Goal: Transaction & Acquisition: Purchase product/service

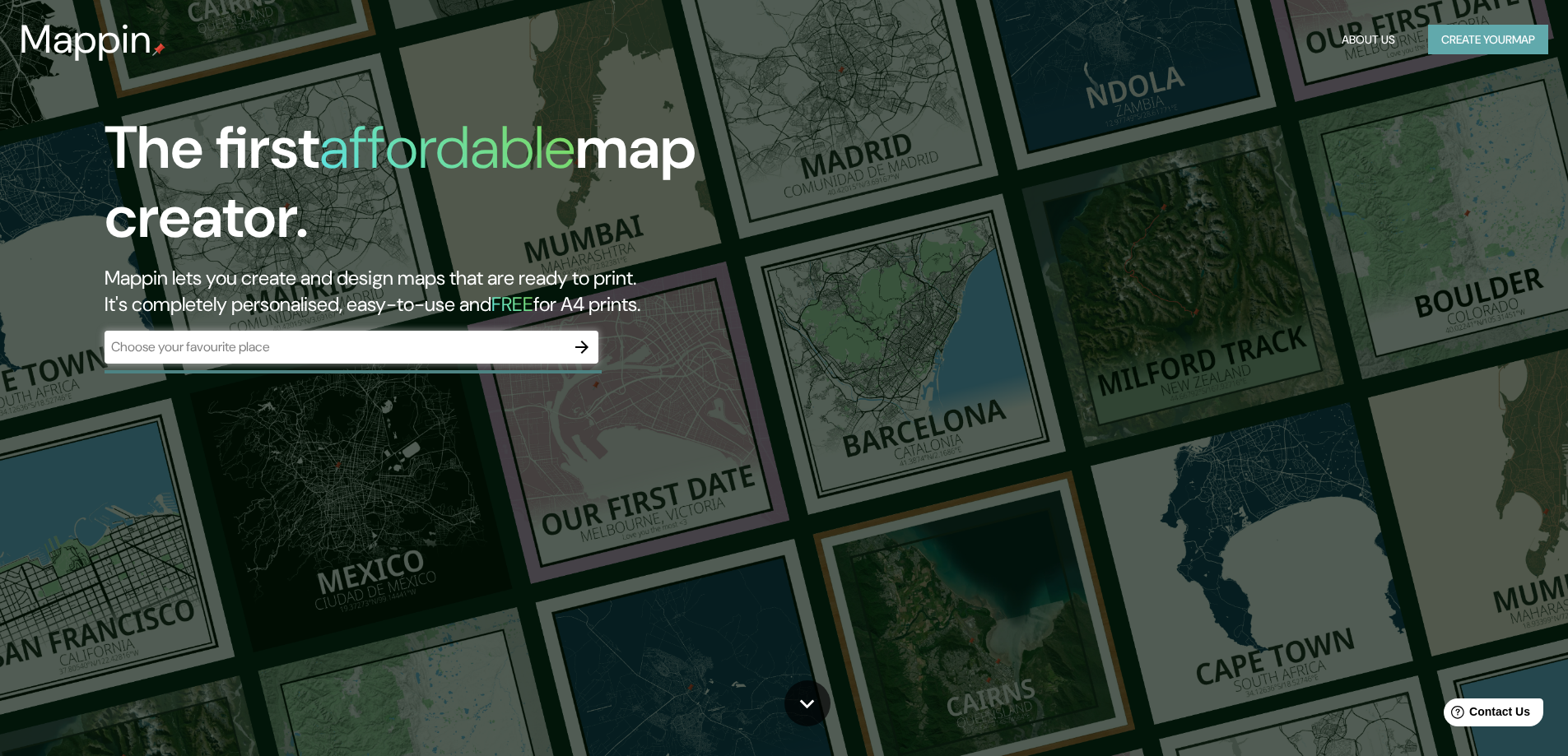
click at [1456, 30] on button "Create your map" at bounding box center [1487, 40] width 120 height 30
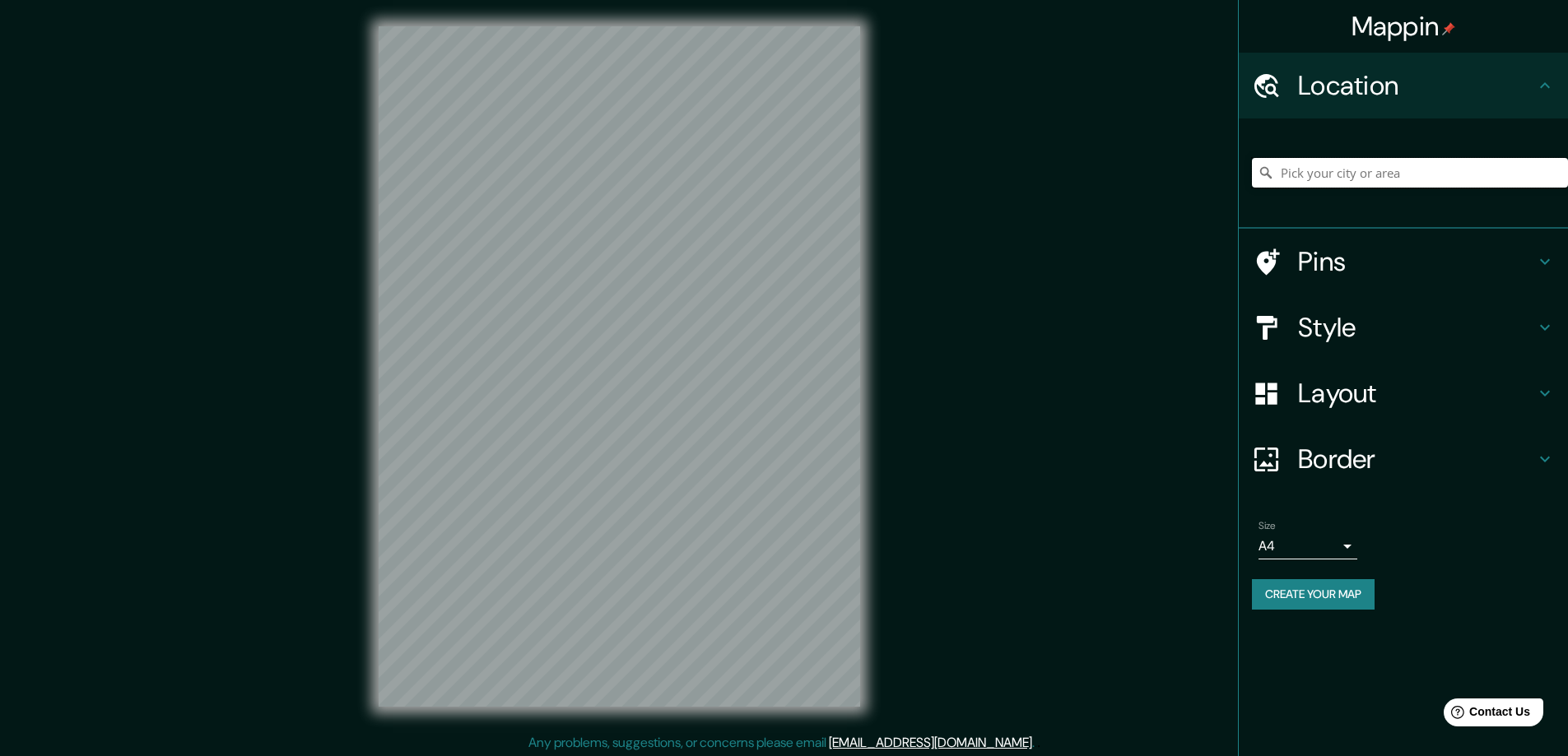
click at [1363, 165] on input "Pick your city or area" at bounding box center [1409, 173] width 316 height 30
click at [1351, 171] on input "culiacan" at bounding box center [1409, 173] width 316 height 30
click at [1342, 171] on input "culiacan" at bounding box center [1409, 173] width 316 height 30
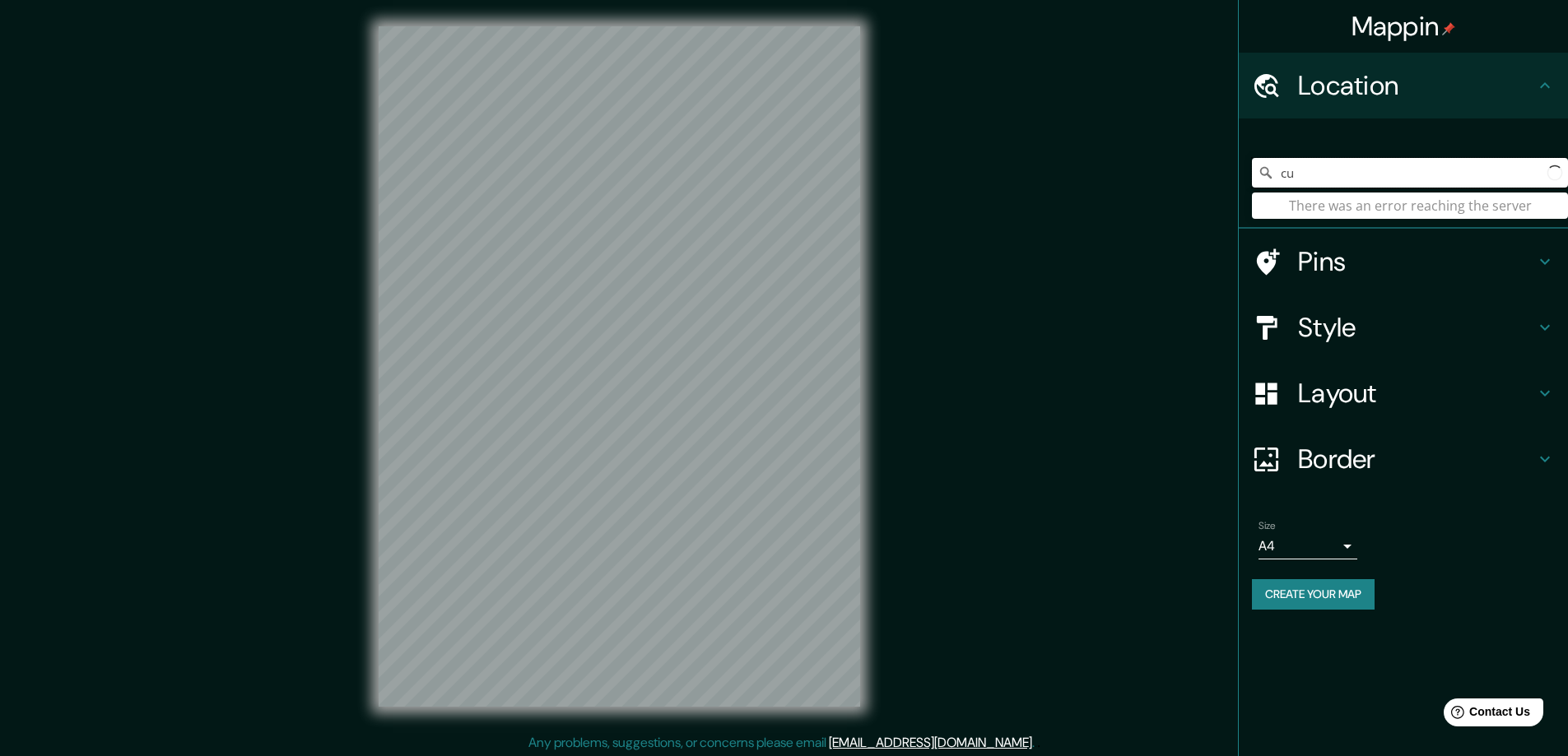
type input "c"
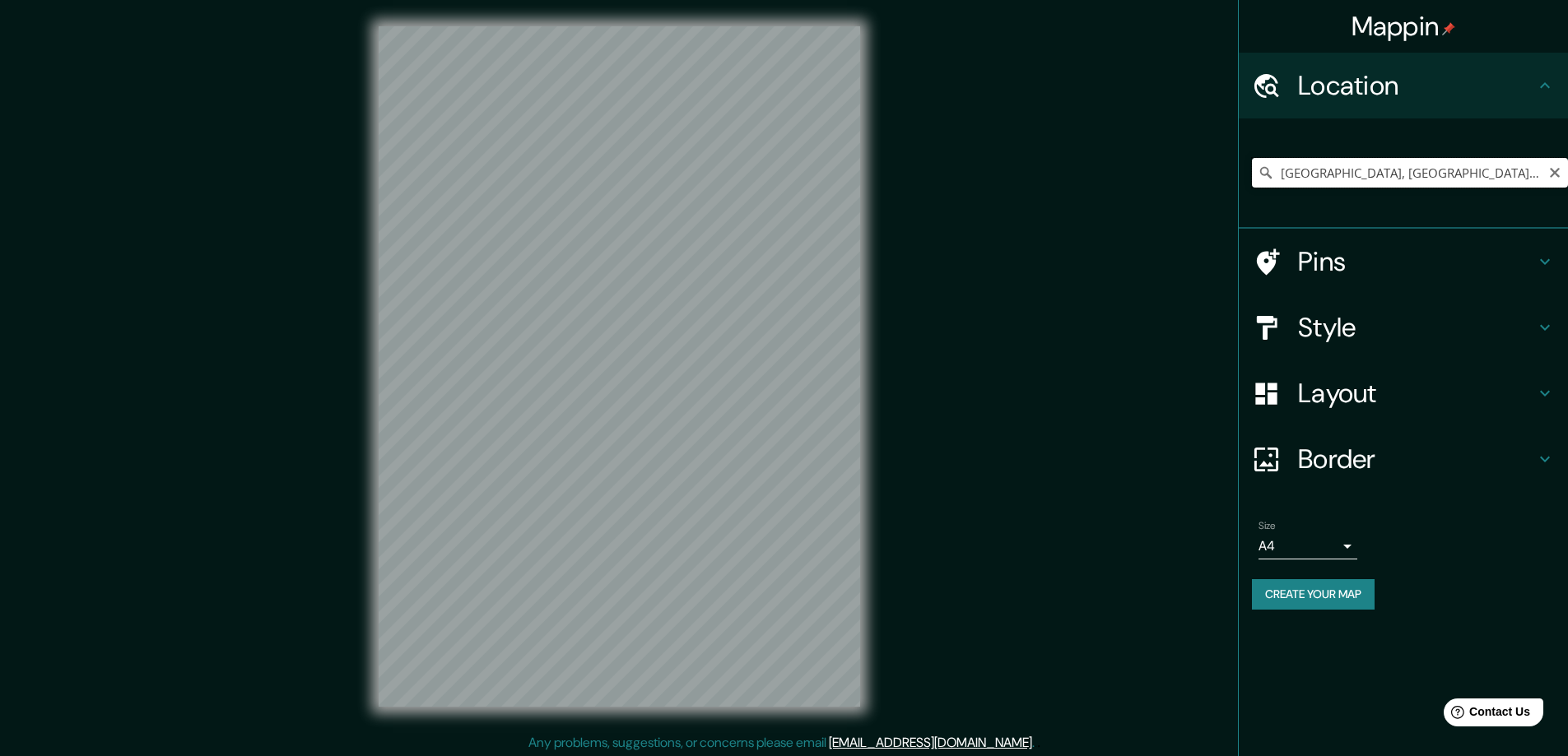
click at [1433, 177] on input "[GEOGRAPHIC_DATA], [GEOGRAPHIC_DATA], [GEOGRAPHIC_DATA]" at bounding box center [1409, 173] width 316 height 30
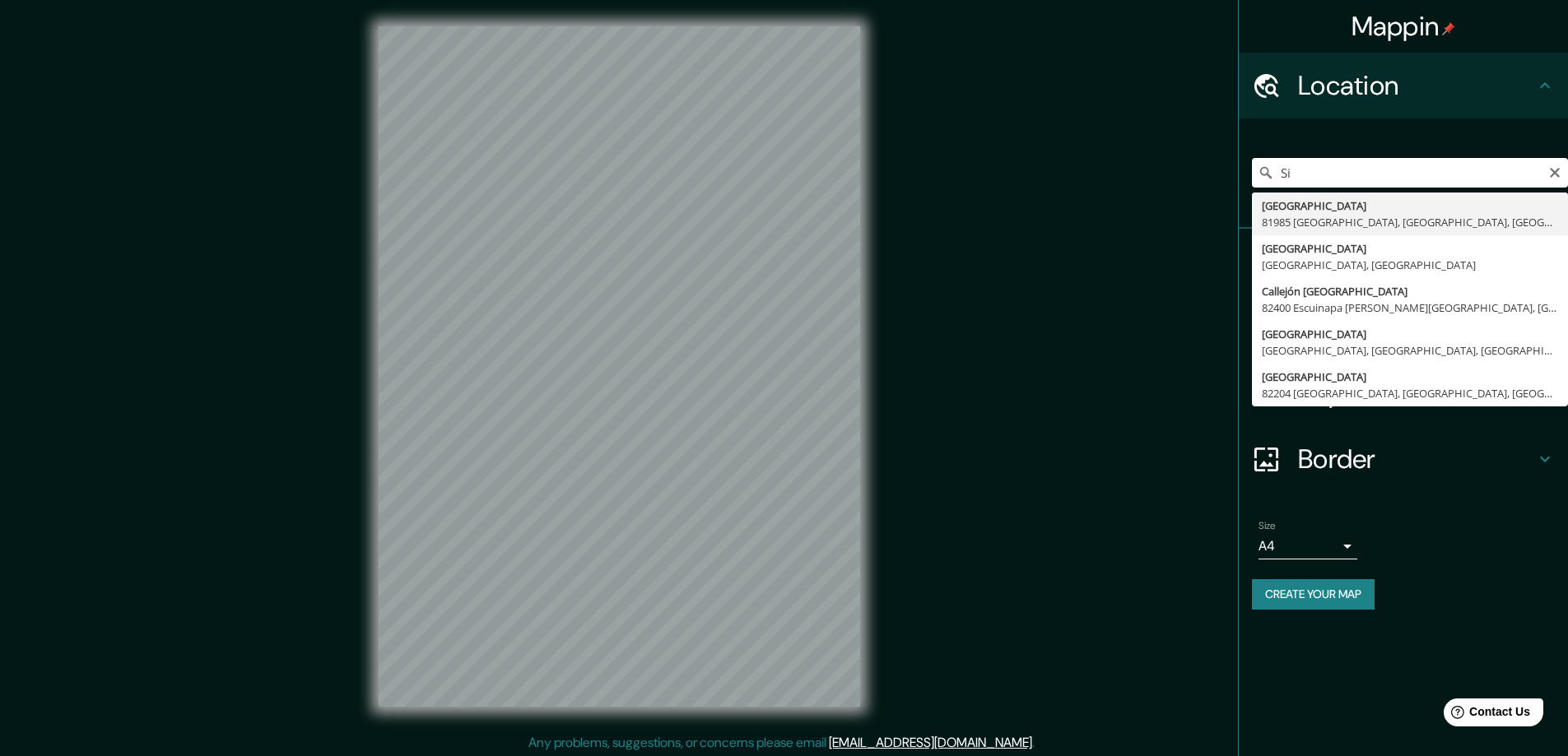
type input "S"
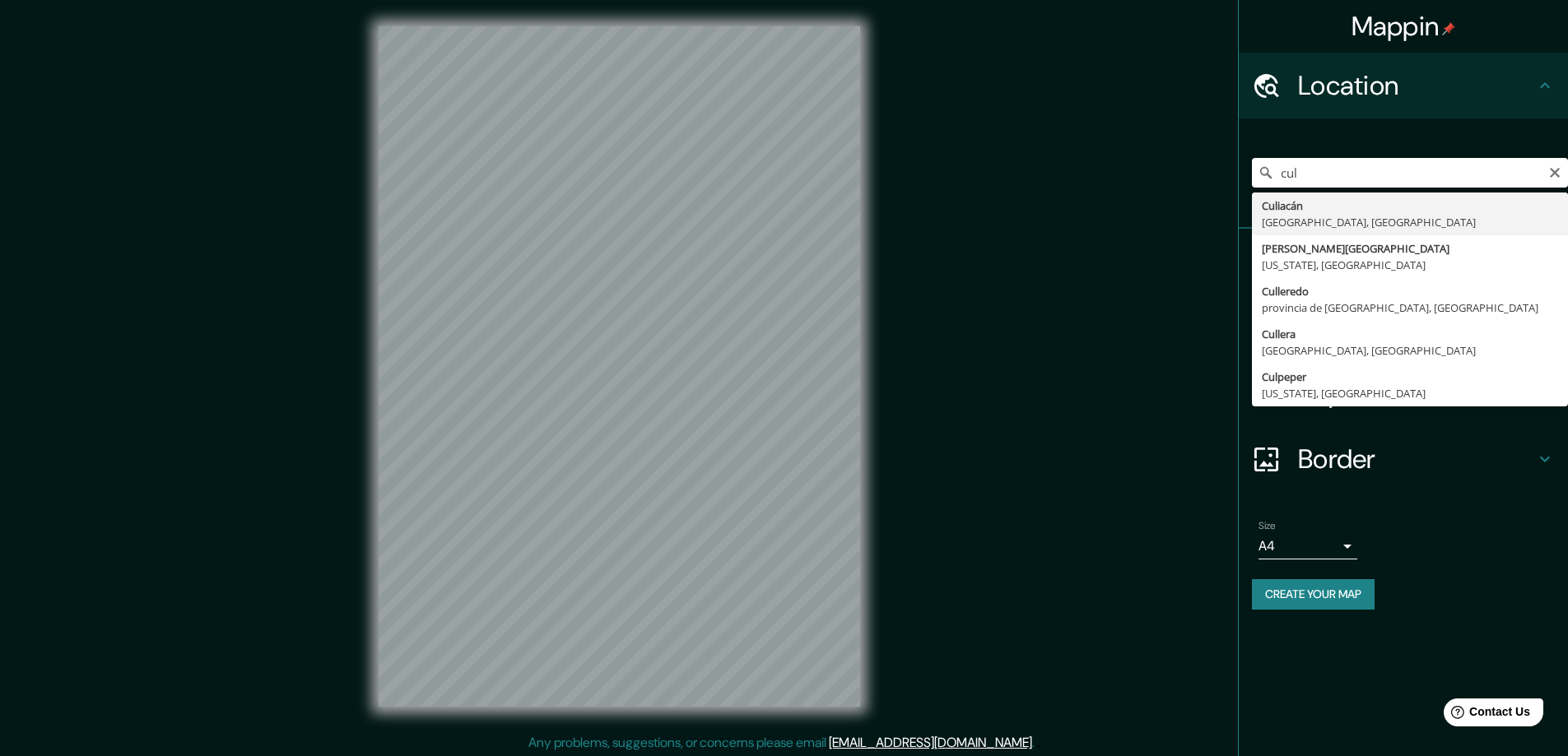
type input "Culiacán, [GEOGRAPHIC_DATA], [GEOGRAPHIC_DATA]"
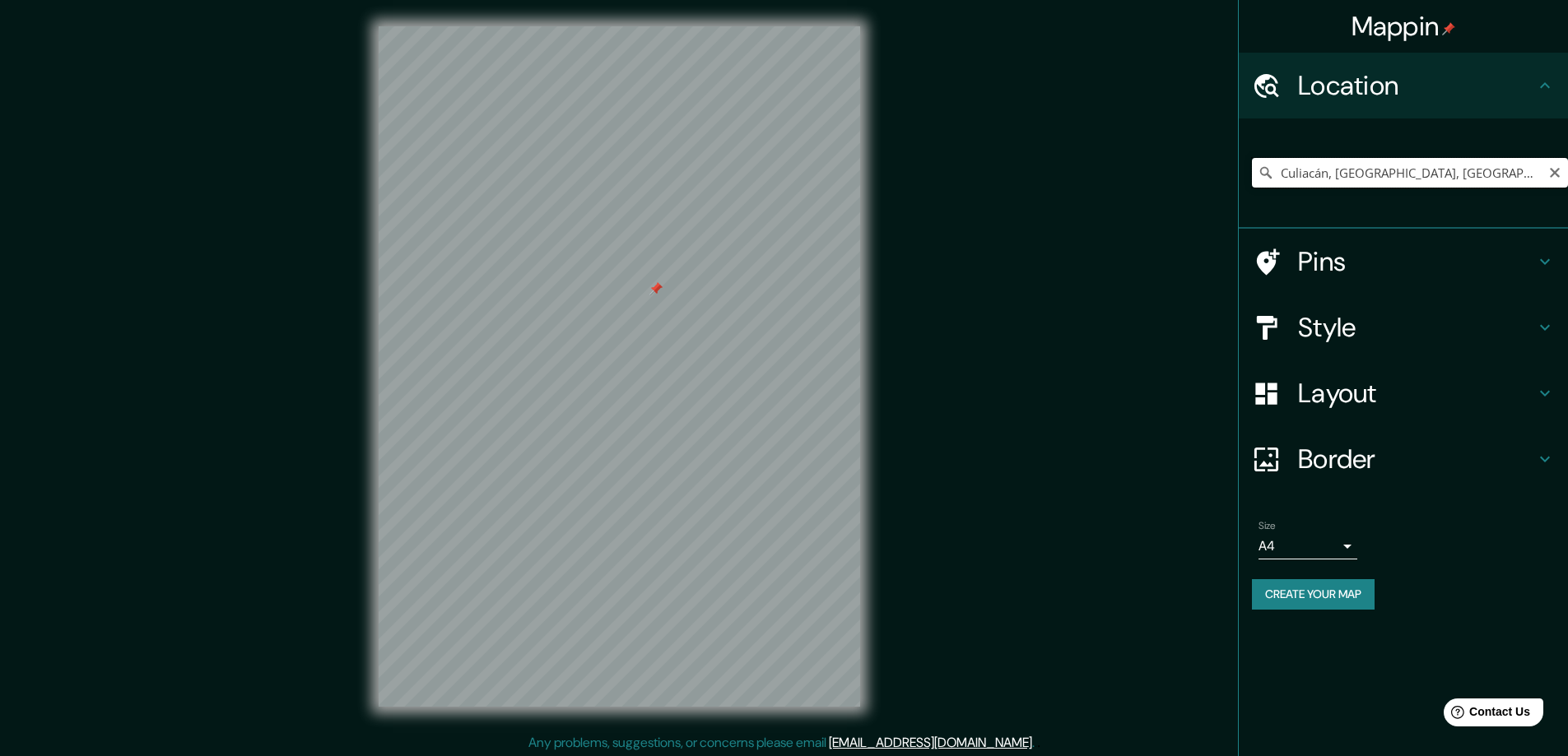
click at [1395, 165] on input "Culiacán, [GEOGRAPHIC_DATA], [GEOGRAPHIC_DATA]" at bounding box center [1409, 173] width 316 height 30
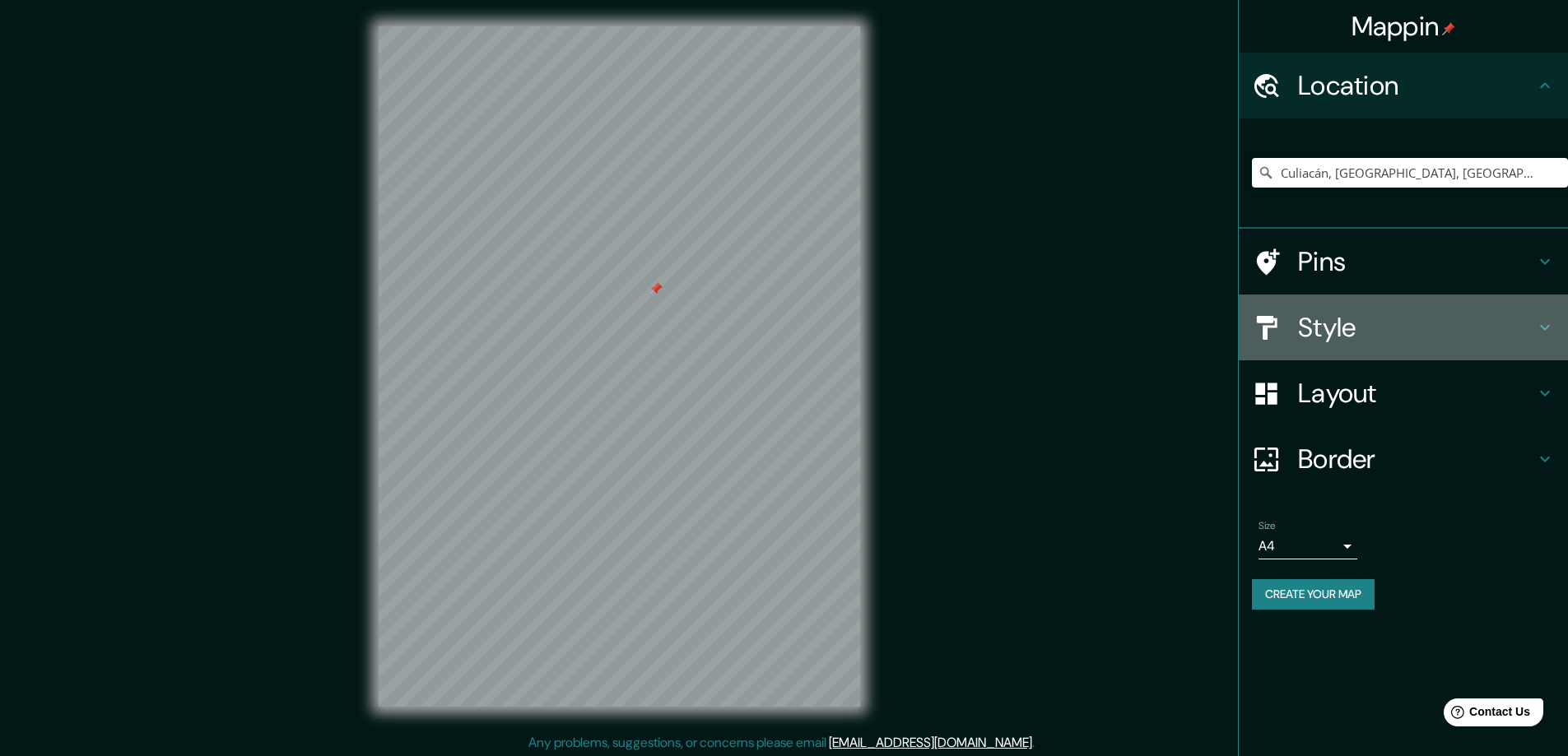
click at [1308, 328] on h4 "Style" at bounding box center [1415, 327] width 237 height 33
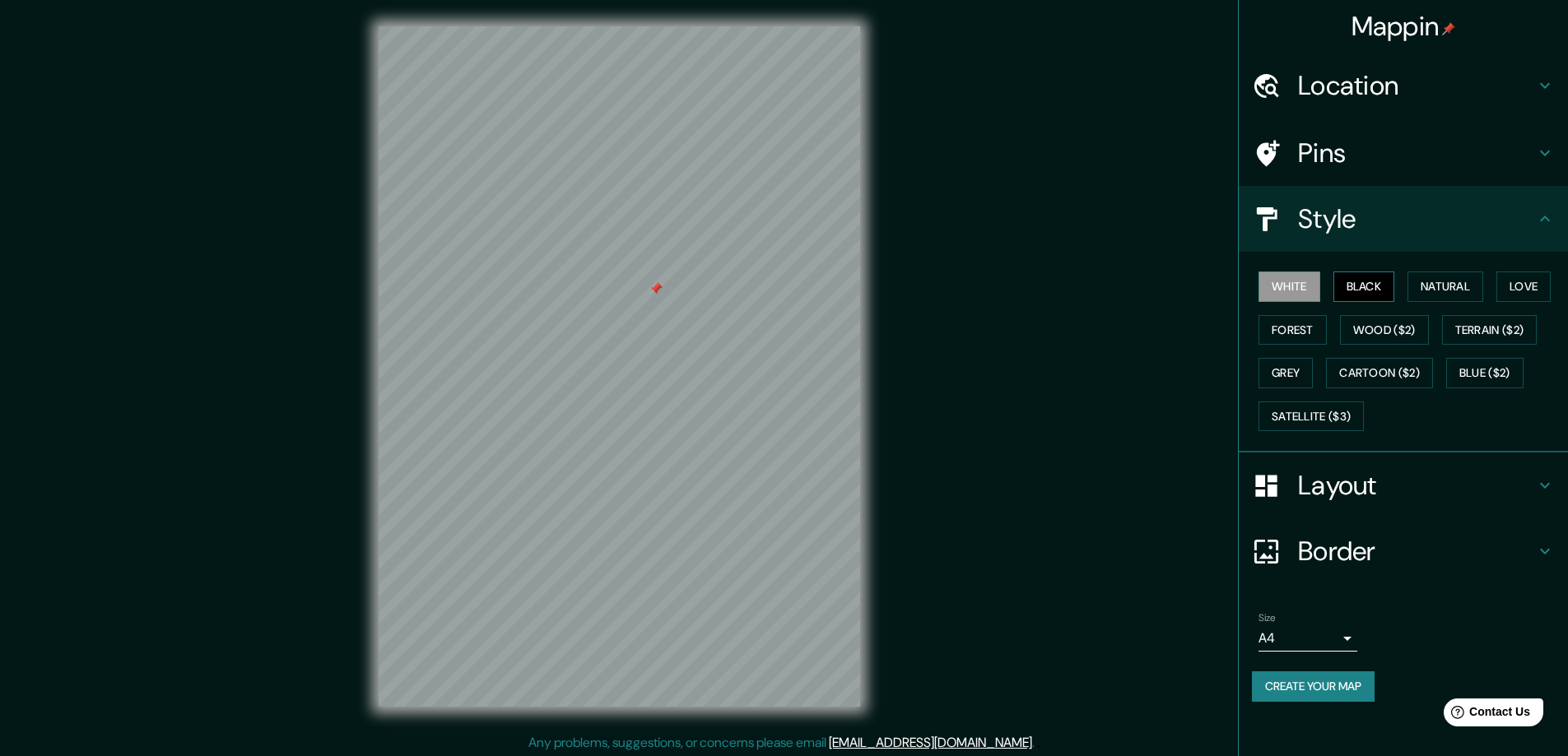
click at [1360, 278] on button "Black" at bounding box center [1364, 287] width 62 height 30
click at [1451, 285] on button "Natural" at bounding box center [1445, 287] width 76 height 30
click at [1273, 286] on button "White" at bounding box center [1289, 287] width 62 height 30
click at [1435, 282] on button "Natural" at bounding box center [1445, 287] width 76 height 30
click at [1264, 290] on button "White" at bounding box center [1289, 287] width 62 height 30
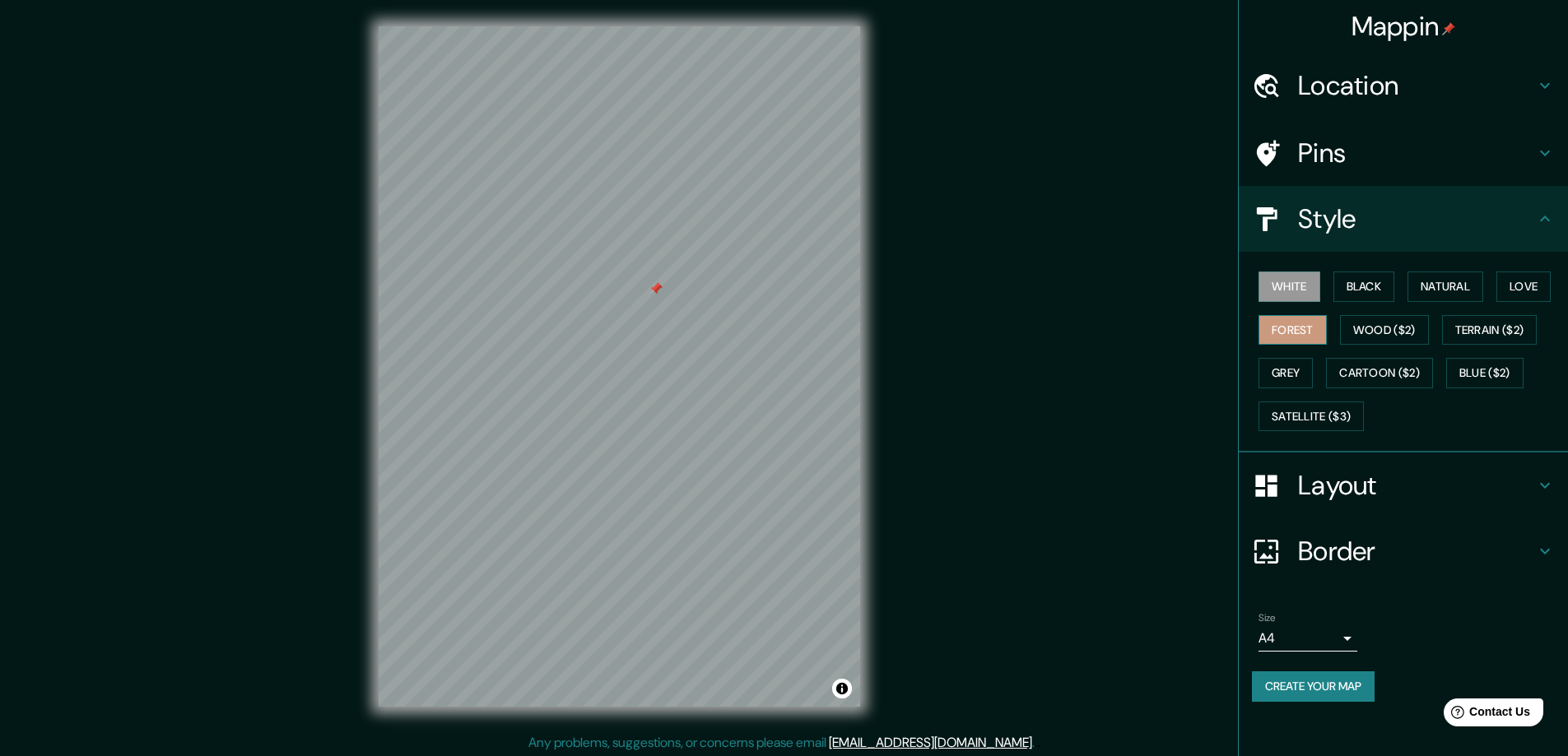
click at [1278, 329] on button "Forest" at bounding box center [1292, 331] width 68 height 30
click at [1101, 98] on div "Mappin Location [GEOGRAPHIC_DATA], [GEOGRAPHIC_DATA], [GEOGRAPHIC_DATA] Pins St…" at bounding box center [784, 379] width 1568 height 759
click at [1515, 270] on div "White Black Natural Love Forest Wood ($2) Terrain ($2) Grey Cartoon ($2) Blue (…" at bounding box center [1409, 351] width 316 height 173
click at [1283, 288] on button "White" at bounding box center [1289, 287] width 62 height 30
click at [1357, 291] on button "Black" at bounding box center [1364, 287] width 62 height 30
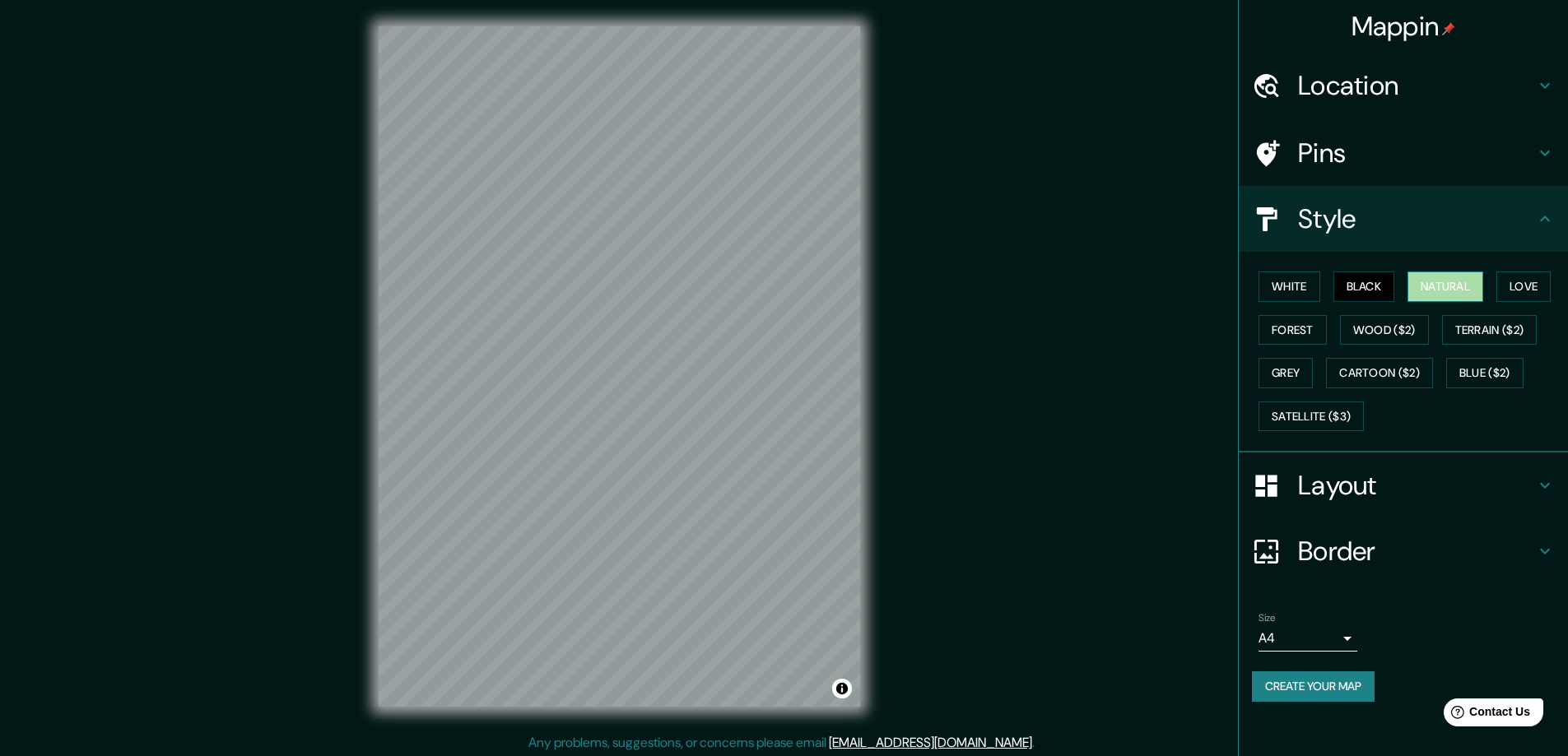
click at [1443, 285] on button "Natural" at bounding box center [1445, 287] width 76 height 30
click at [1516, 283] on button "Love" at bounding box center [1523, 287] width 54 height 30
click at [1278, 333] on button "Forest" at bounding box center [1292, 331] width 68 height 30
click at [1272, 365] on button "Grey" at bounding box center [1285, 373] width 54 height 30
click at [1374, 360] on button "Cartoon ($2)" at bounding box center [1378, 373] width 107 height 30
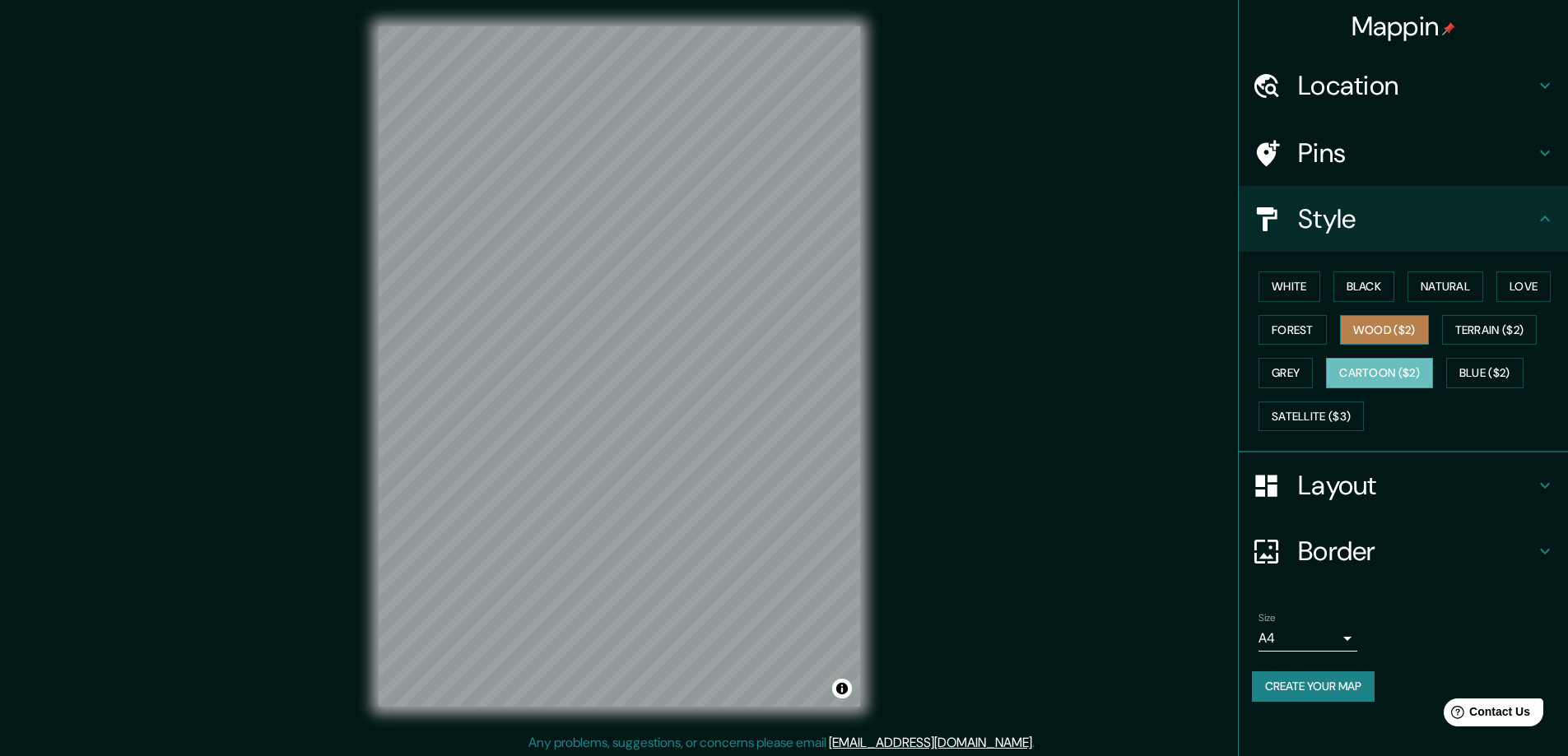
click at [1370, 325] on button "Wood ($2)" at bounding box center [1383, 331] width 89 height 30
click at [1477, 329] on button "Terrain ($2)" at bounding box center [1489, 331] width 96 height 30
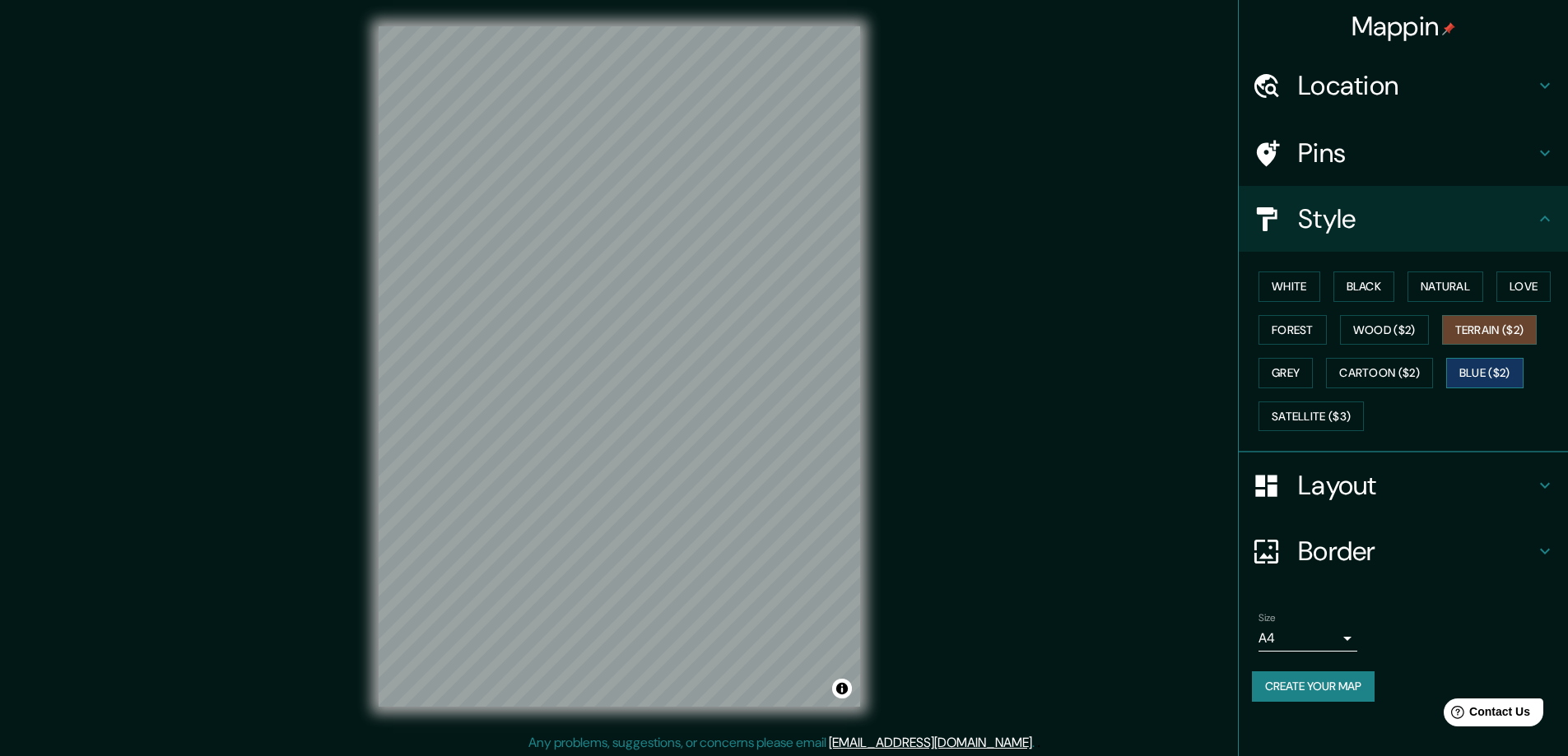
click at [1486, 374] on button "Blue ($2)" at bounding box center [1484, 373] width 77 height 30
click at [1305, 413] on button "Satellite ($3)" at bounding box center [1310, 416] width 105 height 30
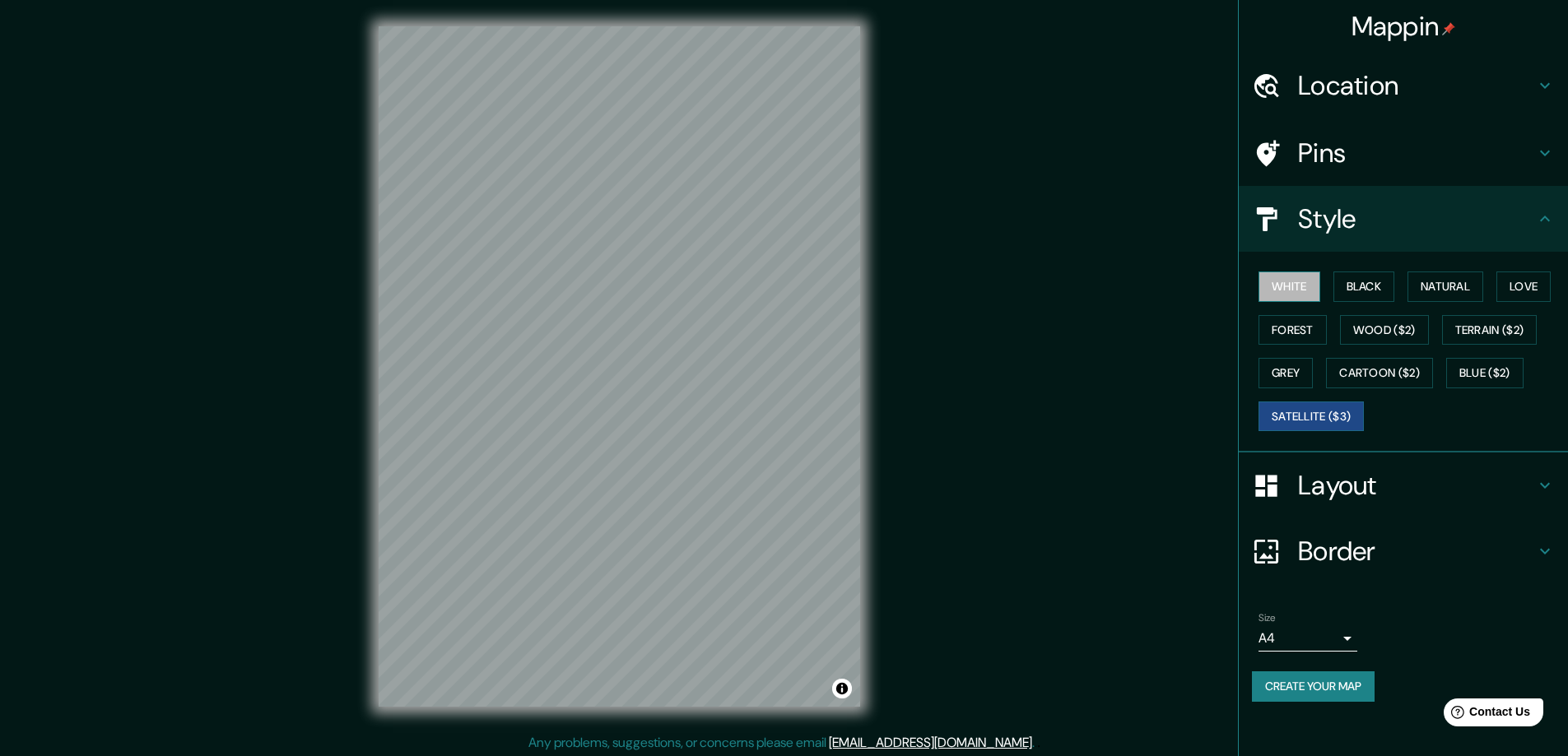
click at [1287, 280] on button "White" at bounding box center [1289, 287] width 62 height 30
click at [1290, 329] on button "Forest" at bounding box center [1292, 331] width 68 height 30
click at [1318, 408] on button "Satellite ($3)" at bounding box center [1310, 416] width 105 height 30
click at [1309, 274] on button "White" at bounding box center [1289, 287] width 62 height 30
click at [1376, 291] on button "Black" at bounding box center [1364, 287] width 62 height 30
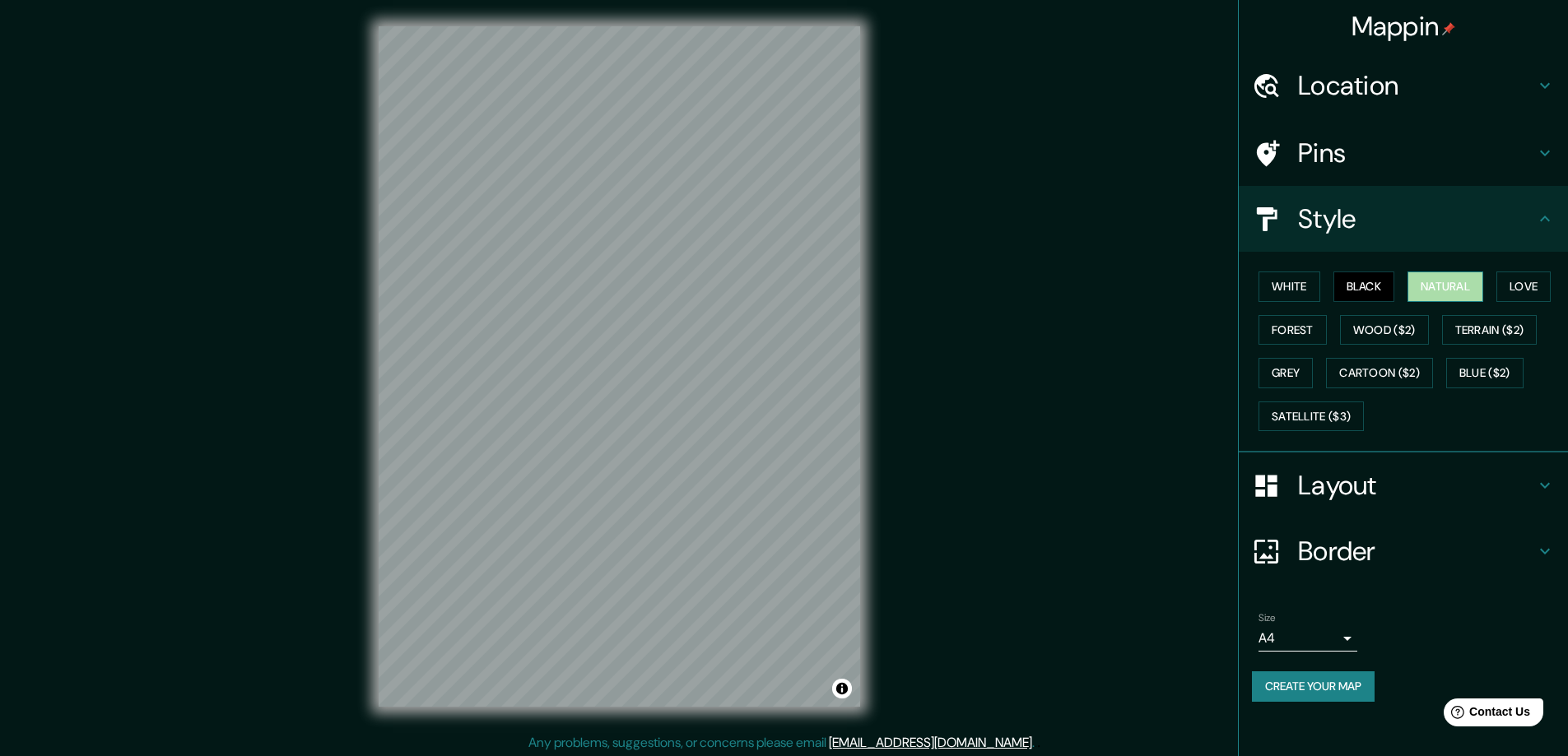
click at [1442, 288] on button "Natural" at bounding box center [1445, 287] width 76 height 30
click at [1561, 282] on div "White Black Natural Love Forest Wood ($2) Terrain ($2) Grey Cartoon ($2) Blue (…" at bounding box center [1409, 351] width 316 height 173
click at [1530, 283] on button "Love" at bounding box center [1523, 287] width 54 height 30
click at [1443, 274] on button "Natural" at bounding box center [1445, 287] width 76 height 30
click at [1385, 286] on button "Black" at bounding box center [1364, 287] width 62 height 30
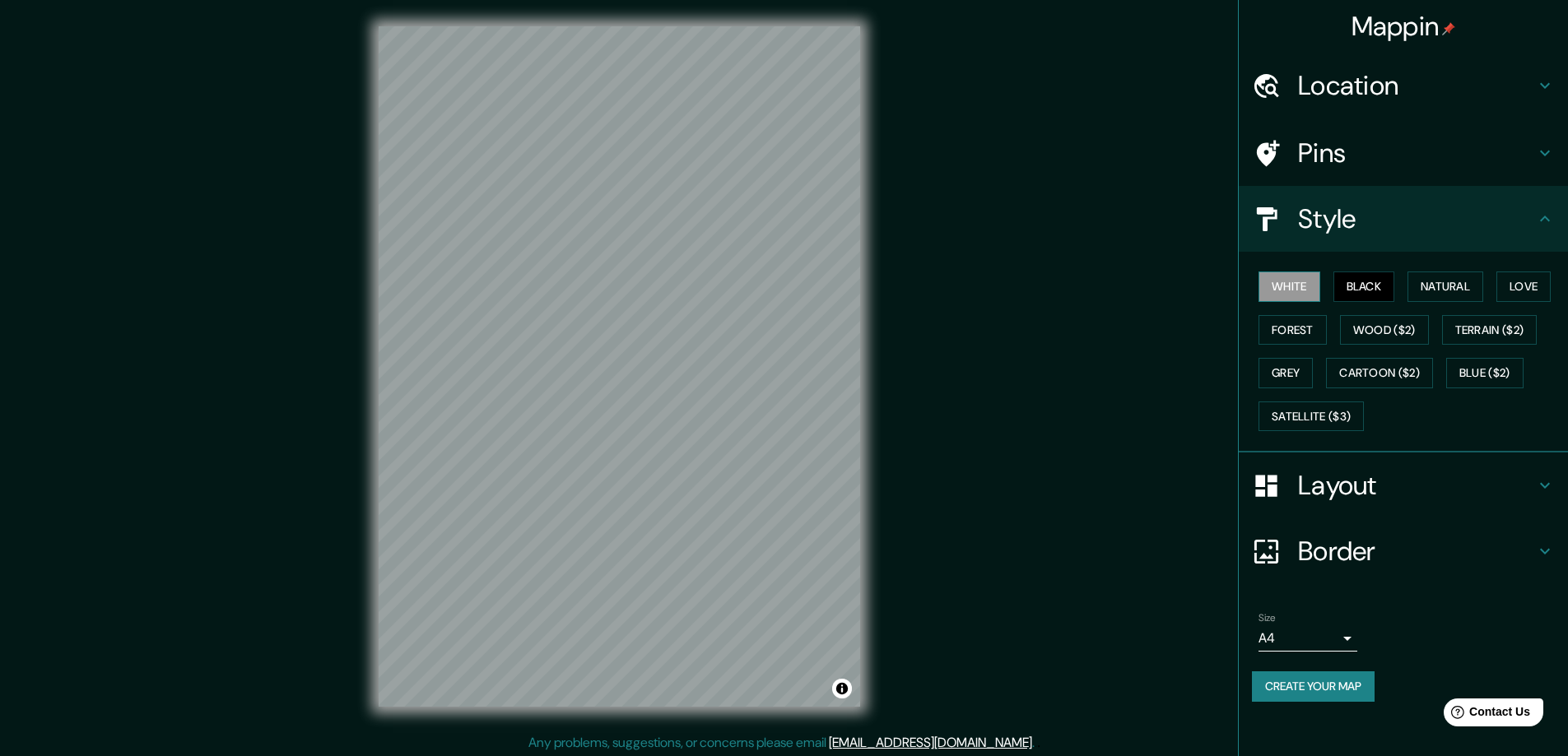
click at [1309, 280] on button "White" at bounding box center [1289, 287] width 62 height 30
click at [1321, 484] on h4 "Layout" at bounding box center [1415, 485] width 237 height 33
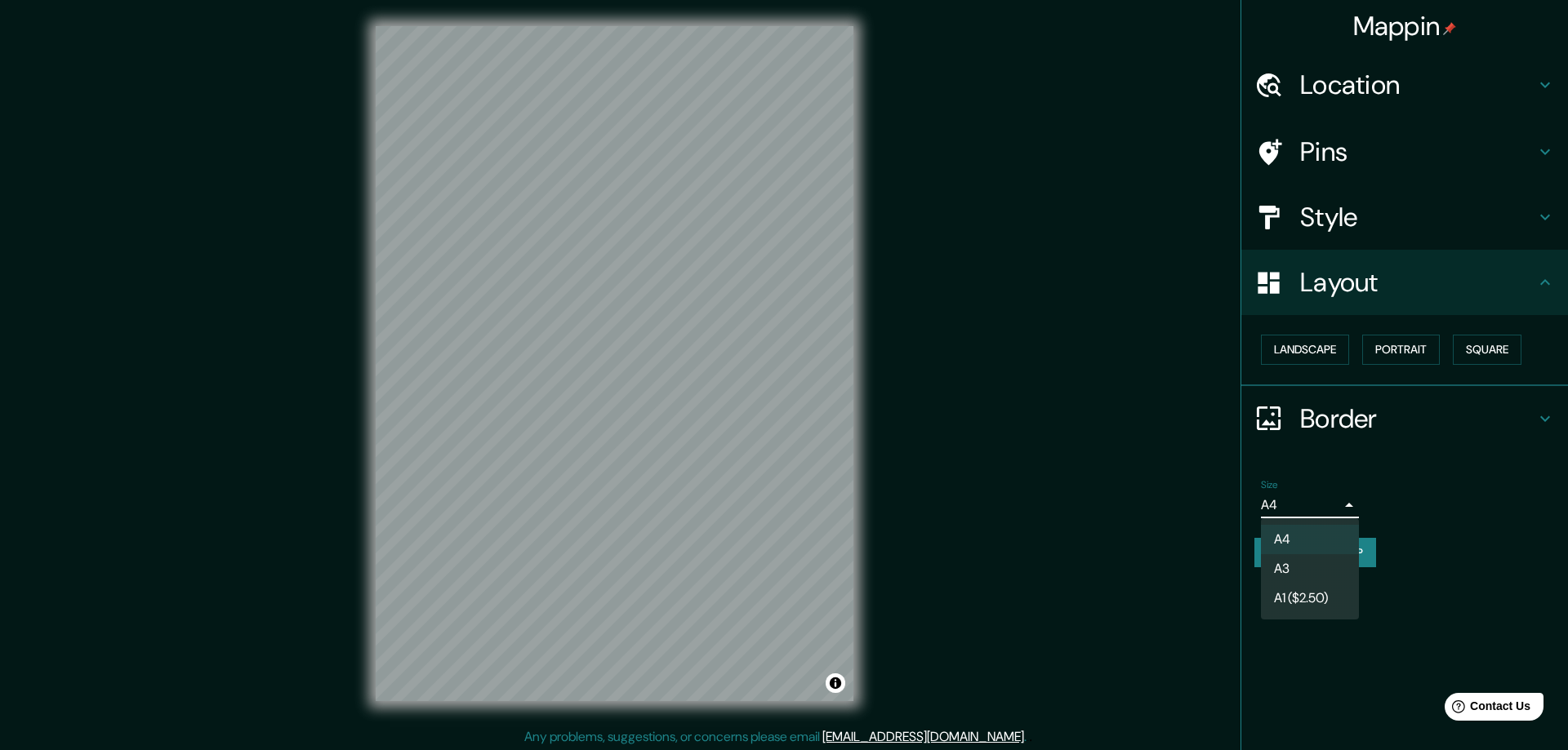
click at [1336, 507] on body "Mappin Location [GEOGRAPHIC_DATA], [GEOGRAPHIC_DATA], [GEOGRAPHIC_DATA] Pins St…" at bounding box center [784, 375] width 1568 height 750
click at [1282, 574] on li "A3" at bounding box center [1309, 569] width 98 height 30
click at [1309, 506] on body "Mappin Location [GEOGRAPHIC_DATA], [GEOGRAPHIC_DATA], [GEOGRAPHIC_DATA] Pins St…" at bounding box center [784, 375] width 1568 height 750
click at [1287, 540] on li "A4" at bounding box center [1309, 540] width 98 height 30
type input "single"
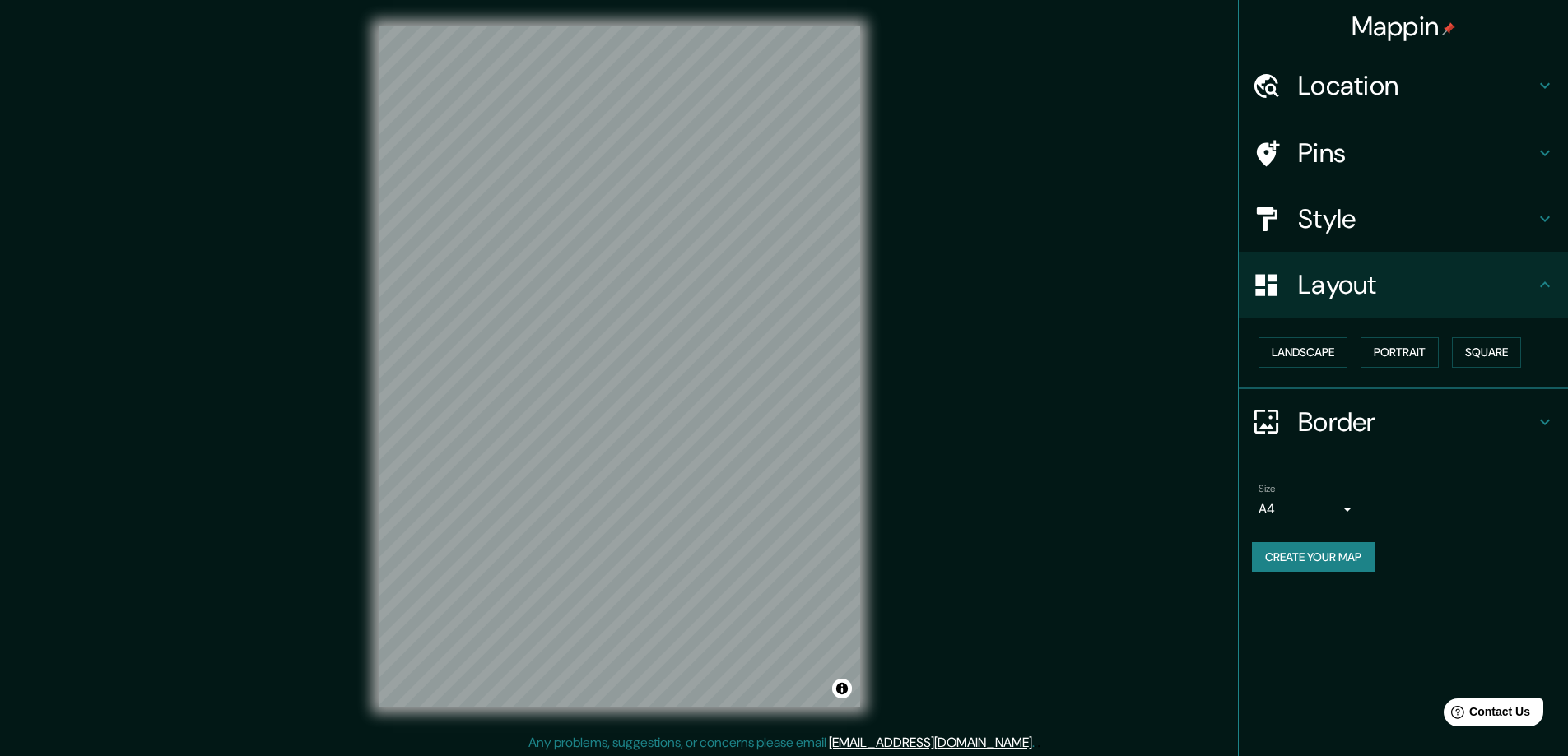
click at [1441, 481] on div "Size A4 single" at bounding box center [1402, 502] width 303 height 53
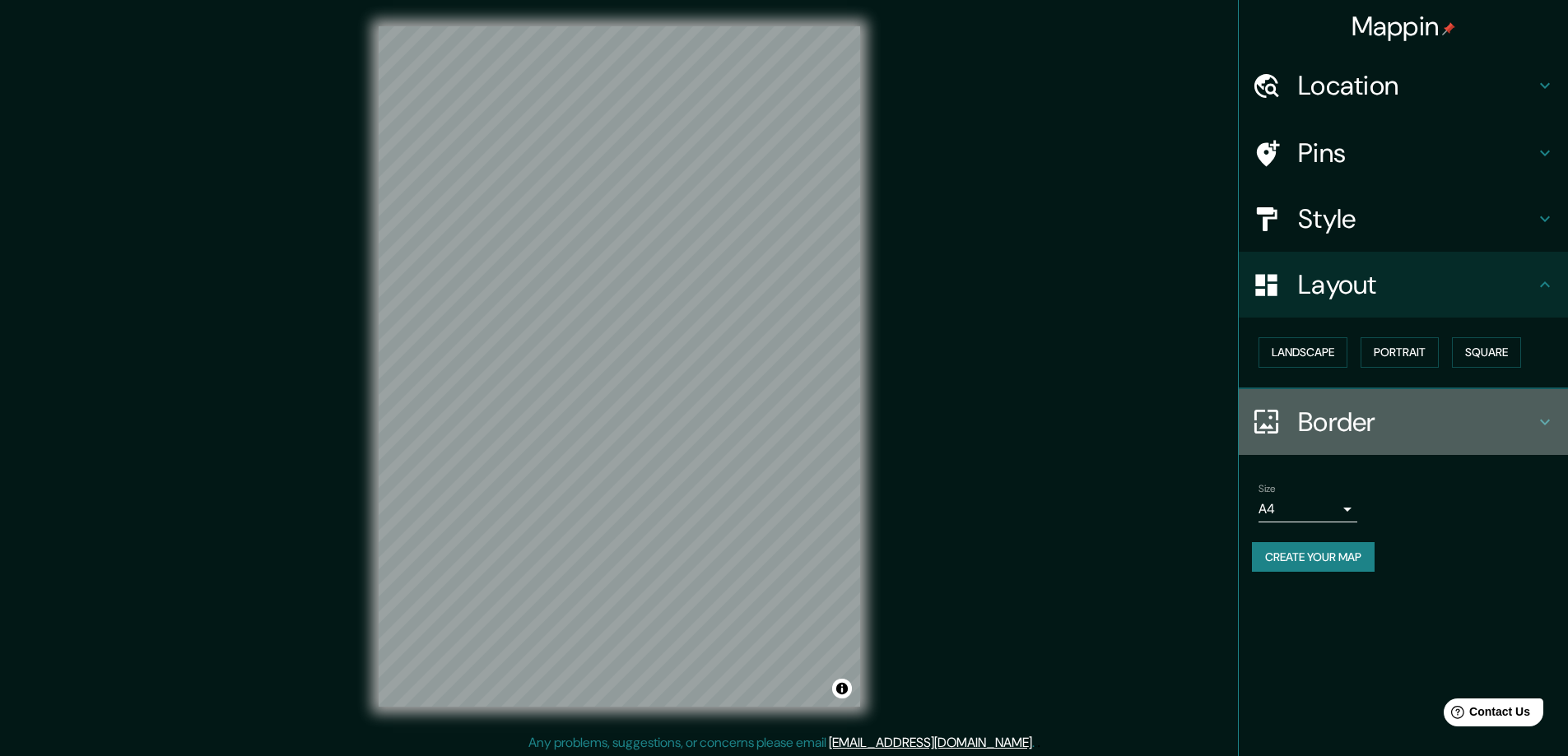
click at [1385, 416] on h4 "Border" at bounding box center [1415, 421] width 237 height 33
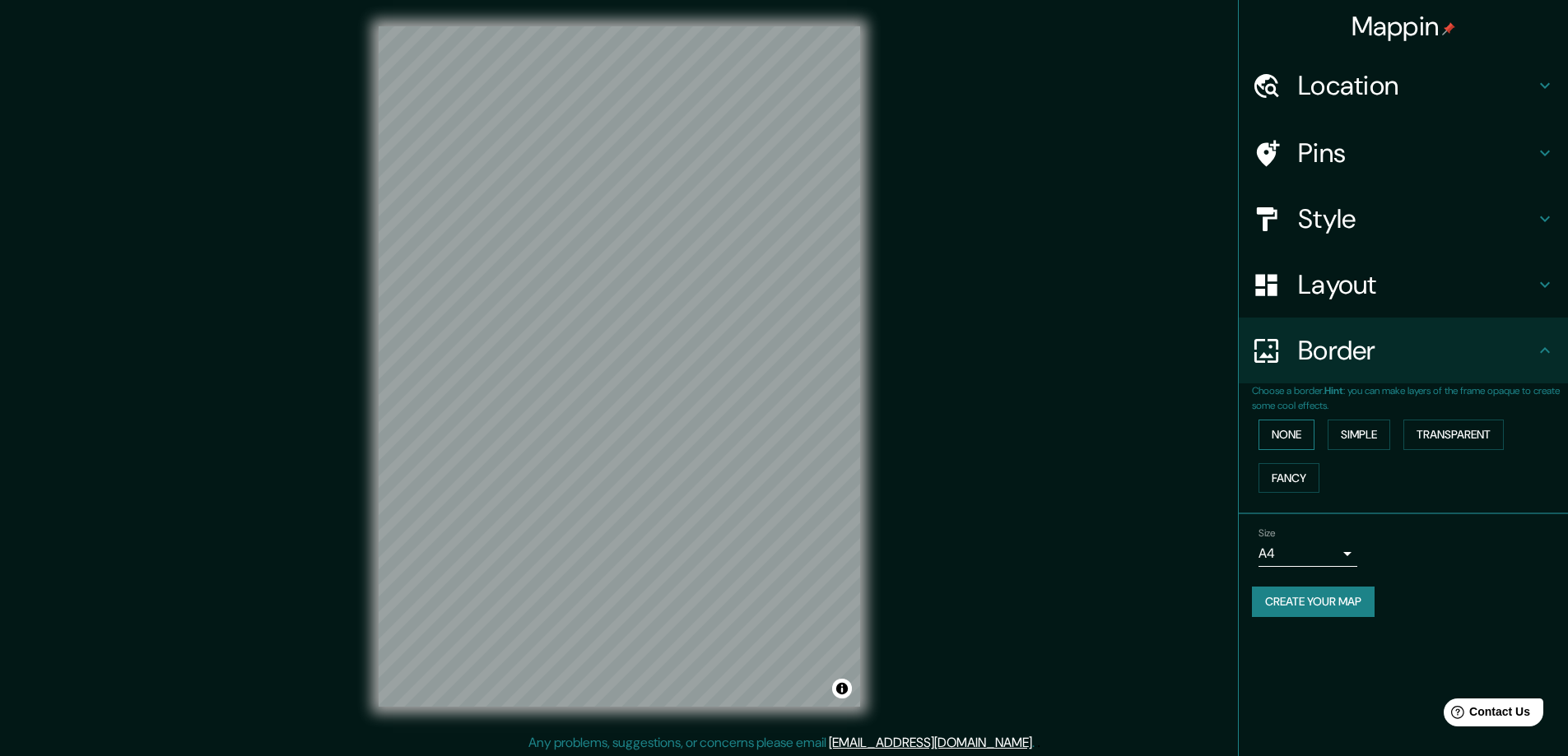
click at [1296, 432] on button "None" at bounding box center [1286, 434] width 56 height 30
click at [1375, 439] on button "Simple" at bounding box center [1358, 434] width 63 height 30
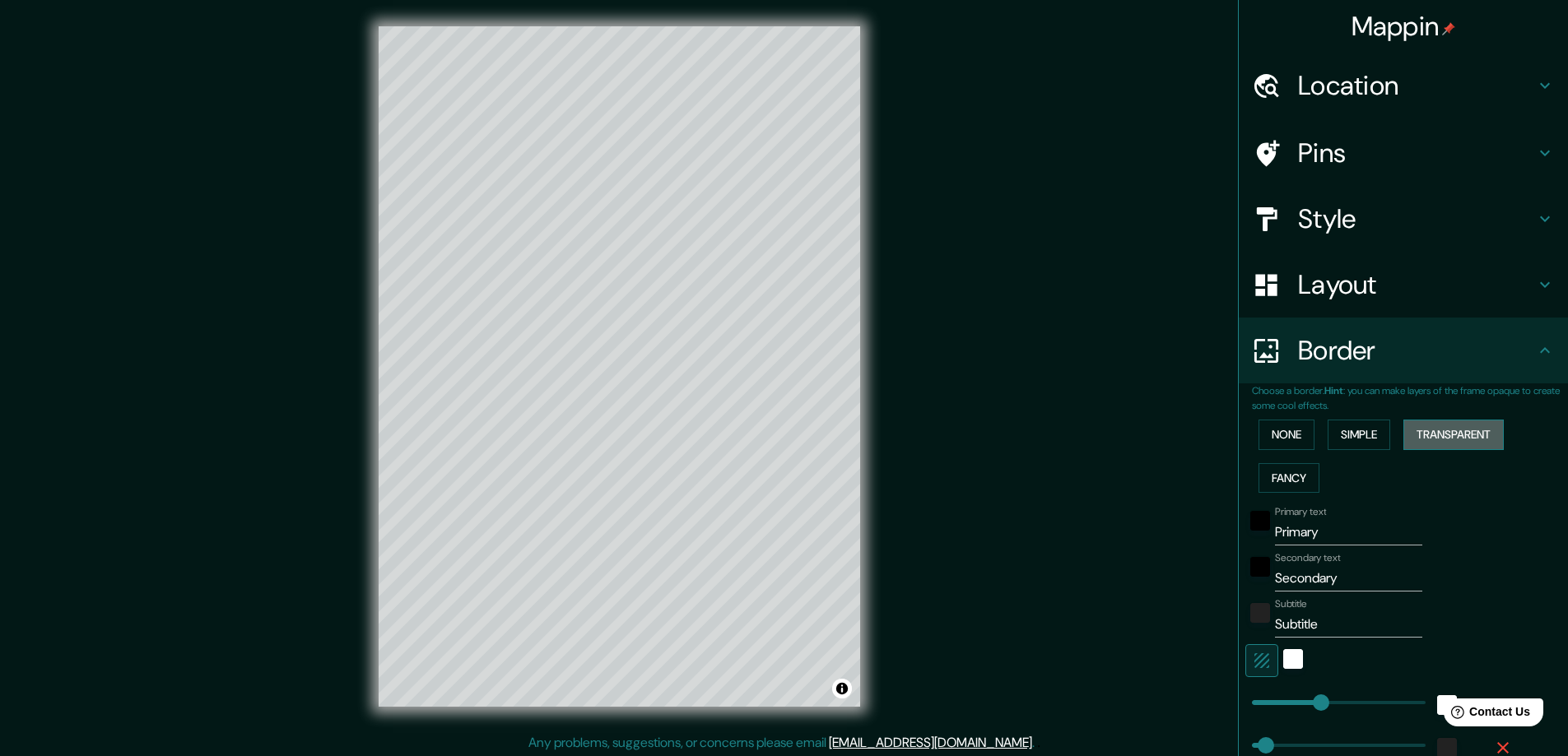
click at [1431, 439] on button "Transparent" at bounding box center [1453, 434] width 101 height 30
click at [1268, 474] on button "Fancy" at bounding box center [1288, 478] width 61 height 30
click at [1260, 423] on button "None" at bounding box center [1286, 434] width 56 height 30
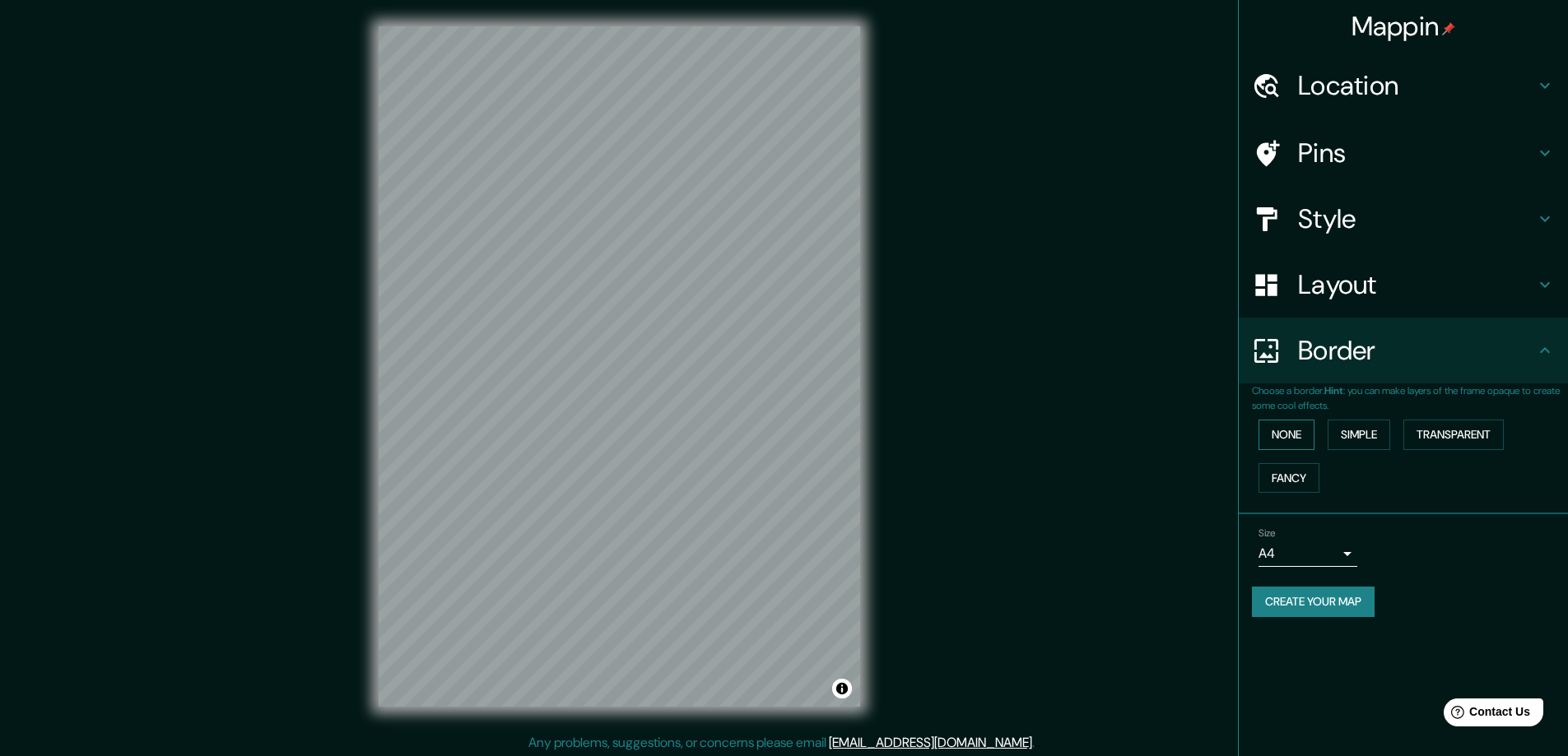
click at [1276, 438] on button "None" at bounding box center [1286, 434] width 56 height 30
click at [1339, 437] on button "Simple" at bounding box center [1358, 434] width 63 height 30
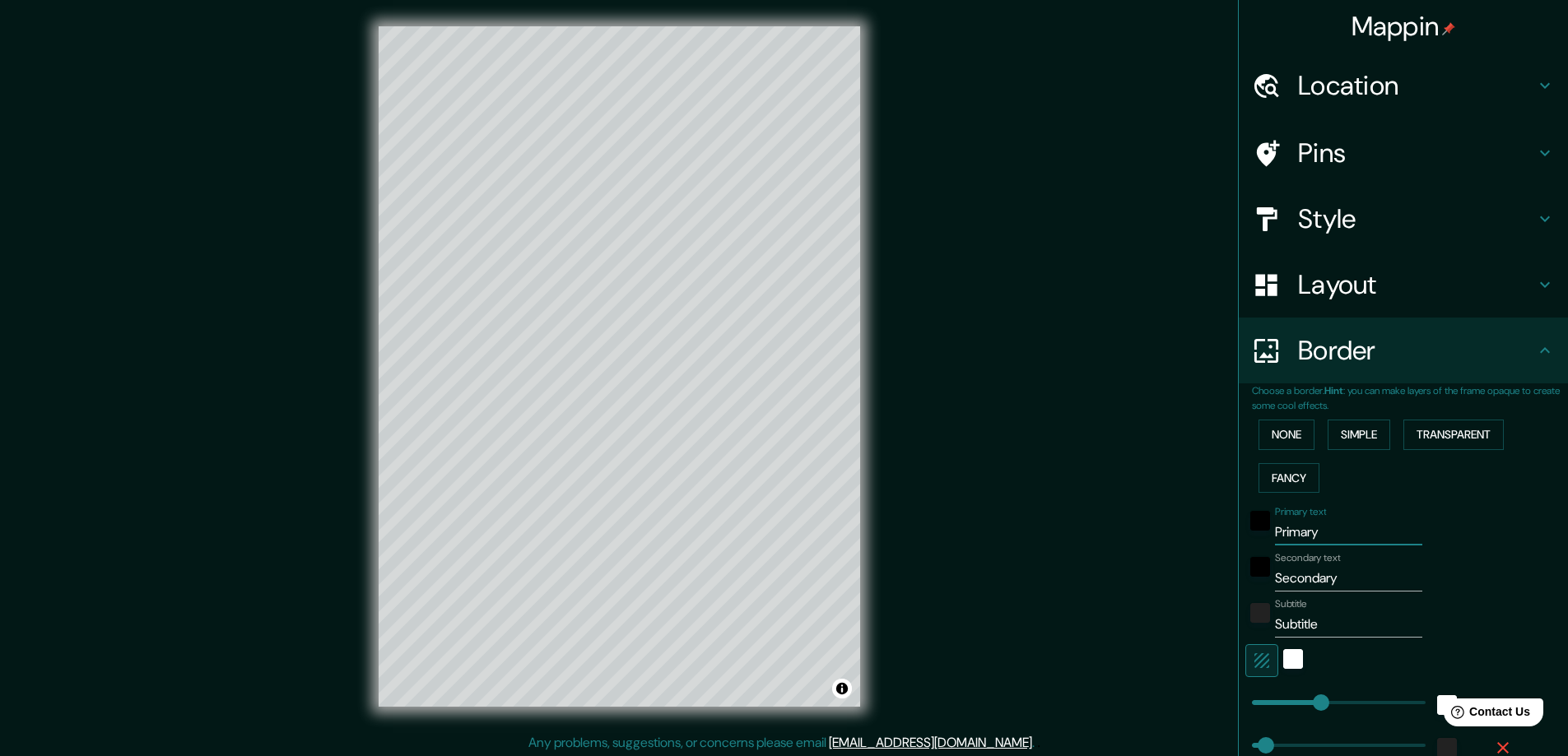
click at [1314, 535] on input "Primary" at bounding box center [1347, 532] width 147 height 26
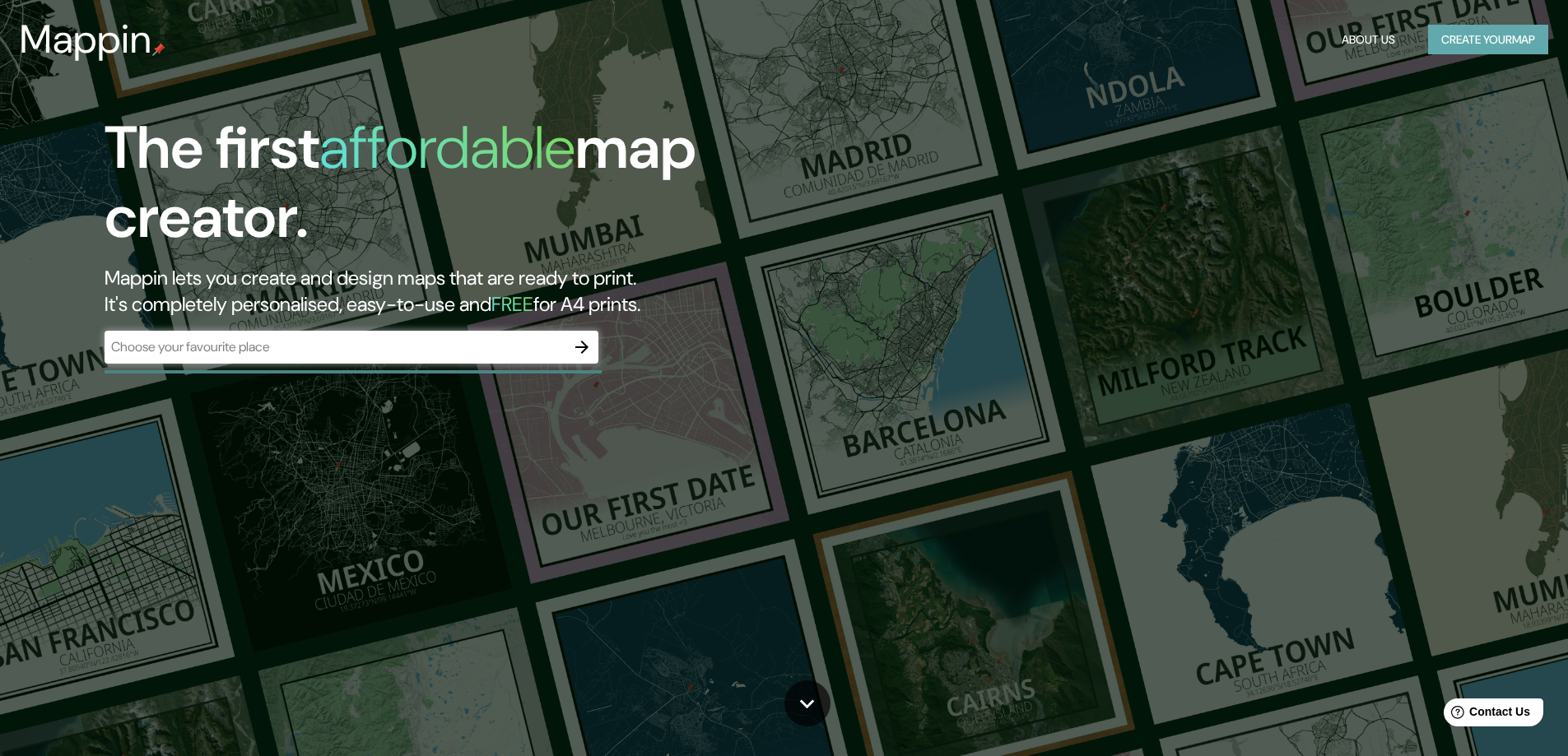
click at [1449, 36] on button "Create your map" at bounding box center [1487, 40] width 120 height 30
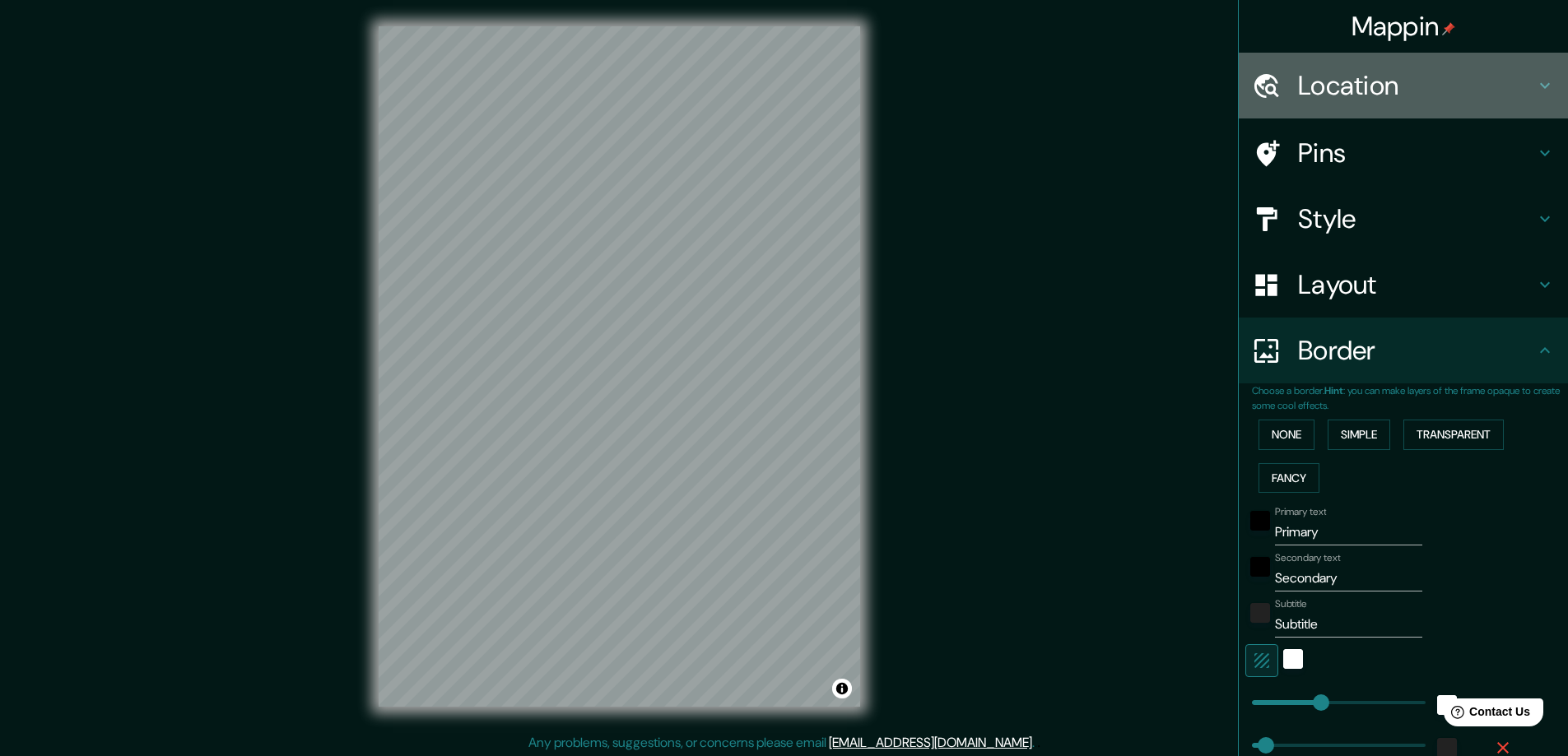
click at [1297, 76] on h4 "Location" at bounding box center [1415, 85] width 237 height 33
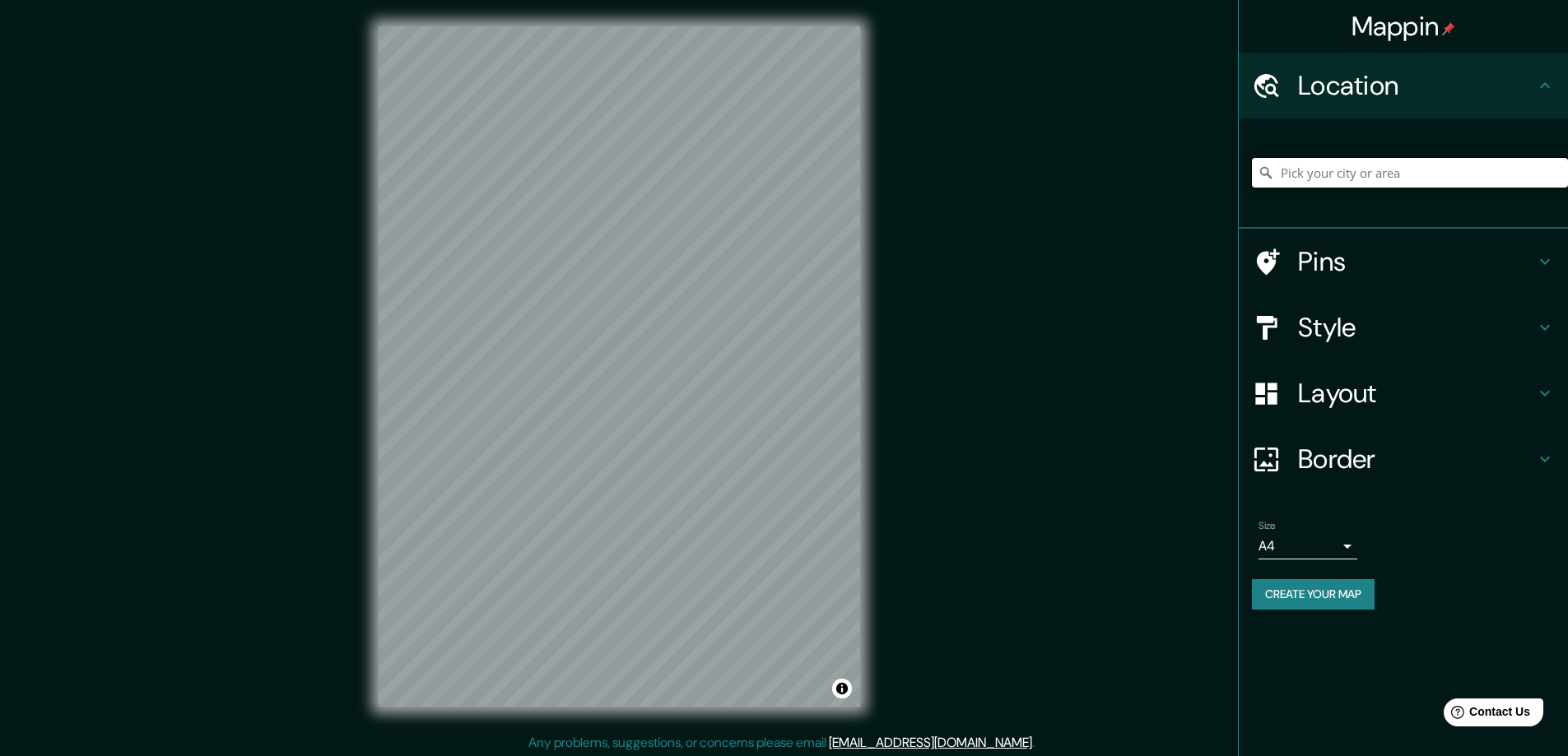
click at [1332, 186] on input "Pick your city or area" at bounding box center [1409, 173] width 316 height 30
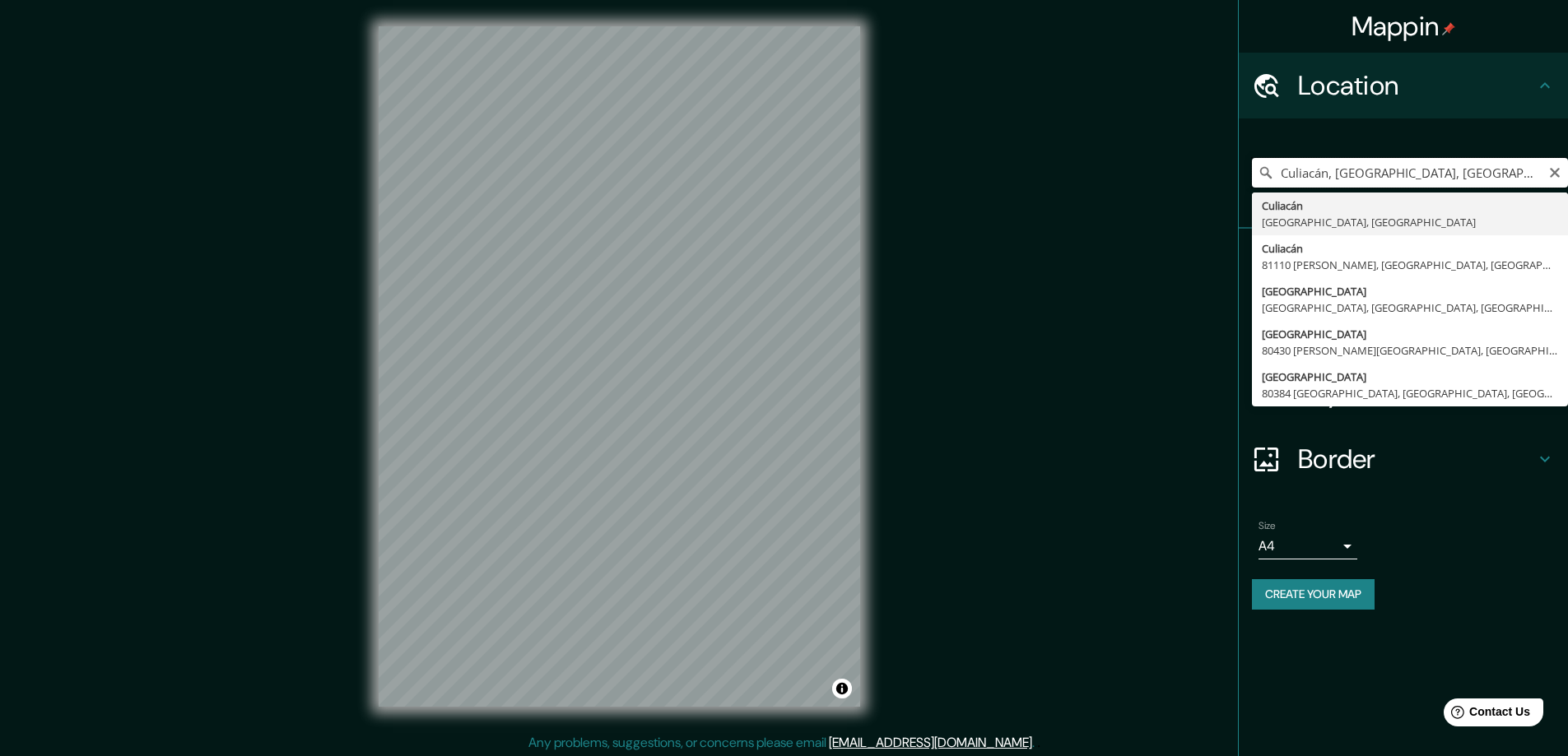
type input "Culiacán, [GEOGRAPHIC_DATA], [GEOGRAPHIC_DATA]"
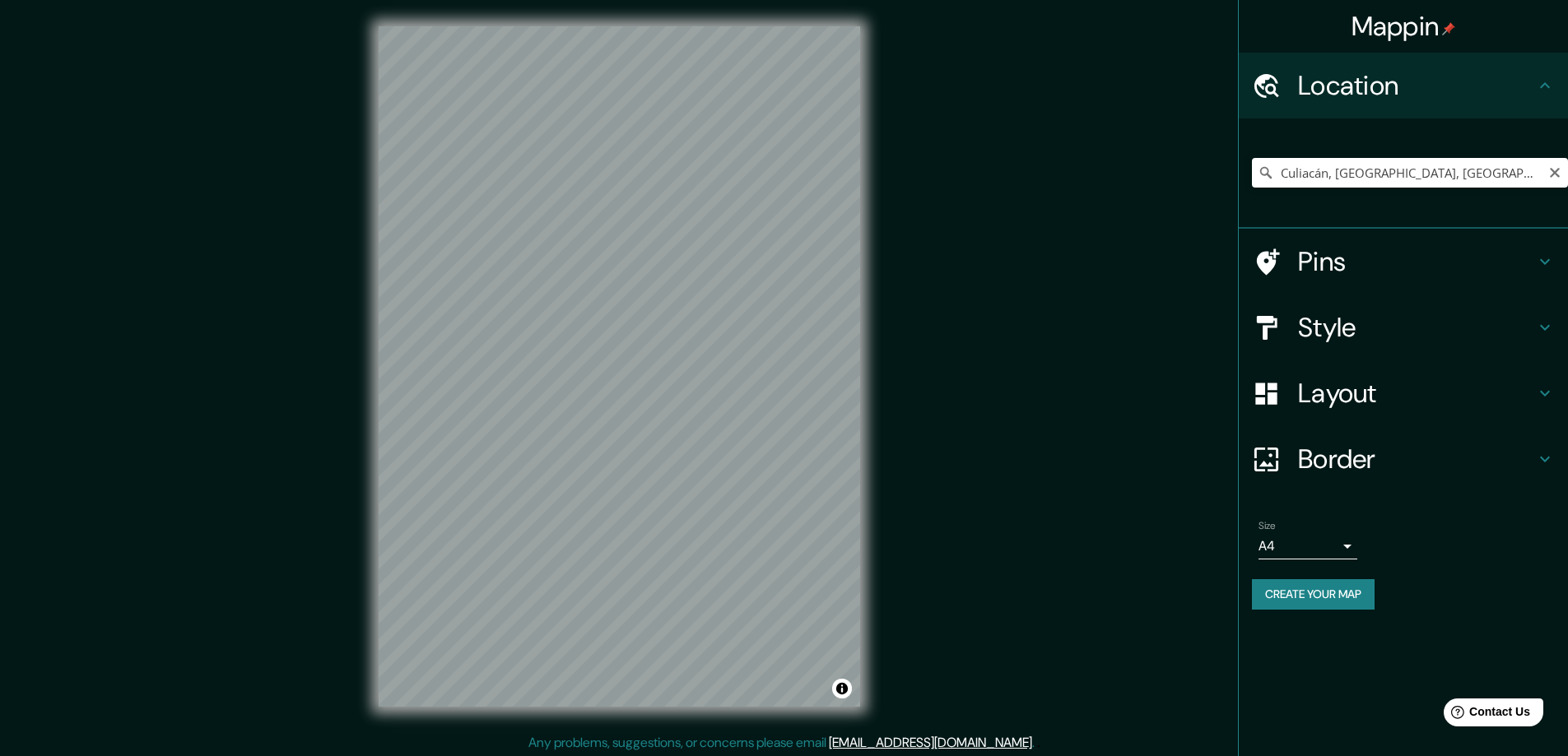
click at [276, 548] on div "Mappin Location [GEOGRAPHIC_DATA], [GEOGRAPHIC_DATA], [GEOGRAPHIC_DATA] [GEOGRA…" at bounding box center [784, 379] width 1568 height 759
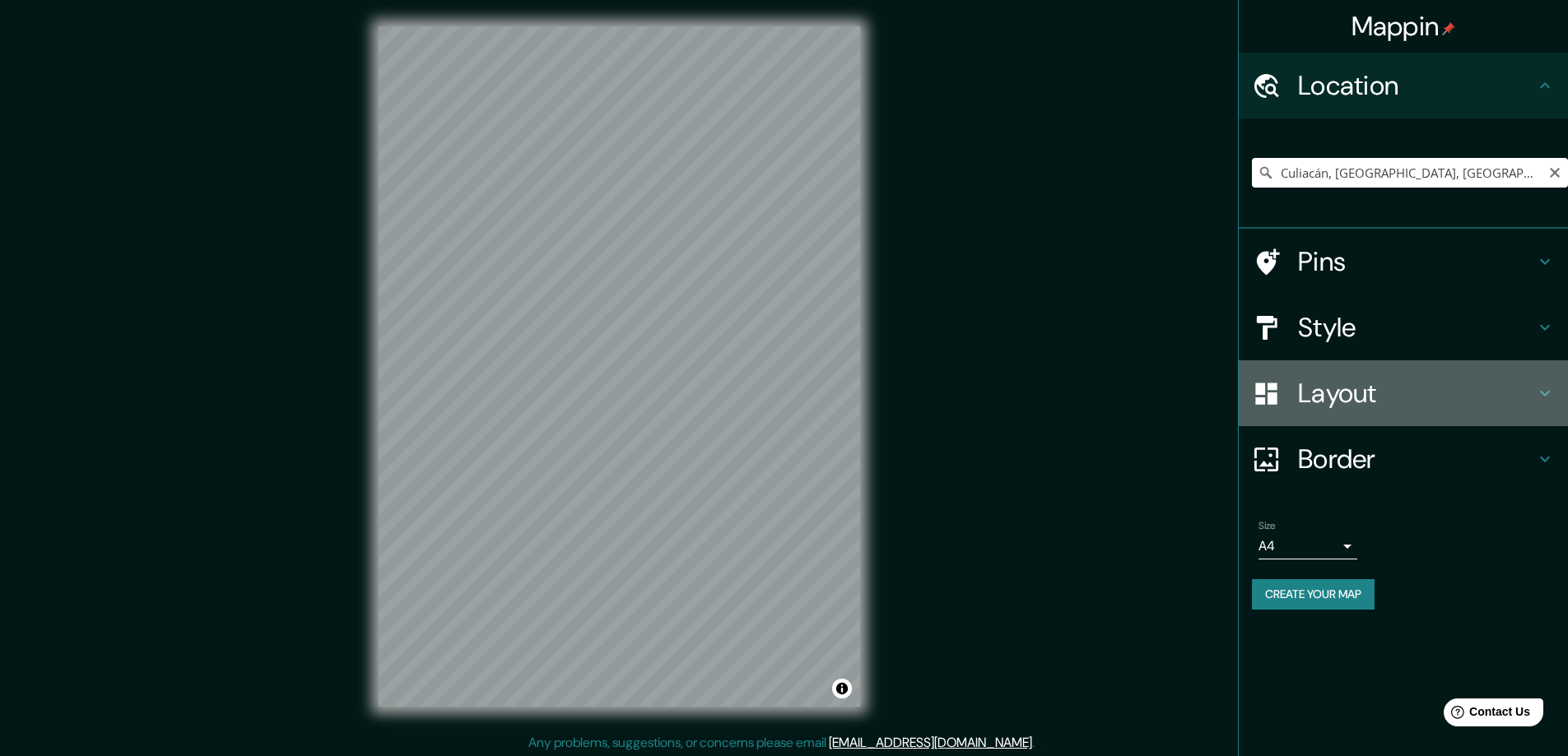
click at [1282, 408] on div "Layout" at bounding box center [1403, 393] width 330 height 66
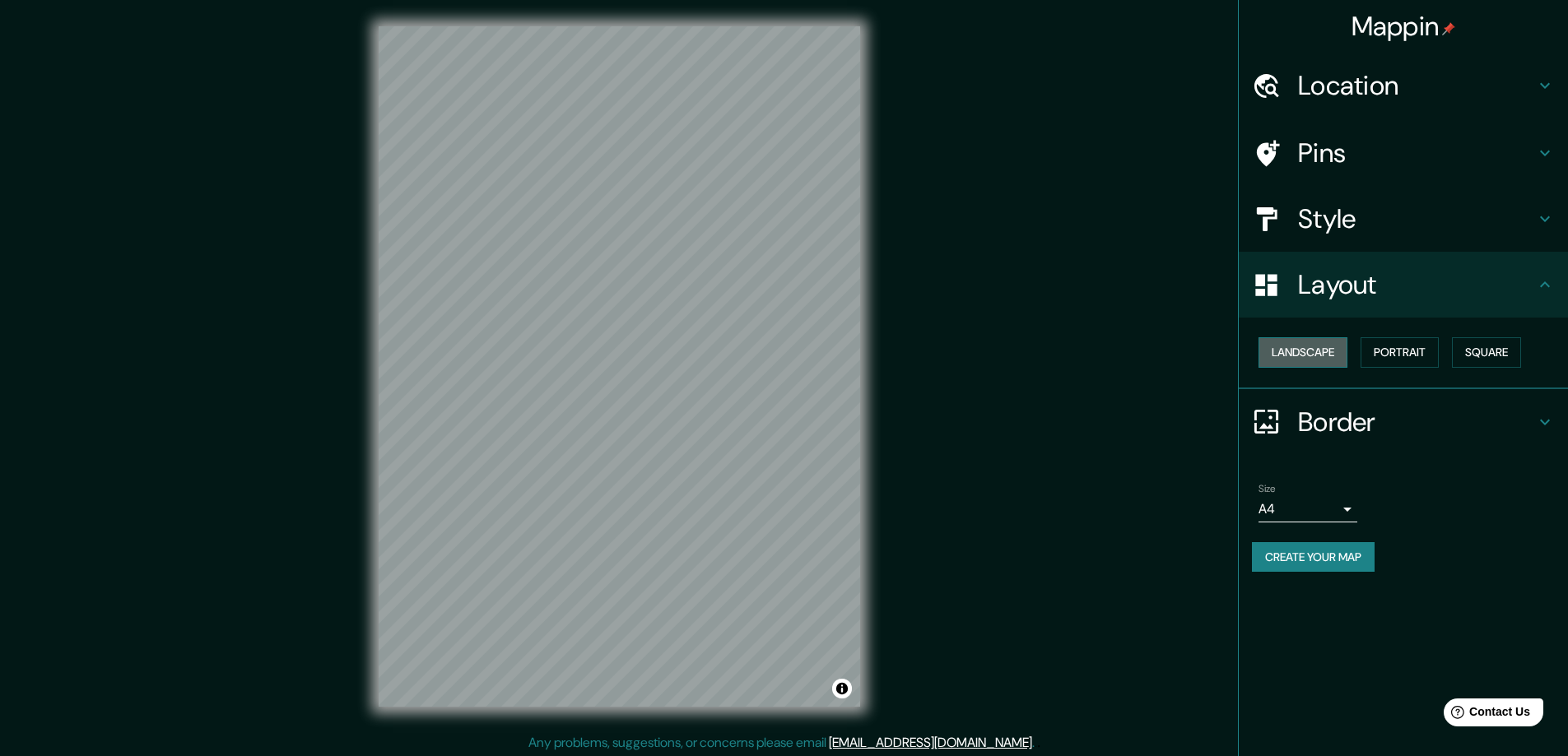
click at [1297, 355] on button "Landscape" at bounding box center [1302, 353] width 89 height 30
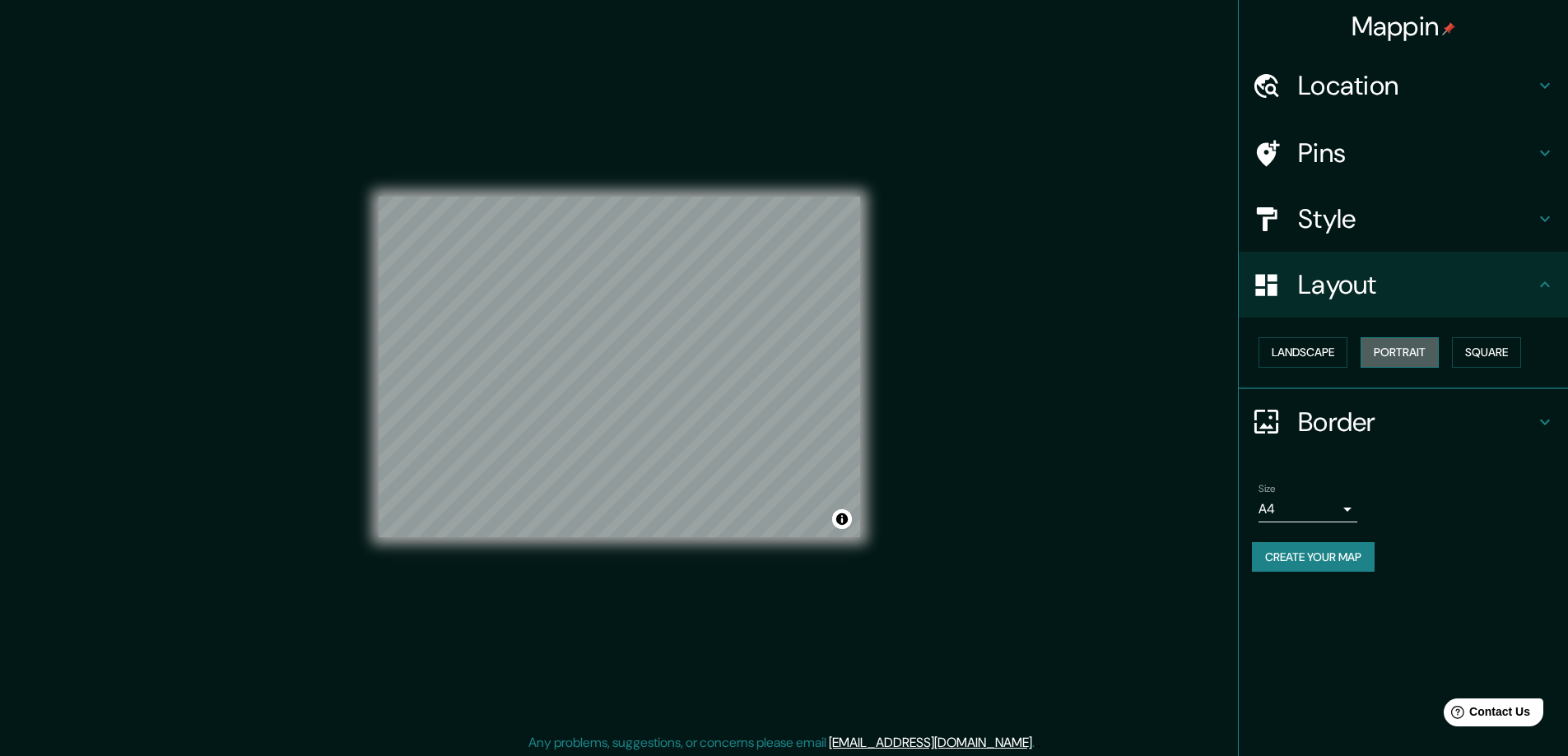
click at [1384, 348] on button "Portrait" at bounding box center [1399, 353] width 78 height 30
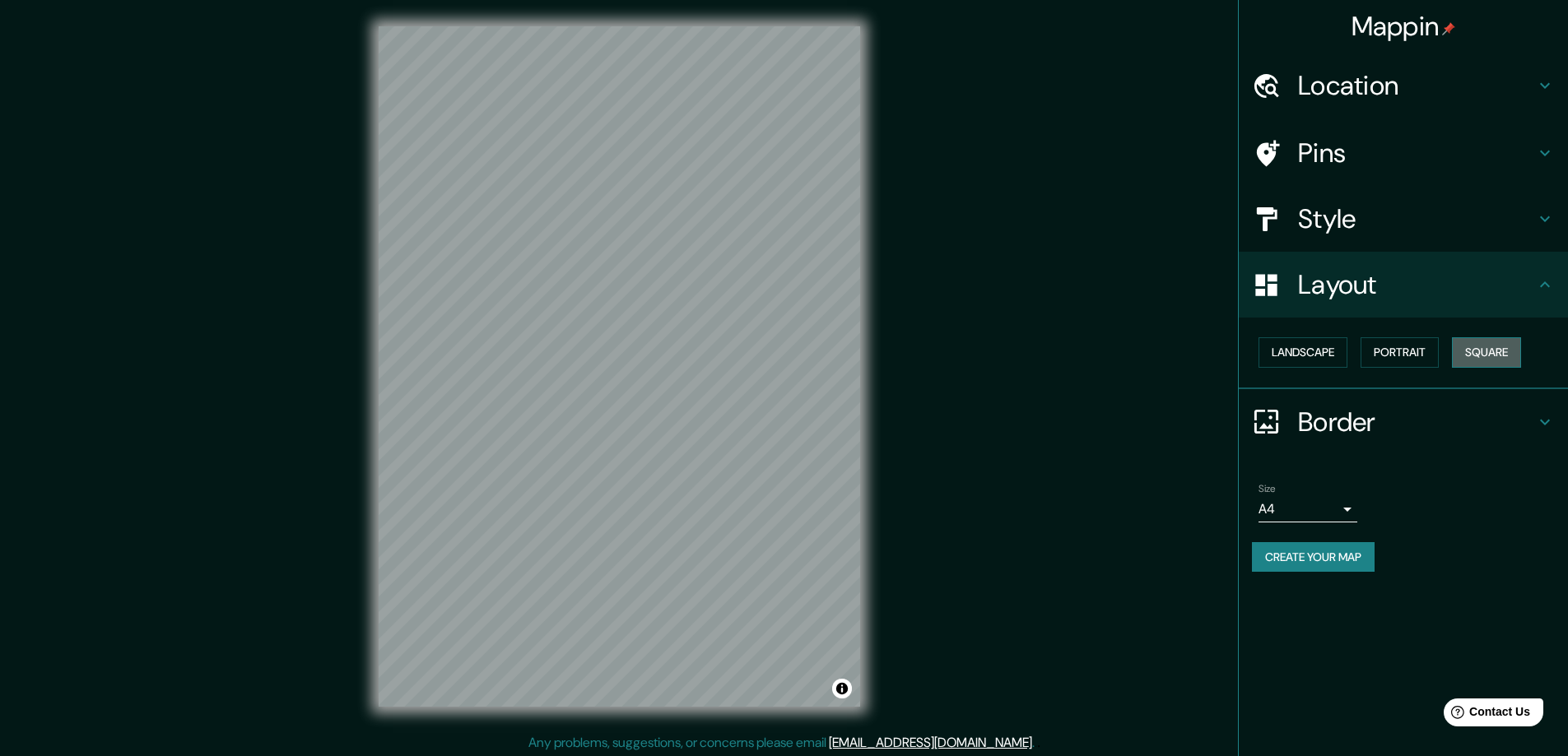
click at [1473, 353] on button "Square" at bounding box center [1485, 353] width 69 height 30
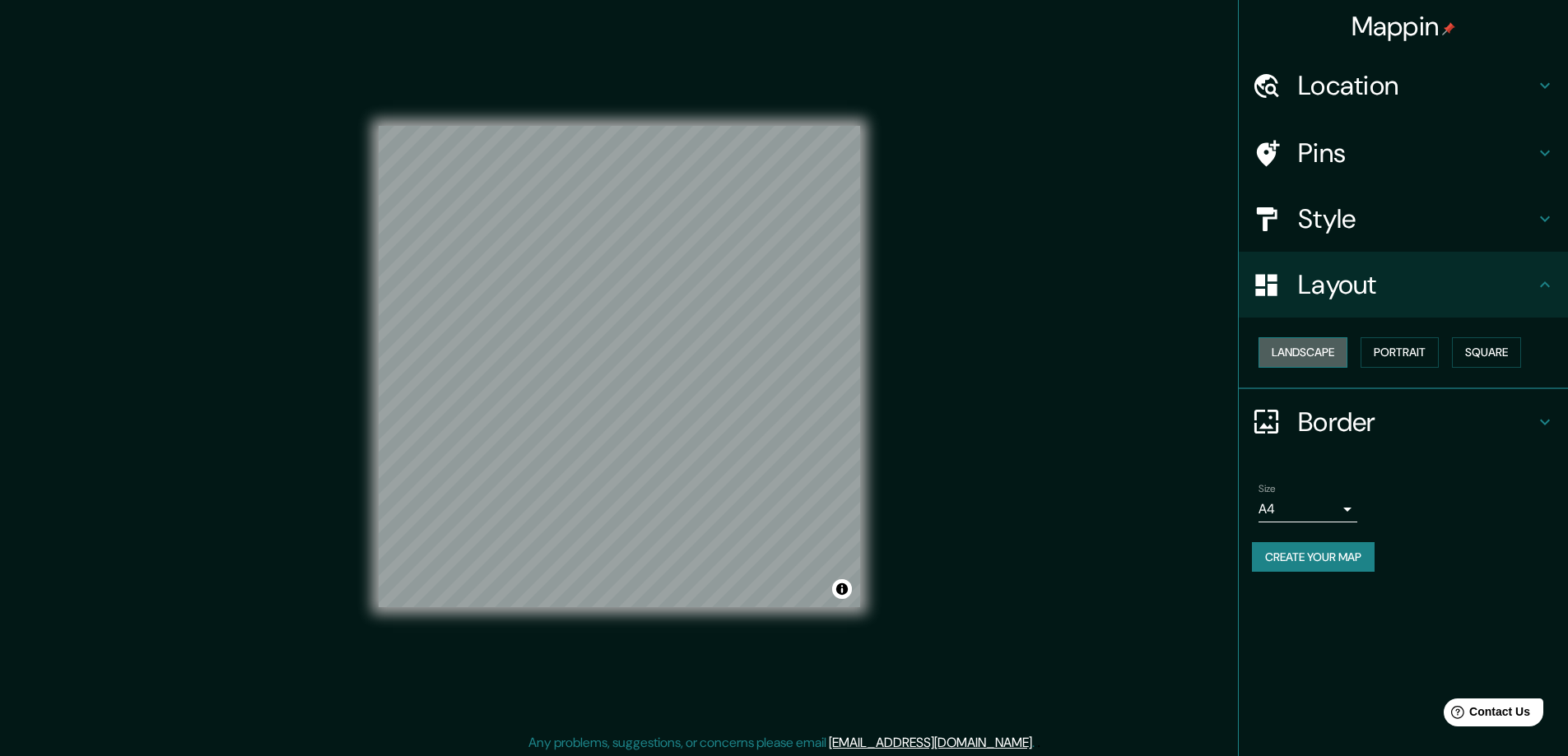
click at [1318, 354] on button "Landscape" at bounding box center [1302, 353] width 89 height 30
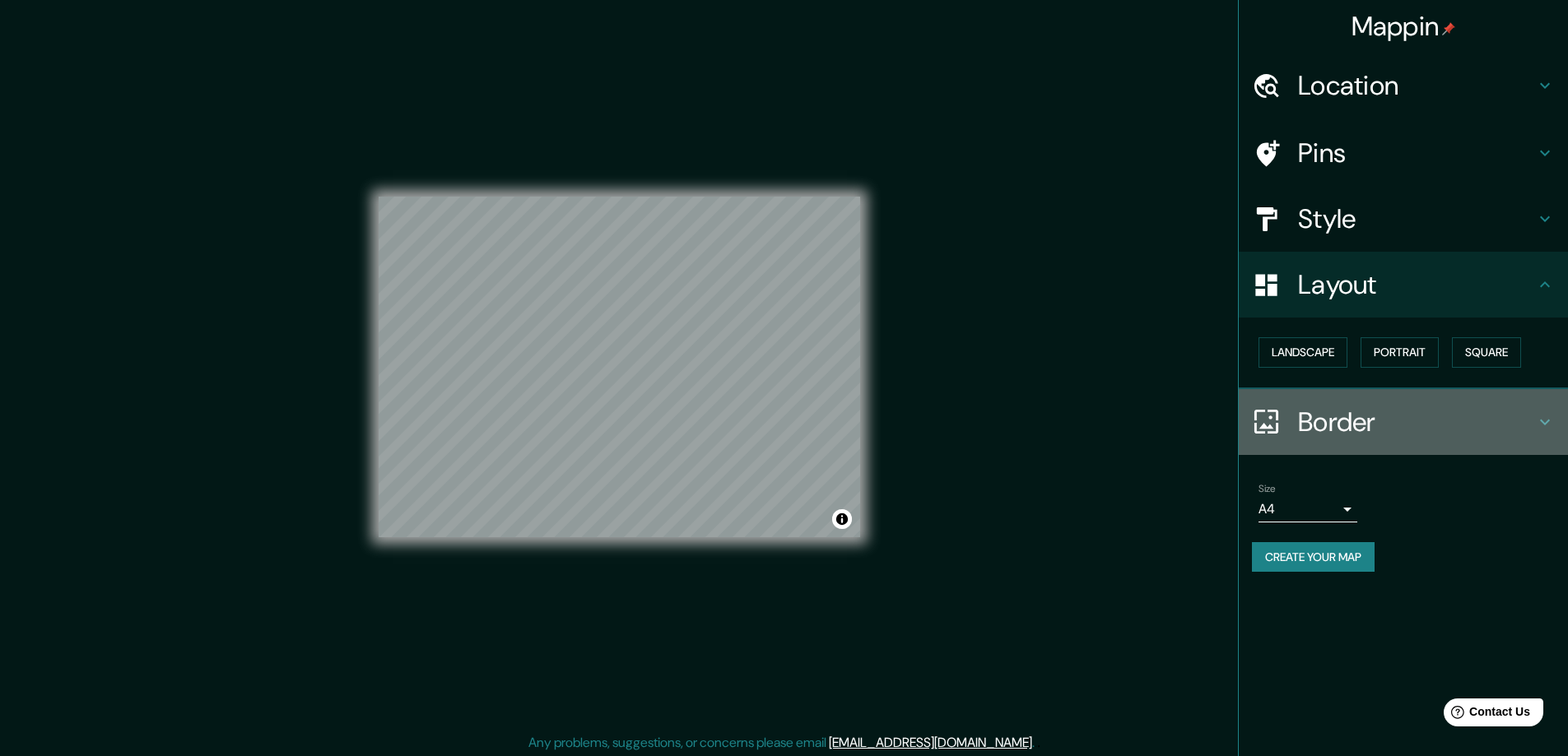
click at [1313, 425] on h4 "Border" at bounding box center [1415, 421] width 237 height 33
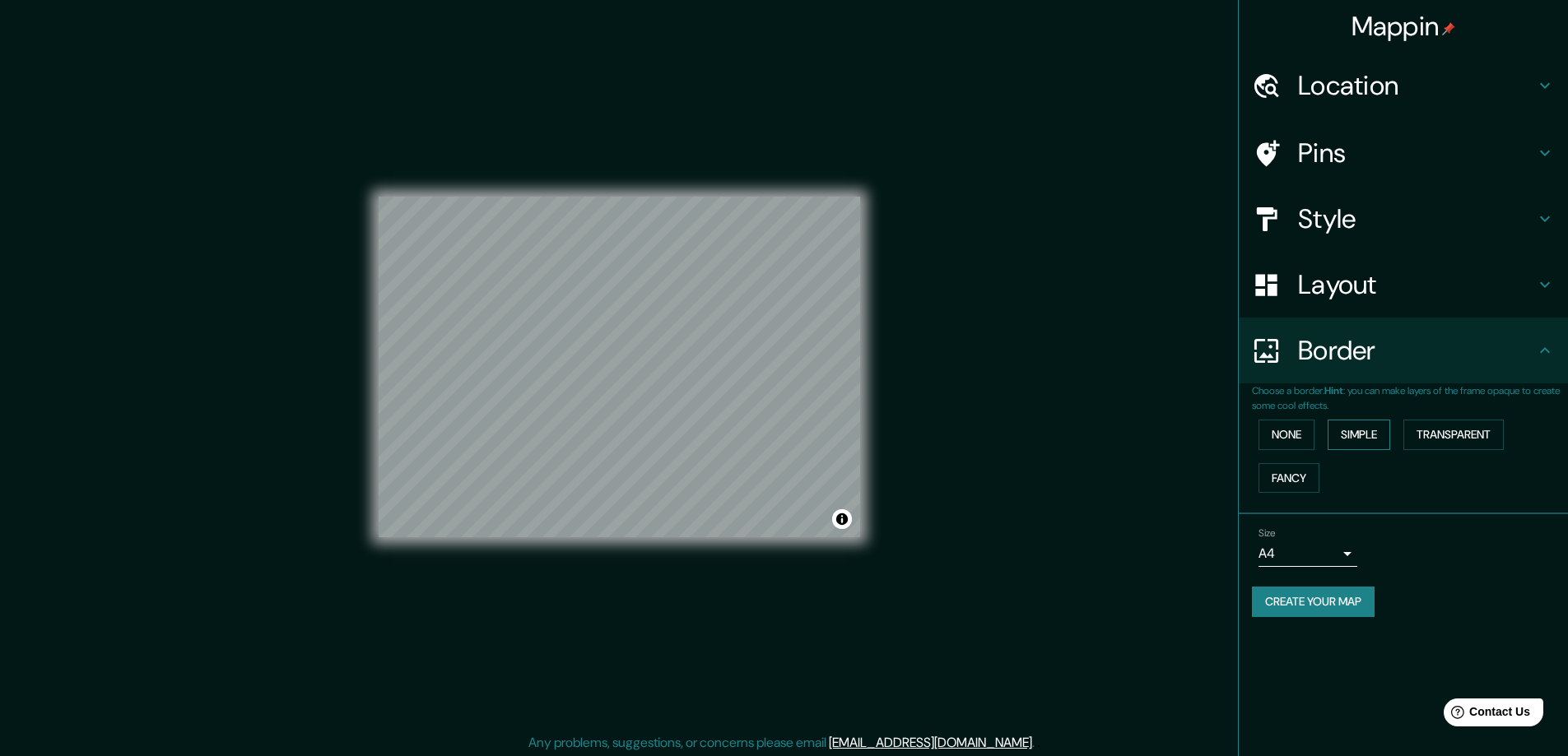
drag, startPoint x: 1285, startPoint y: 457, endPoint x: 1348, endPoint y: 435, distance: 66.7
click at [1286, 455] on div "None Simple Transparent Fancy" at bounding box center [1409, 456] width 316 height 87
click at [1381, 431] on button "Simple" at bounding box center [1358, 434] width 63 height 30
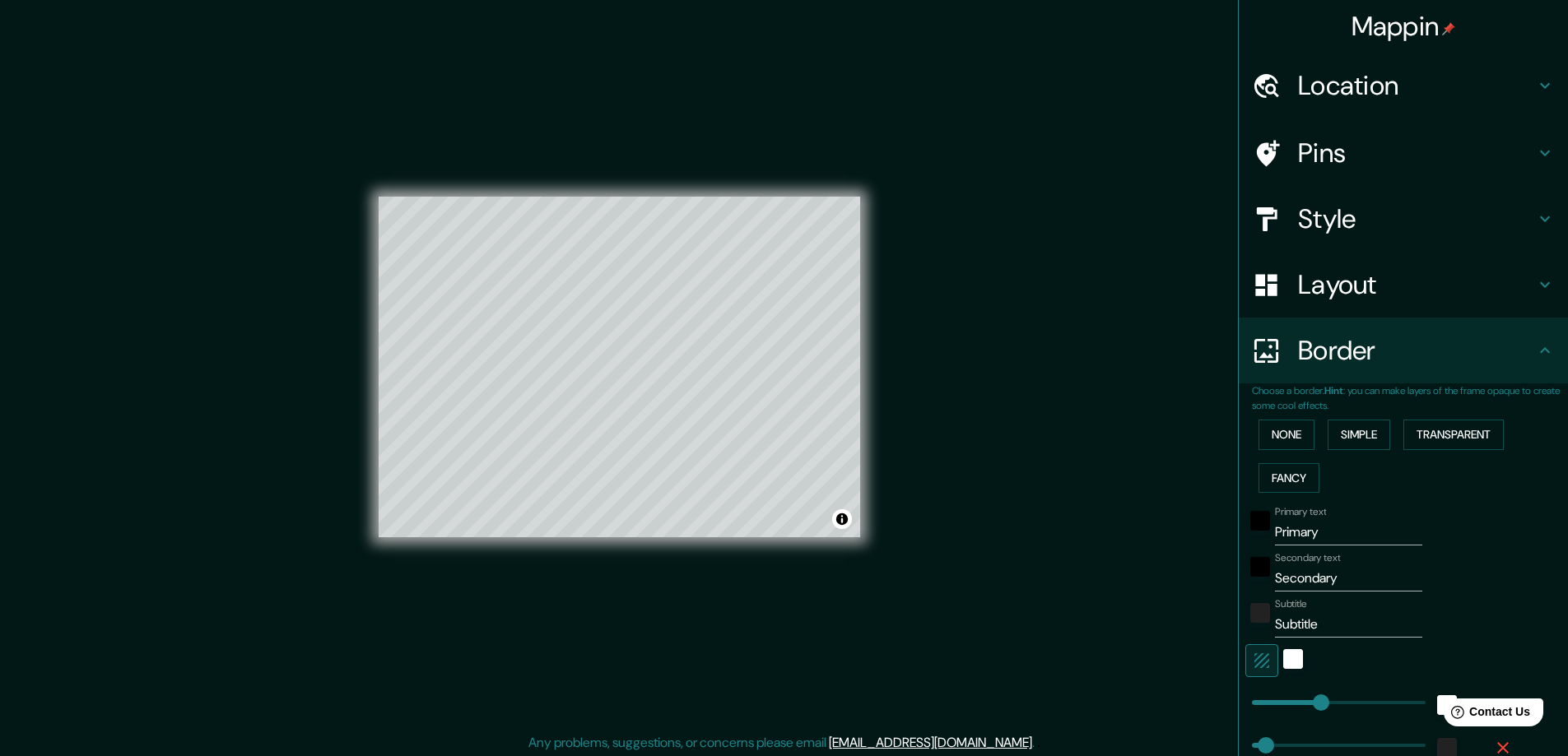
click at [1312, 535] on input "Primary" at bounding box center [1347, 532] width 147 height 26
type input "Primar"
type input "47"
type input "P"
type input "47"
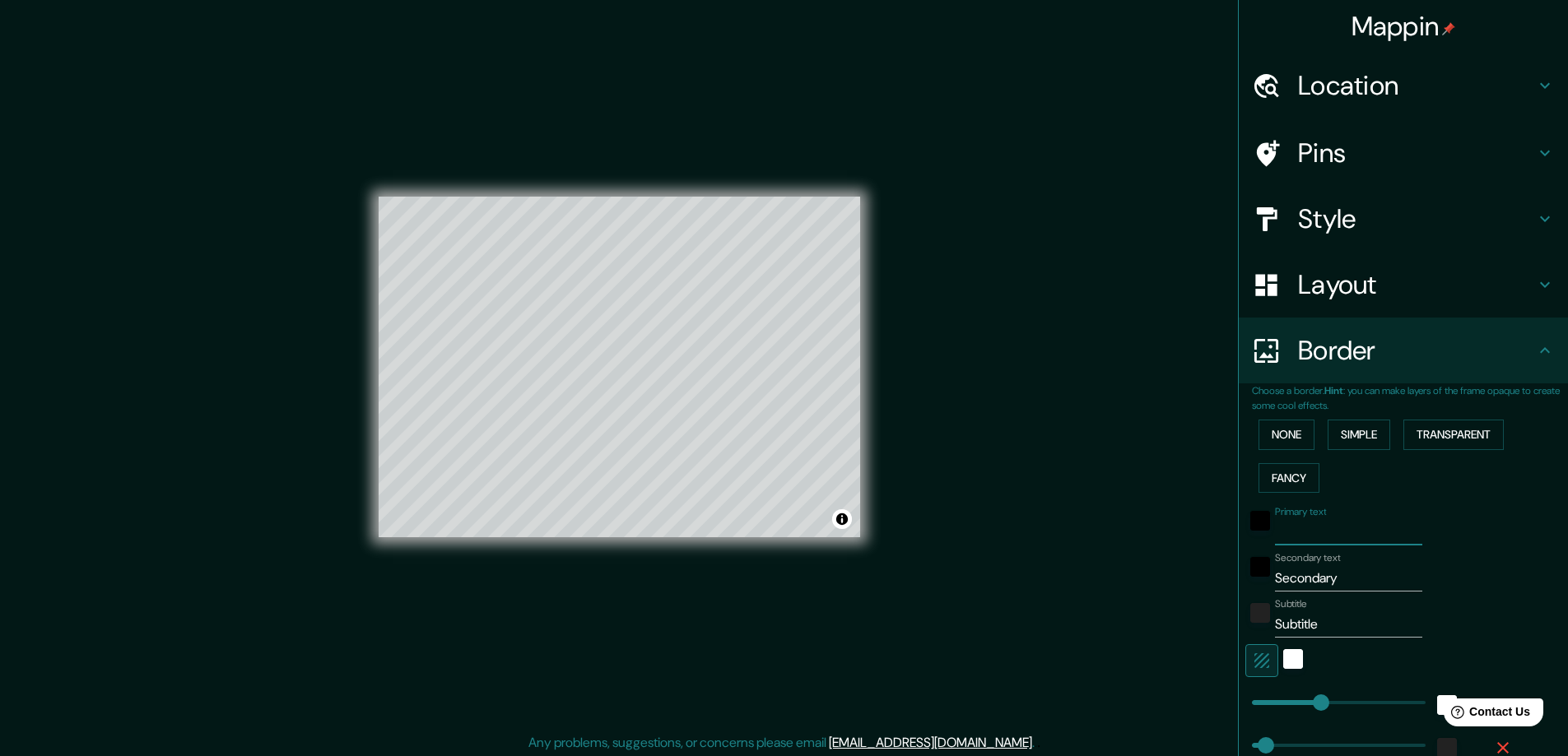
type input "47"
click at [1312, 535] on input "Primary text" at bounding box center [1347, 532] width 147 height 26
type input "t"
type input "47"
type input "ti"
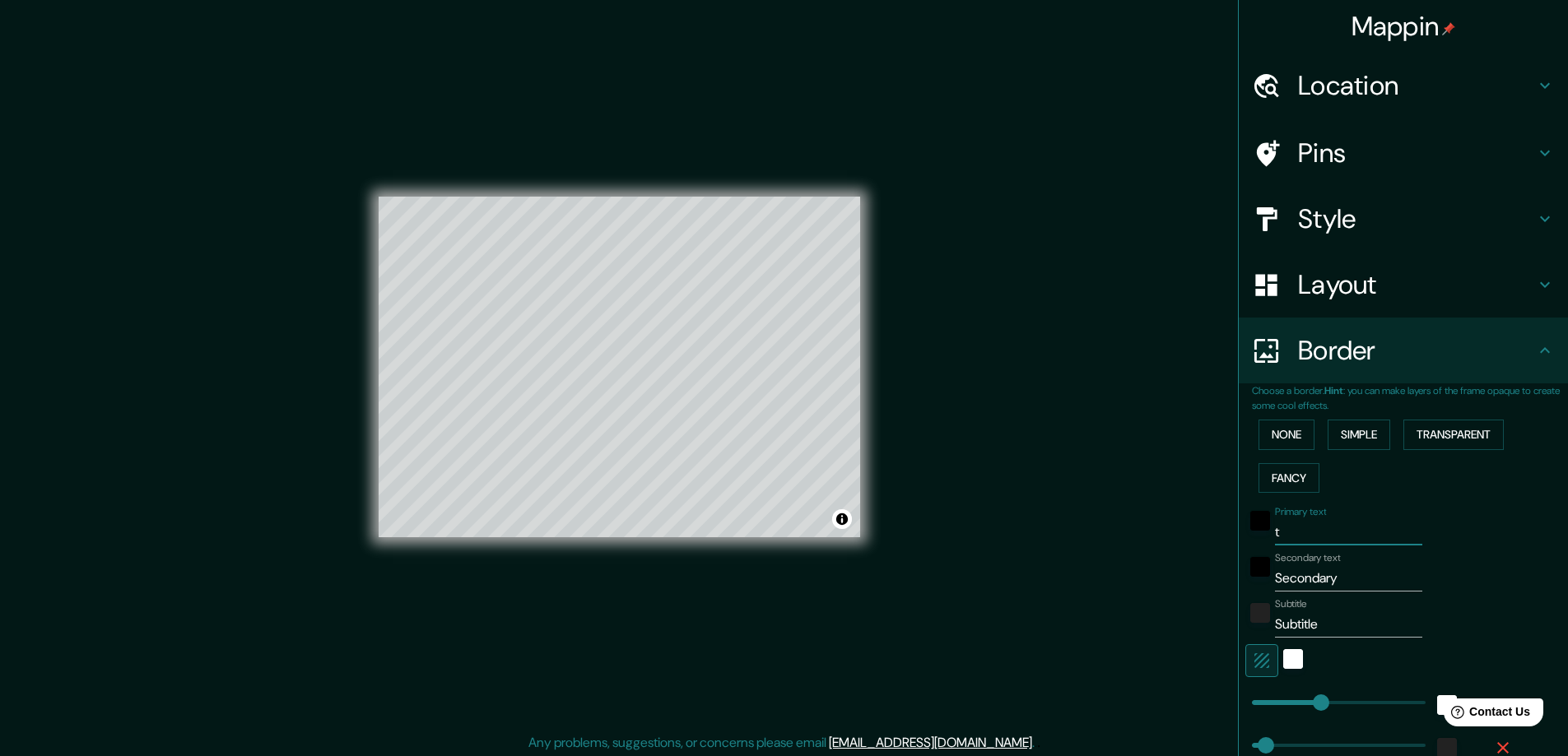
type input "47"
type input "tie"
type input "47"
type input "tier"
type input "47"
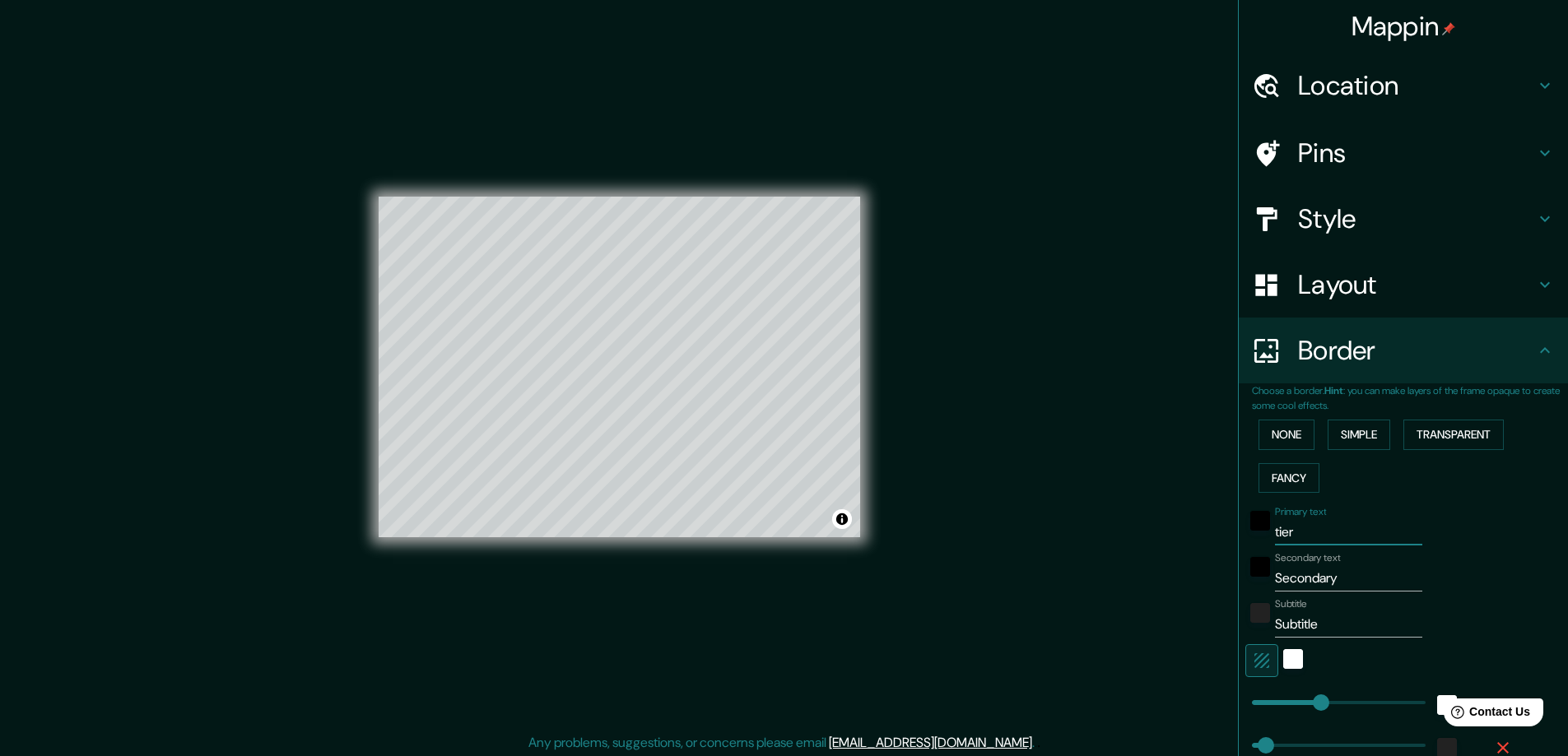
type input "tierr"
type input "47"
type input "tierra"
type input "47"
type input "tierra"
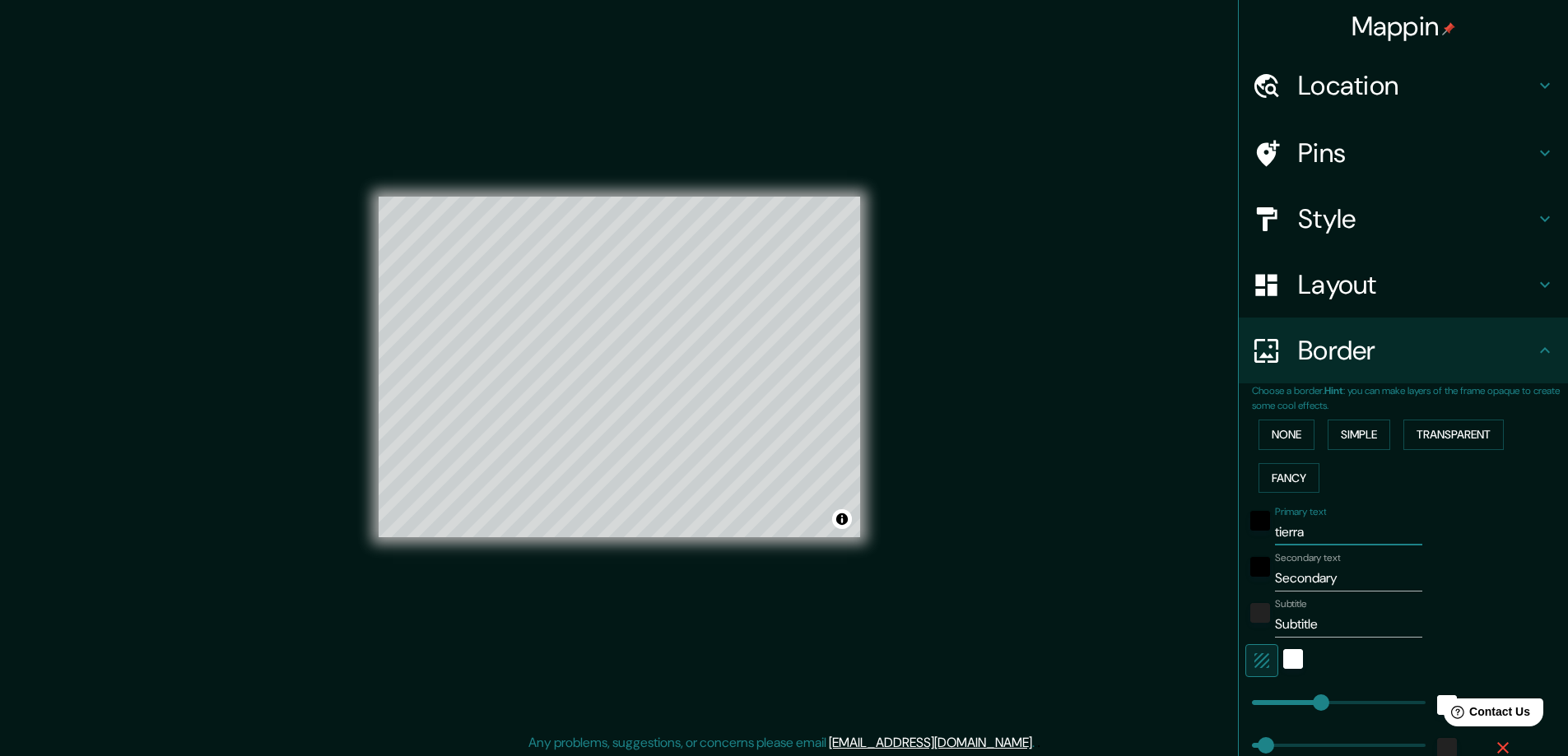
type input "47"
type input "tierra b"
type input "47"
type input "tierra bl"
type input "47"
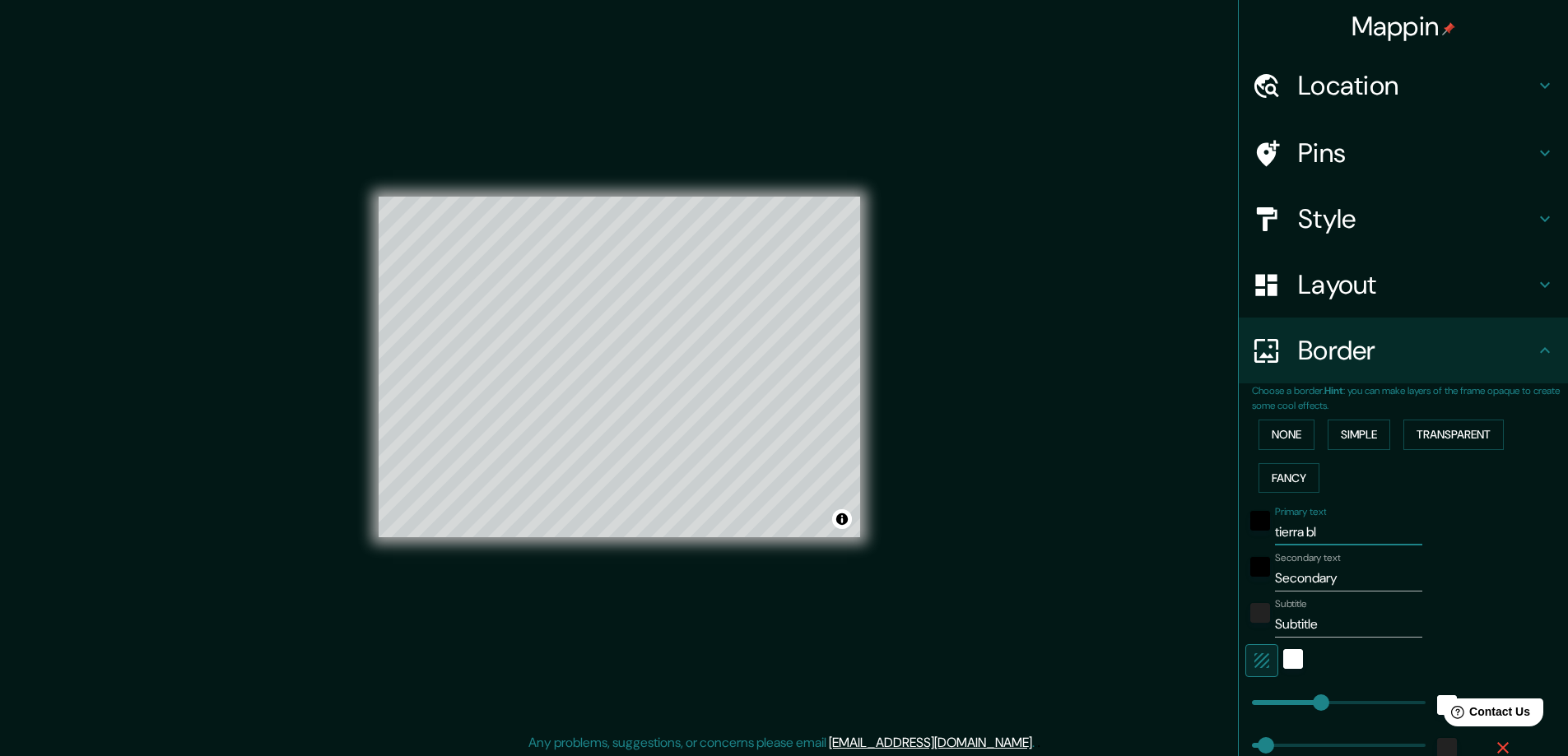
type input "tierra bla"
type input "47"
type input "[PERSON_NAME]"
type input "47"
type input "[PERSON_NAME]"
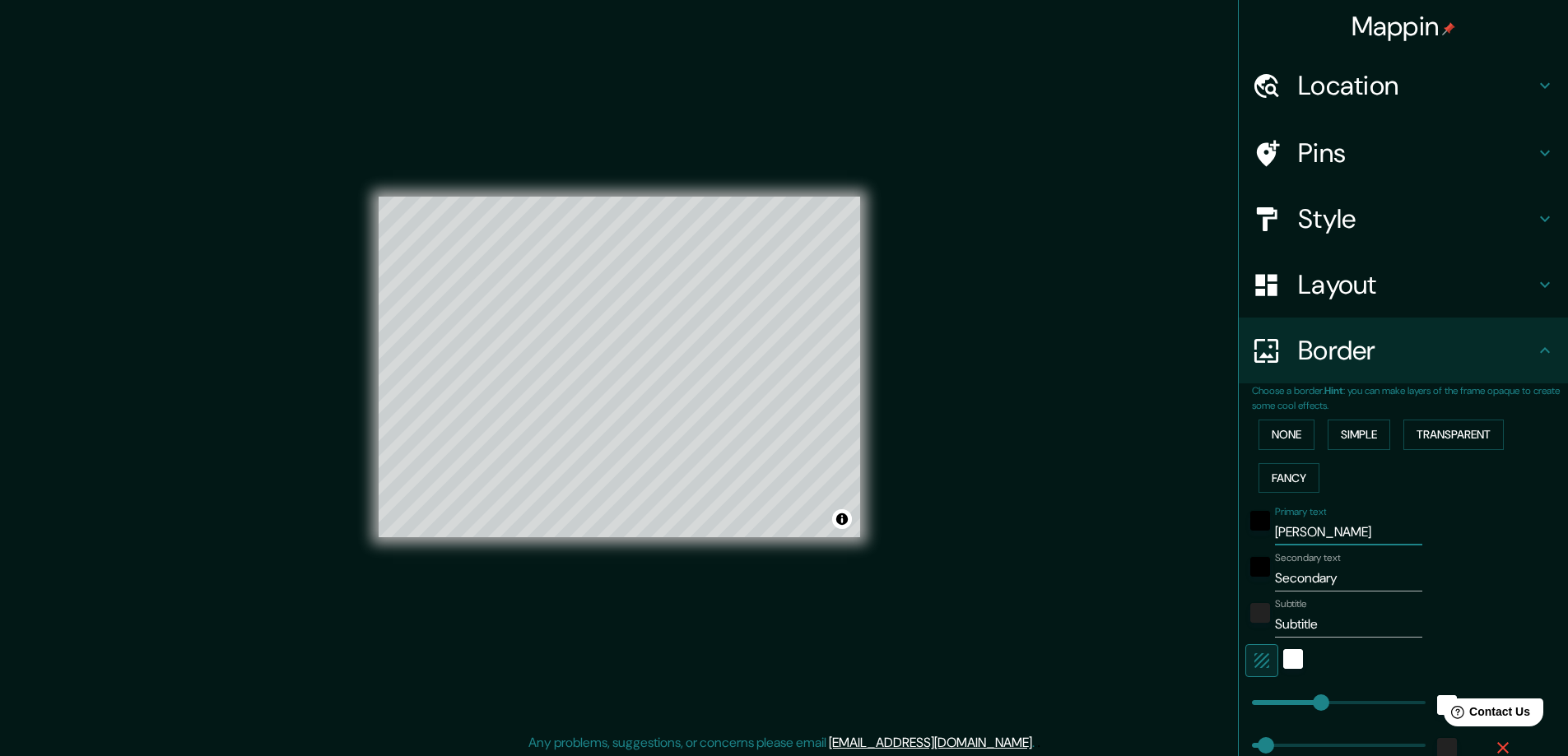
type input "47"
type input "tierra blanca"
type input "47"
type input "tierra blanca"
click at [1343, 582] on input "Secondary" at bounding box center [1347, 578] width 147 height 26
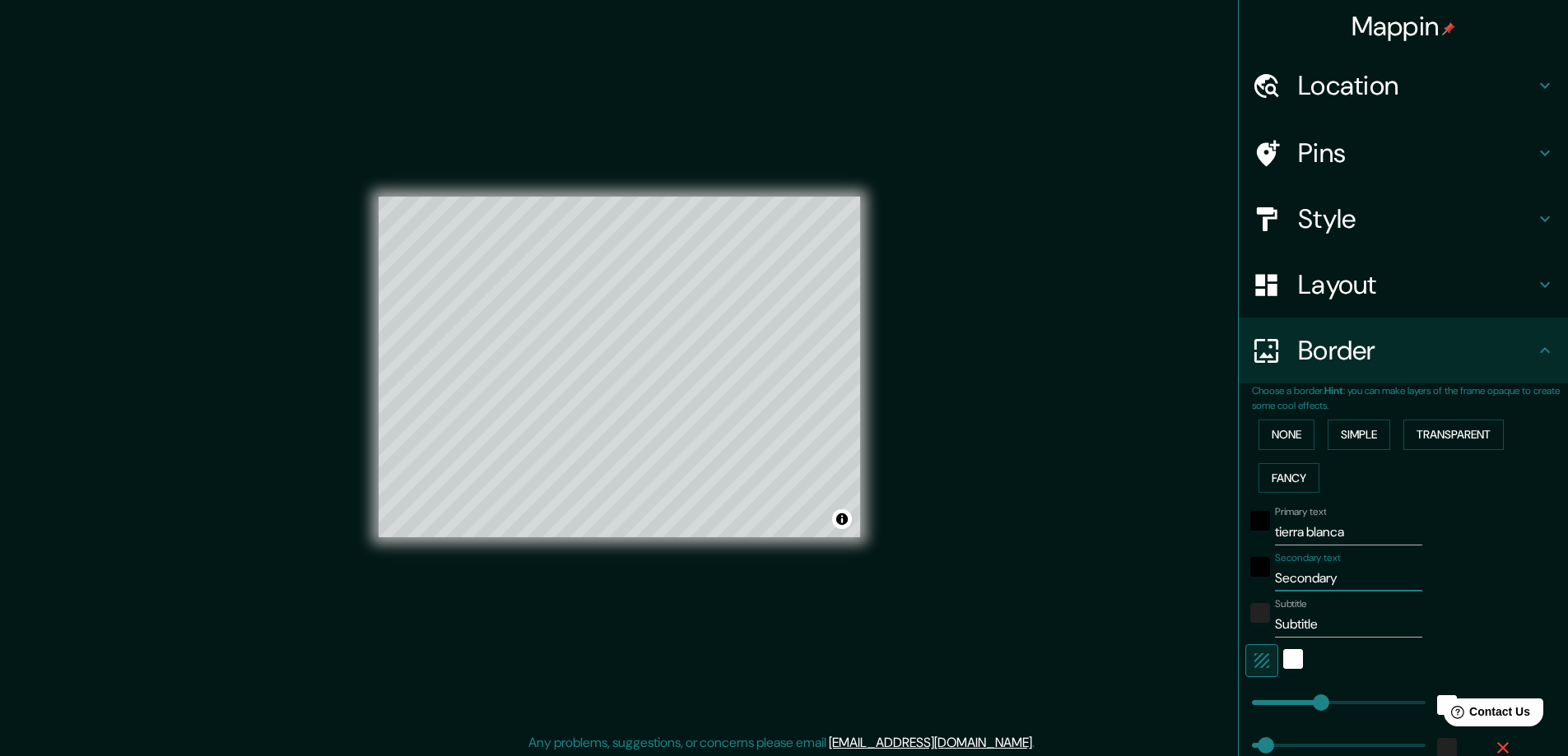
type input "Secondar"
type input "47"
type input "Second"
type input "47"
type input "Secon"
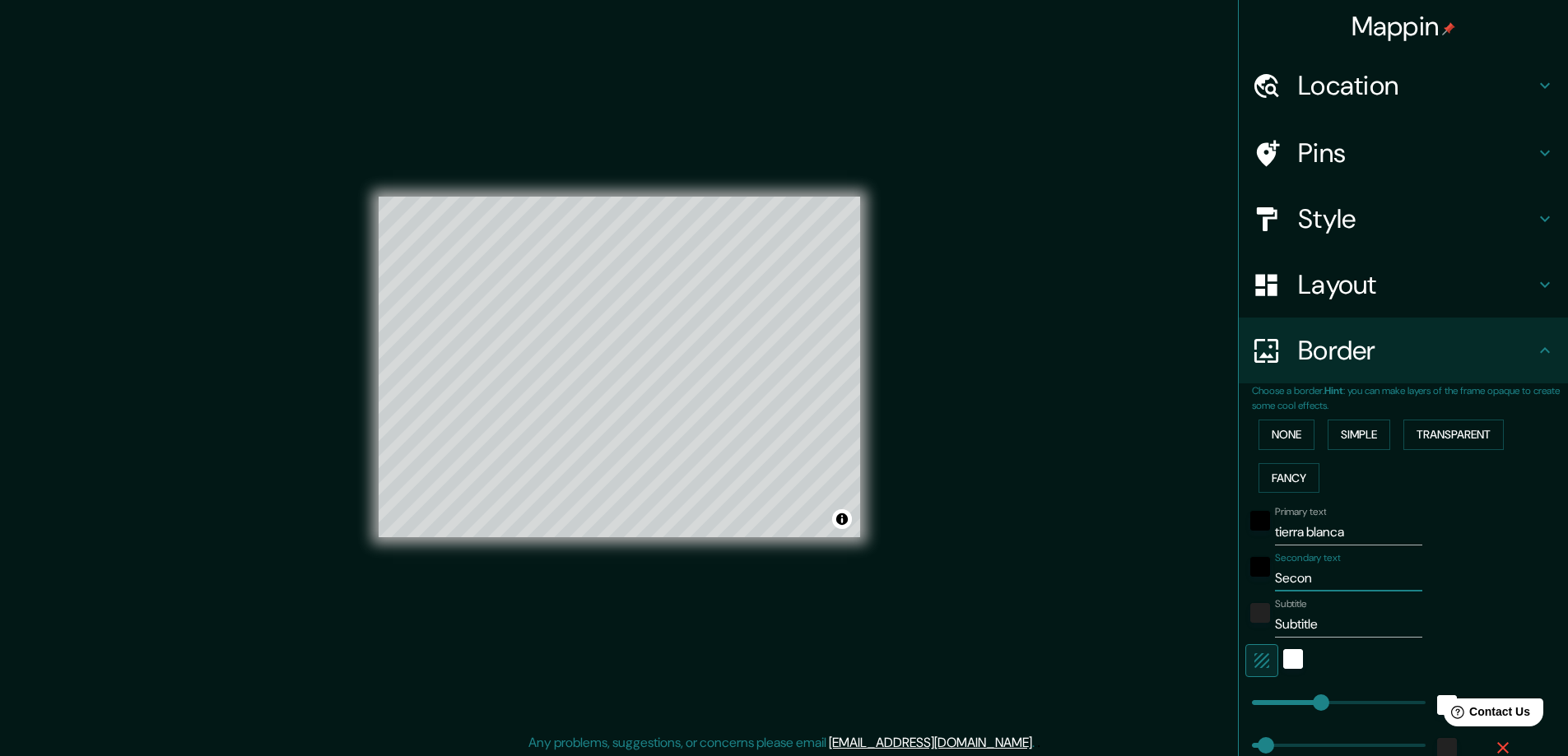
type input "47"
type input "Seco"
type input "47"
type input "Sec"
type input "47"
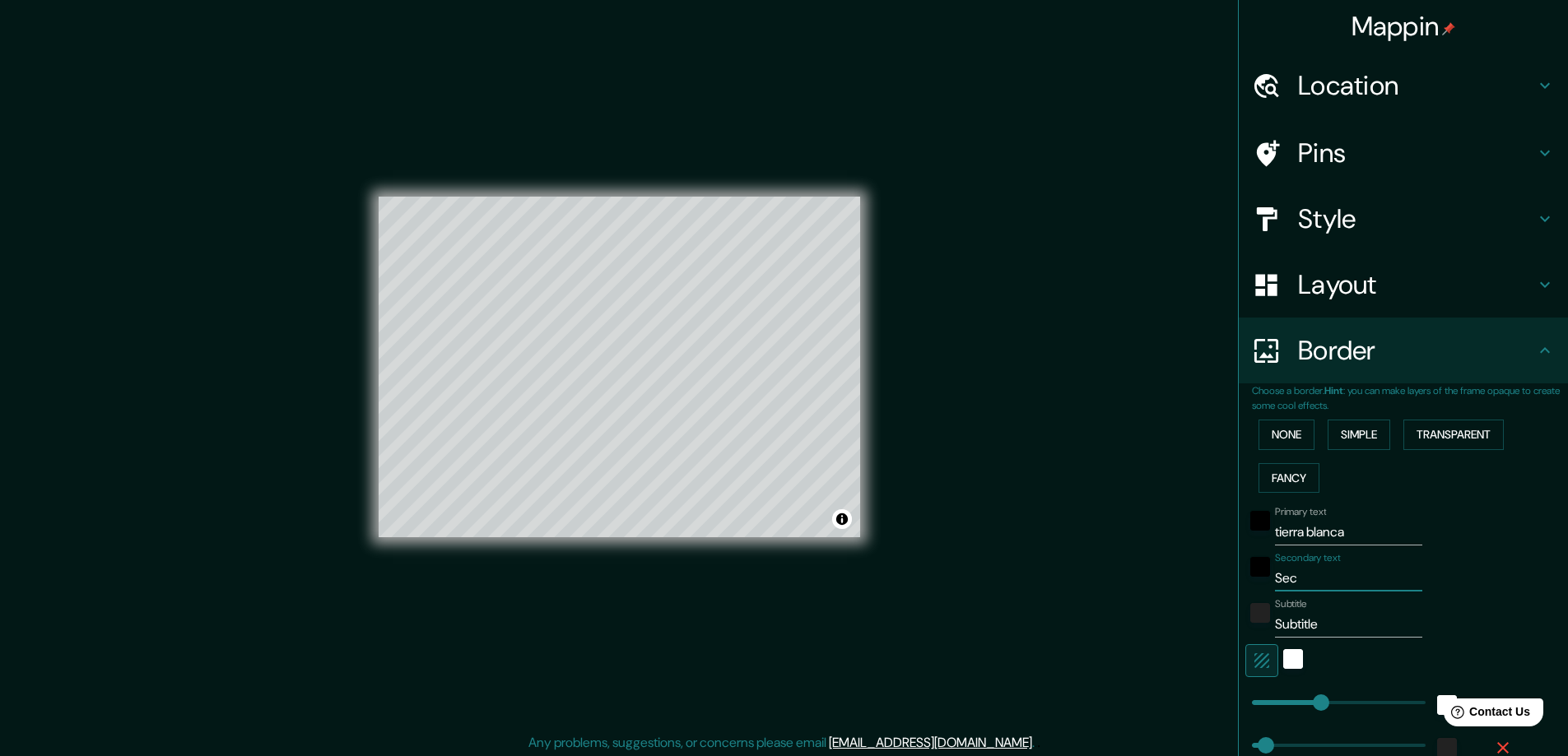
type input "Se"
type input "47"
type input "S"
type input "47"
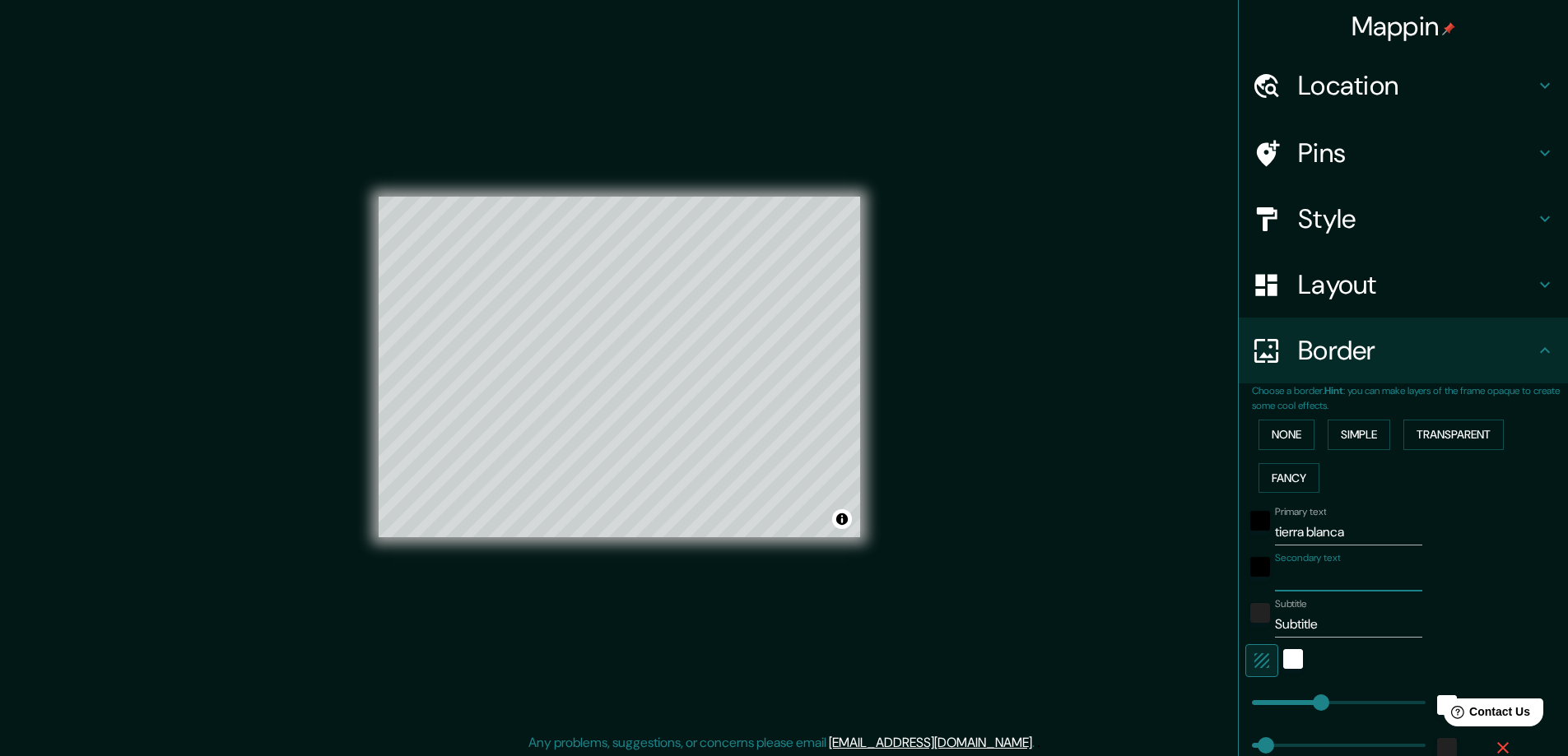
type input "a"
type input "47"
type input "al"
type input "47"
type input "alv"
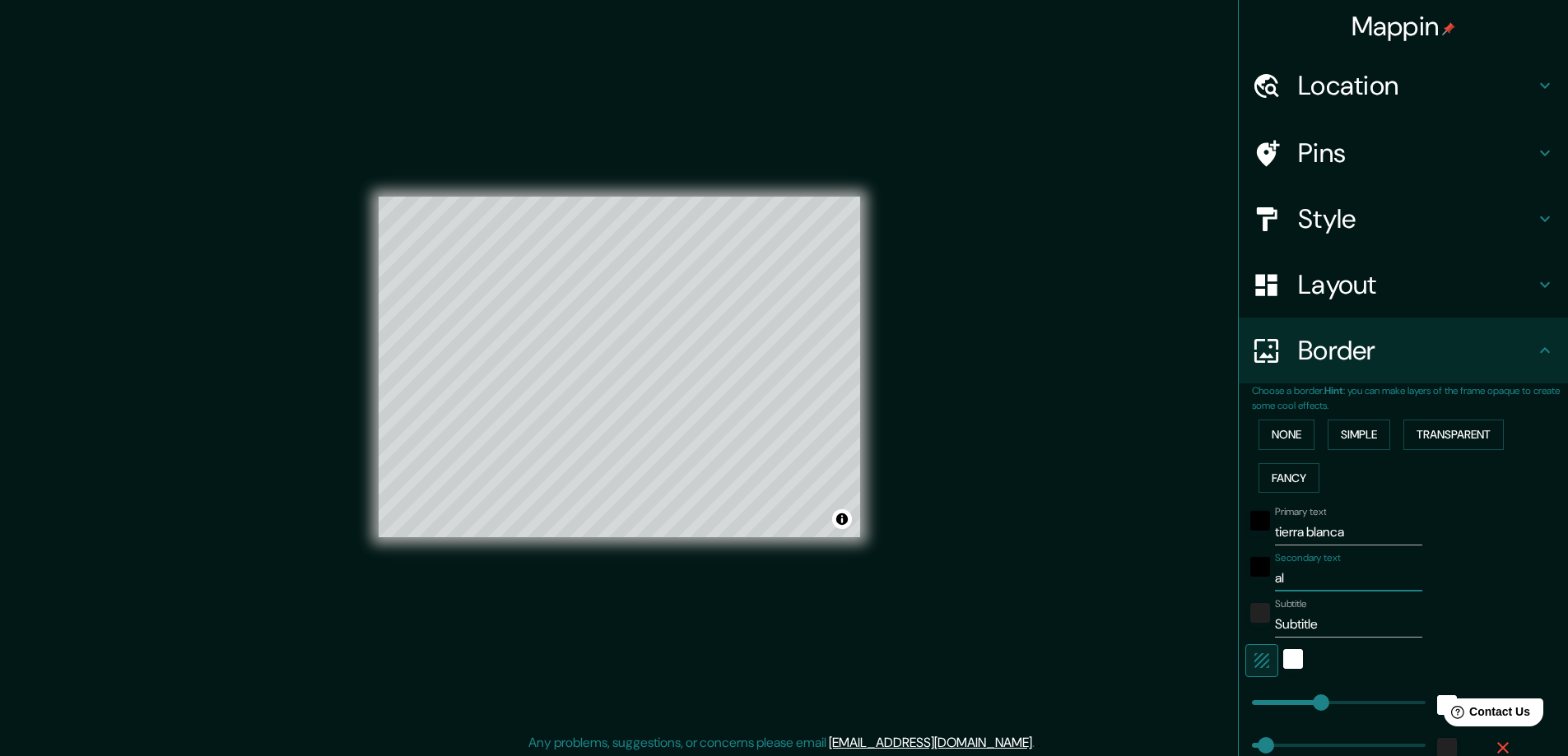
type input "47"
type input "[PERSON_NAME]"
type input "47"
type input "[PERSON_NAME]"
type input "47"
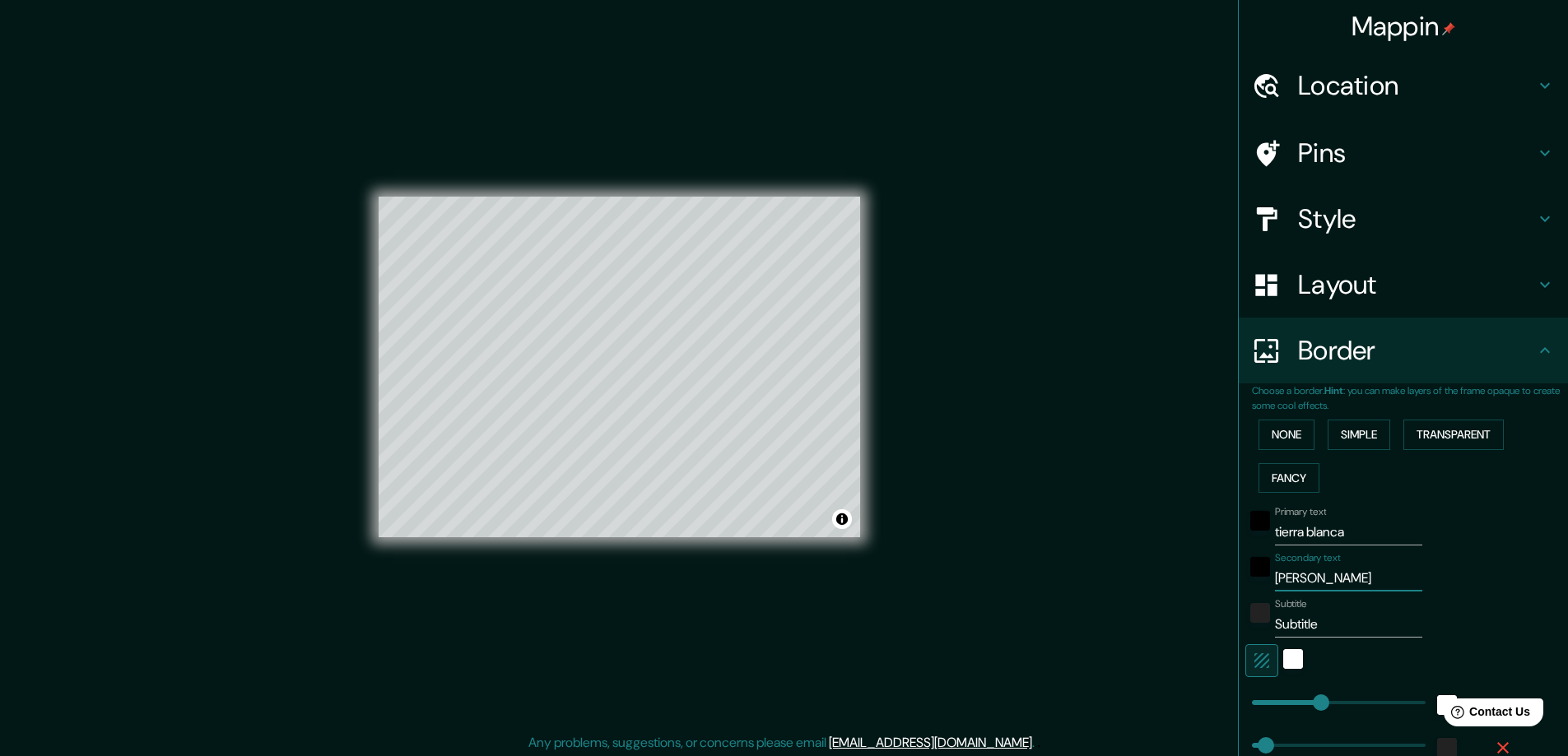
type input "[PERSON_NAME]"
type input "47"
type input "[PERSON_NAME]"
type input "47"
type input "[PERSON_NAME]"
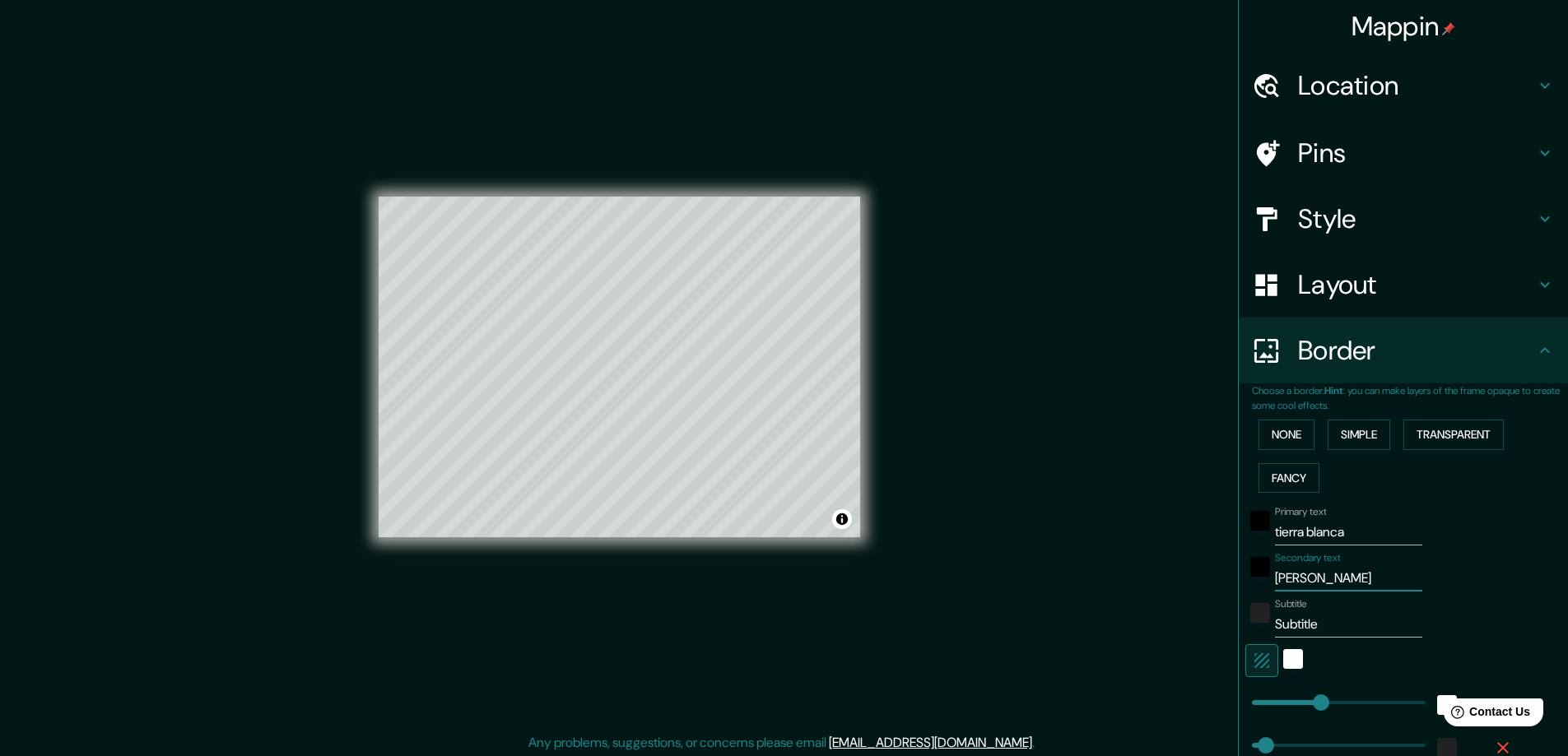
type input "47"
type input "[PERSON_NAME] ob"
type input "47"
type input "[PERSON_NAME] obr"
type input "47"
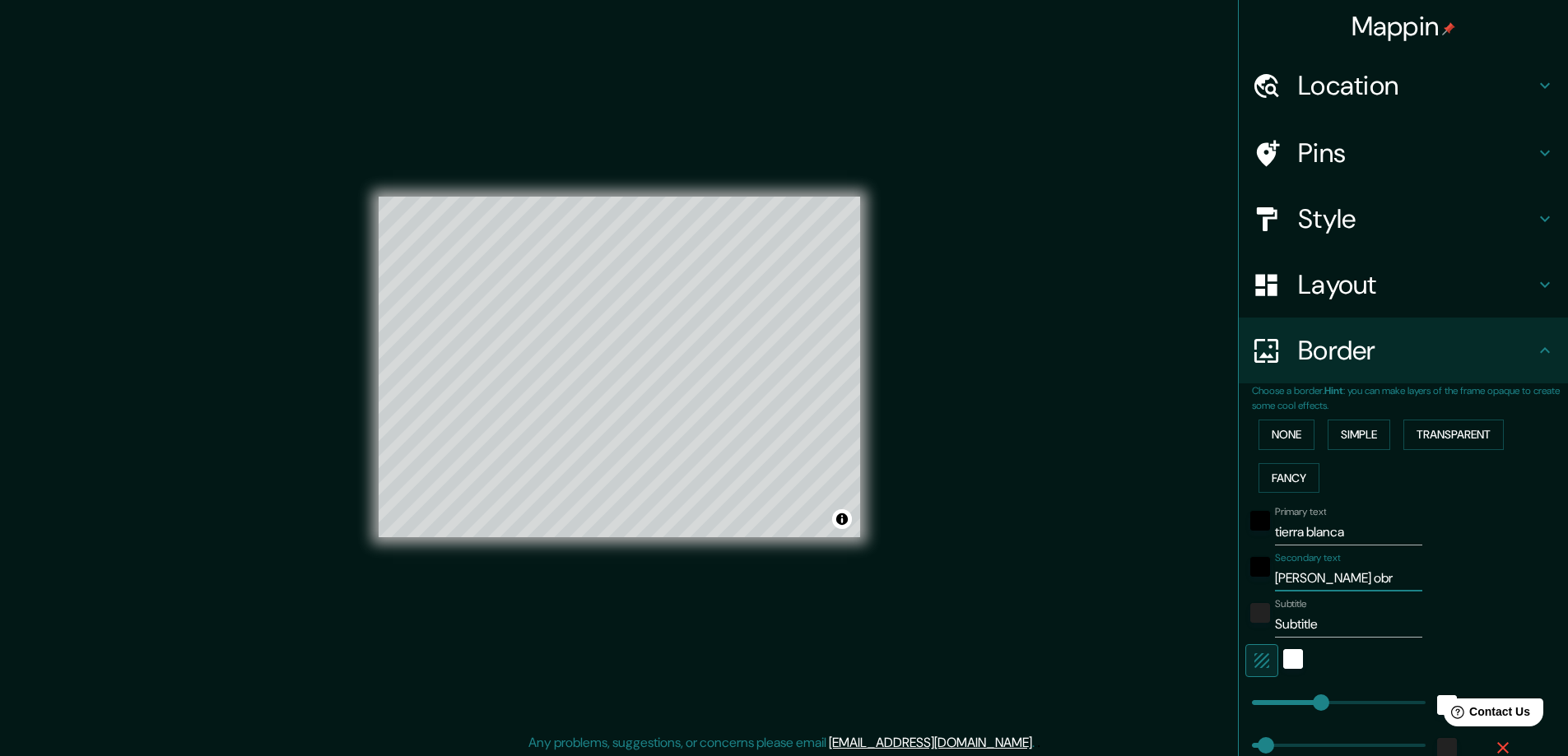
type input "[PERSON_NAME] obre"
type input "47"
type input "[PERSON_NAME]"
type input "47"
type input "[PERSON_NAME]"
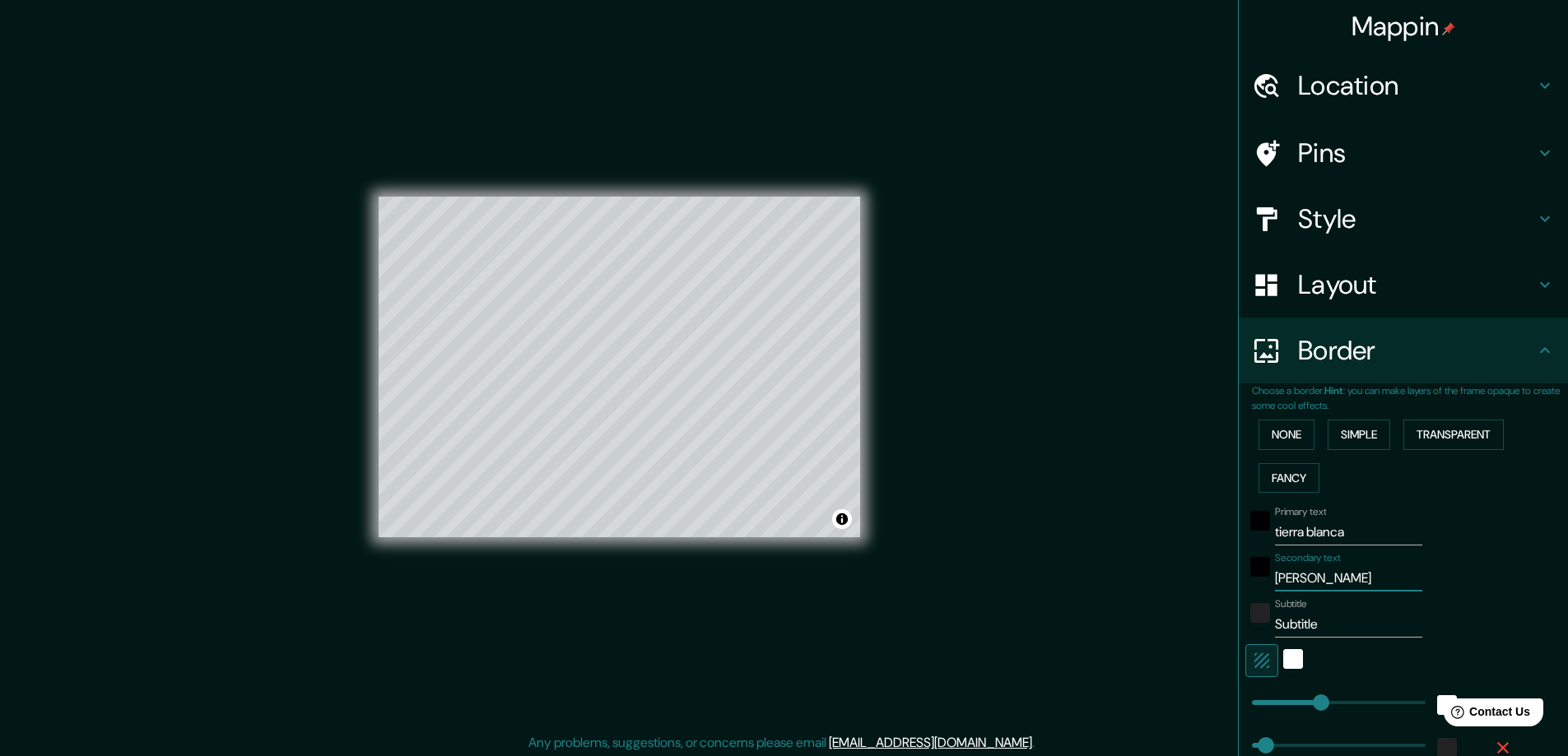
type input "47"
type input "[PERSON_NAME]"
type input "47"
type input "[PERSON_NAME]"
click at [1324, 626] on input "Subtitle" at bounding box center [1347, 624] width 147 height 26
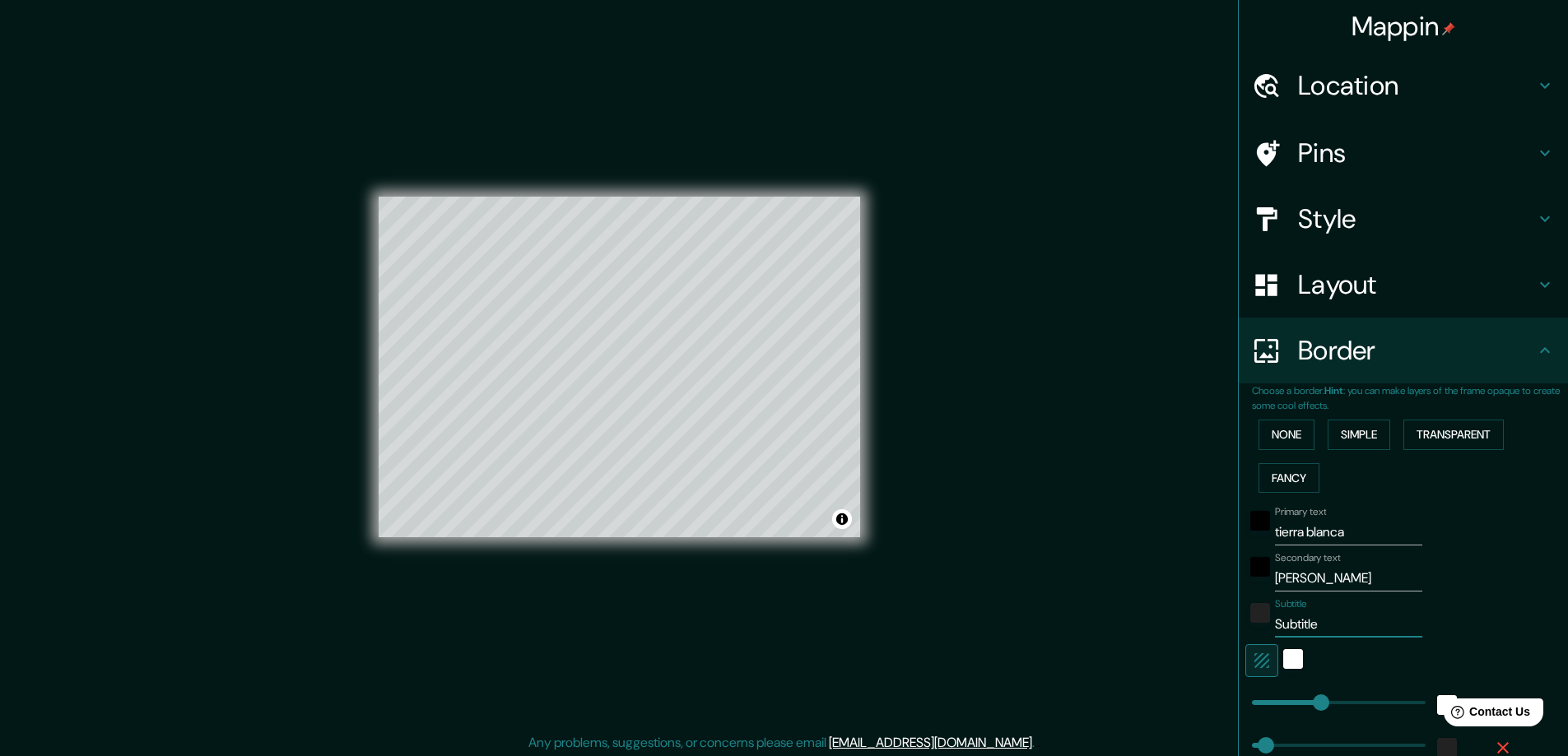
type input "Subtitl"
type input "47"
type input "Subtit"
type input "47"
type input "Subti"
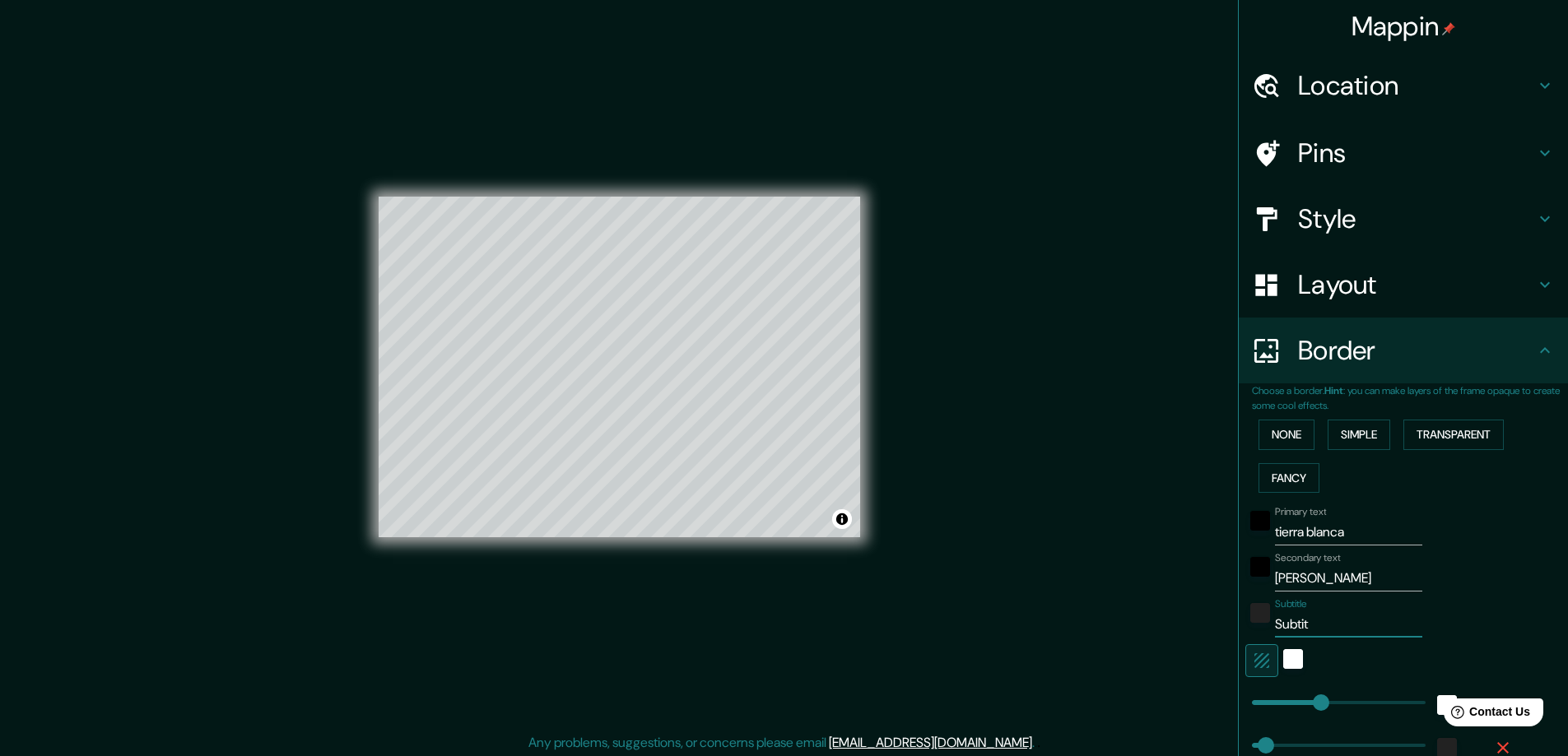
type input "47"
type input "Subt"
type input "47"
type input "Sub"
type input "47"
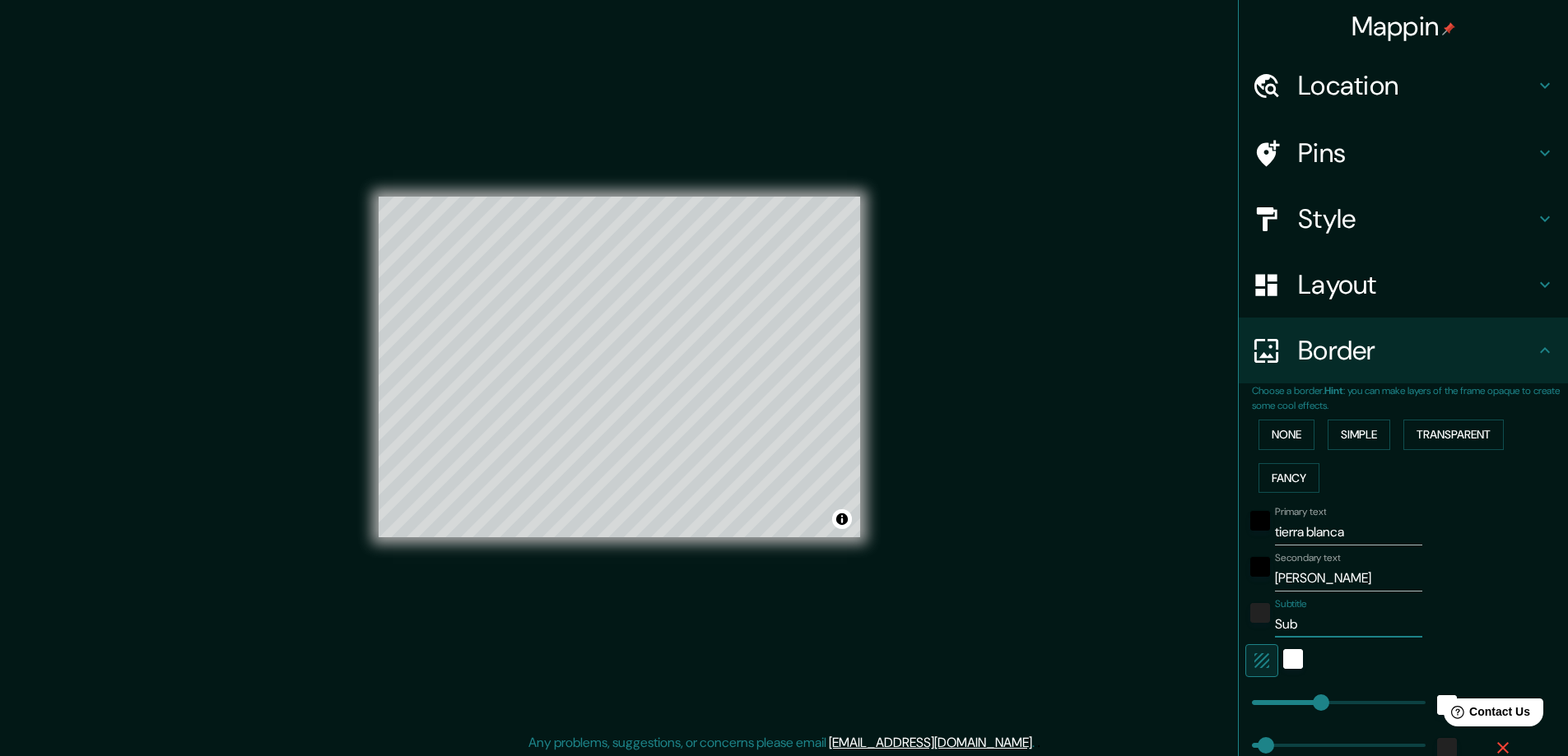
type input "Su"
type input "47"
type input "S"
type input "47"
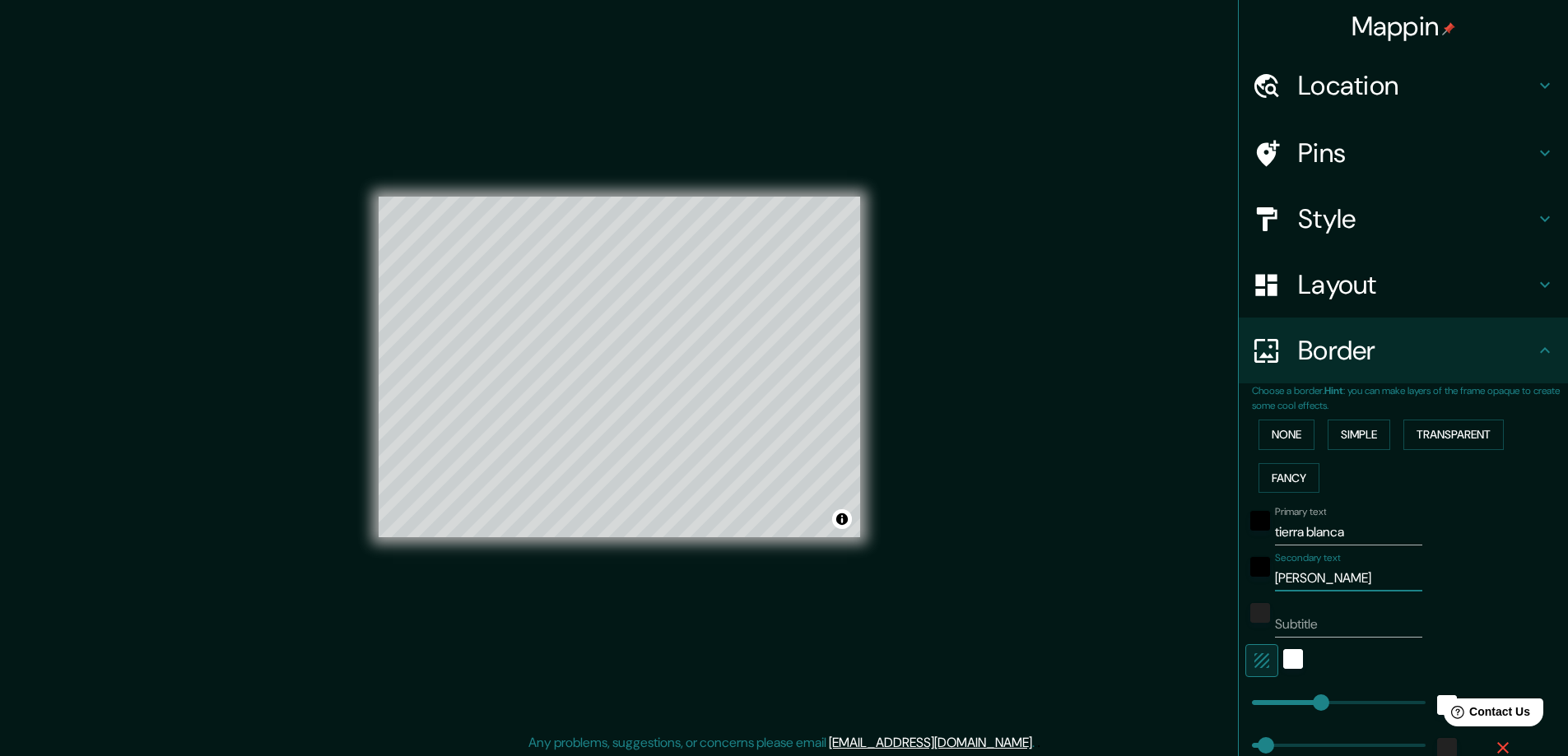
click at [1377, 589] on input "[PERSON_NAME]" at bounding box center [1347, 578] width 147 height 26
type input "[PERSON_NAME]"
type input "47"
type input "al"
type input "47"
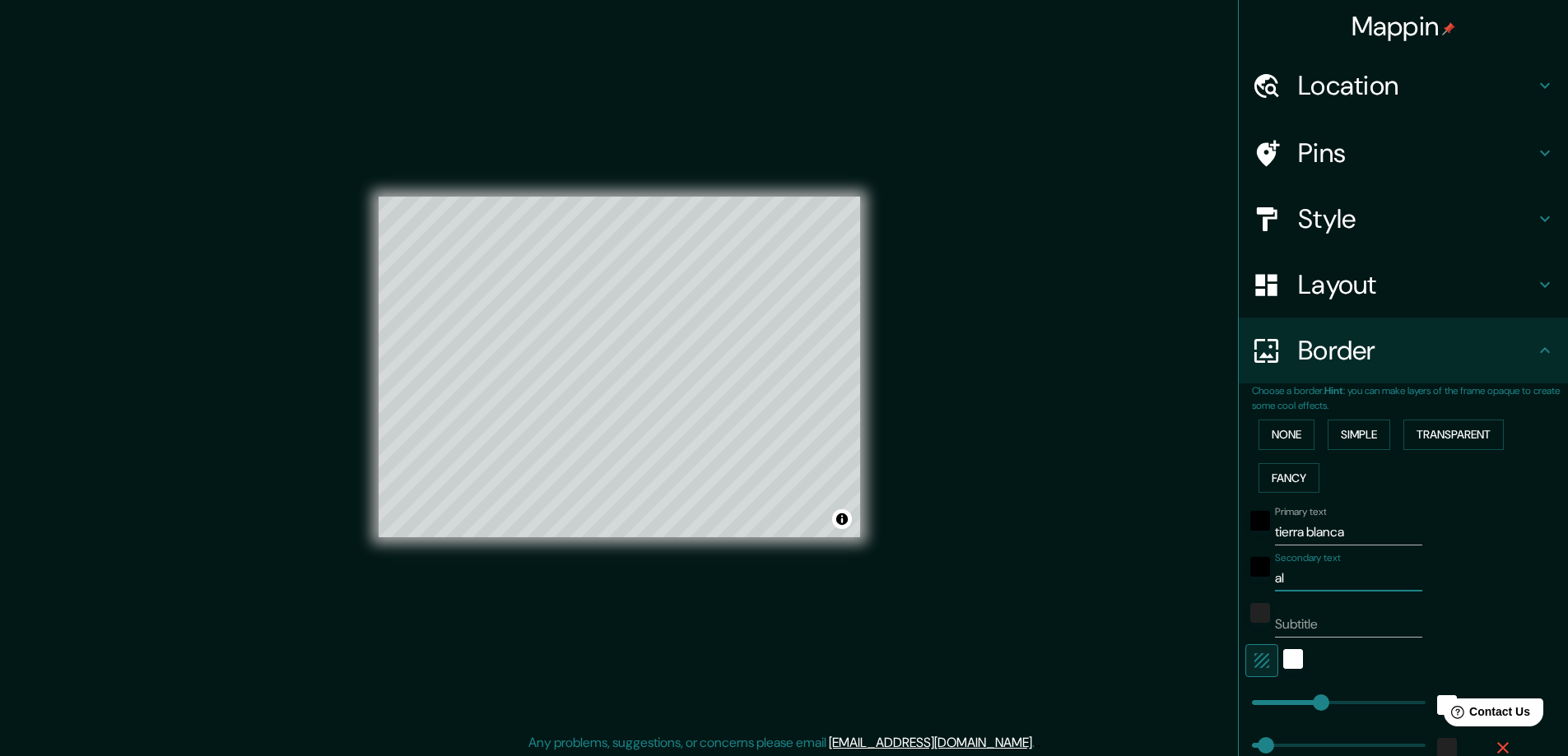
type input "a"
type input "47"
type input "92"
drag, startPoint x: 1306, startPoint y: 698, endPoint x: 1266, endPoint y: 701, distance: 40.1
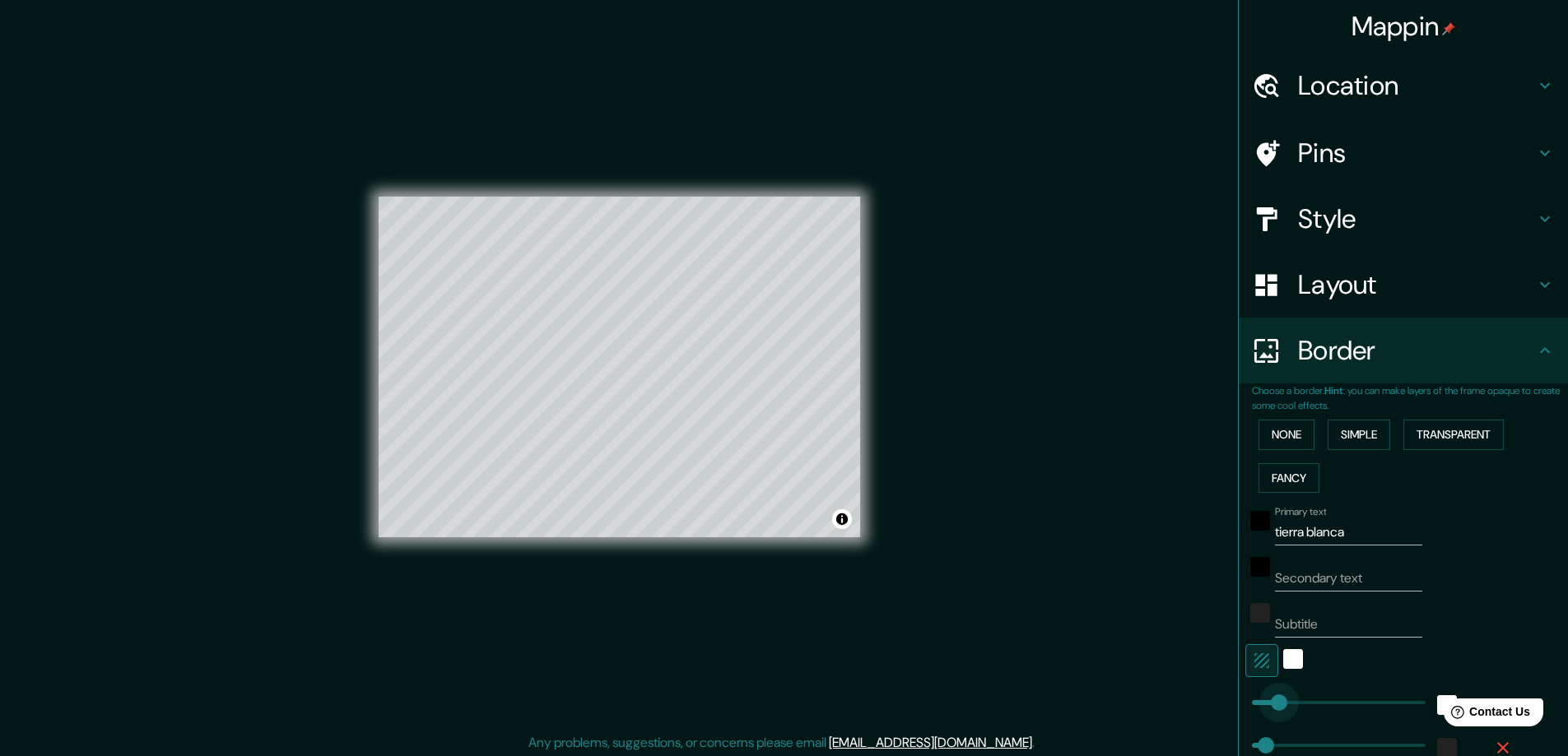
type input "47"
type input "433"
drag, startPoint x: 1268, startPoint y: 701, endPoint x: 1367, endPoint y: 705, distance: 99.1
type input "47"
type input "122"
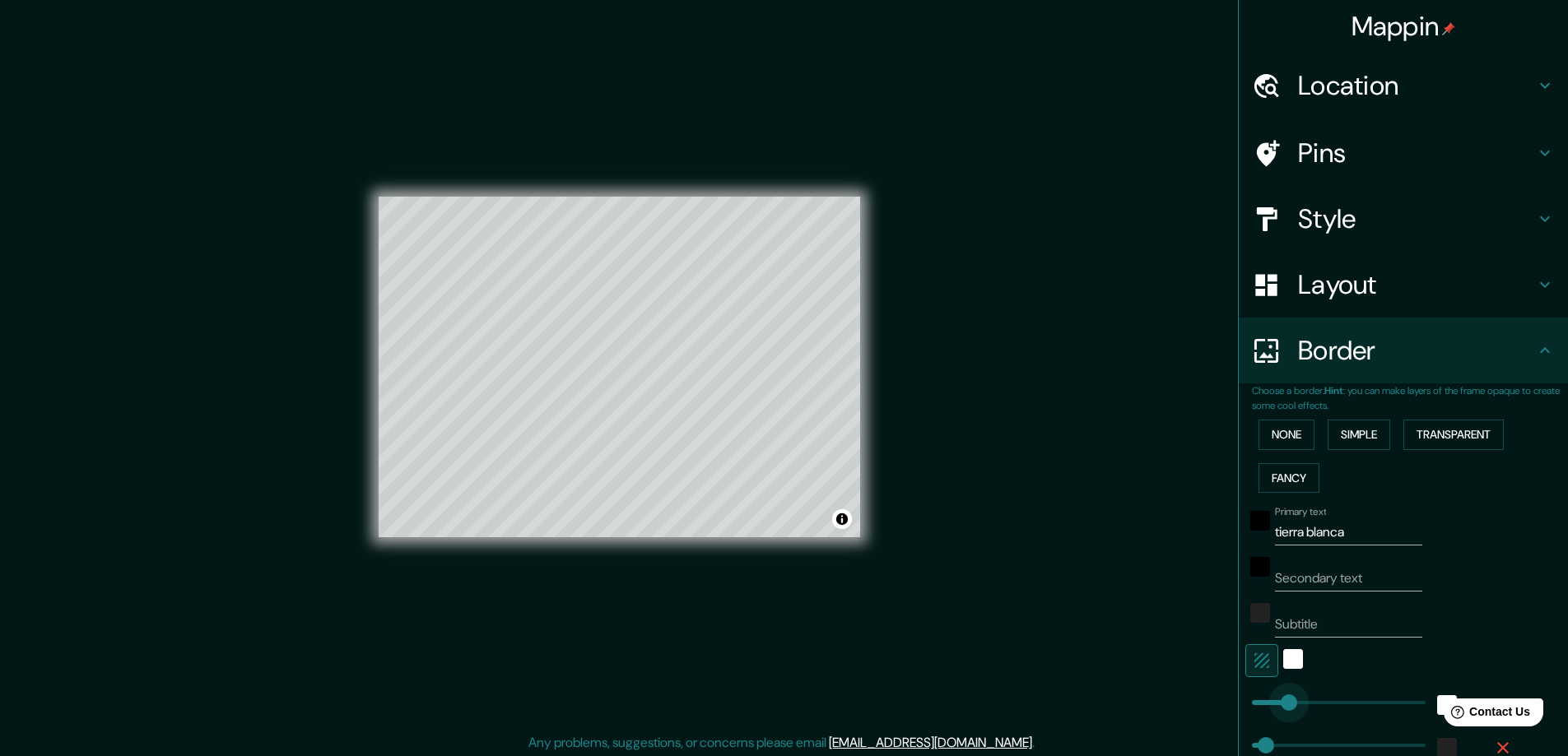
drag, startPoint x: 1357, startPoint y: 699, endPoint x: 1274, endPoint y: 711, distance: 83.9
type input "47"
type input "197"
drag, startPoint x: 1275, startPoint y: 698, endPoint x: 1298, endPoint y: 698, distance: 23.0
click at [1251, 659] on icon "button" at bounding box center [1261, 661] width 20 height 20
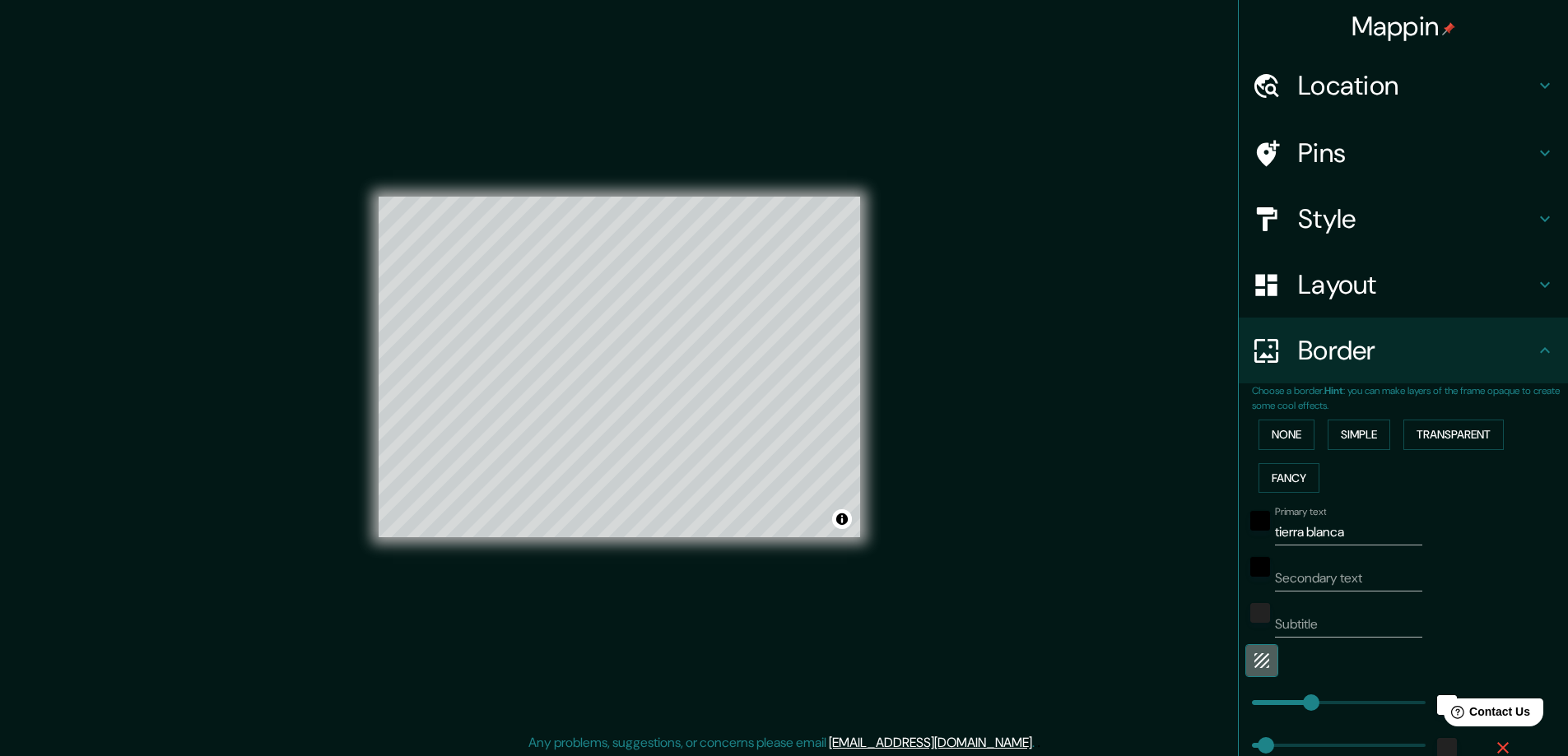
click at [1253, 661] on icon "button" at bounding box center [1261, 661] width 20 height 20
type input "47"
type button "1"
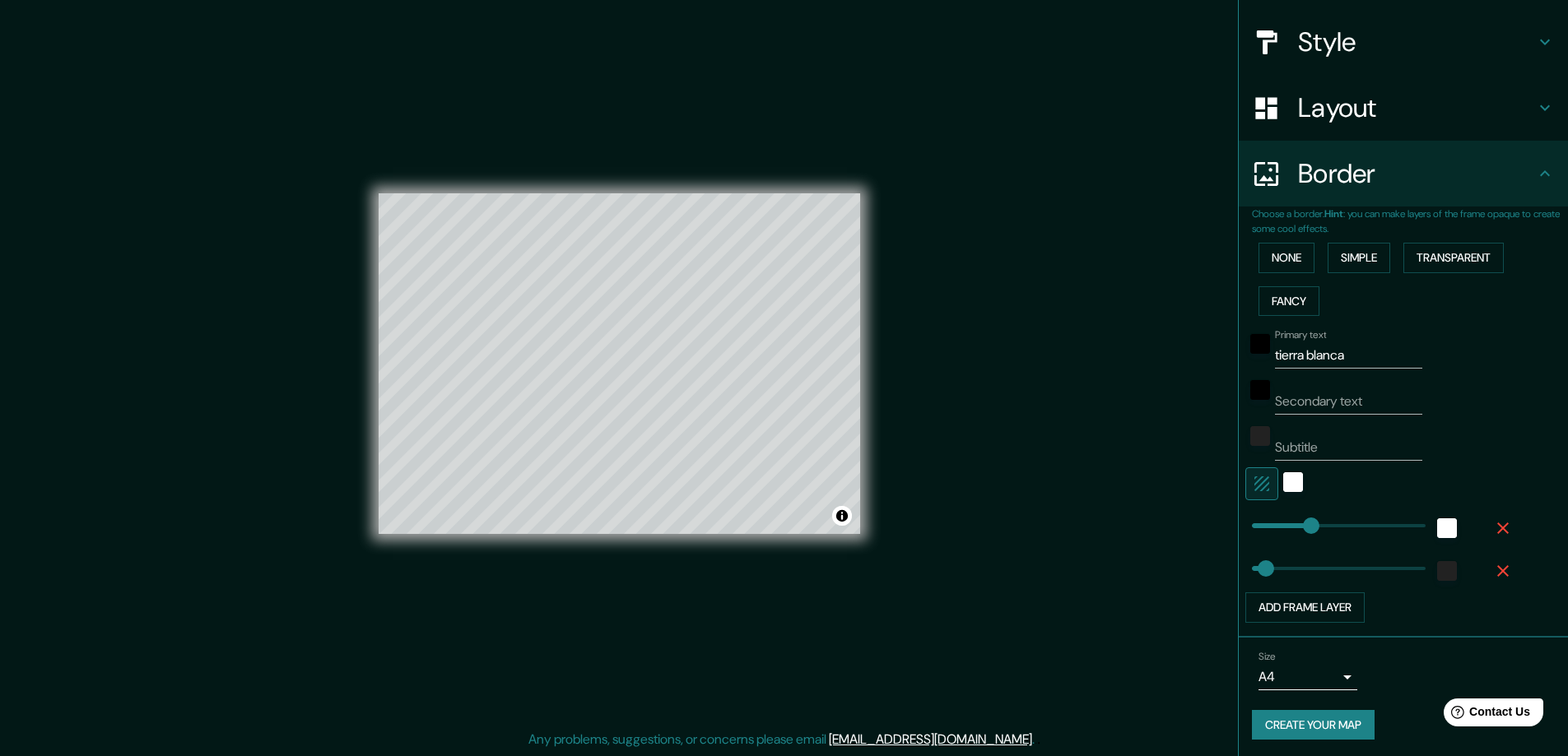
scroll to position [180, 0]
type input "219"
drag, startPoint x: 1249, startPoint y: 564, endPoint x: 1305, endPoint y: 556, distance: 56.6
type input "14"
drag, startPoint x: 1301, startPoint y: 554, endPoint x: 1243, endPoint y: 568, distance: 59.7
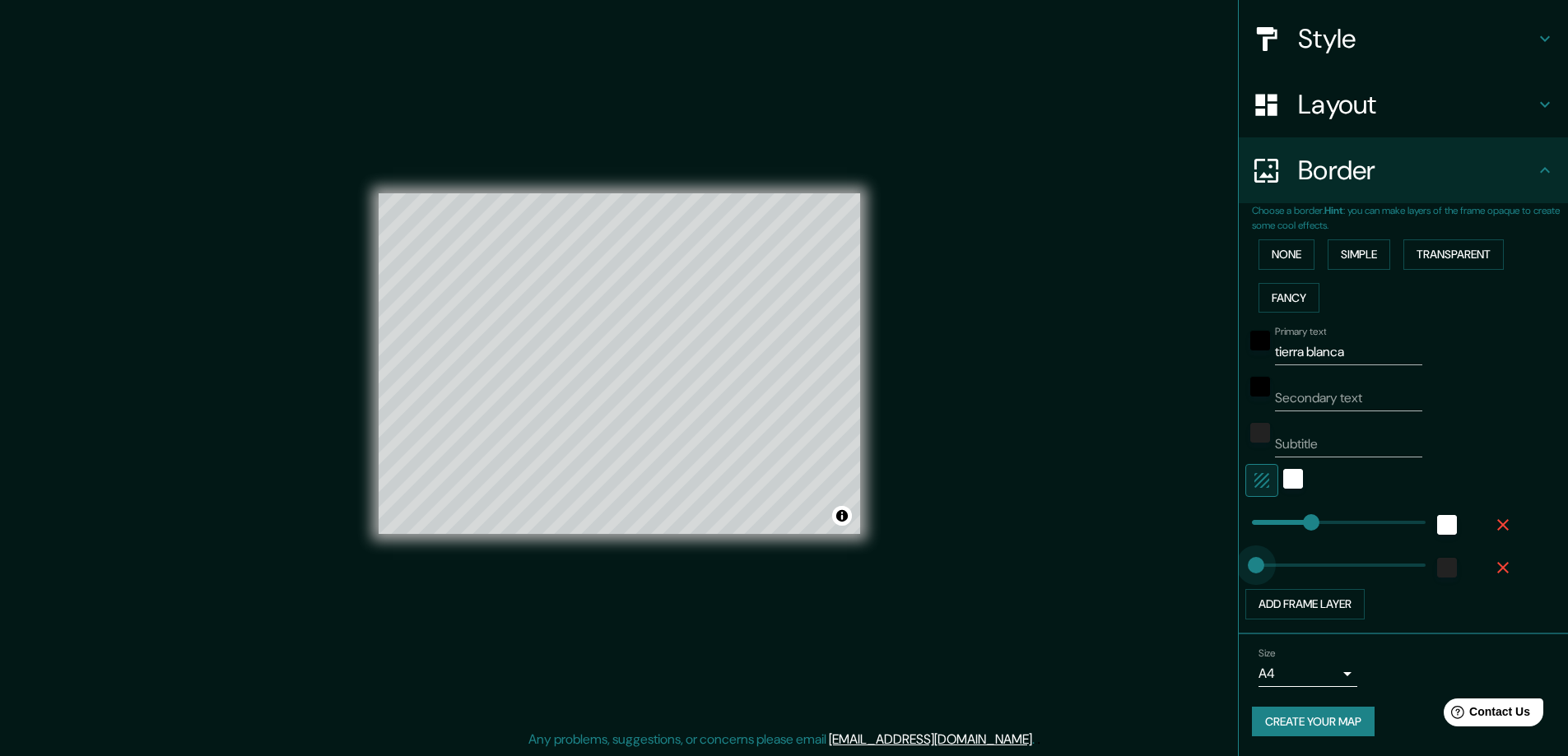
type input "22"
type input "42"
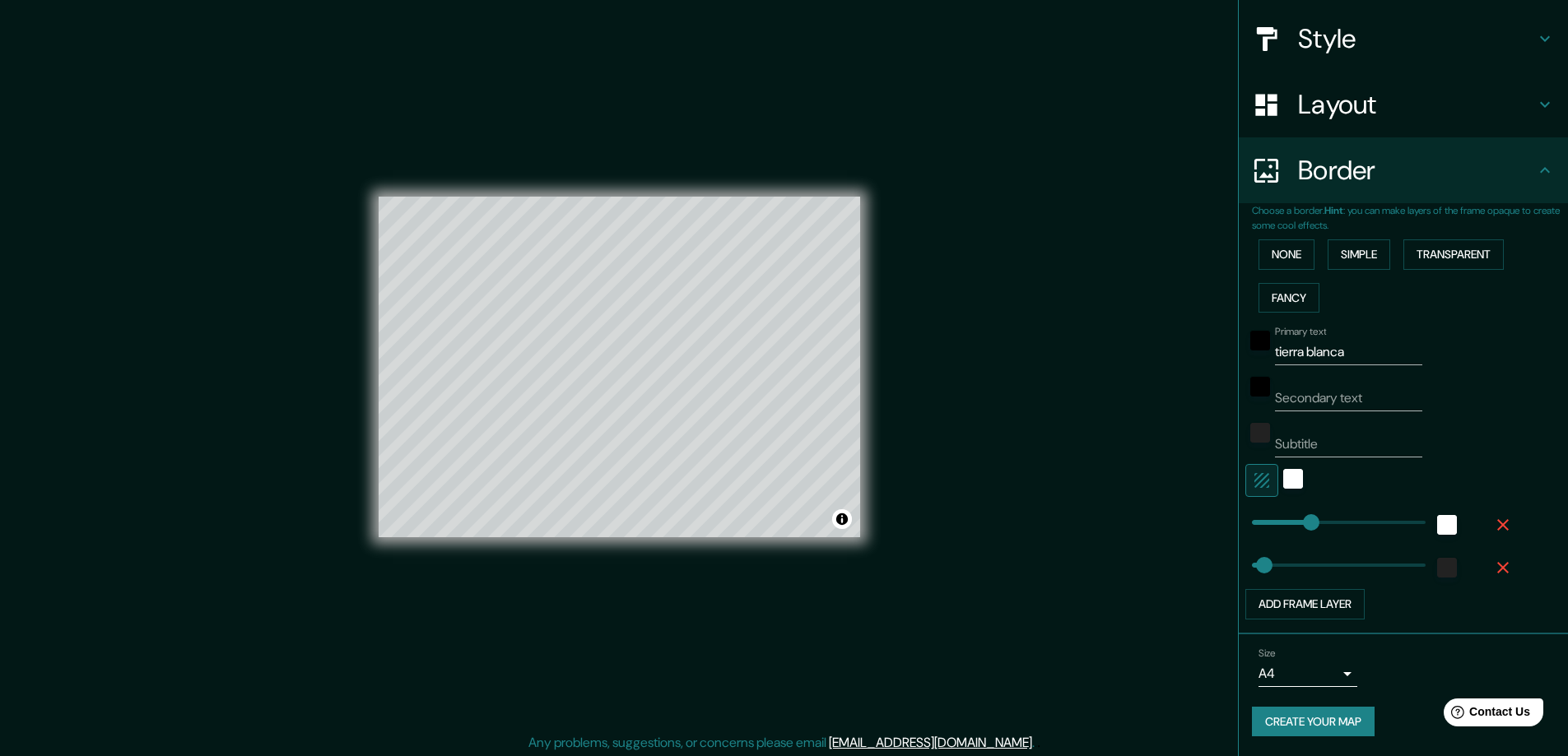
scroll to position [3, 0]
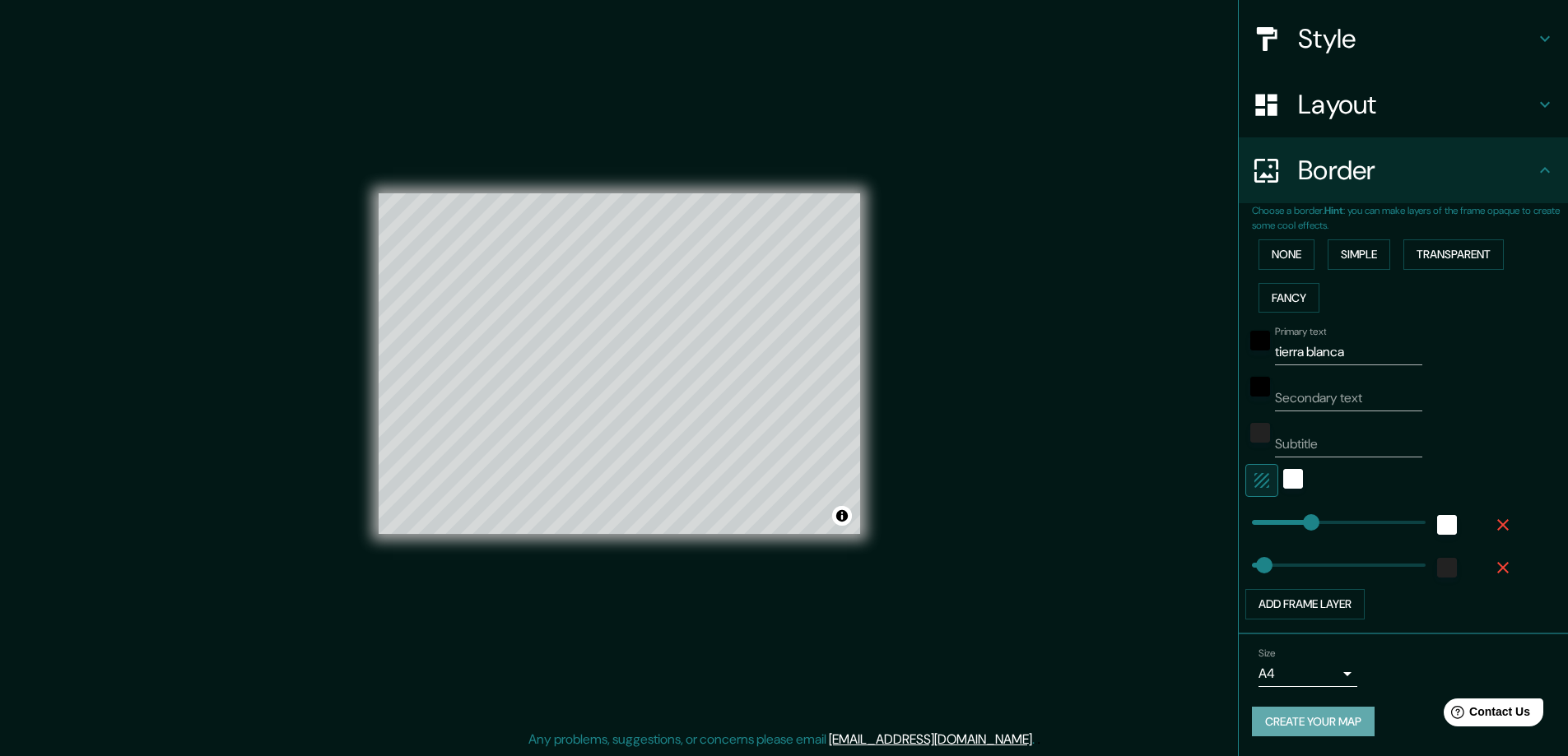
click at [1319, 717] on button "Create your map" at bounding box center [1312, 722] width 123 height 30
click at [1332, 719] on div "Create your map" at bounding box center [1402, 722] width 303 height 30
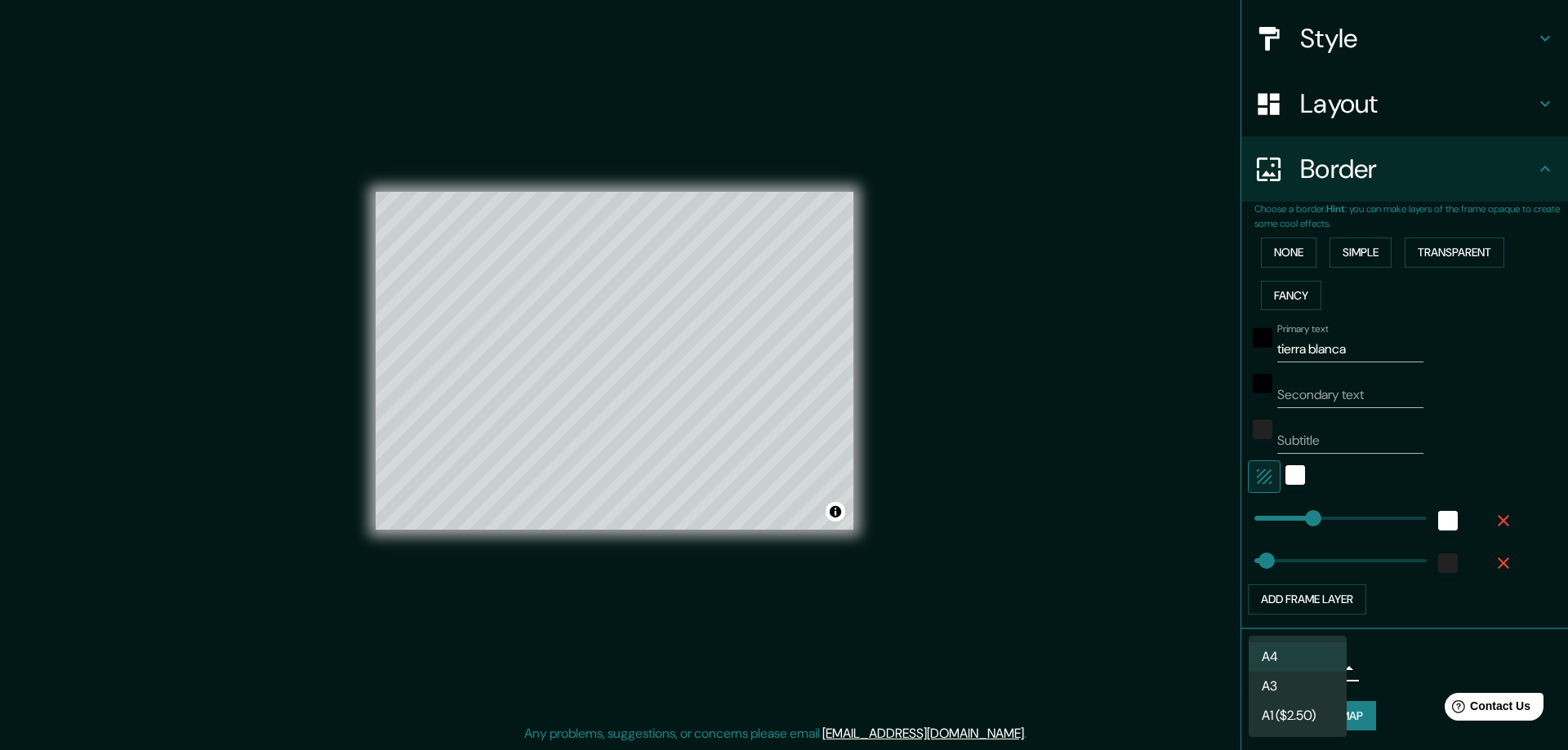
click at [1319, 675] on body "Mappin Location [GEOGRAPHIC_DATA], [GEOGRAPHIC_DATA], [GEOGRAPHIC_DATA] [GEOGRA…" at bounding box center [784, 372] width 1568 height 750
click at [1301, 684] on li "A3" at bounding box center [1297, 687] width 98 height 30
click at [1323, 667] on body "Mappin Location [GEOGRAPHIC_DATA], [GEOGRAPHIC_DATA], [GEOGRAPHIC_DATA] [GEOGRA…" at bounding box center [784, 372] width 1568 height 750
click at [1286, 651] on li "A4" at bounding box center [1297, 657] width 98 height 30
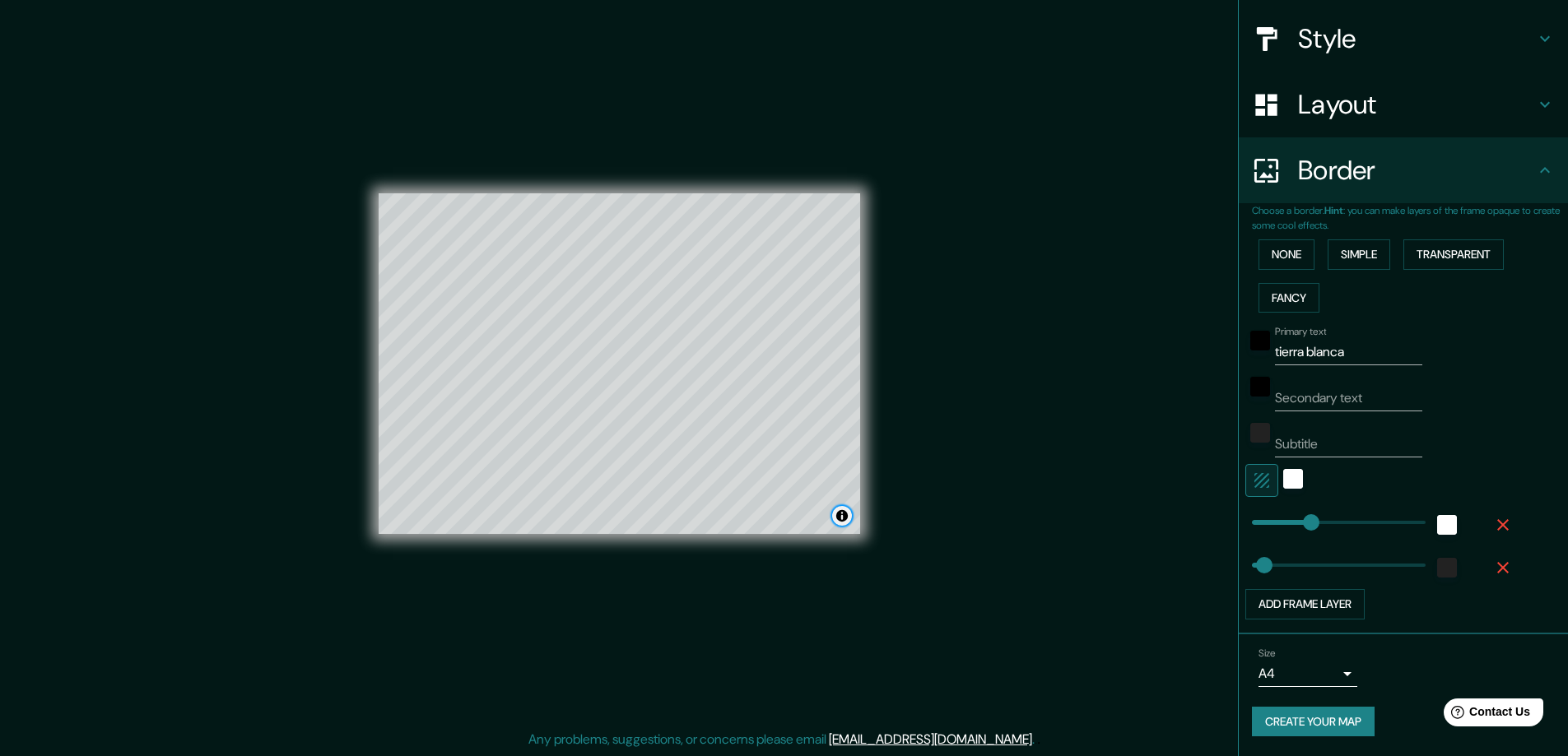
click at [844, 523] on button "Toggle attribution" at bounding box center [842, 516] width 20 height 20
drag, startPoint x: 778, startPoint y: 455, endPoint x: 773, endPoint y: 464, distance: 10.3
click at [773, 464] on div at bounding box center [772, 458] width 13 height 13
click at [771, 453] on div at bounding box center [772, 458] width 13 height 13
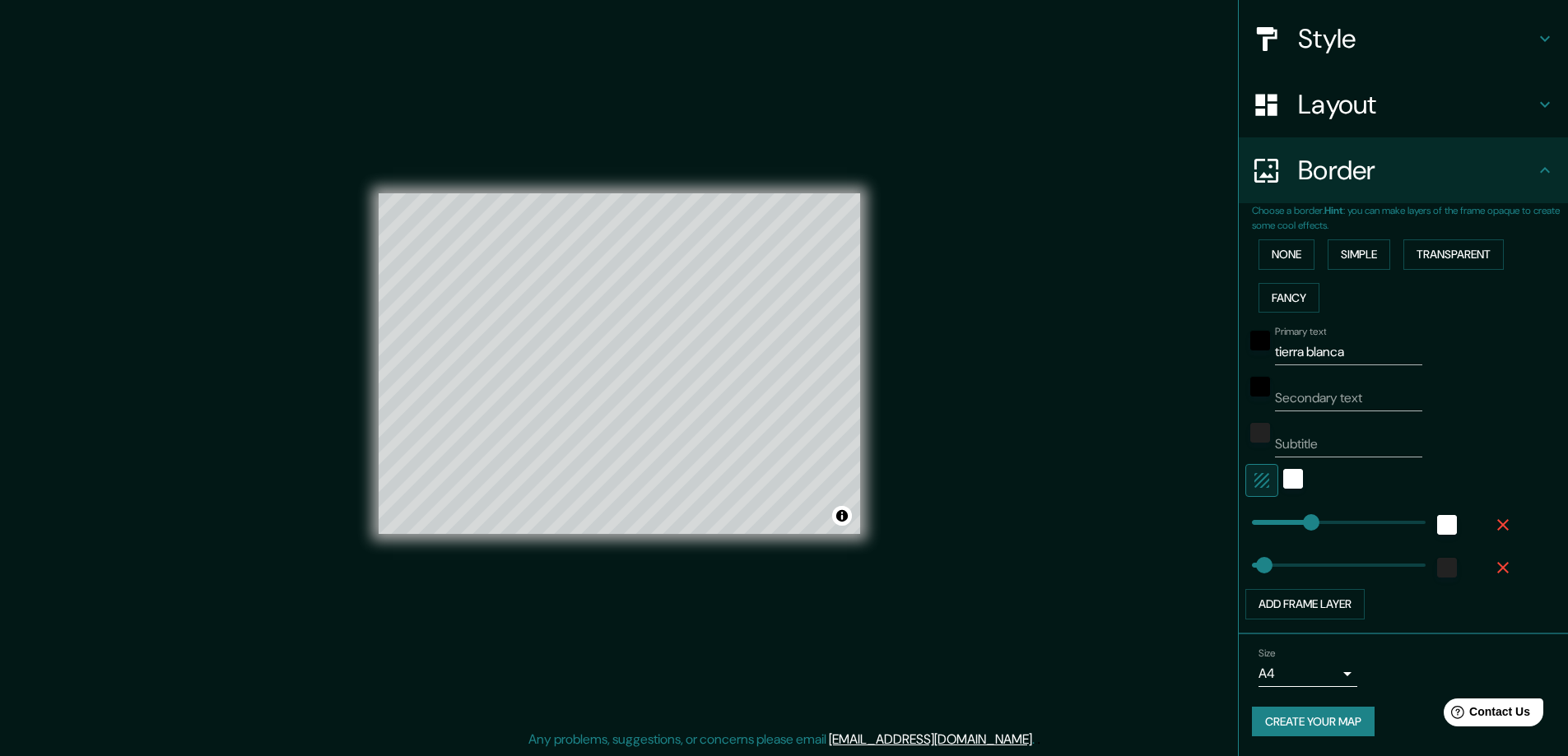
click at [967, 398] on div "Mappin Location [GEOGRAPHIC_DATA], [GEOGRAPHIC_DATA], [GEOGRAPHIC_DATA] [GEOGRA…" at bounding box center [784, 377] width 1568 height 759
click at [1297, 712] on button "Create your map" at bounding box center [1312, 722] width 123 height 30
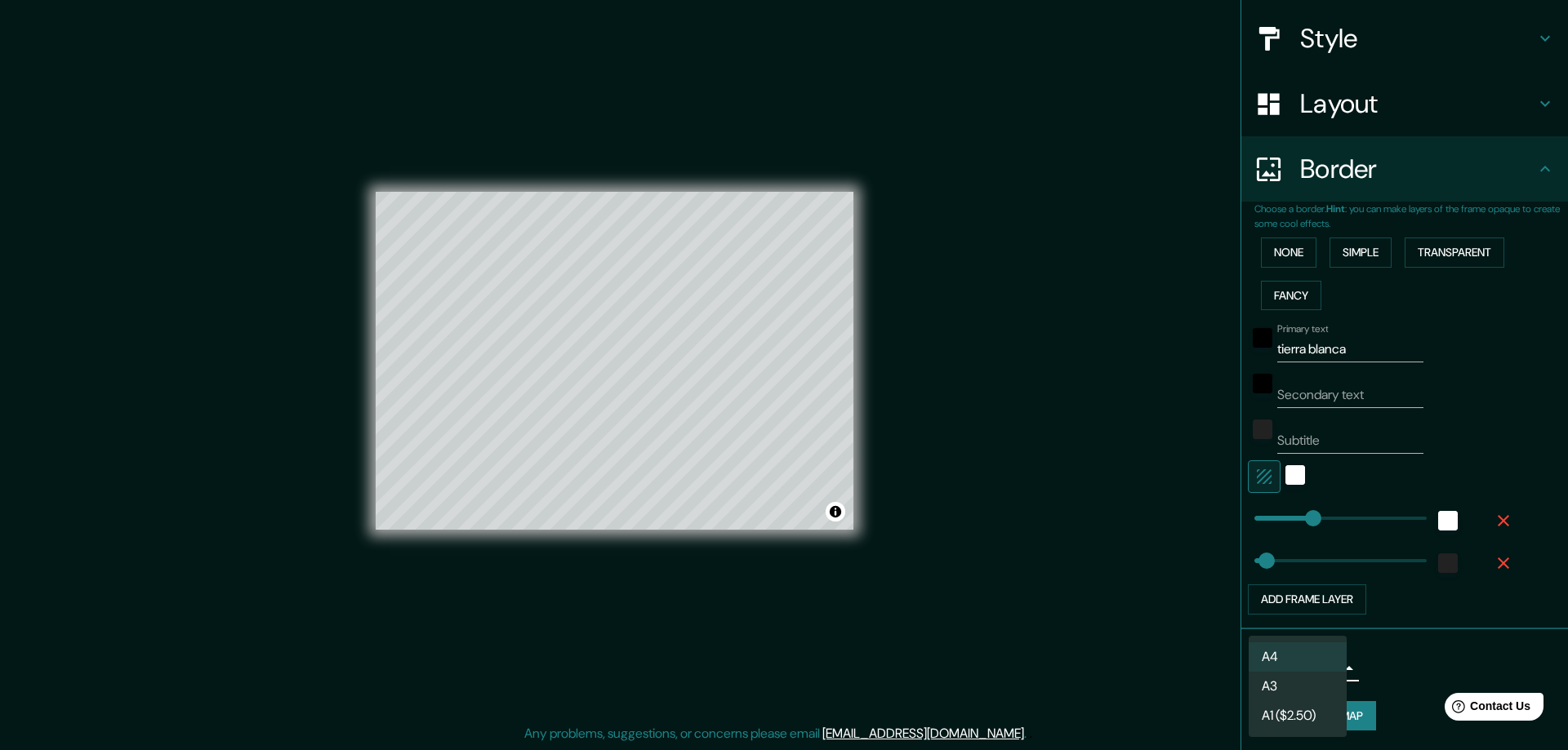
click at [1319, 673] on body "Mappin Location [GEOGRAPHIC_DATA], [GEOGRAPHIC_DATA], [GEOGRAPHIC_DATA] [GEOGRA…" at bounding box center [784, 372] width 1568 height 750
click at [1302, 682] on li "A3" at bounding box center [1297, 687] width 98 height 30
type input "a4"
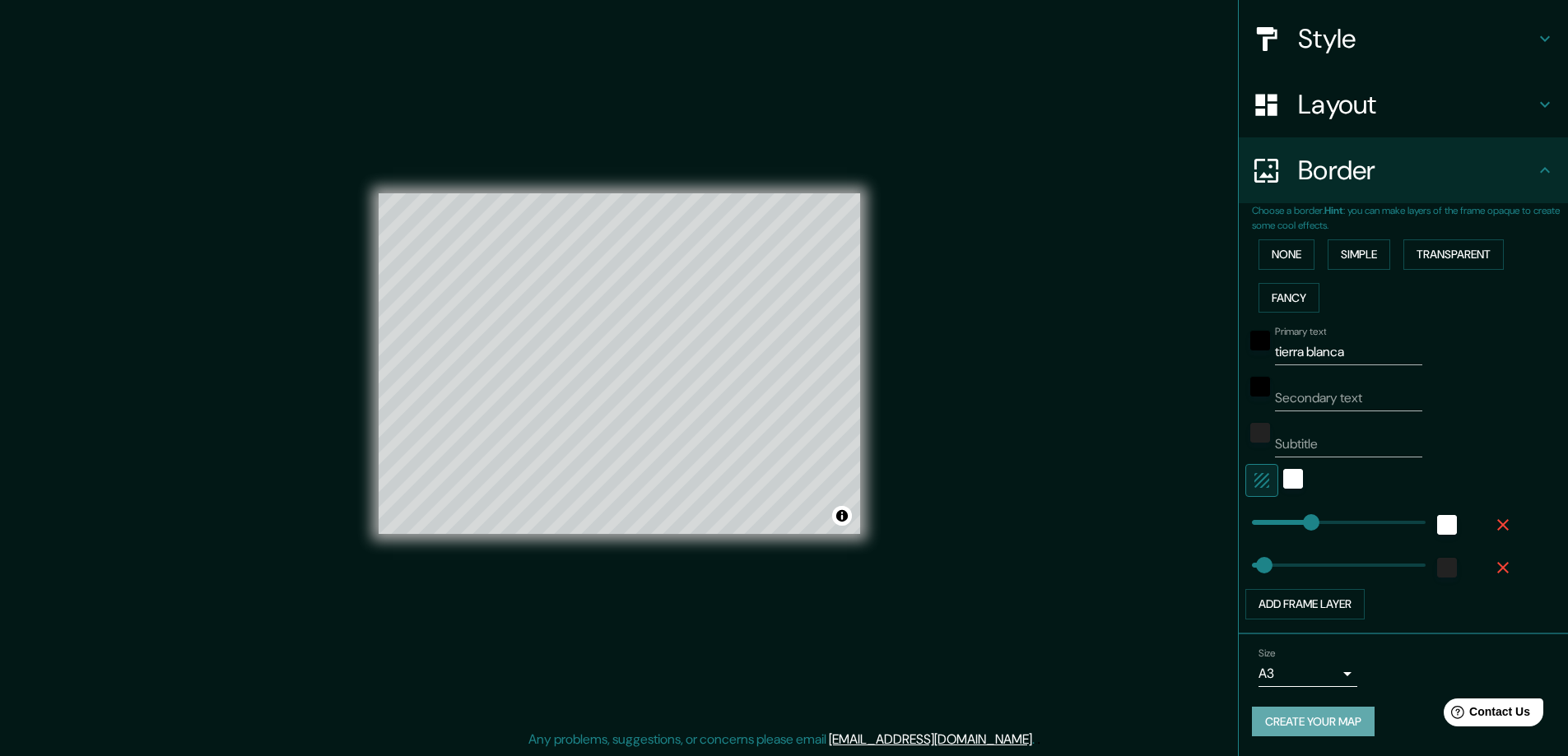
click at [1313, 712] on button "Create your map" at bounding box center [1312, 722] width 123 height 30
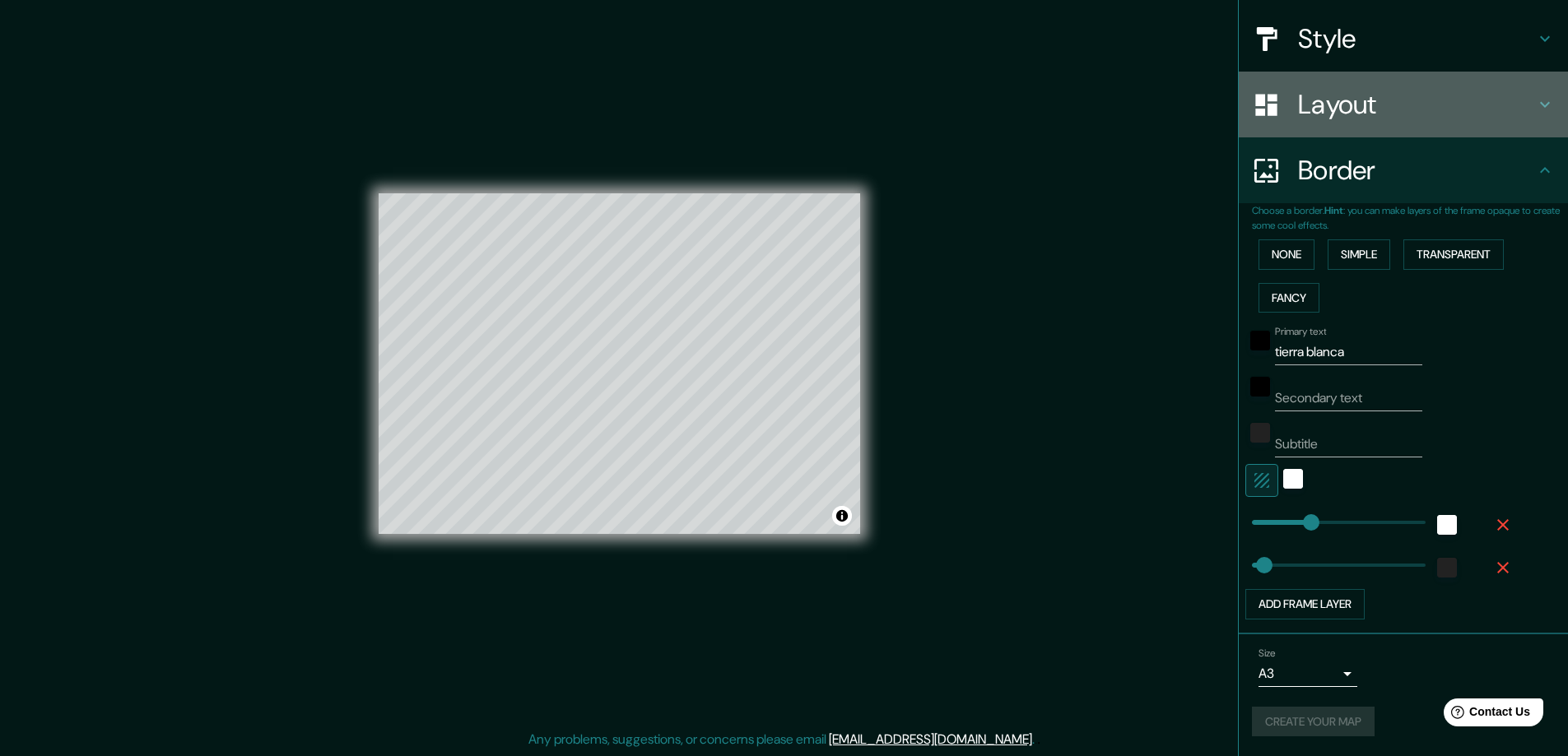
click at [1319, 106] on h4 "Layout" at bounding box center [1415, 104] width 237 height 33
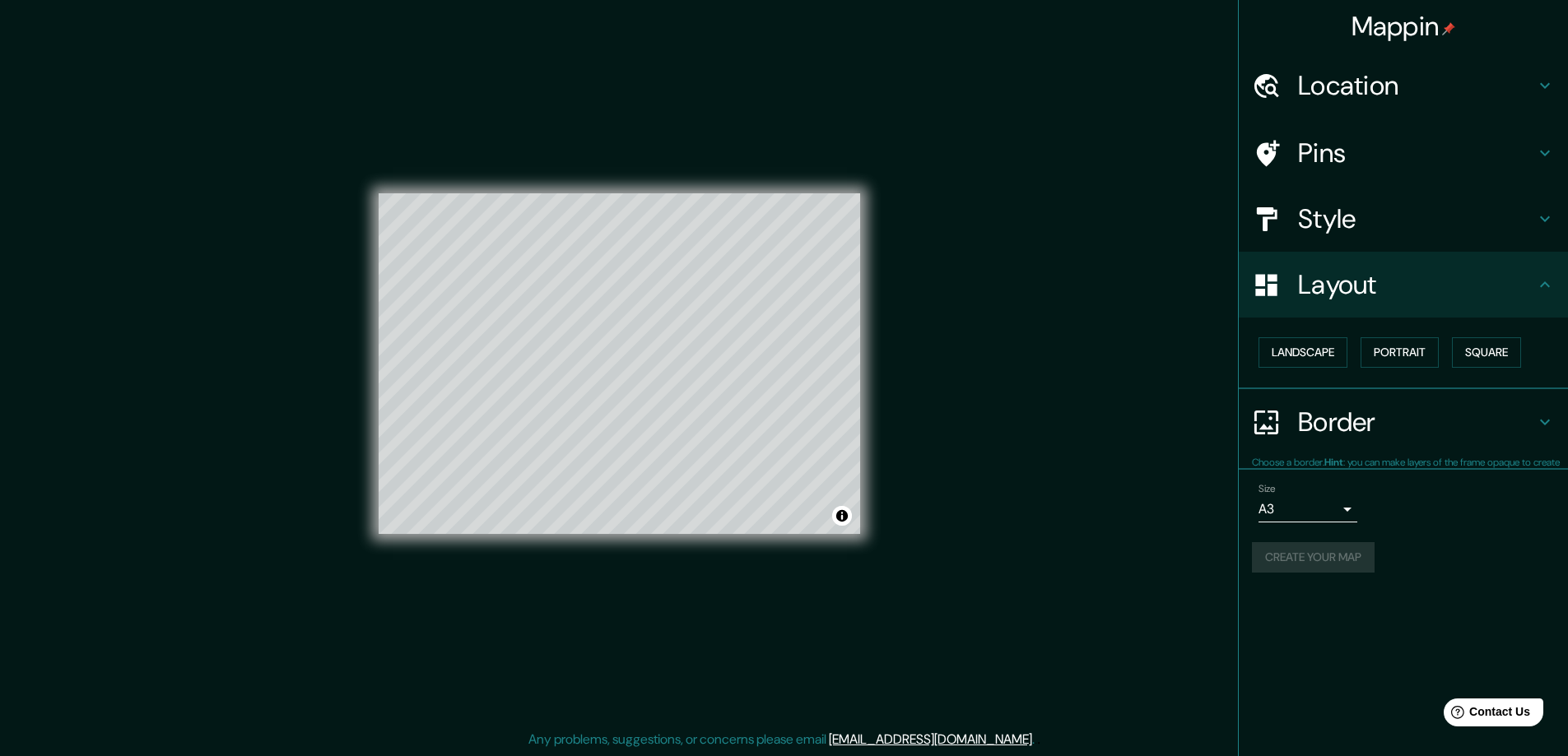
scroll to position [0, 0]
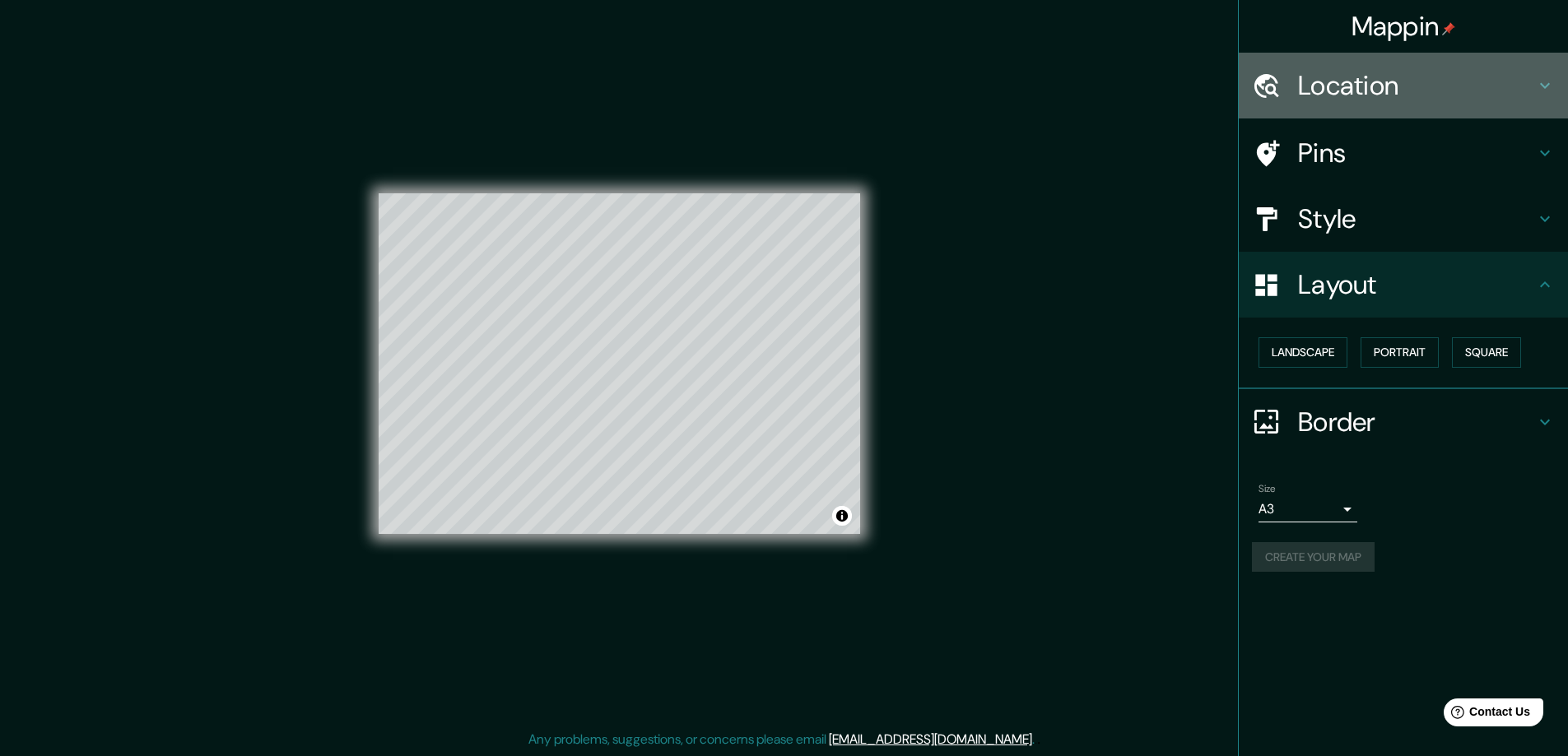
click at [1355, 69] on h4 "Location" at bounding box center [1415, 85] width 237 height 33
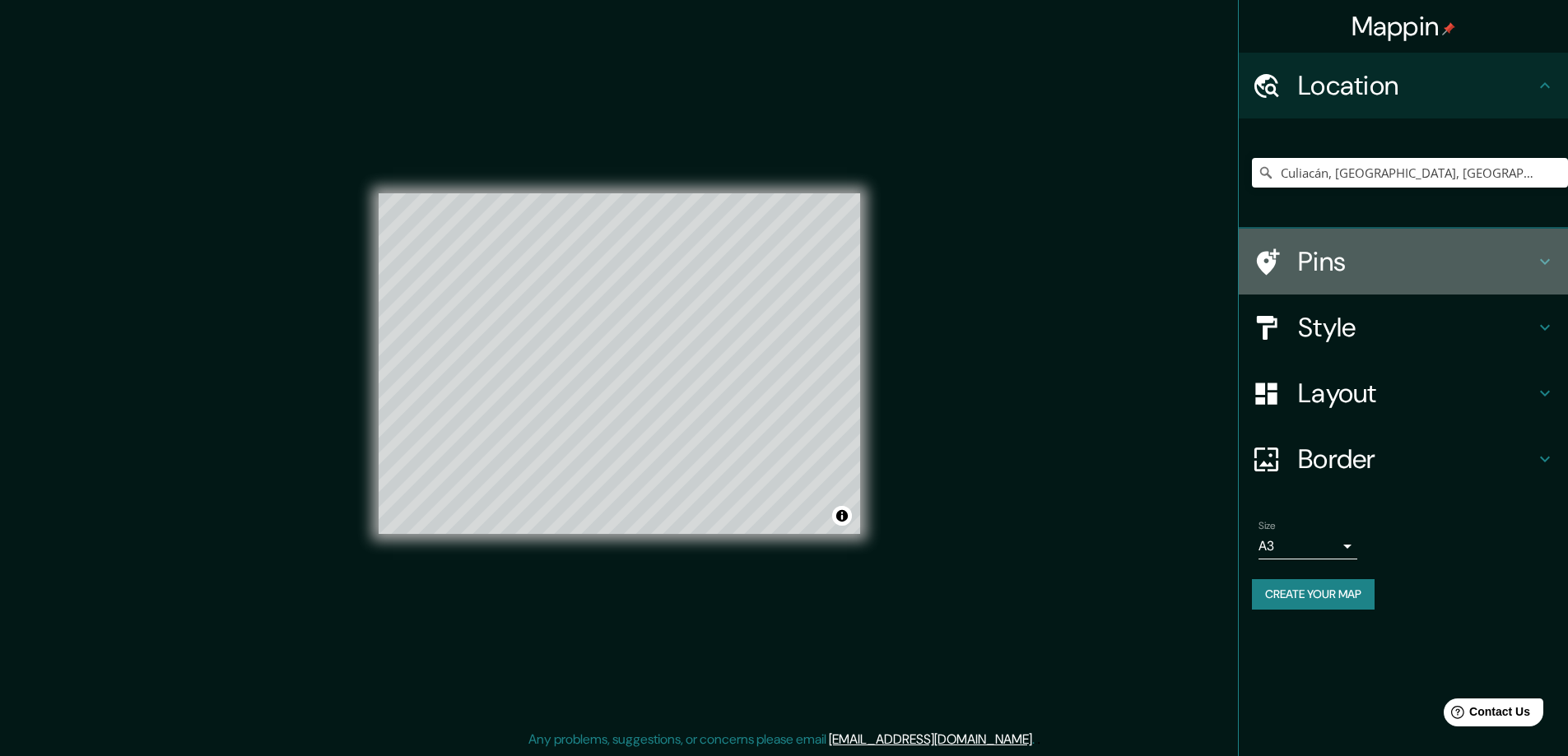
click at [1306, 262] on h4 "Pins" at bounding box center [1415, 262] width 237 height 33
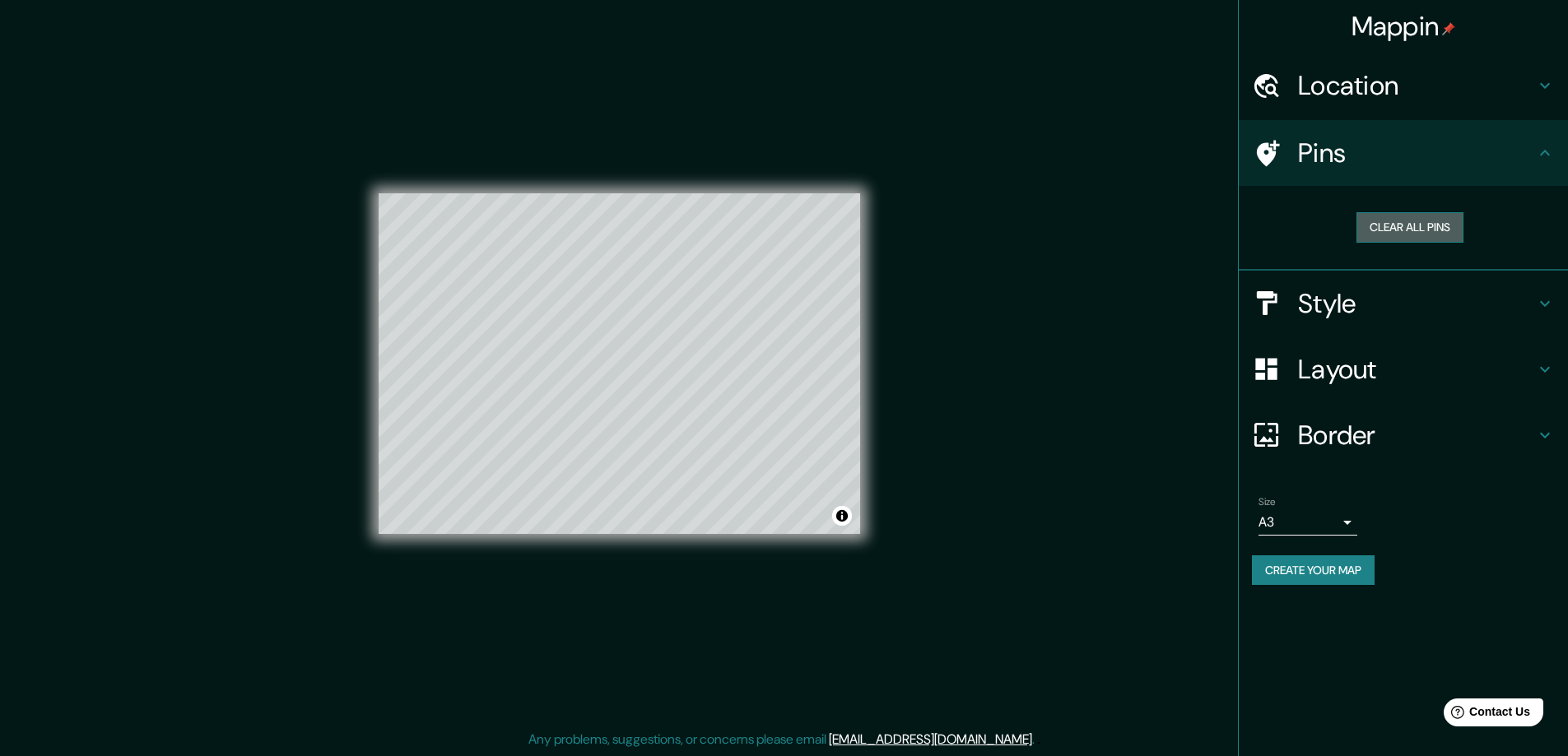
click at [1387, 229] on button "Clear all pins" at bounding box center [1409, 228] width 107 height 30
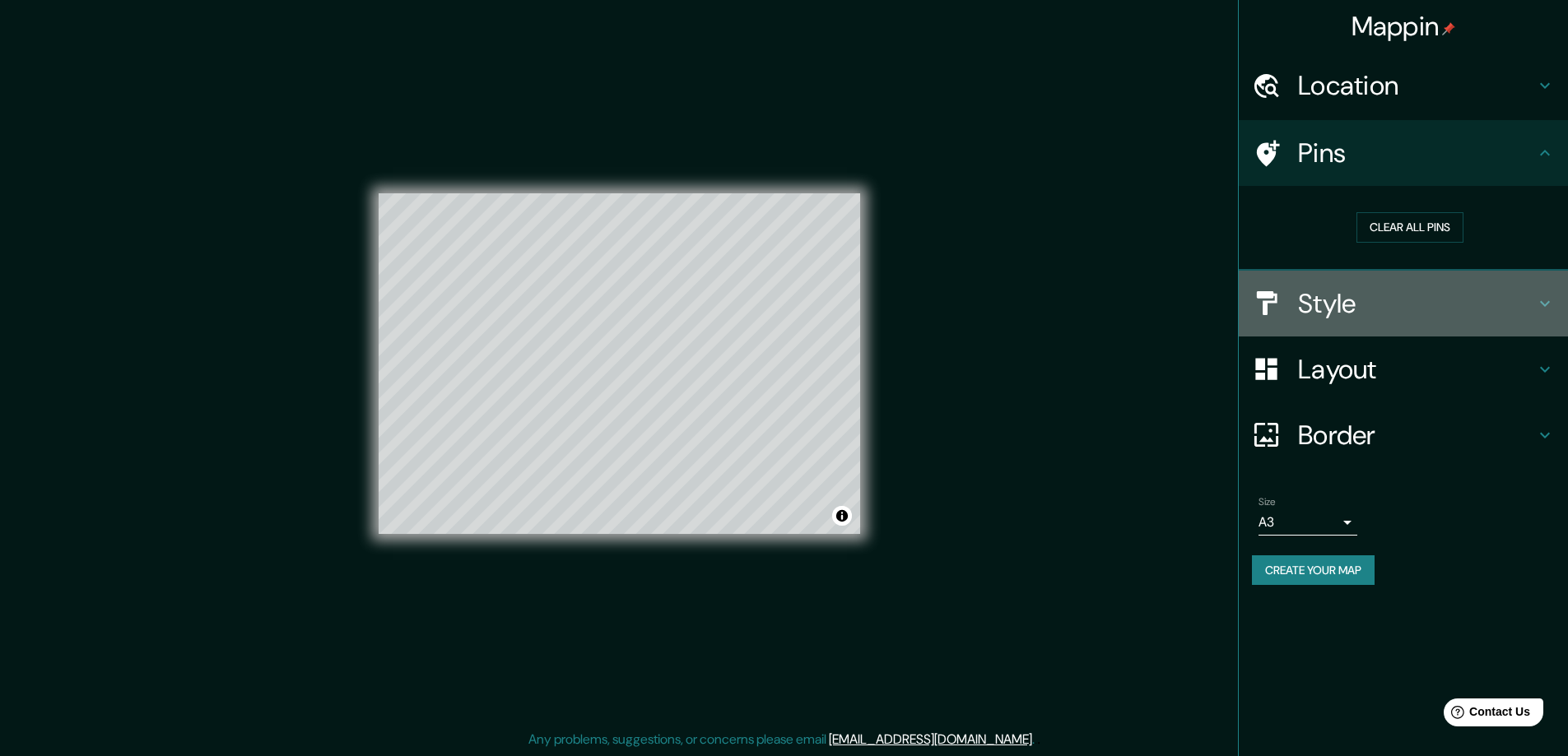
click at [1308, 311] on h4 "Style" at bounding box center [1415, 304] width 237 height 33
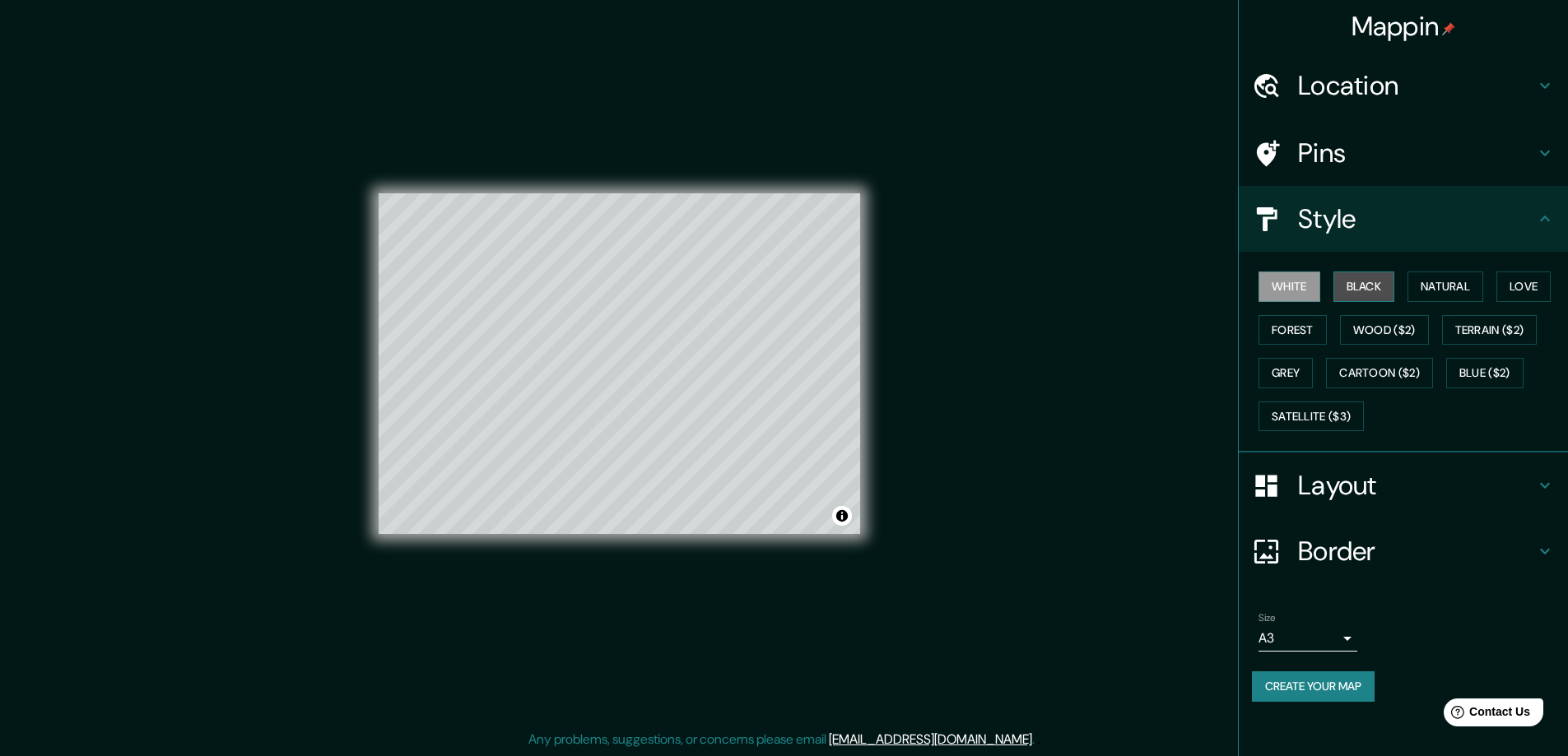
click at [1373, 288] on button "Black" at bounding box center [1364, 287] width 62 height 30
click at [1306, 283] on button "White" at bounding box center [1289, 287] width 62 height 30
click at [1454, 284] on button "Natural" at bounding box center [1445, 287] width 76 height 30
click at [1509, 292] on button "Love" at bounding box center [1523, 287] width 54 height 30
click at [1302, 331] on button "Forest" at bounding box center [1292, 331] width 68 height 30
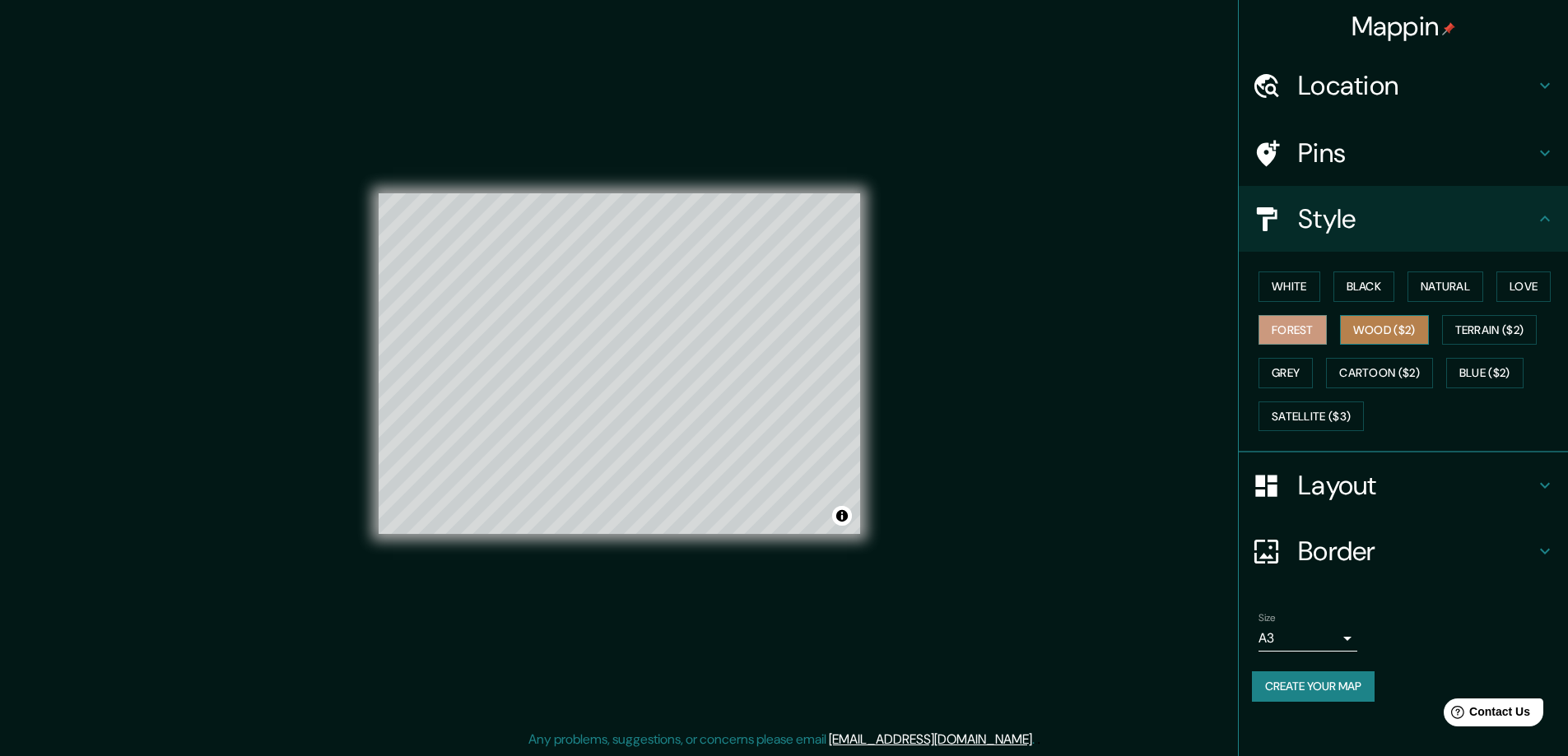
click at [1359, 330] on button "Wood ($2)" at bounding box center [1383, 331] width 89 height 30
click at [1451, 331] on button "Terrain ($2)" at bounding box center [1489, 331] width 96 height 30
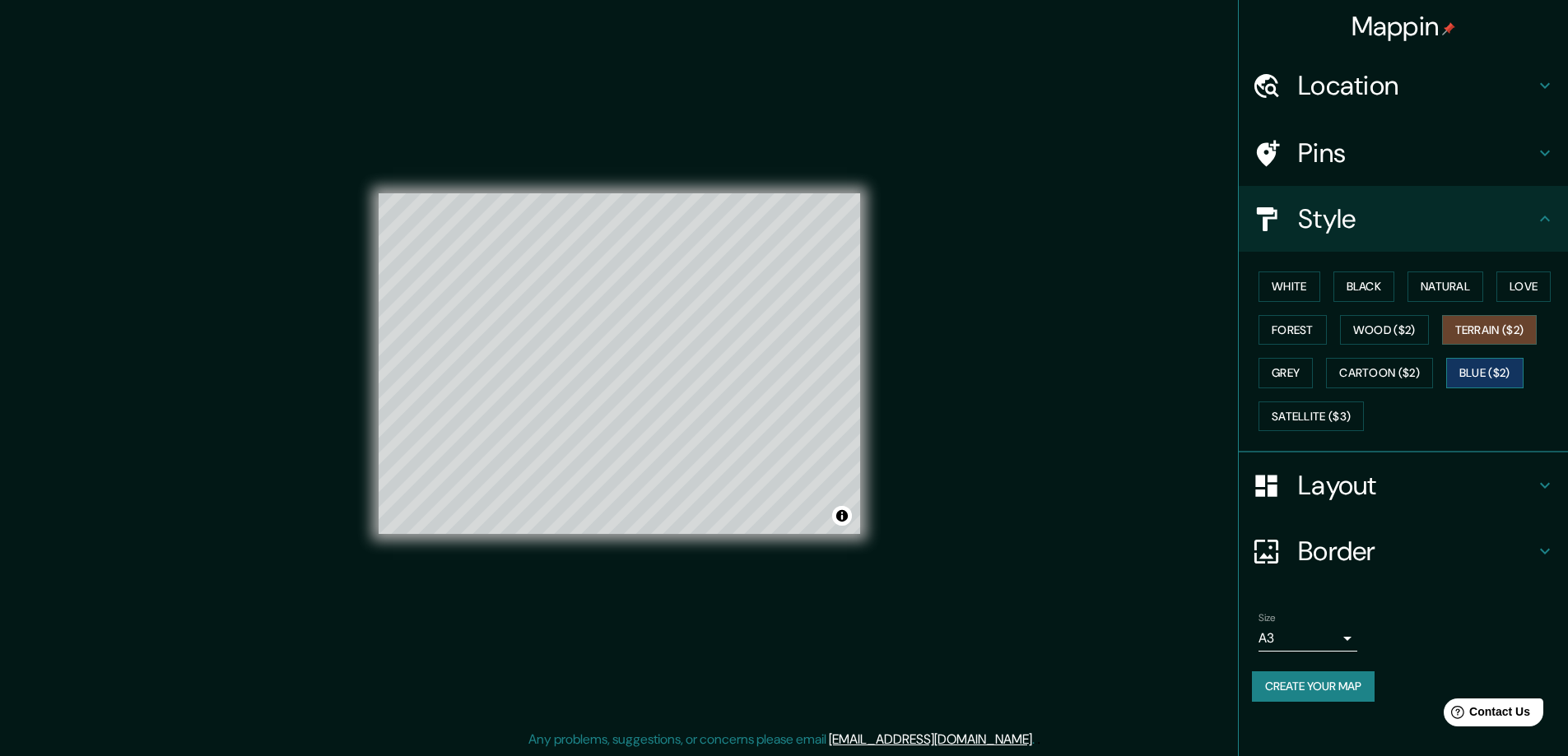
click at [1488, 367] on button "Blue ($2)" at bounding box center [1484, 373] width 77 height 30
click at [1424, 380] on button "Cartoon ($2)" at bounding box center [1378, 373] width 107 height 30
click at [1286, 373] on button "Grey" at bounding box center [1285, 373] width 54 height 30
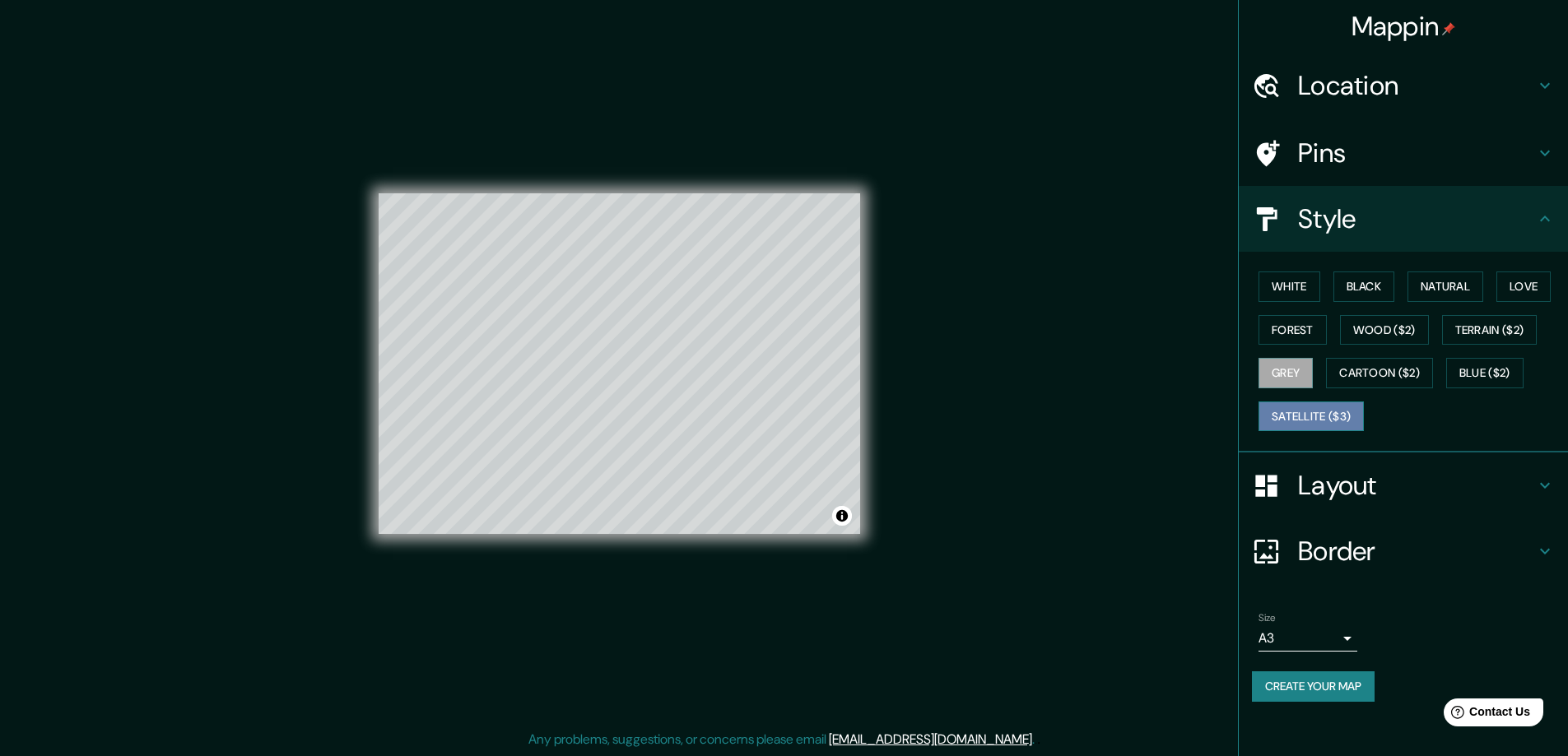
click at [1309, 403] on button "Satellite ($3)" at bounding box center [1310, 416] width 105 height 30
click at [1295, 287] on button "White" at bounding box center [1289, 287] width 62 height 30
click at [1282, 364] on button "Grey" at bounding box center [1285, 373] width 54 height 30
click at [1278, 288] on button "White" at bounding box center [1289, 287] width 62 height 30
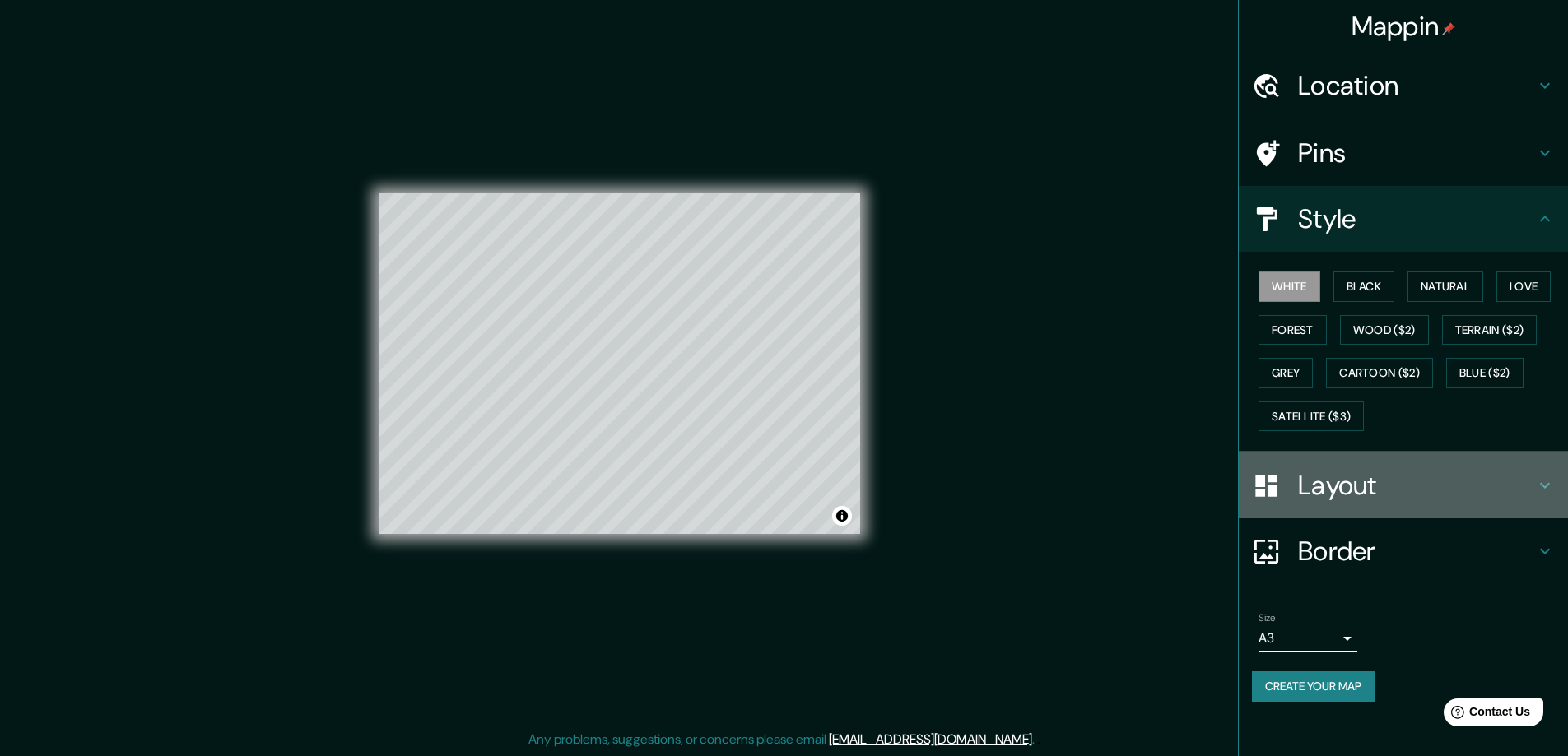
click at [1348, 494] on h4 "Layout" at bounding box center [1415, 485] width 237 height 33
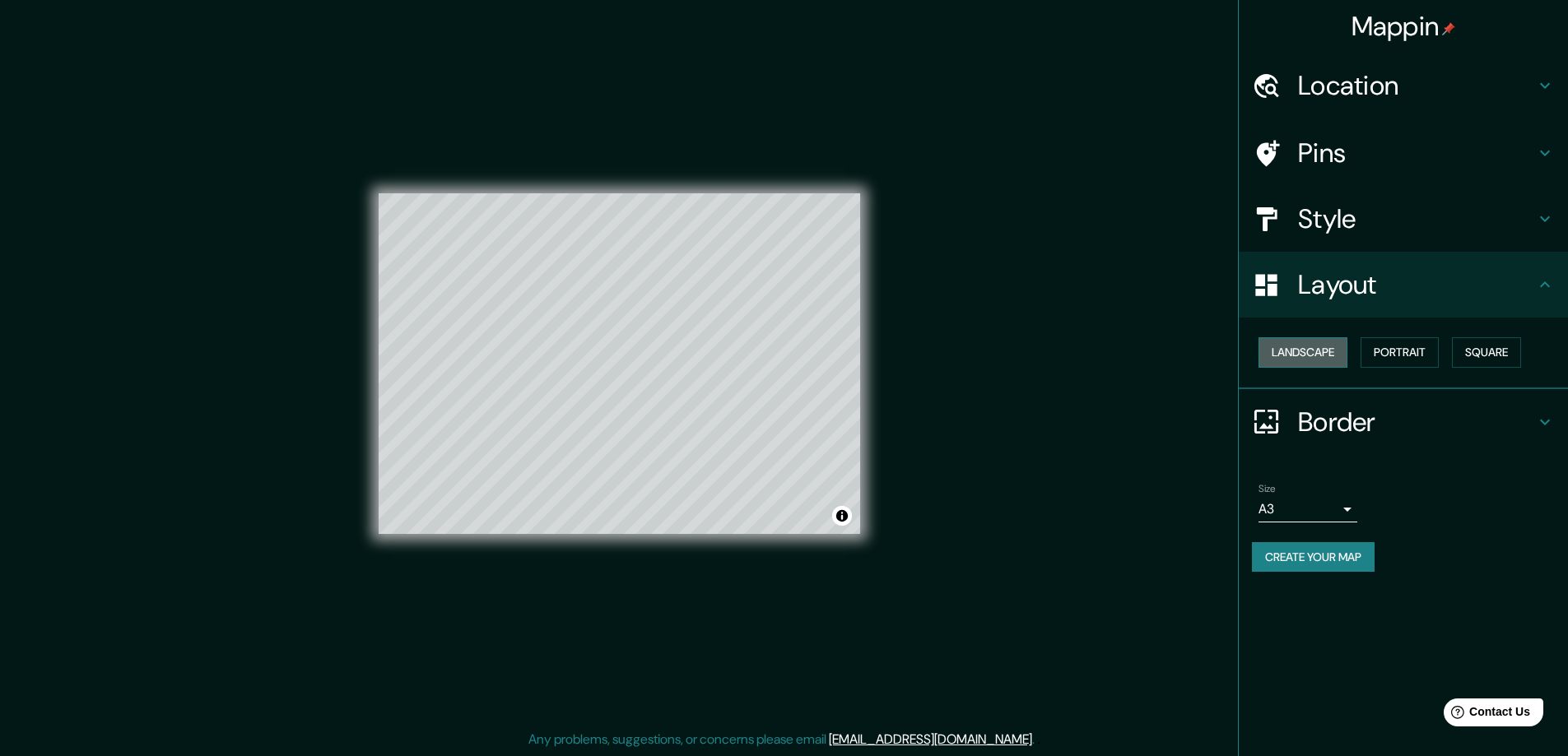
click at [1314, 360] on button "Landscape" at bounding box center [1302, 353] width 89 height 30
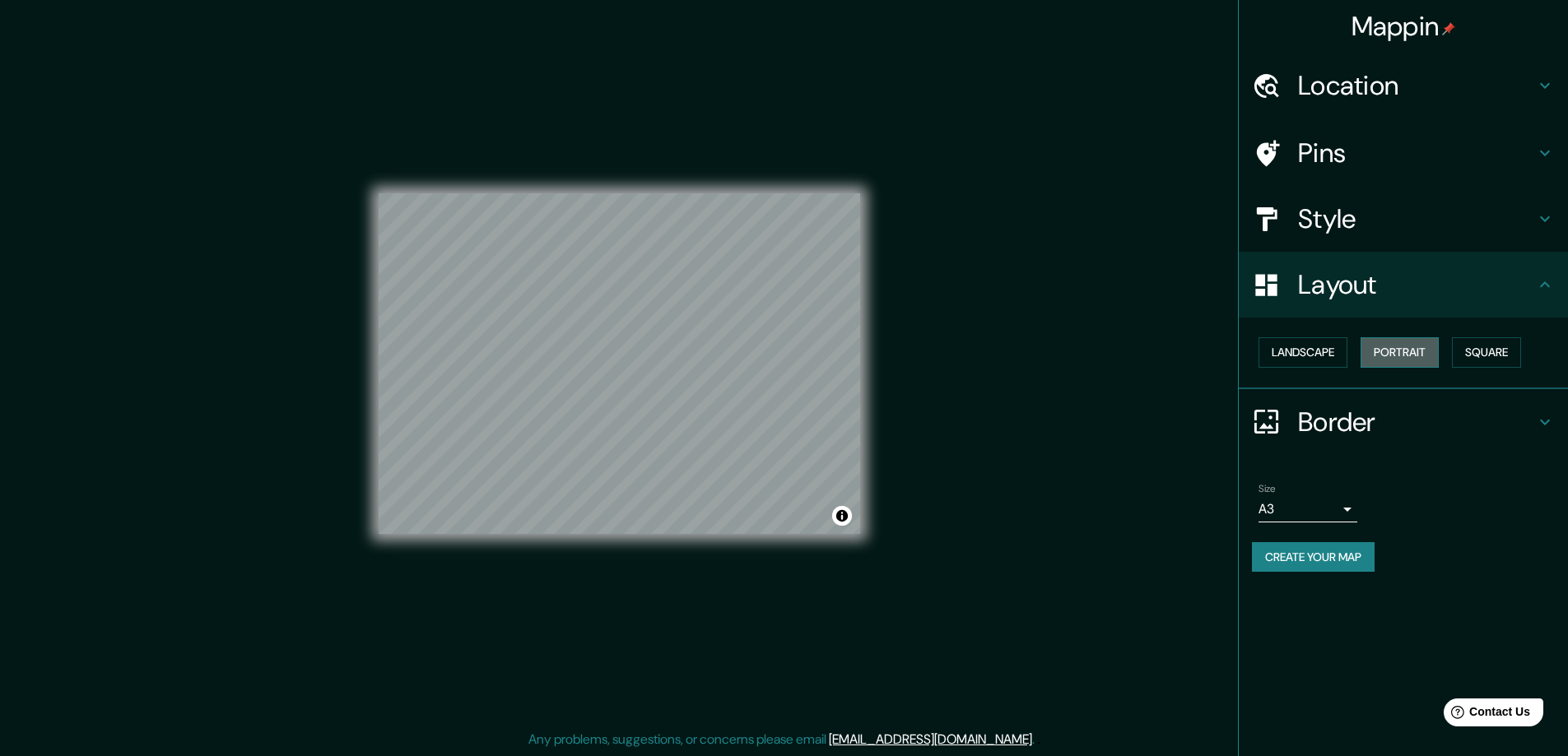
click at [1381, 354] on button "Portrait" at bounding box center [1399, 353] width 78 height 30
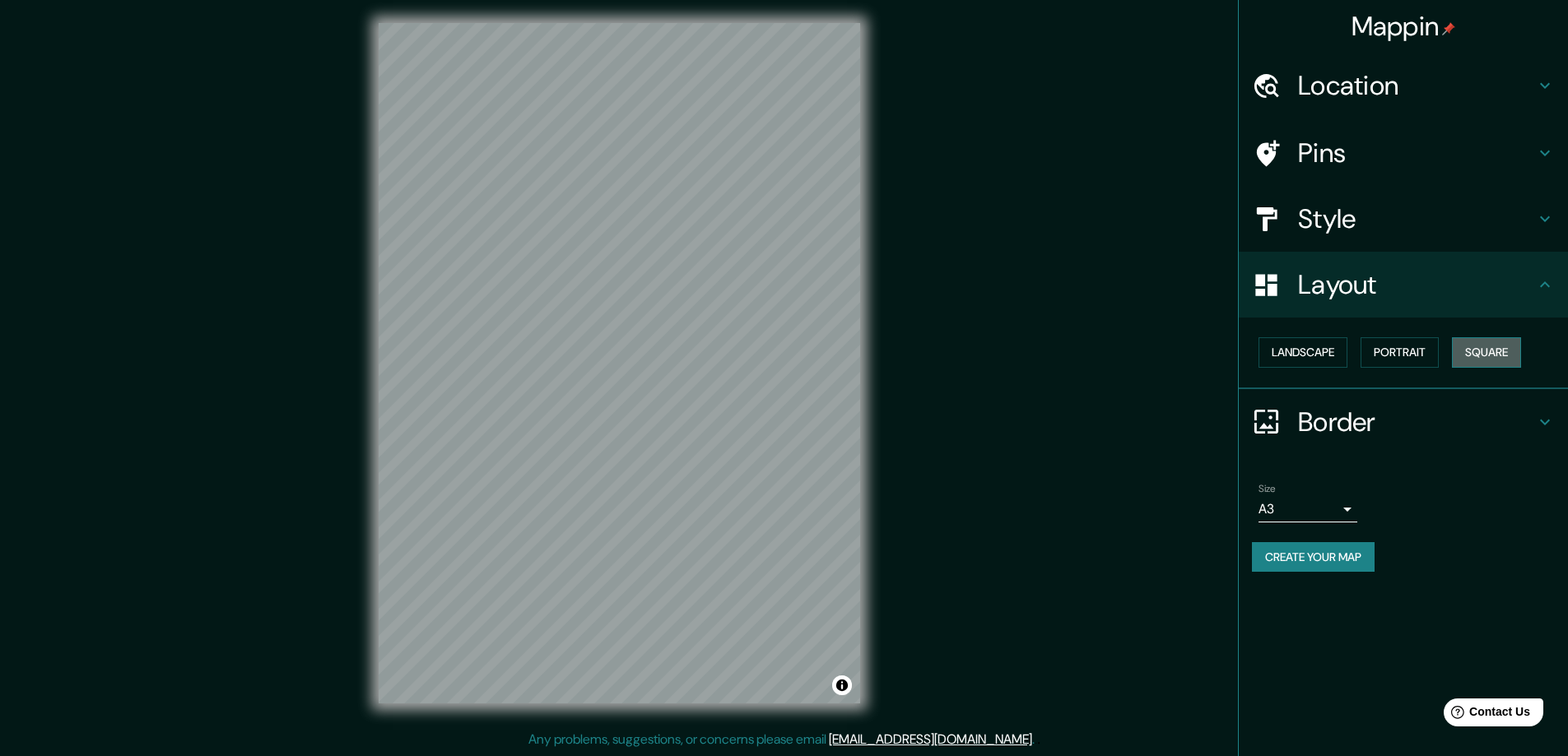
click at [1458, 348] on button "Square" at bounding box center [1485, 353] width 69 height 30
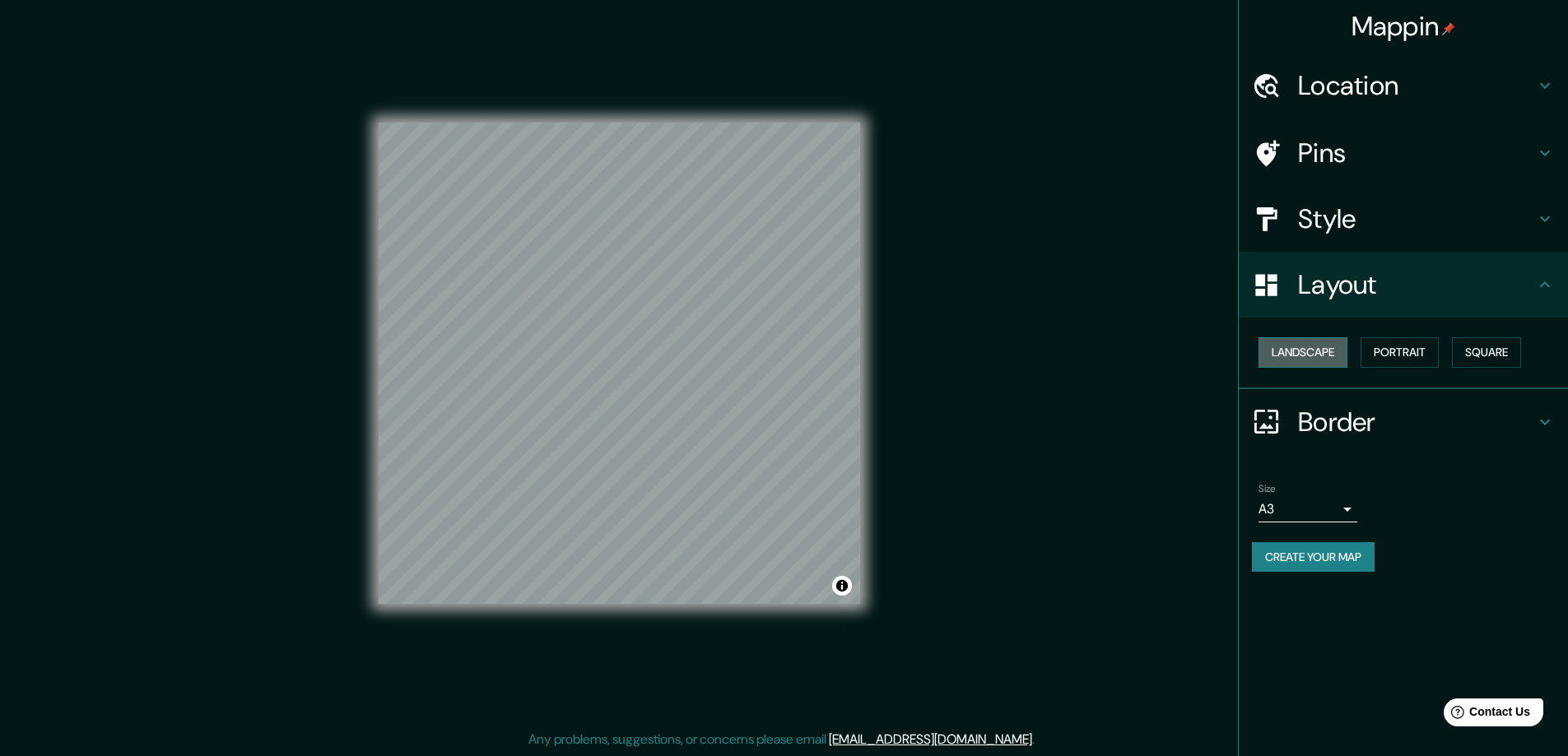
click at [1308, 358] on button "Landscape" at bounding box center [1302, 353] width 89 height 30
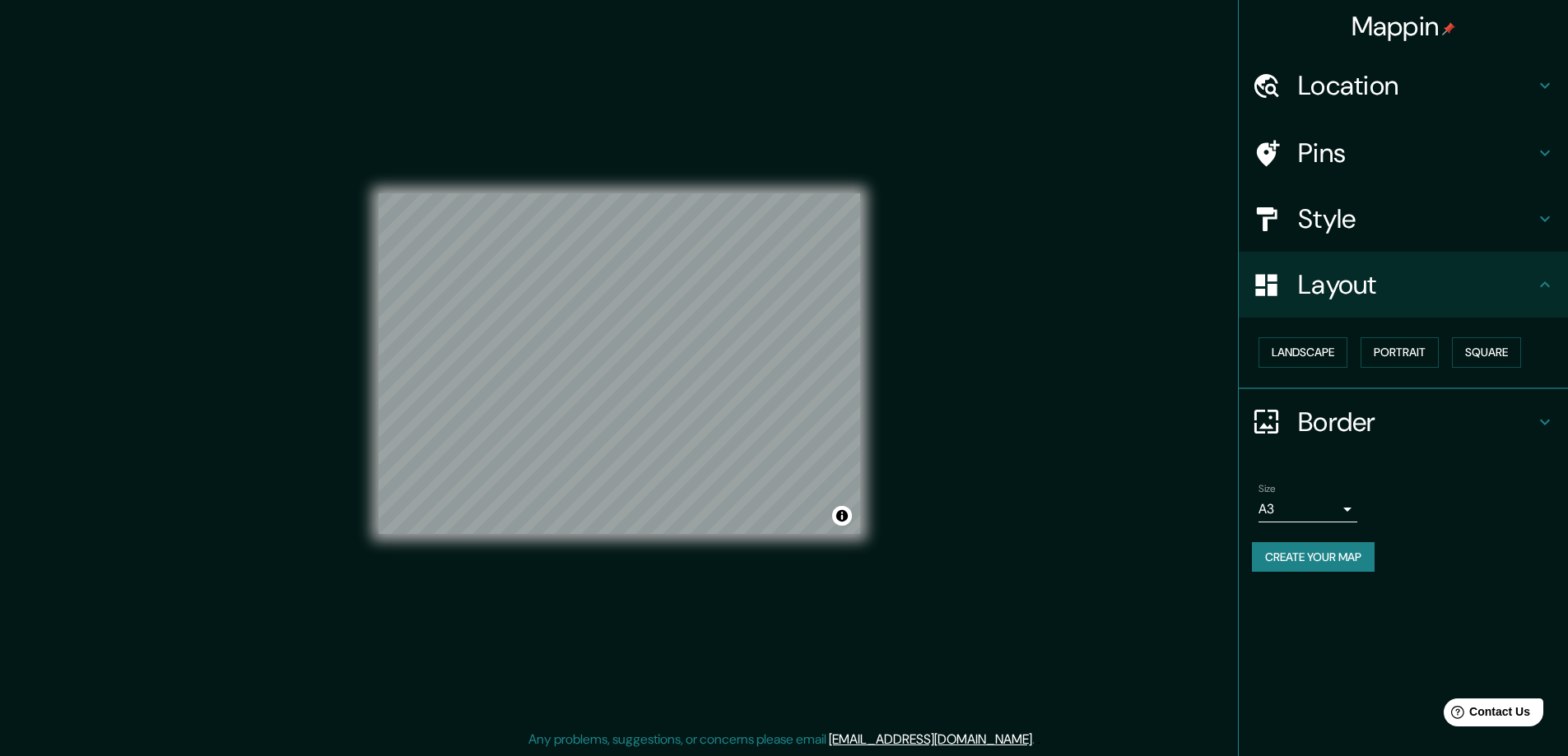
click at [1372, 408] on h4 "Border" at bounding box center [1415, 421] width 237 height 33
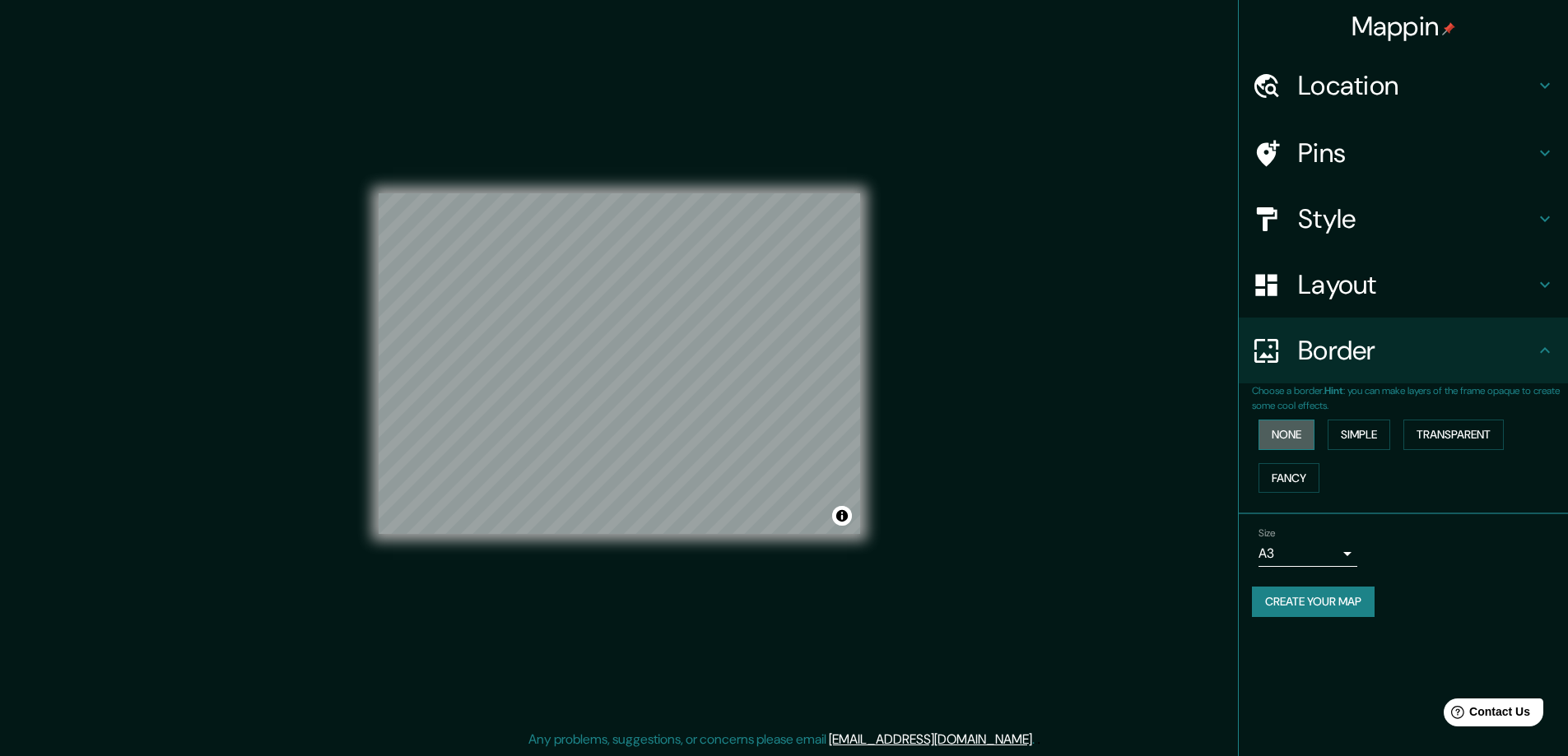
click at [1287, 437] on button "None" at bounding box center [1286, 434] width 56 height 30
click at [1376, 432] on button "Simple" at bounding box center [1358, 434] width 63 height 30
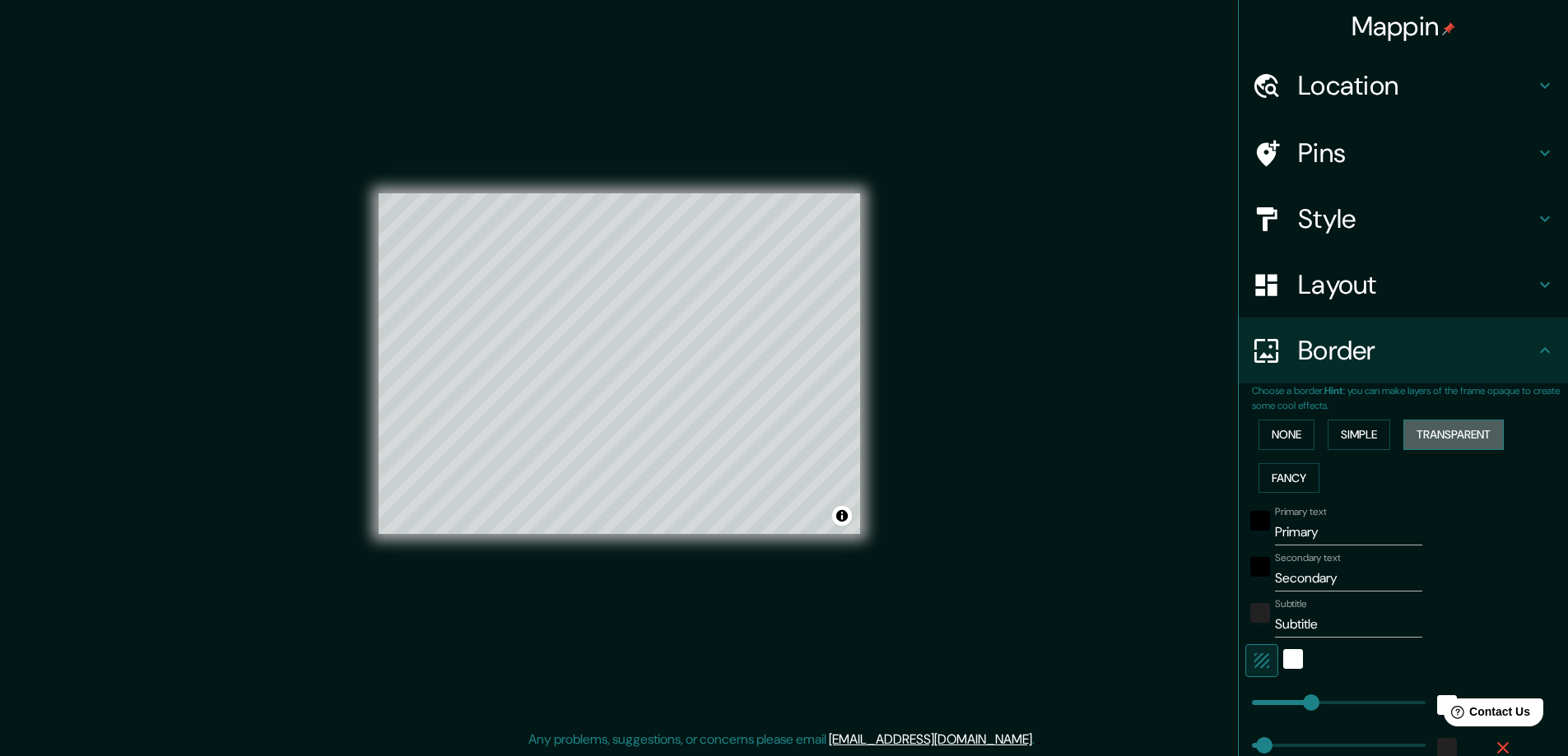
click at [1440, 439] on button "Transparent" at bounding box center [1453, 434] width 101 height 30
click at [1259, 470] on button "Fancy" at bounding box center [1288, 478] width 61 height 30
click at [1333, 427] on button "Simple" at bounding box center [1358, 434] width 63 height 30
click at [1272, 474] on button "Fancy" at bounding box center [1288, 478] width 61 height 30
click at [619, 394] on div at bounding box center [616, 391] width 13 height 13
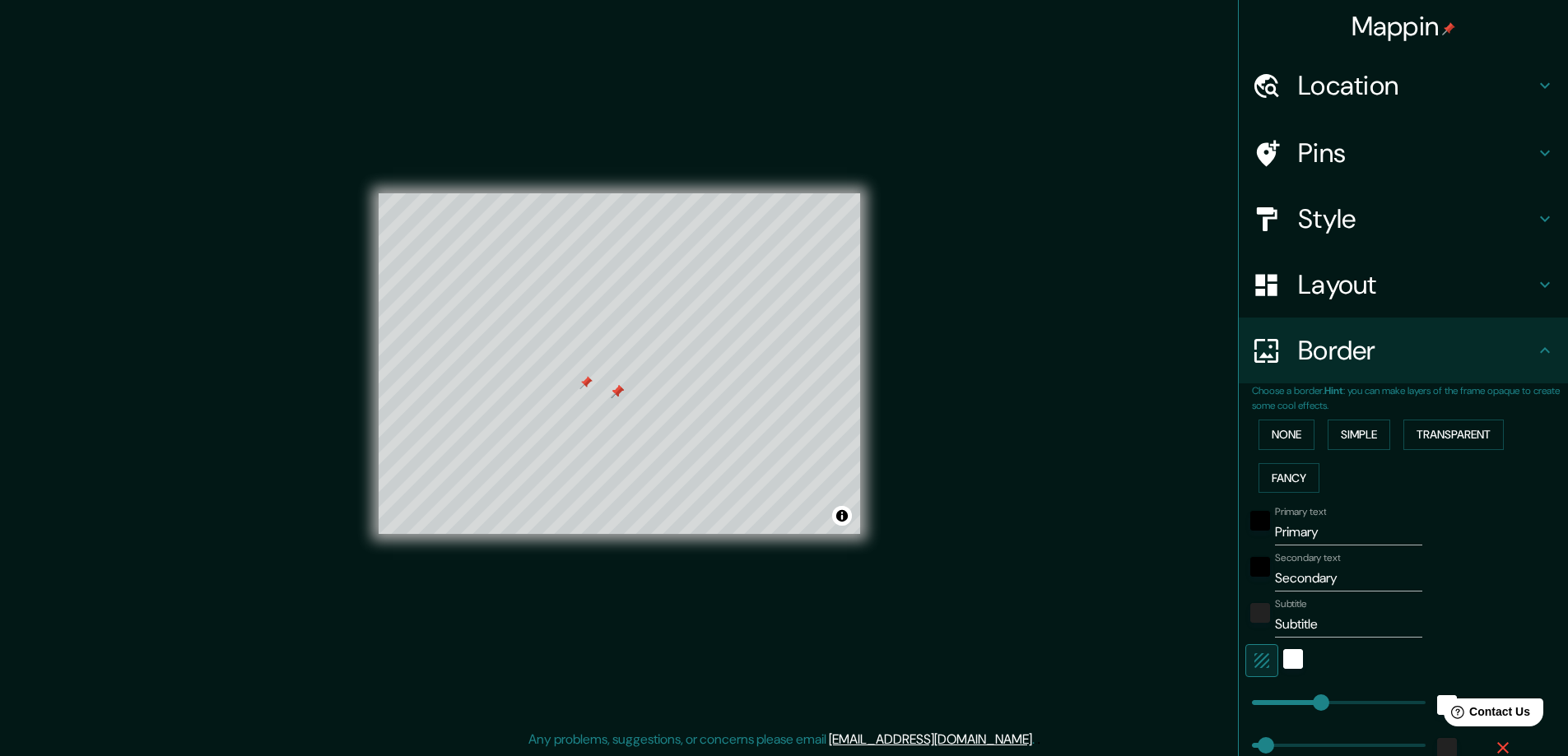
click at [588, 387] on div at bounding box center [585, 382] width 13 height 13
click at [622, 390] on div at bounding box center [616, 391] width 13 height 13
click at [614, 390] on div at bounding box center [616, 391] width 13 height 13
click at [613, 394] on div at bounding box center [616, 391] width 13 height 13
click at [619, 395] on div at bounding box center [616, 391] width 13 height 13
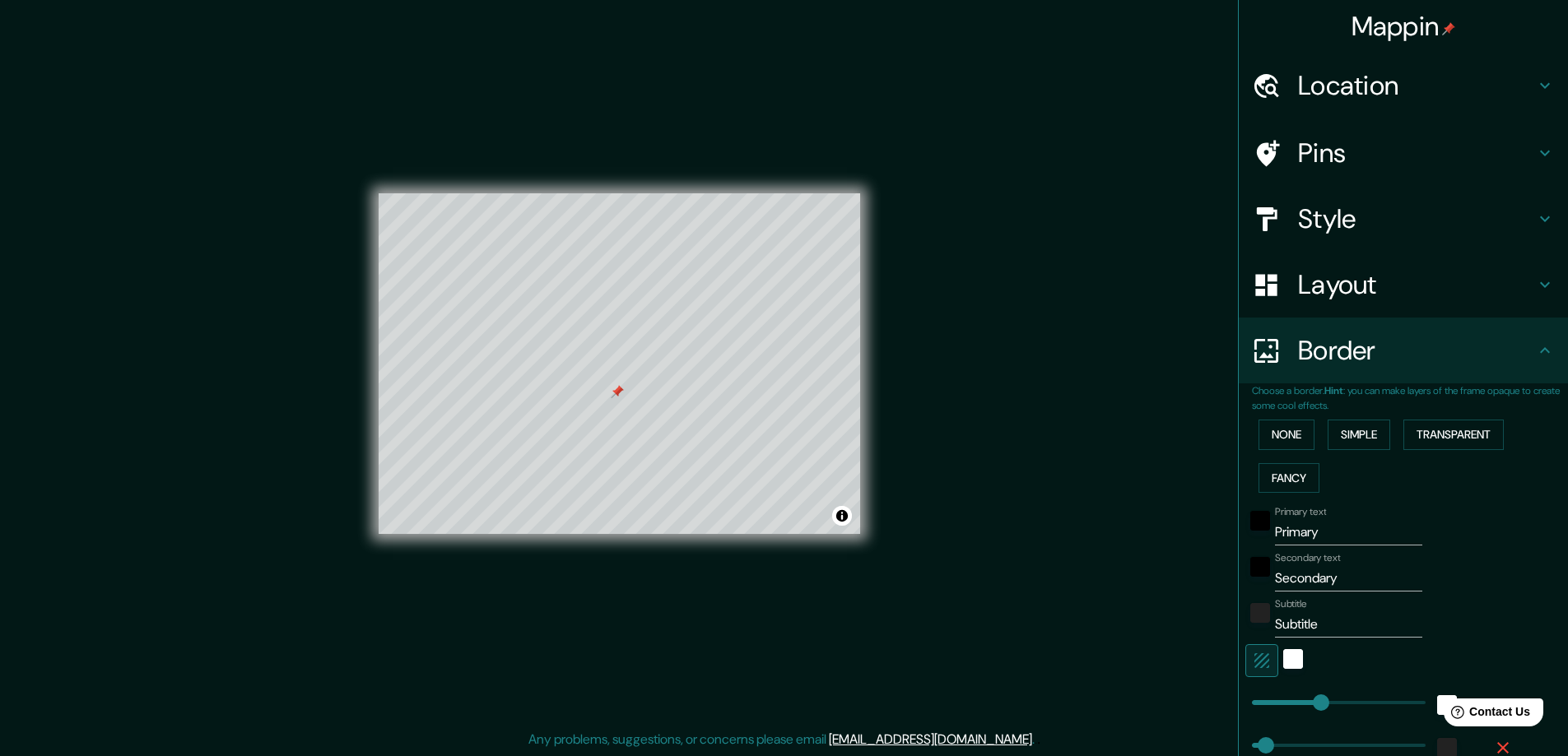
click at [619, 395] on div at bounding box center [616, 391] width 13 height 13
click at [620, 392] on div at bounding box center [622, 386] width 13 height 13
click at [624, 387] on div at bounding box center [626, 384] width 13 height 13
click at [838, 520] on button "Toggle attribution" at bounding box center [842, 516] width 20 height 20
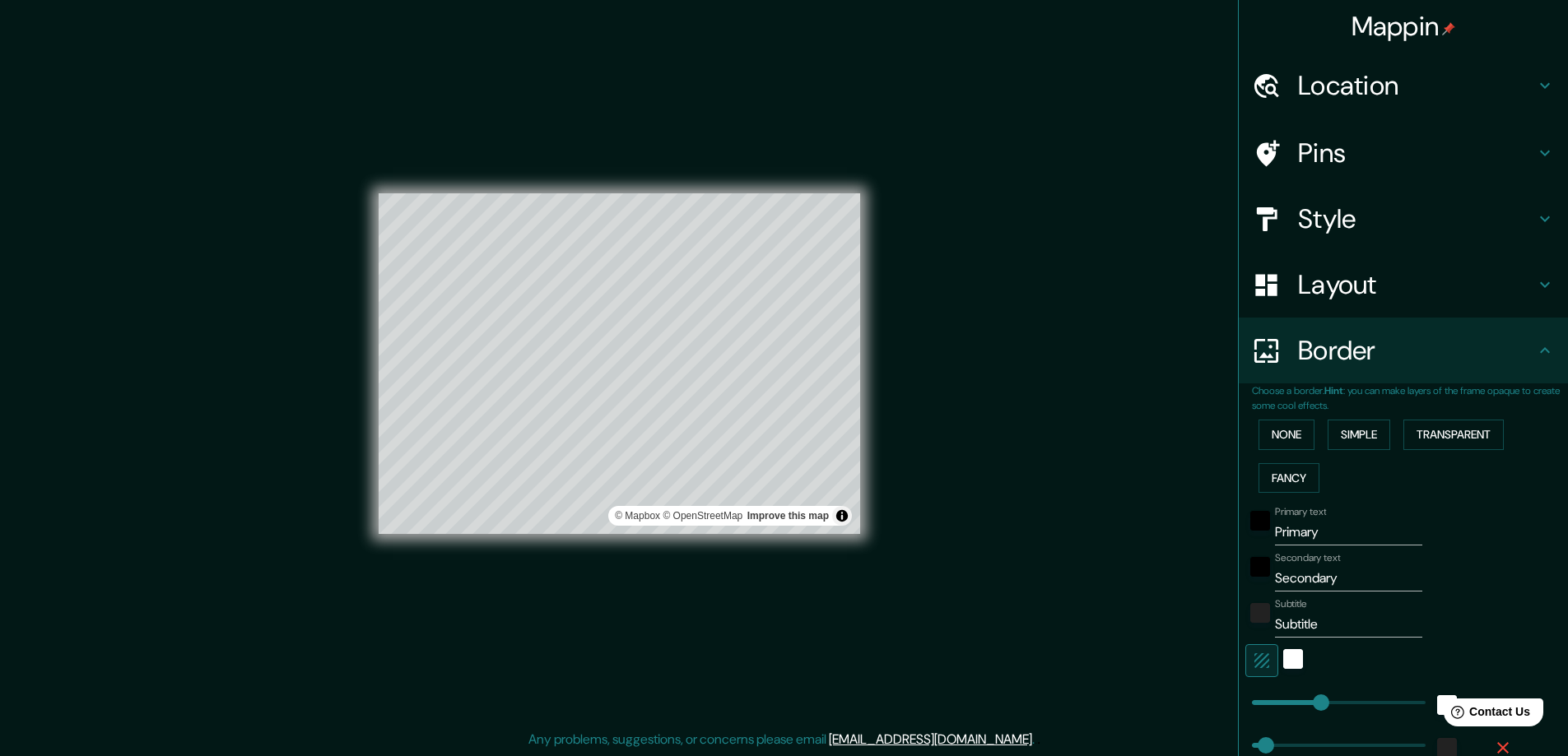
click at [1159, 614] on div "Mappin Location [GEOGRAPHIC_DATA], [GEOGRAPHIC_DATA], [GEOGRAPHIC_DATA] [GEOGRA…" at bounding box center [784, 377] width 1568 height 759
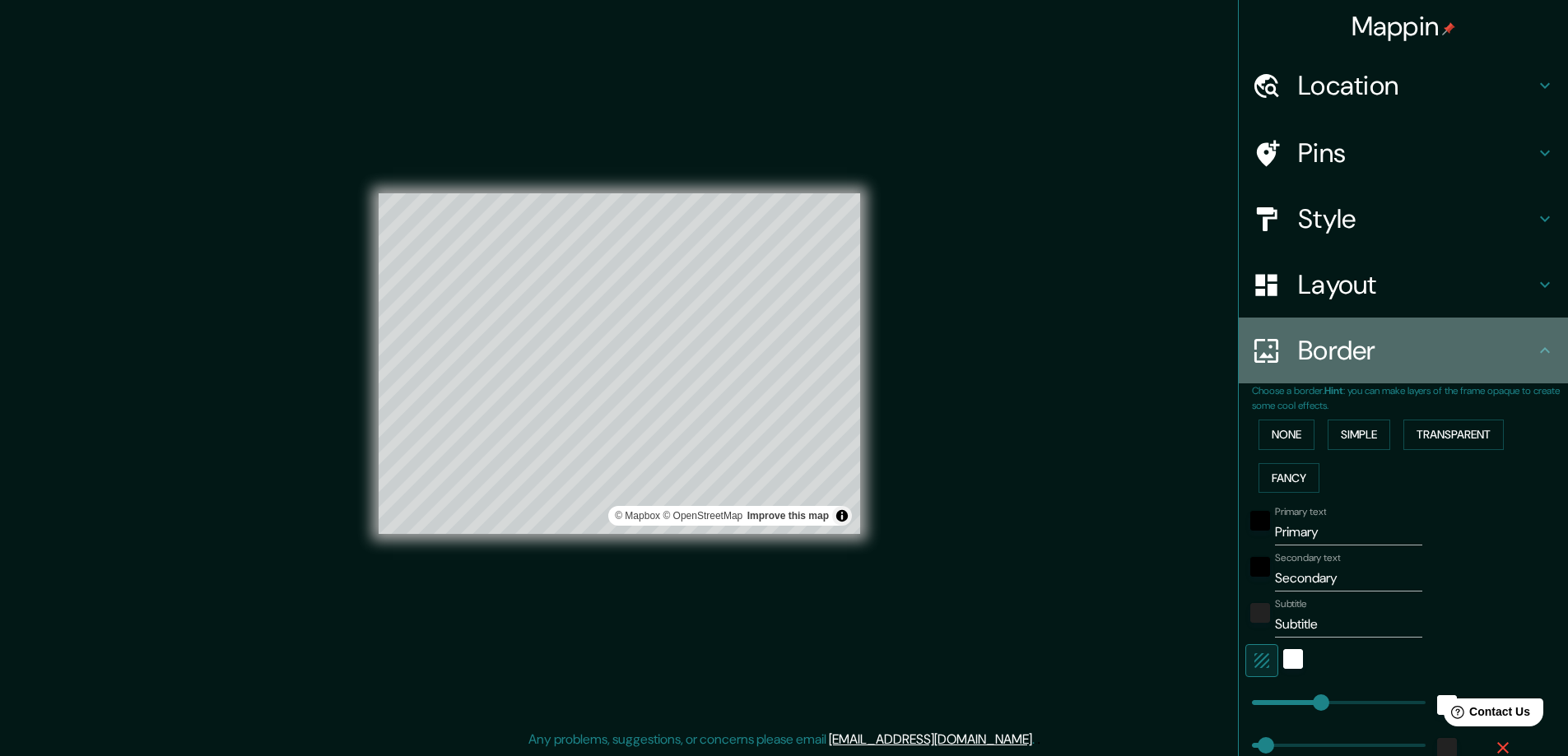
click at [1535, 358] on icon at bounding box center [1545, 351] width 20 height 20
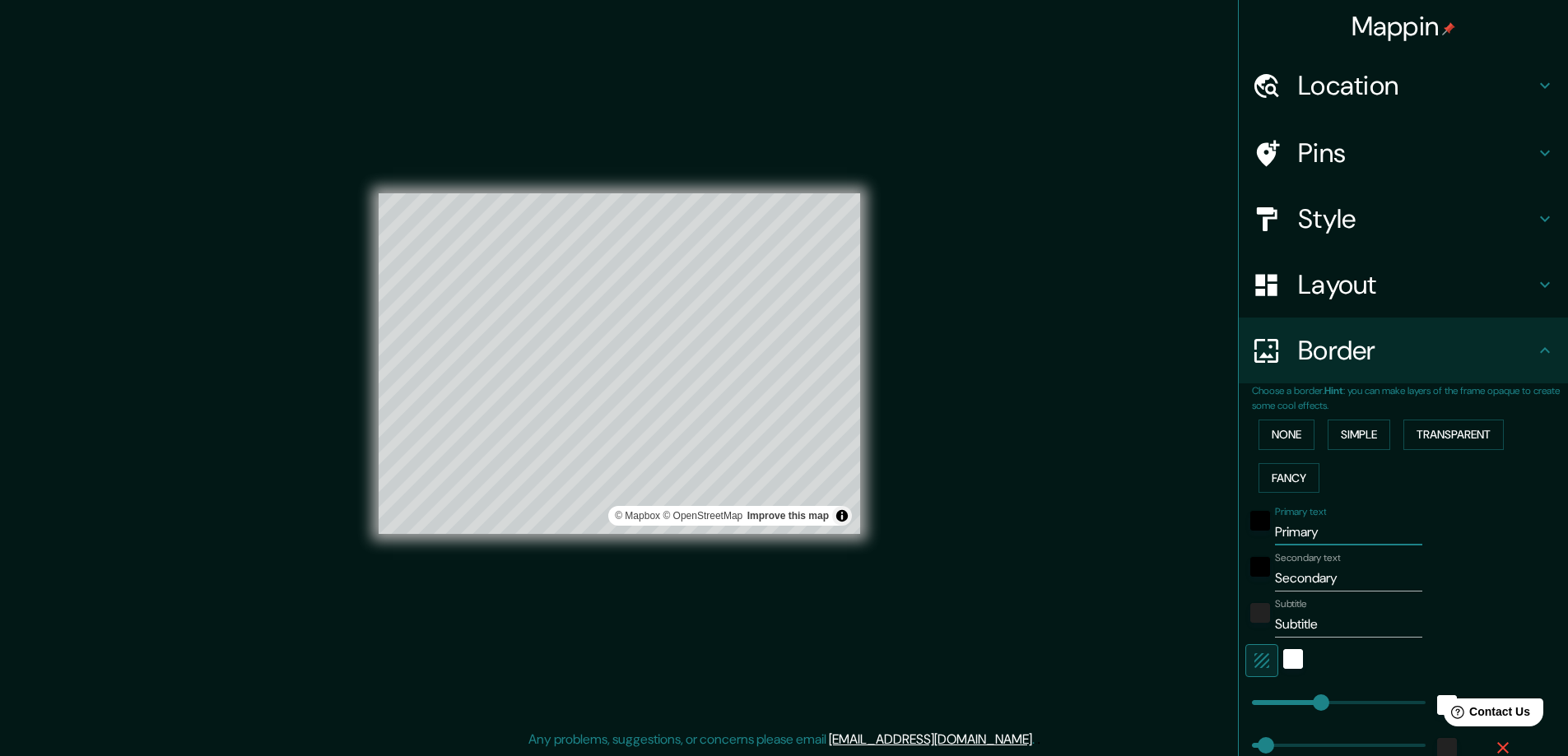
click at [1318, 536] on input "Primary" at bounding box center [1347, 532] width 147 height 26
type input "Primar"
type input "47"
type input "23"
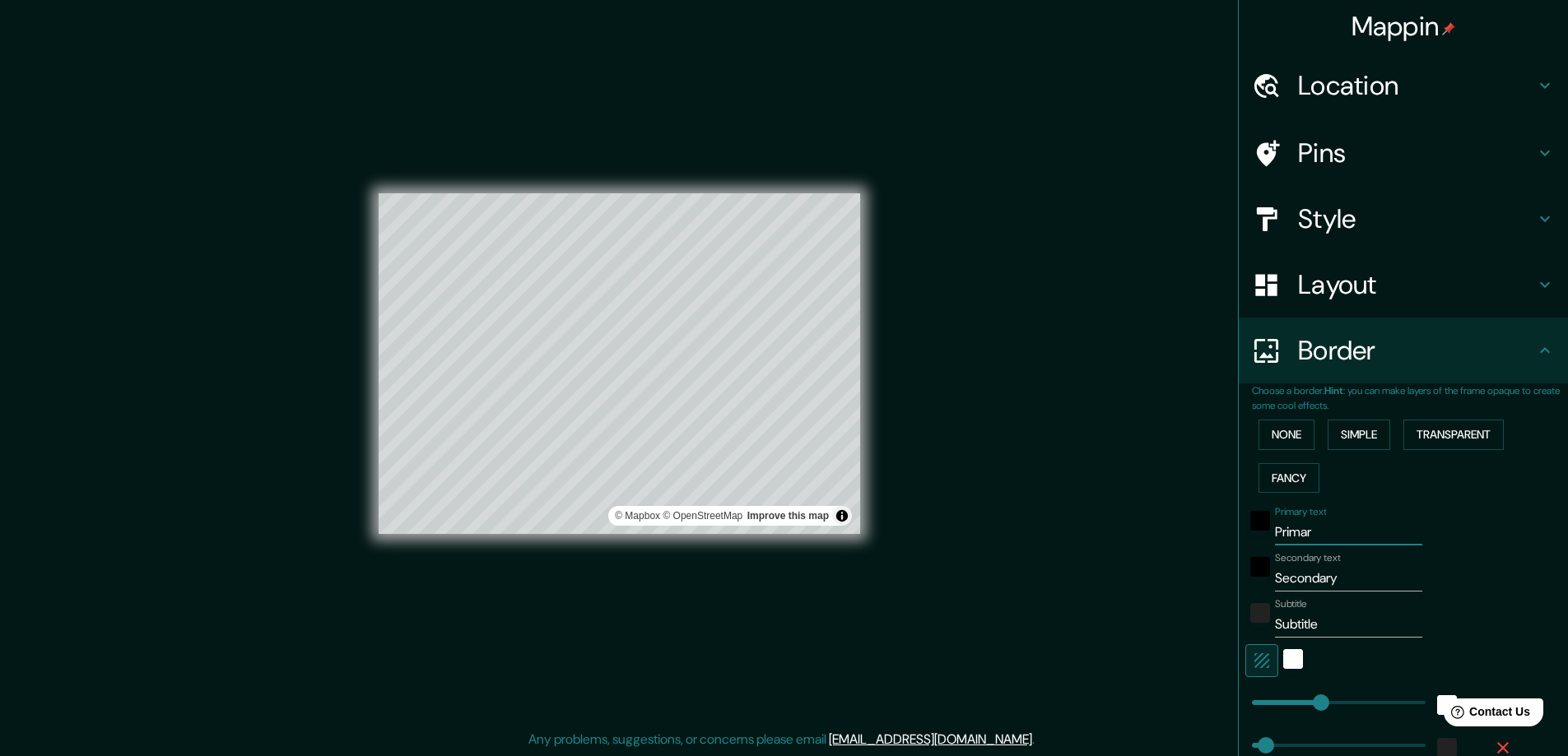
type input "Prima"
type input "47"
type input "23"
type input "P"
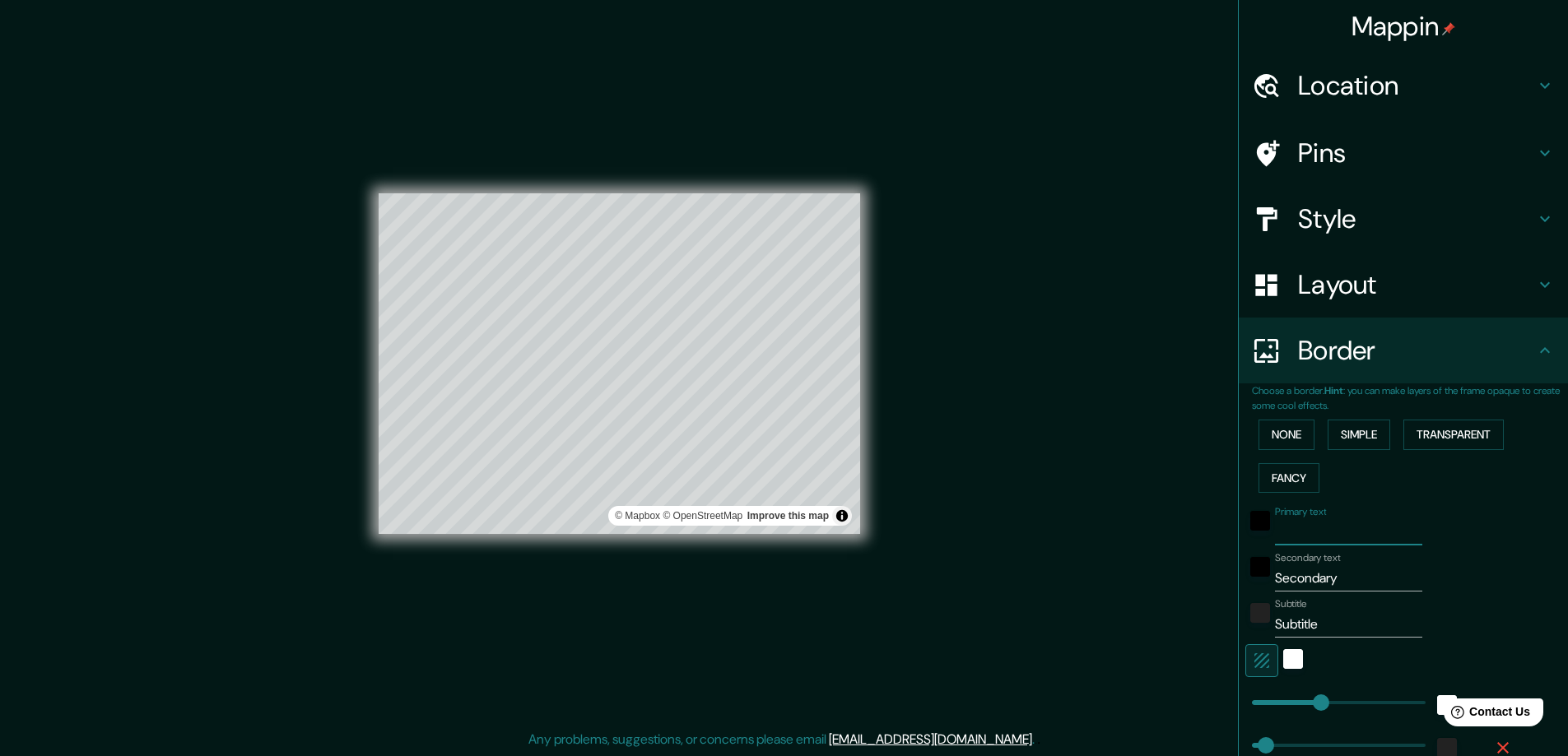
type input "47"
type input "23"
type input "C"
type input "47"
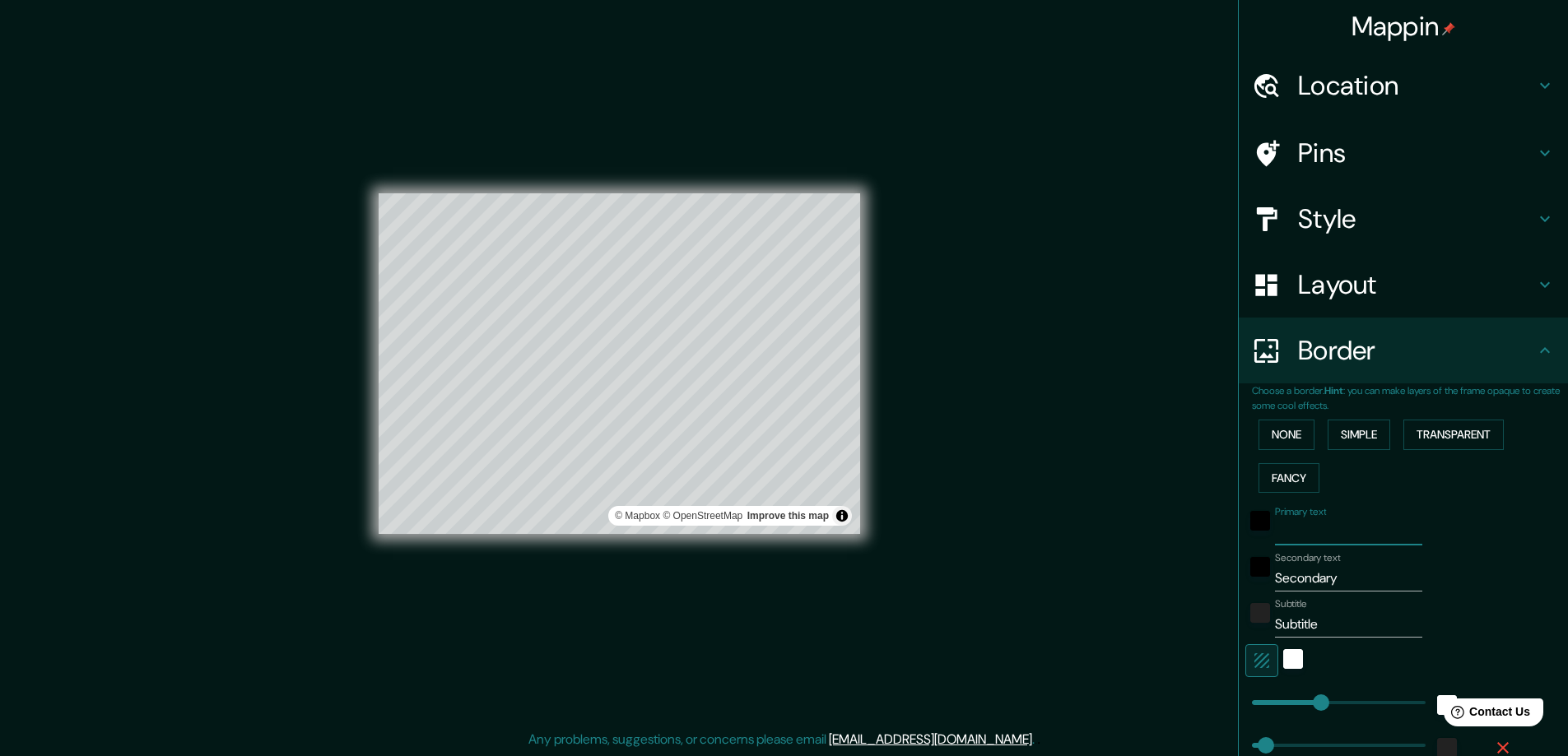
type input "47"
type input "23"
type input "CU"
type input "47"
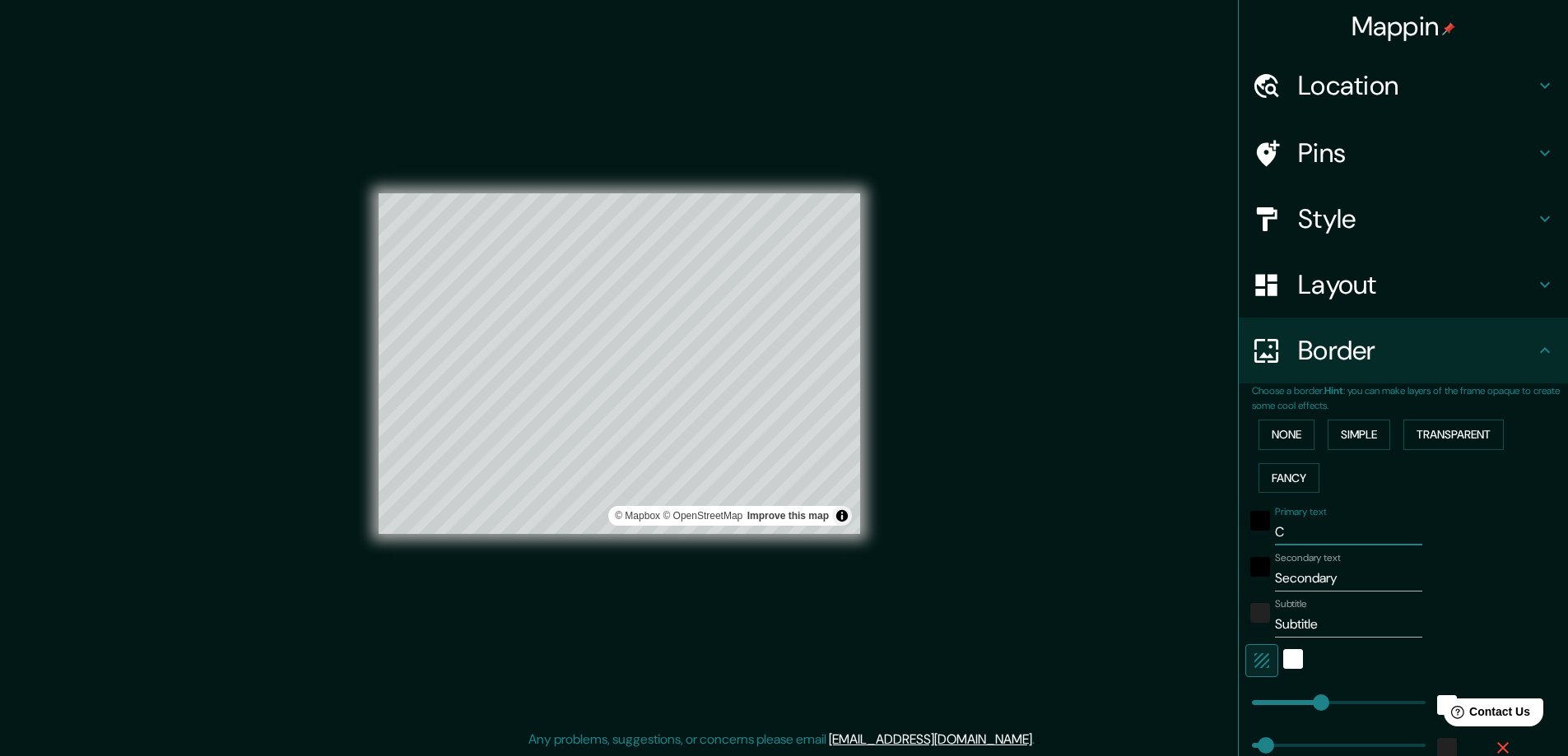
type input "23"
type input "CUL"
type input "47"
type input "23"
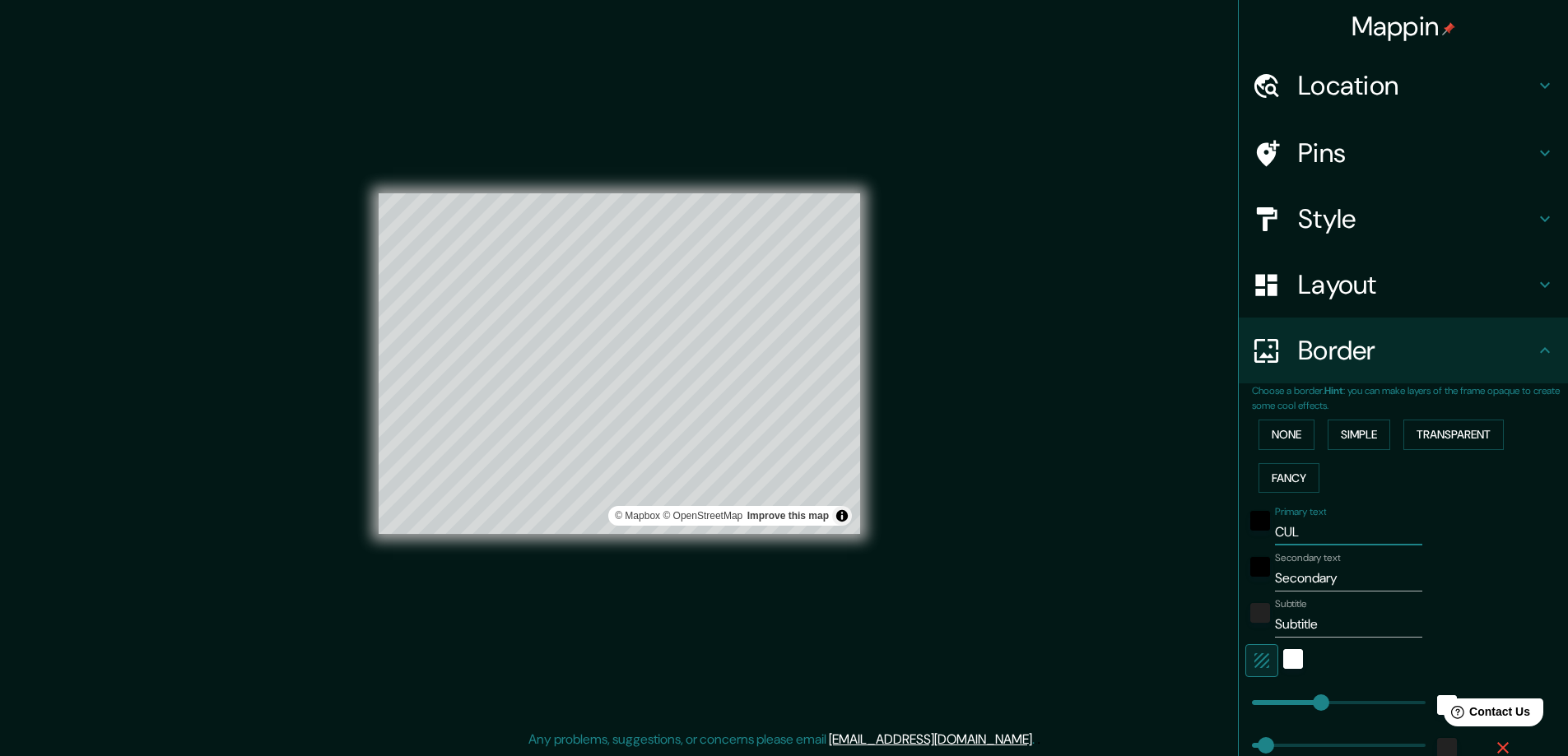
type input "CULI"
type input "47"
type input "23"
type input "CULIA"
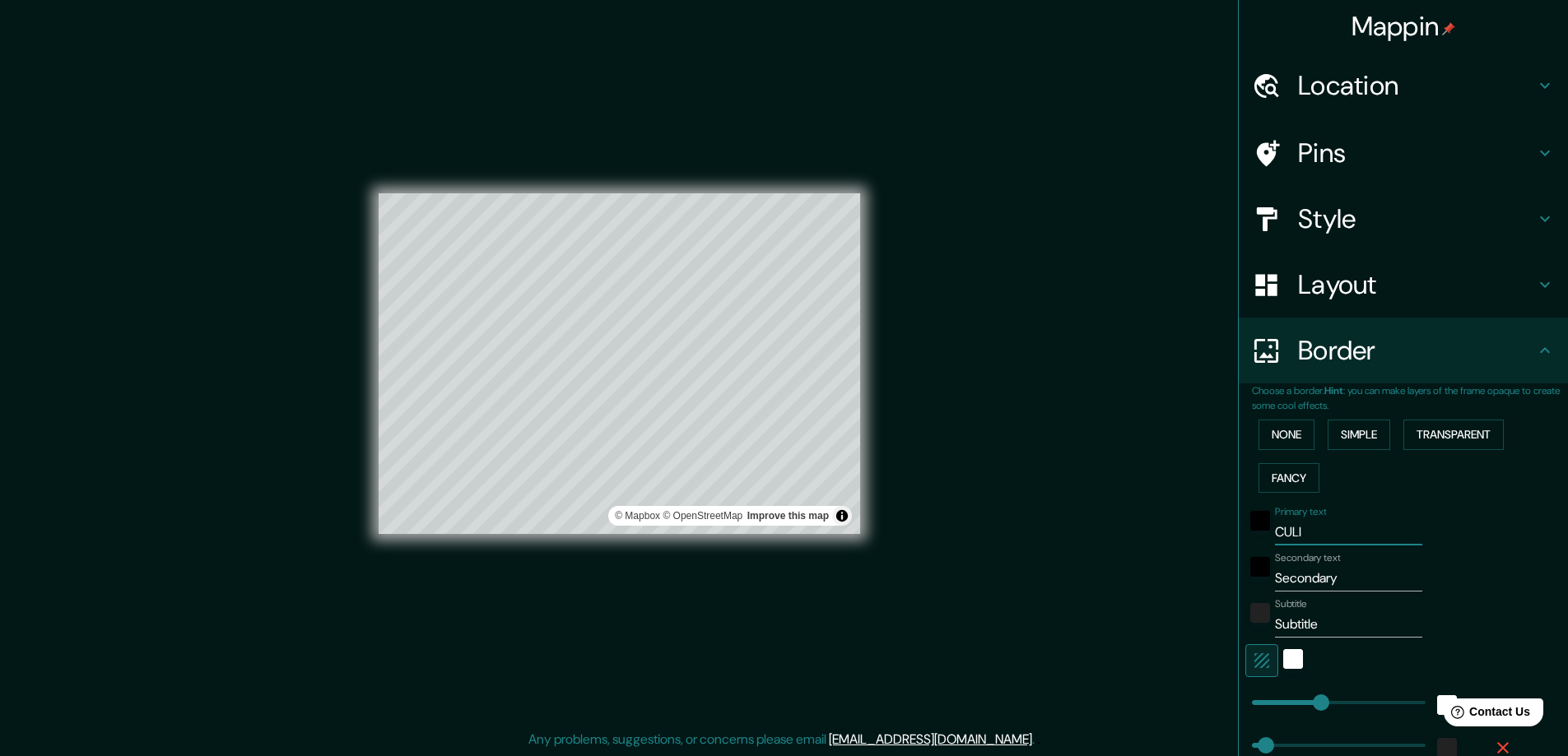
type input "47"
type input "23"
type input "CULIAC"
type input "47"
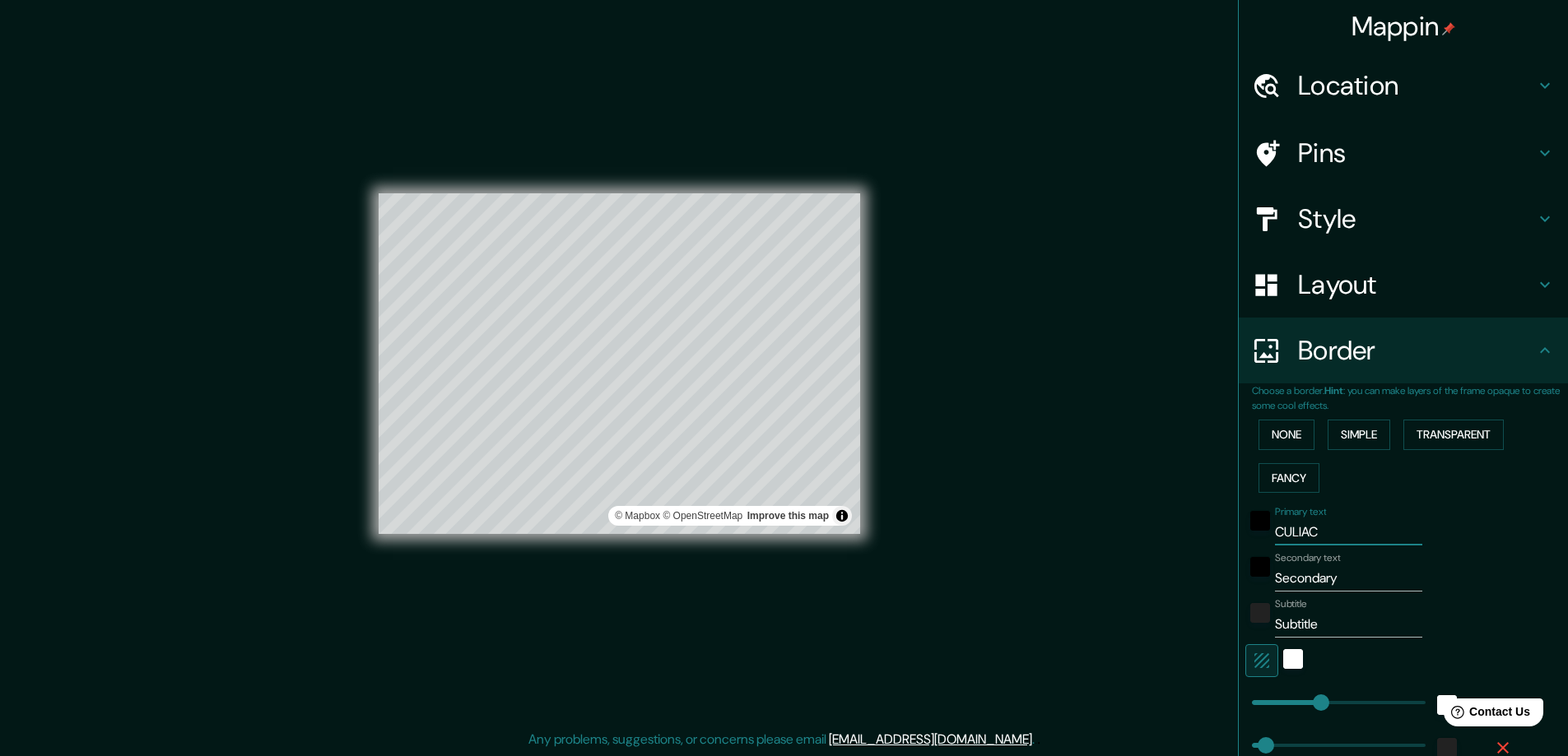
type input "47"
type input "23"
type input "CULIACA"
type input "47"
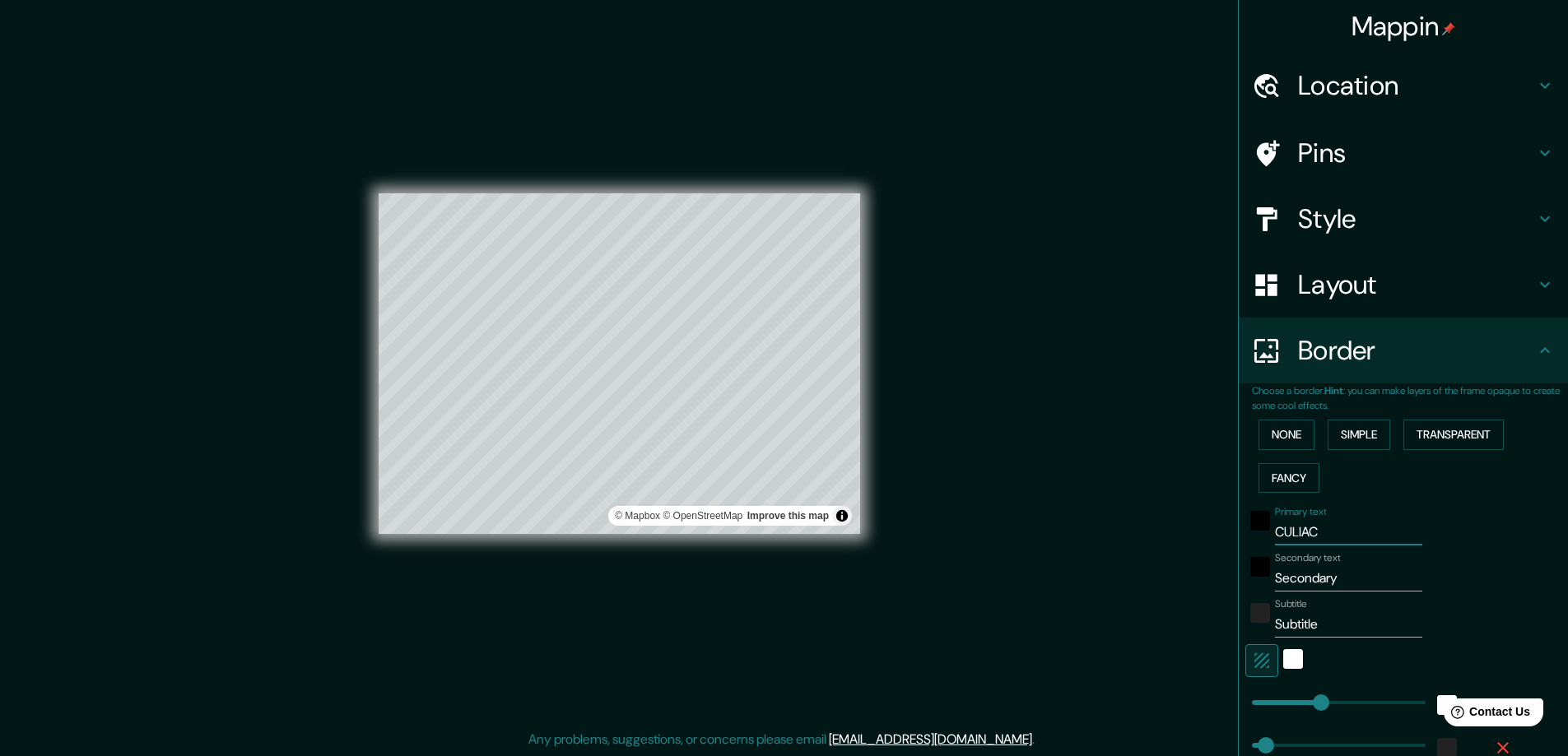
type input "23"
type input "CULIACAN"
type input "47"
type input "23"
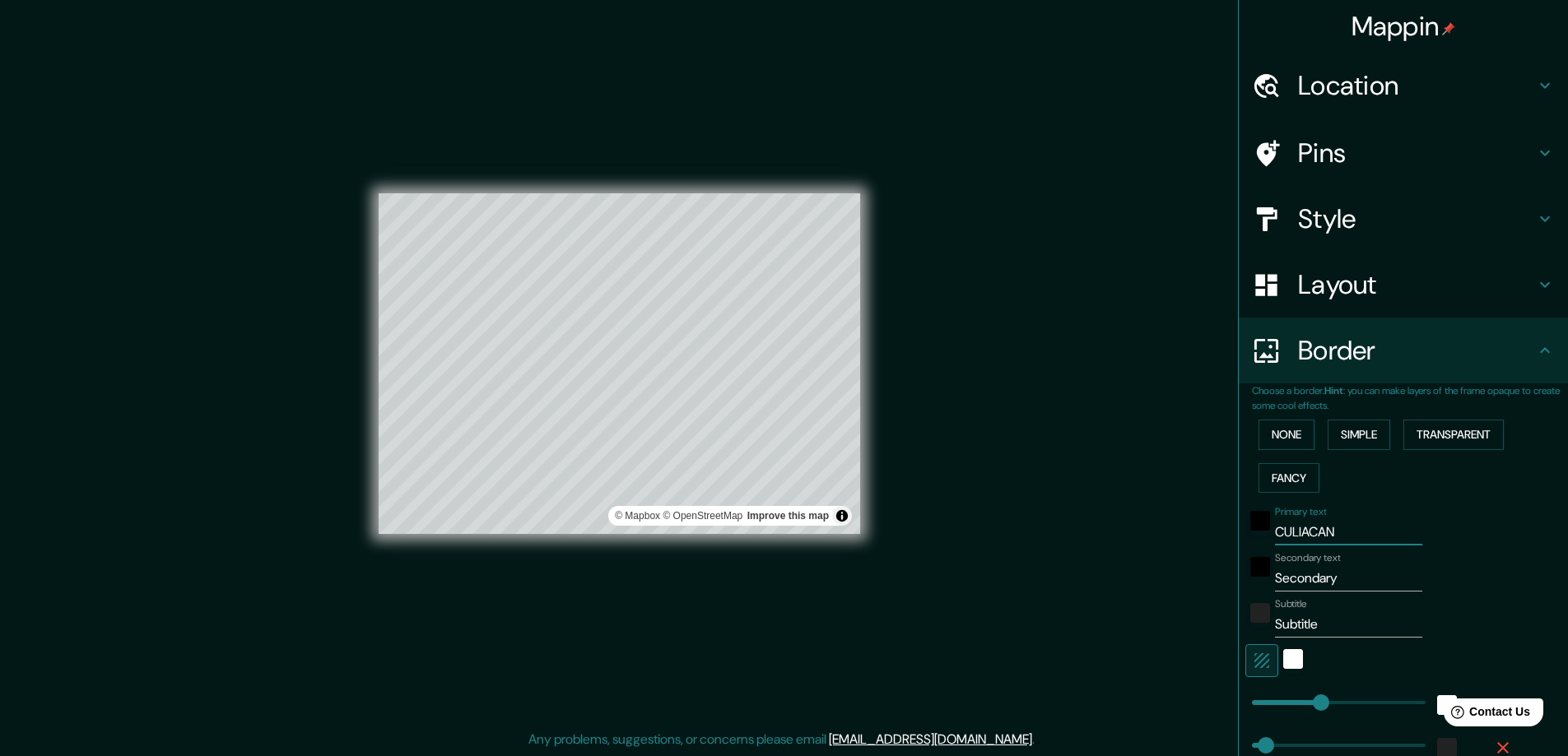
type input "CULIACAN"
click at [1346, 577] on input "Secondary" at bounding box center [1347, 578] width 147 height 26
type input "Secondar"
type input "47"
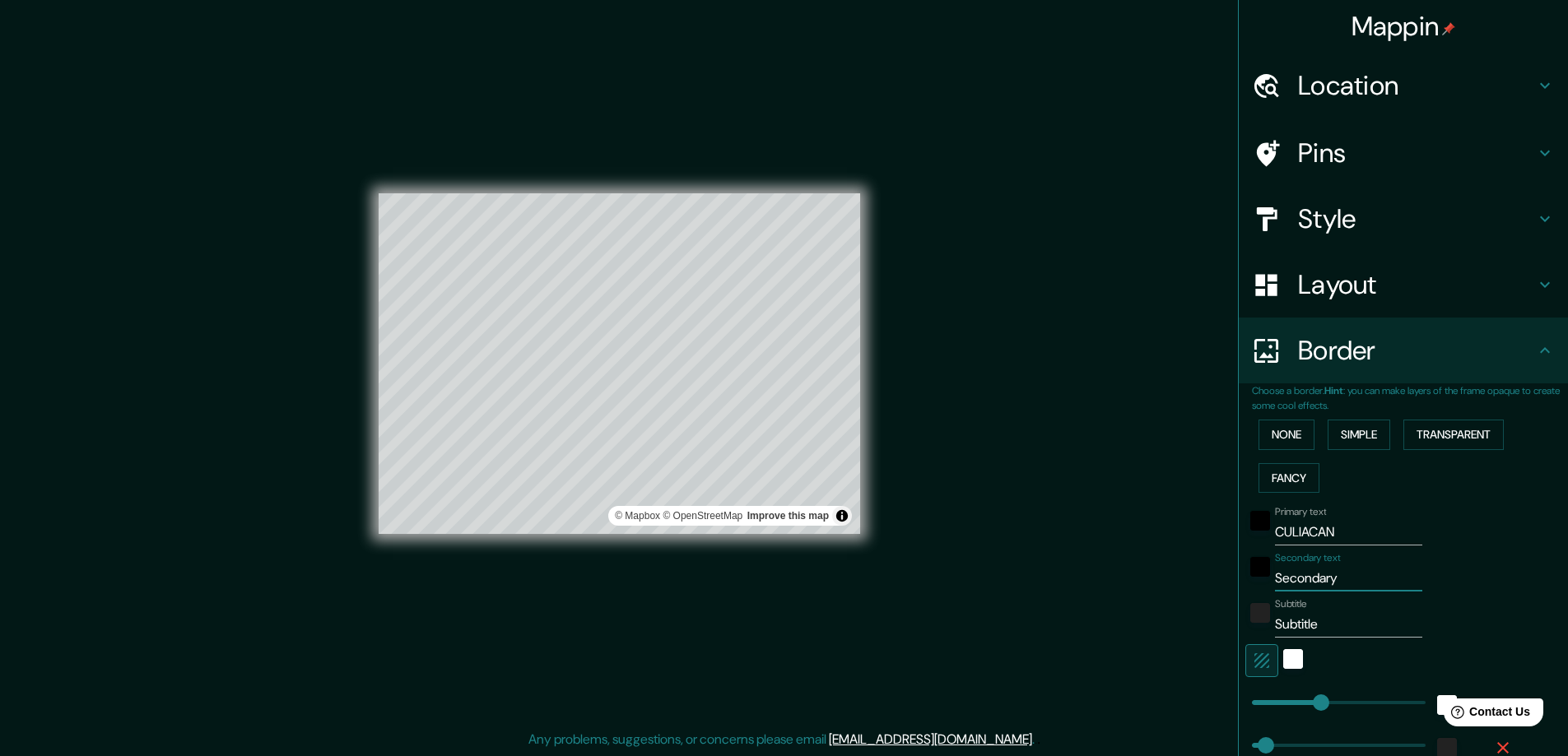
type input "23"
type input "S"
type input "47"
type input "23"
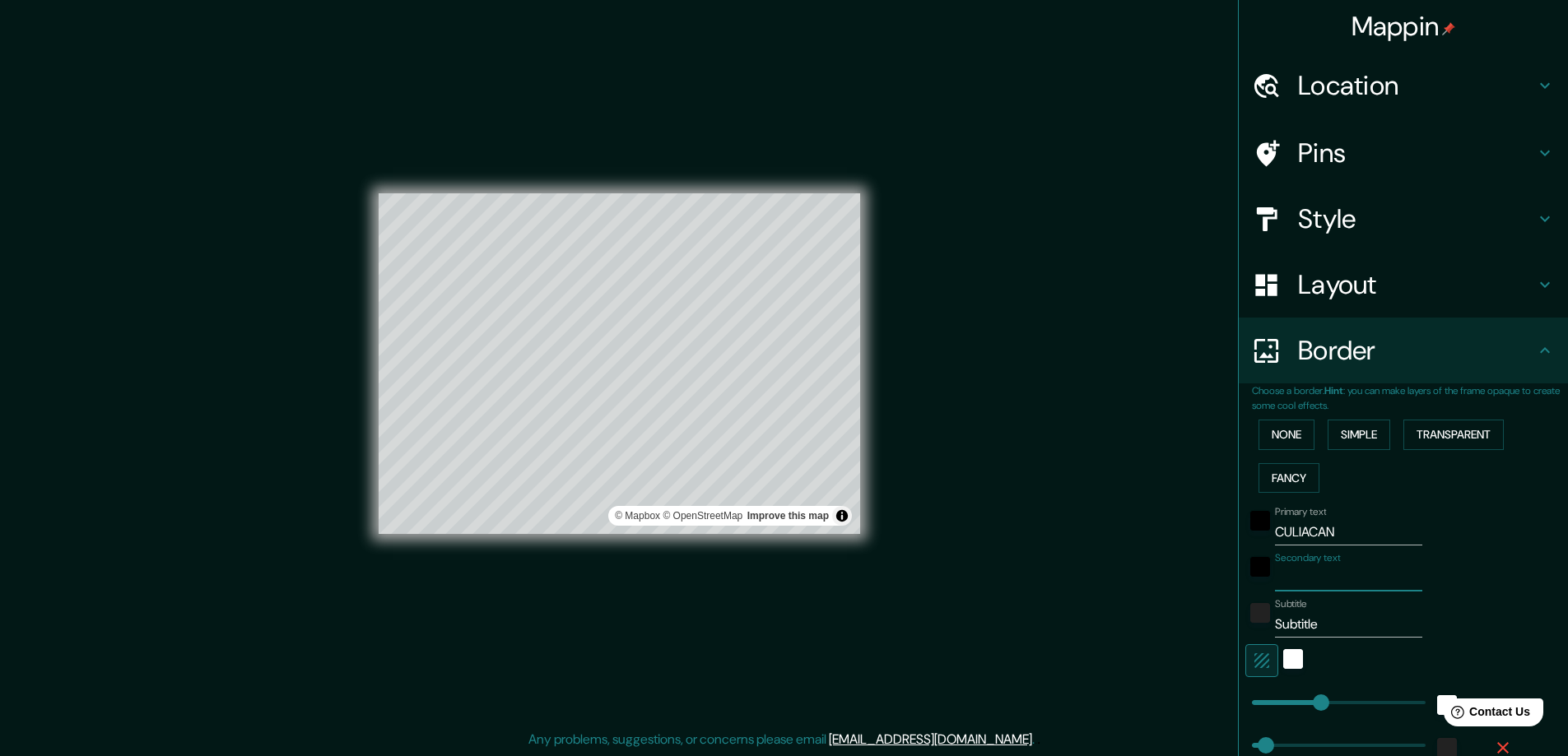
type input "T"
type input "47"
type input "23"
type input "TI"
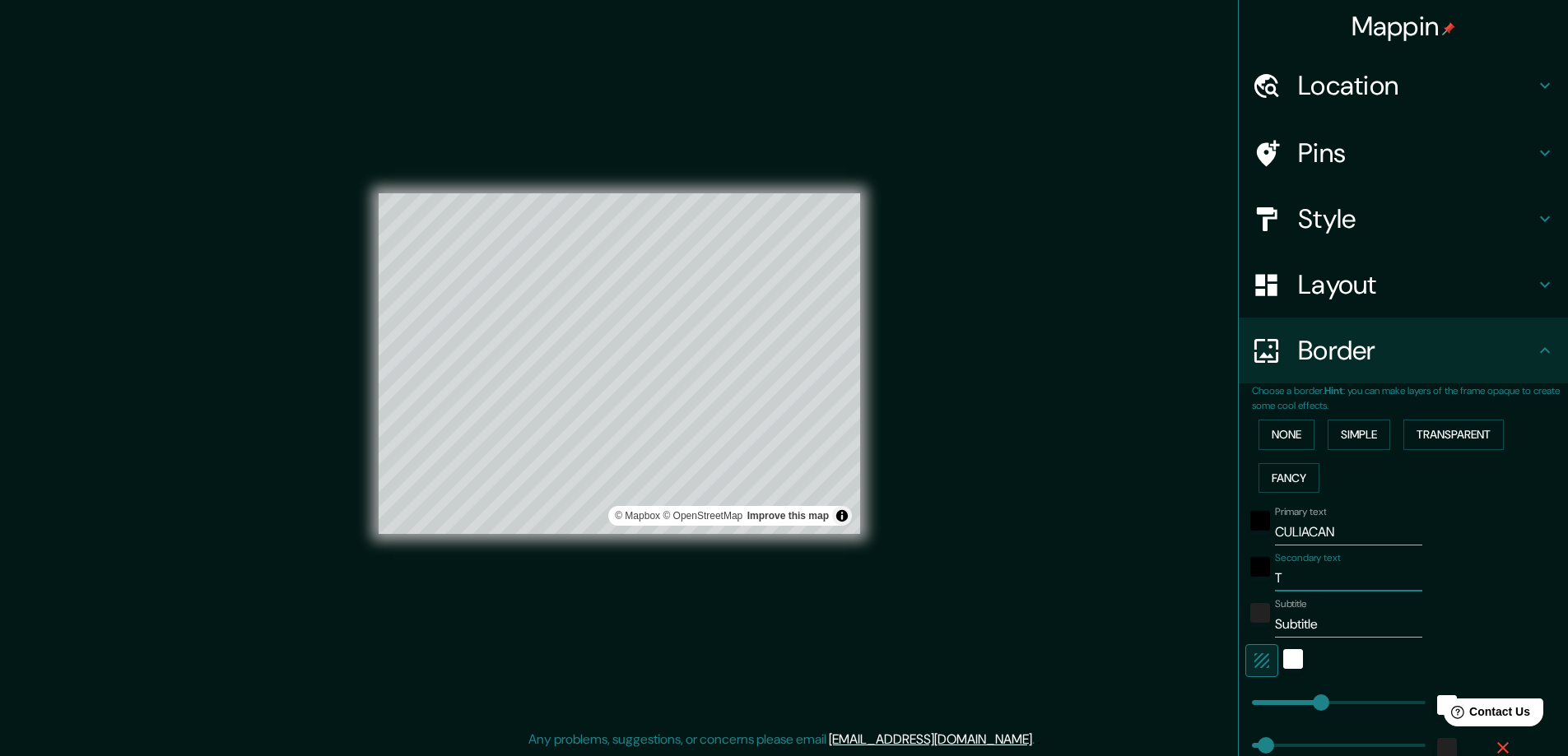
type input "47"
type input "23"
type input "TIE"
type input "47"
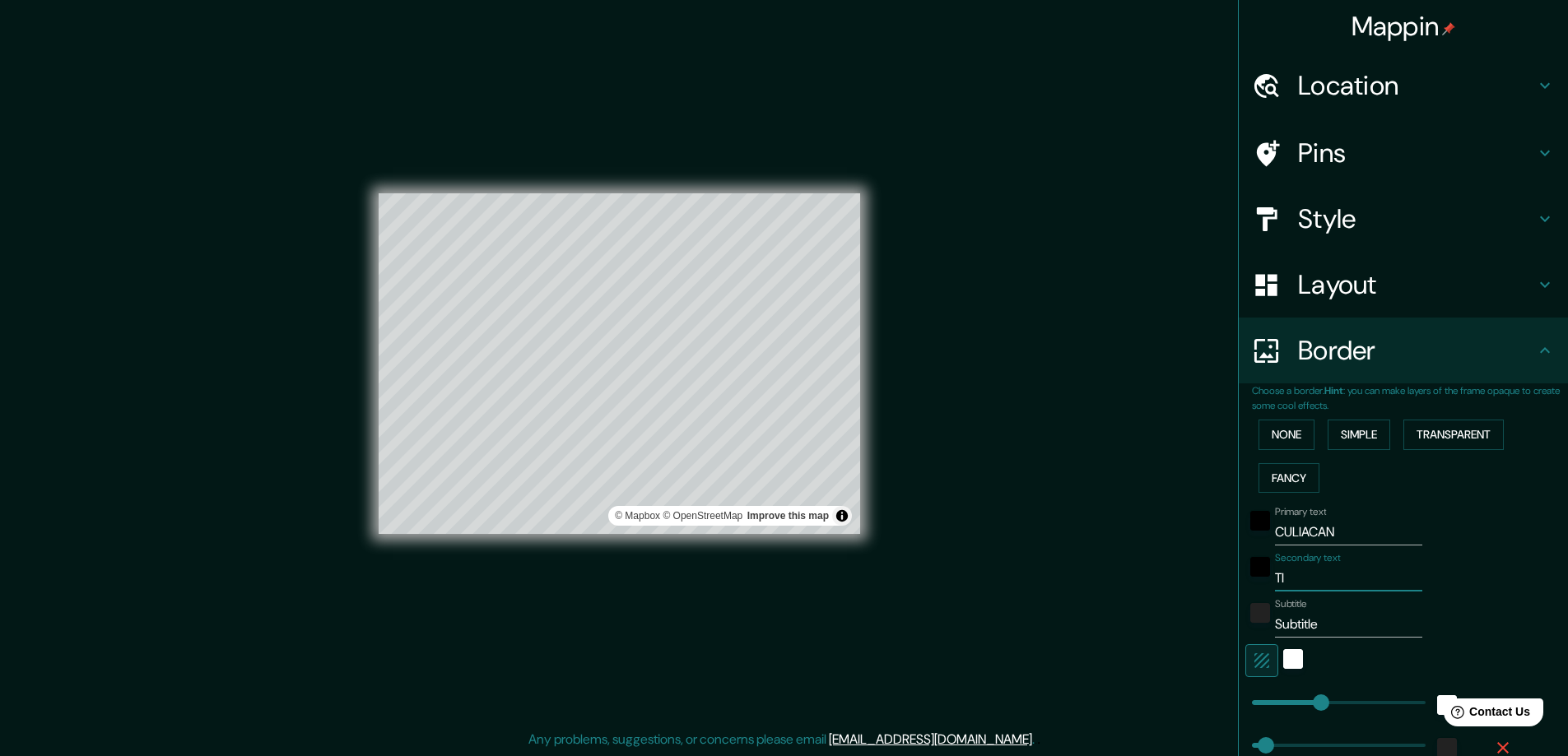
type input "47"
type input "23"
type input "TIER"
type input "47"
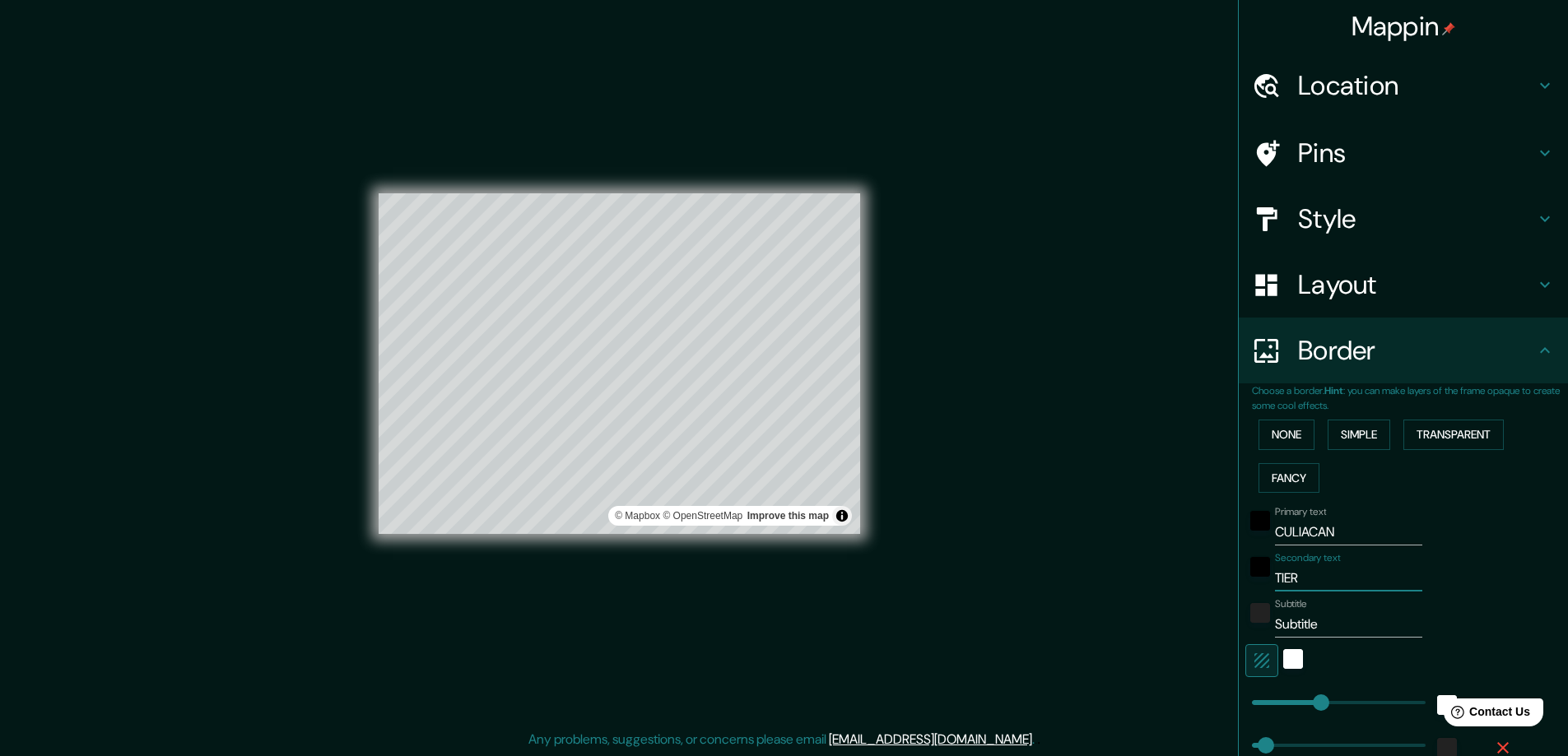
type input "23"
type input "TIERR"
type input "47"
click at [1338, 628] on input "Subtitle" at bounding box center [1347, 624] width 147 height 26
click at [1069, 637] on div "Mappin Location [GEOGRAPHIC_DATA], [GEOGRAPHIC_DATA], [GEOGRAPHIC_DATA] [GEOGRA…" at bounding box center [784, 377] width 1568 height 759
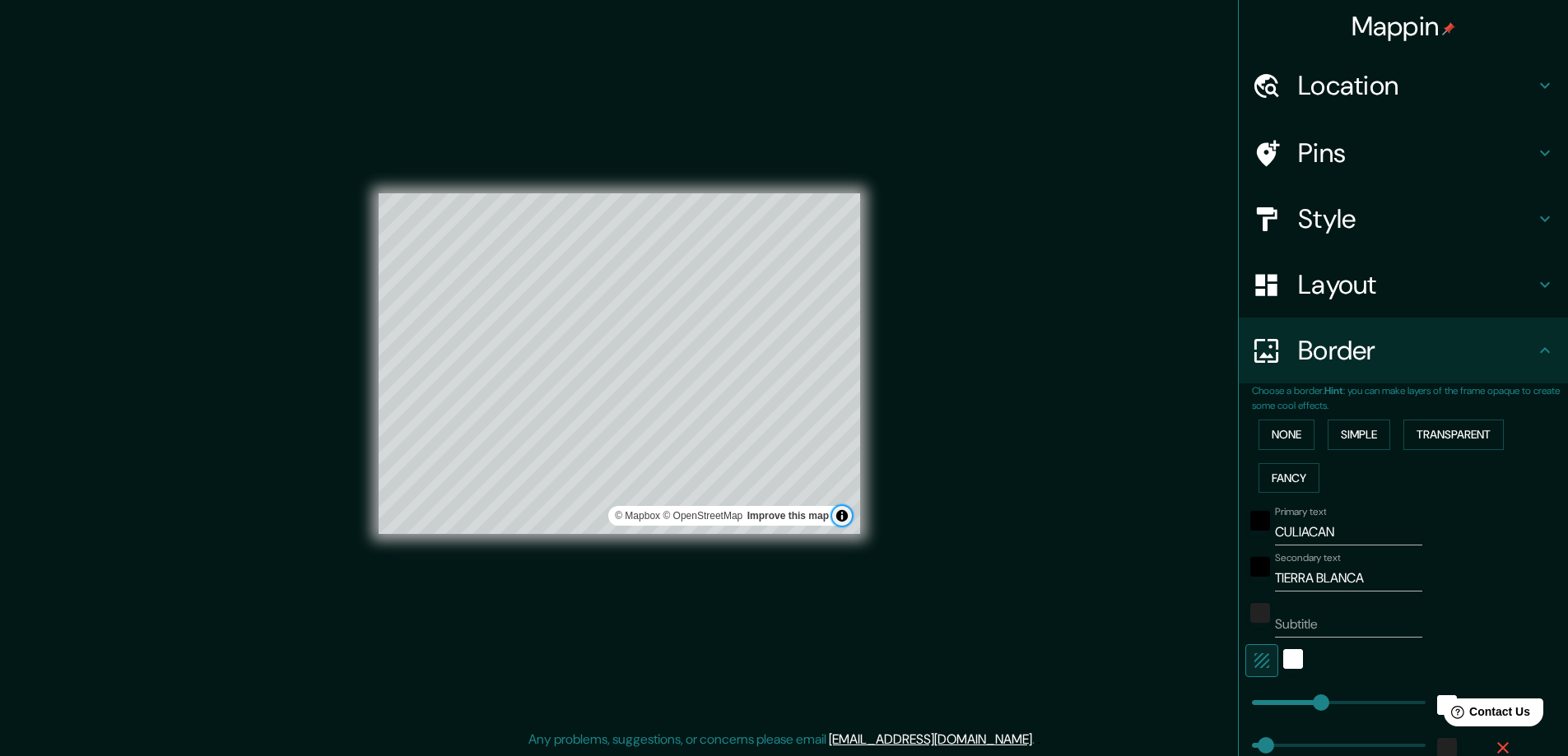
click at [843, 516] on button "Toggle attribution" at bounding box center [842, 516] width 20 height 20
click at [1041, 531] on div "Mappin Location [GEOGRAPHIC_DATA], [GEOGRAPHIC_DATA], [GEOGRAPHIC_DATA] [GEOGRA…" at bounding box center [784, 377] width 1568 height 759
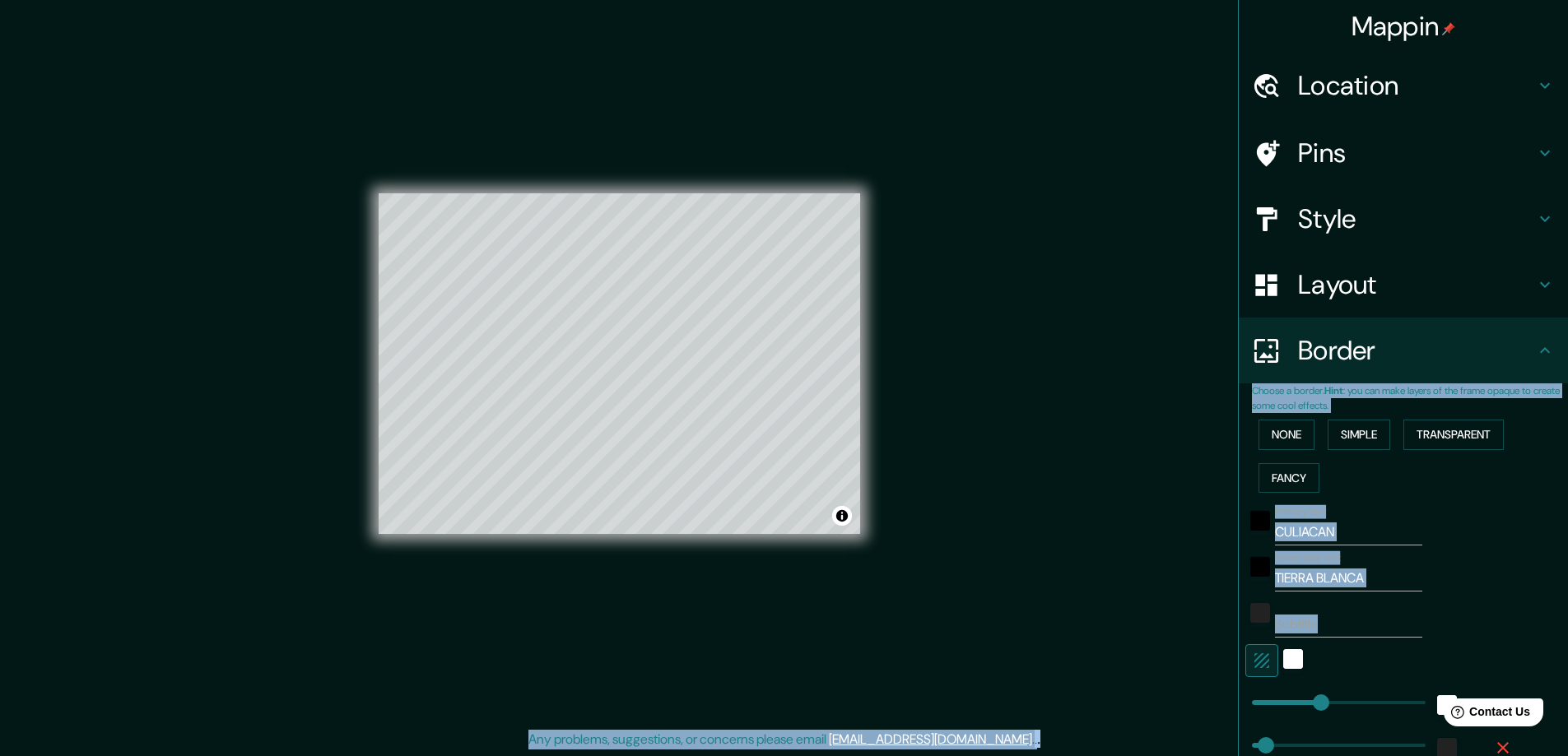
drag, startPoint x: 1164, startPoint y: 551, endPoint x: 1512, endPoint y: 349, distance: 402.4
click at [1512, 349] on div "Mappin Location [GEOGRAPHIC_DATA], [GEOGRAPHIC_DATA], [GEOGRAPHIC_DATA] [GEOGRA…" at bounding box center [784, 377] width 1568 height 759
click at [1512, 349] on h4 "Border" at bounding box center [1415, 351] width 237 height 33
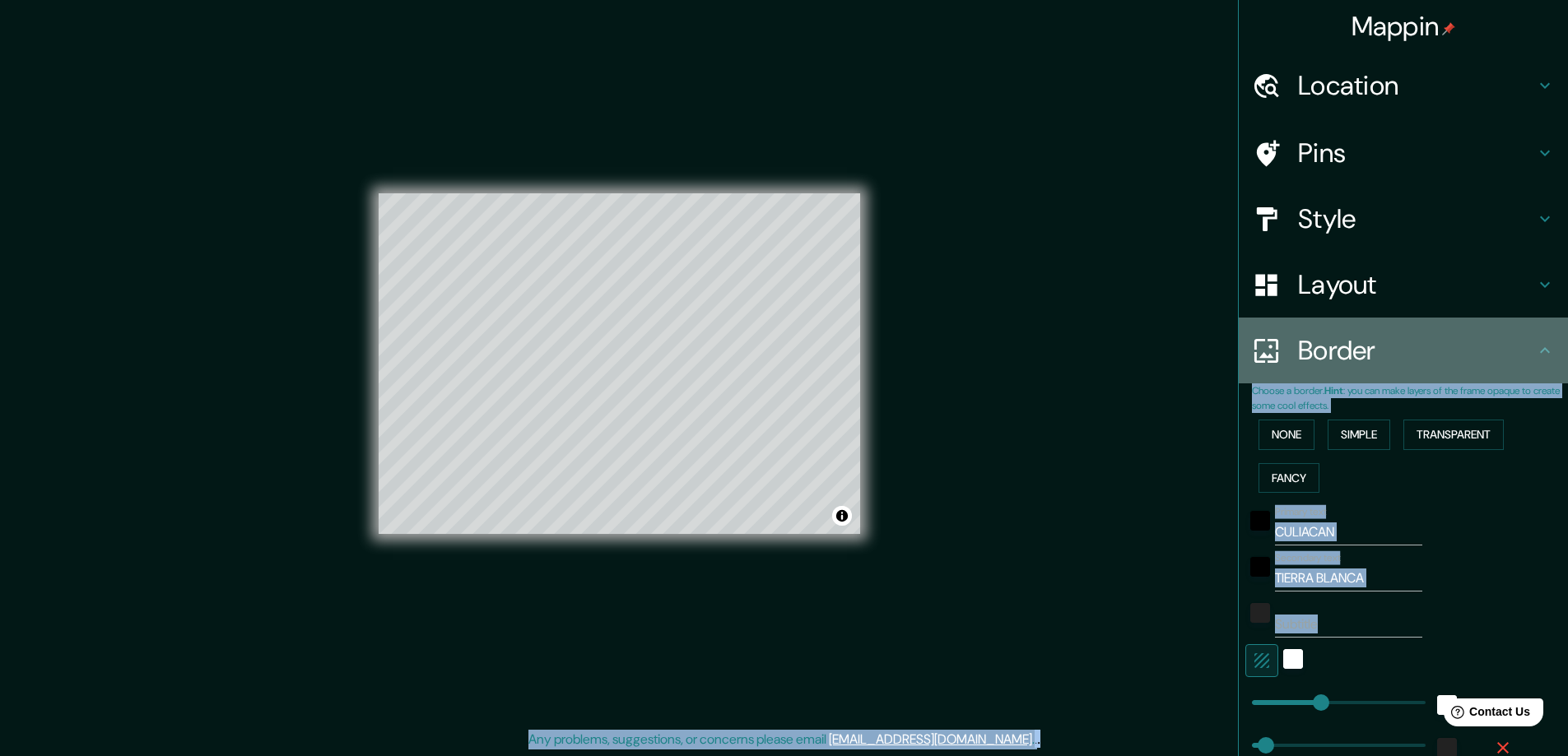
click at [1535, 353] on icon at bounding box center [1545, 351] width 20 height 20
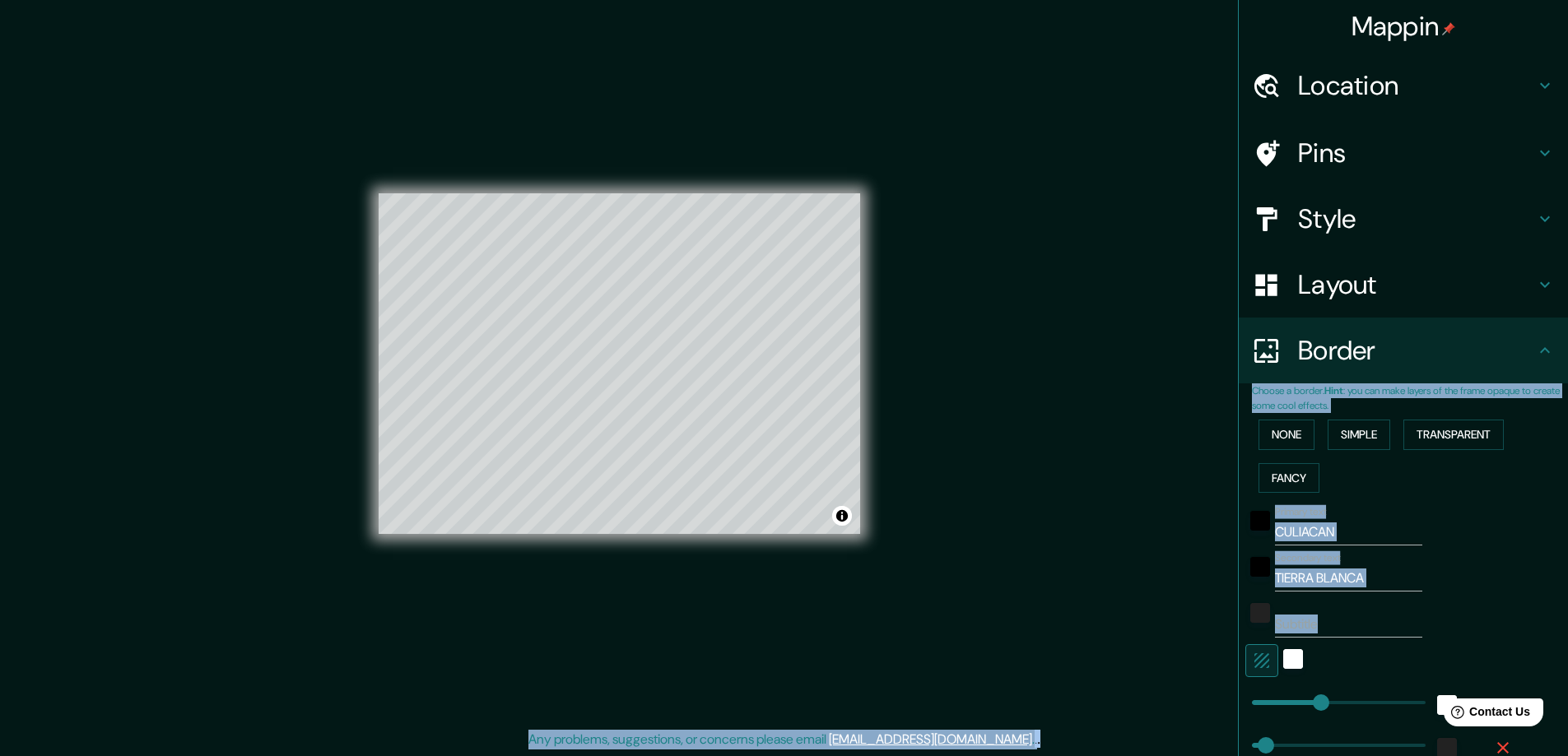
click at [1045, 552] on div "Mappin Location [GEOGRAPHIC_DATA], [GEOGRAPHIC_DATA], [GEOGRAPHIC_DATA] [GEOGRA…" at bounding box center [784, 377] width 1568 height 759
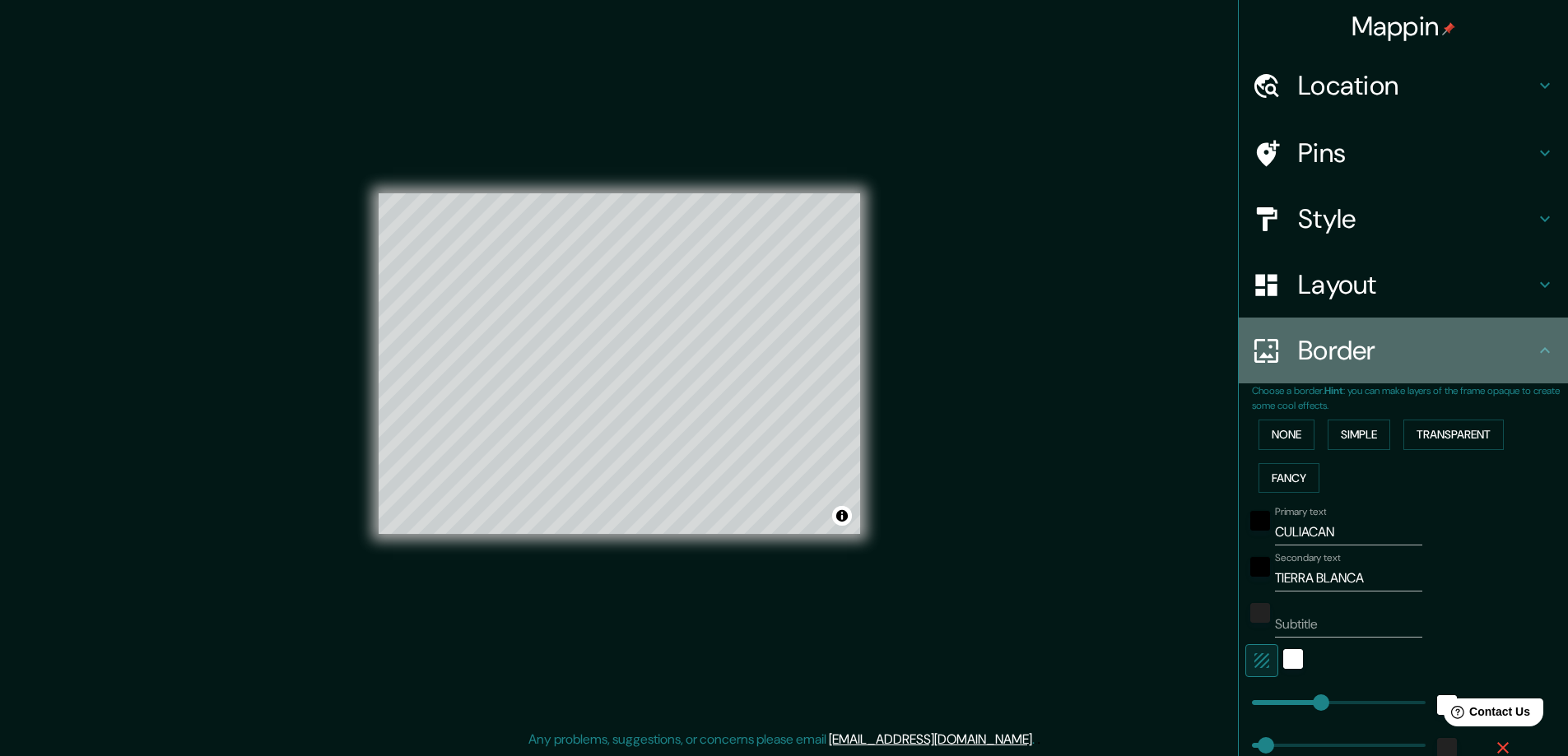
click at [1540, 353] on icon at bounding box center [1545, 351] width 10 height 6
click at [1535, 345] on icon at bounding box center [1545, 351] width 20 height 20
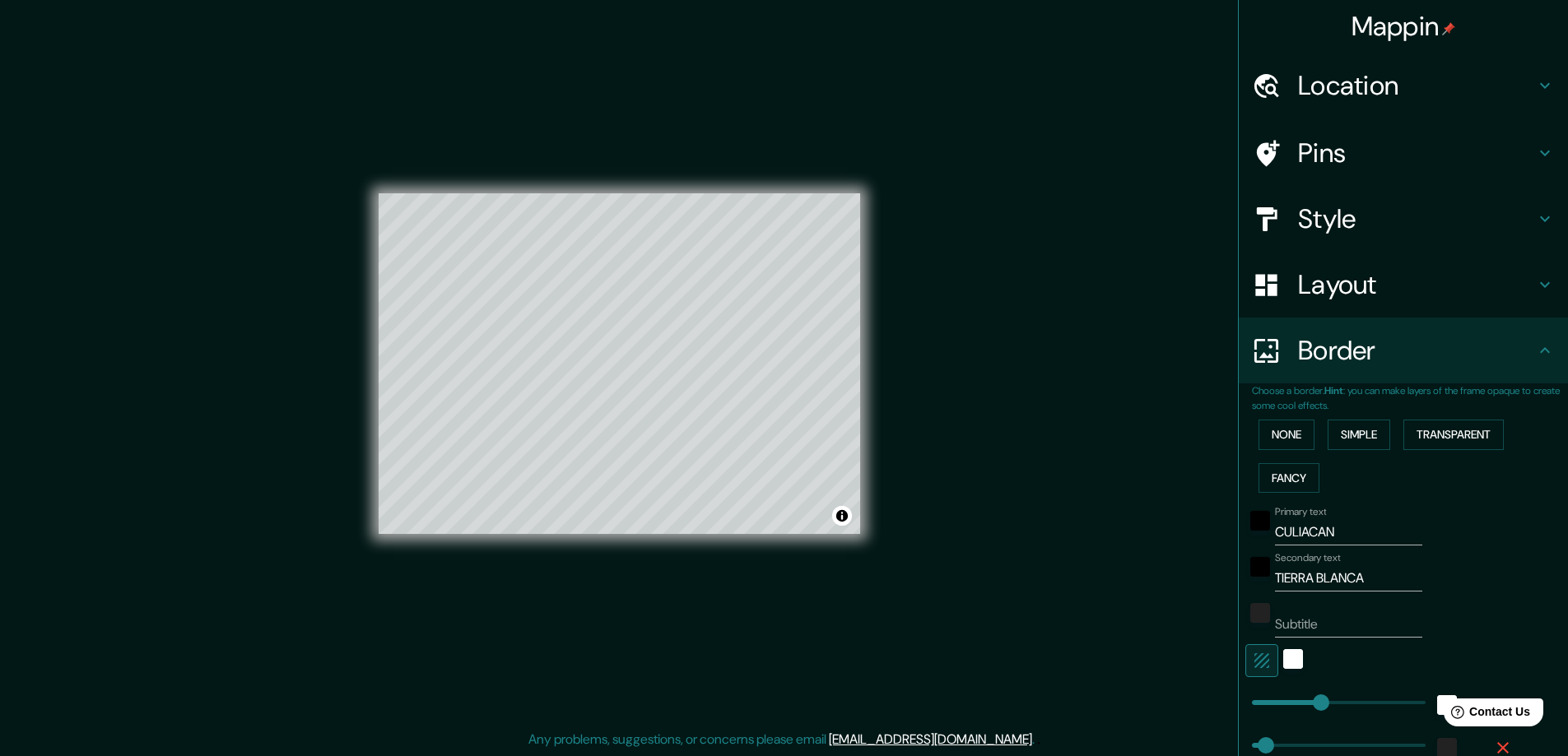
drag, startPoint x: 1536, startPoint y: 632, endPoint x: 1540, endPoint y: 668, distance: 36.2
click at [1540, 666] on div "Primary text CULIACAN Secondary text TIERRA BLANCA Subtitle Add frame layer" at bounding box center [1409, 692] width 316 height 385
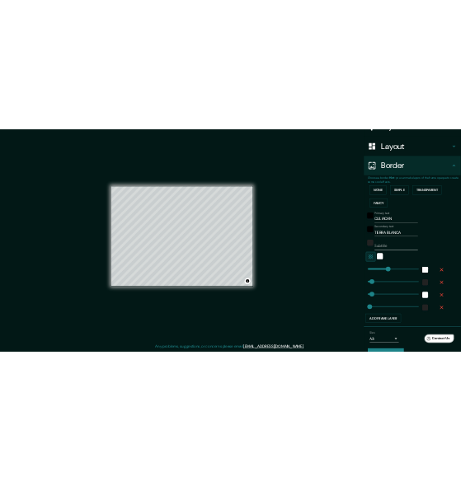
scroll to position [266, 0]
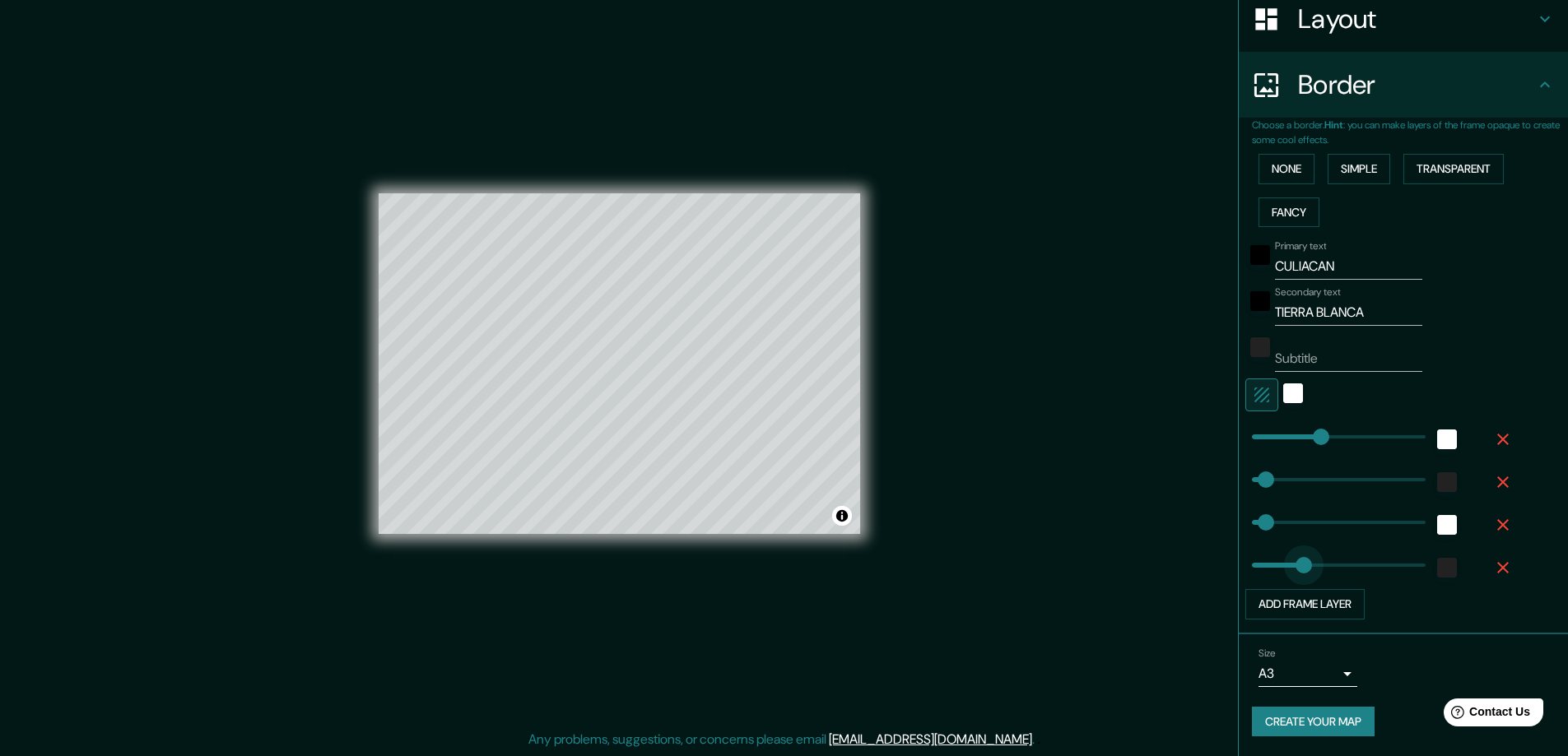
drag, startPoint x: 1247, startPoint y: 562, endPoint x: 1291, endPoint y: 558, distance: 44.2
drag, startPoint x: 1291, startPoint y: 558, endPoint x: 1250, endPoint y: 560, distance: 41.0
drag, startPoint x: 1249, startPoint y: 564, endPoint x: 1259, endPoint y: 561, distance: 10.4
drag, startPoint x: 1259, startPoint y: 561, endPoint x: 1249, endPoint y: 561, distance: 10.0
drag, startPoint x: 1251, startPoint y: 521, endPoint x: 1265, endPoint y: 514, distance: 15.7
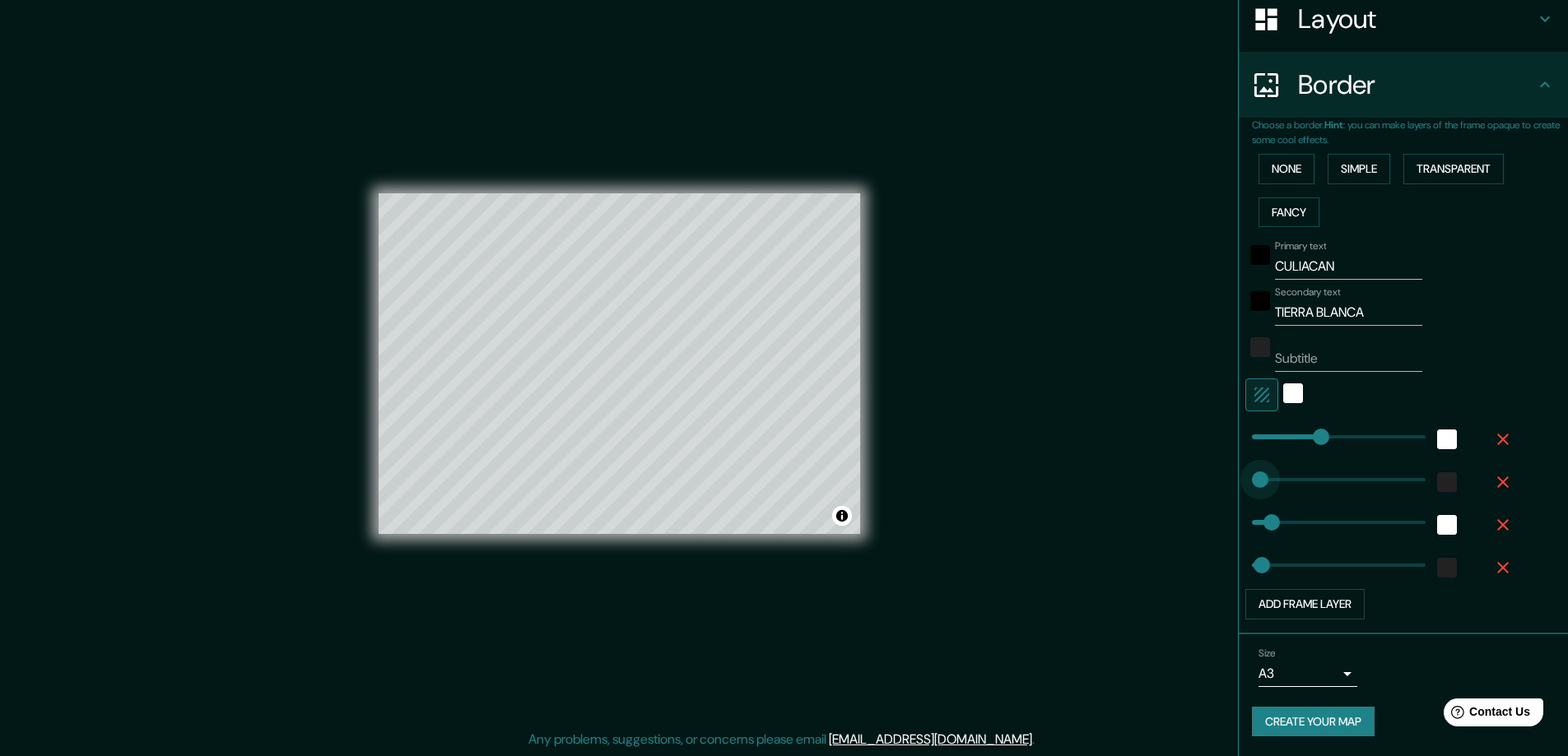
click at [1251, 477] on span at bounding box center [1259, 479] width 16 height 16
click at [1437, 478] on div "color-222222" at bounding box center [1447, 482] width 20 height 20
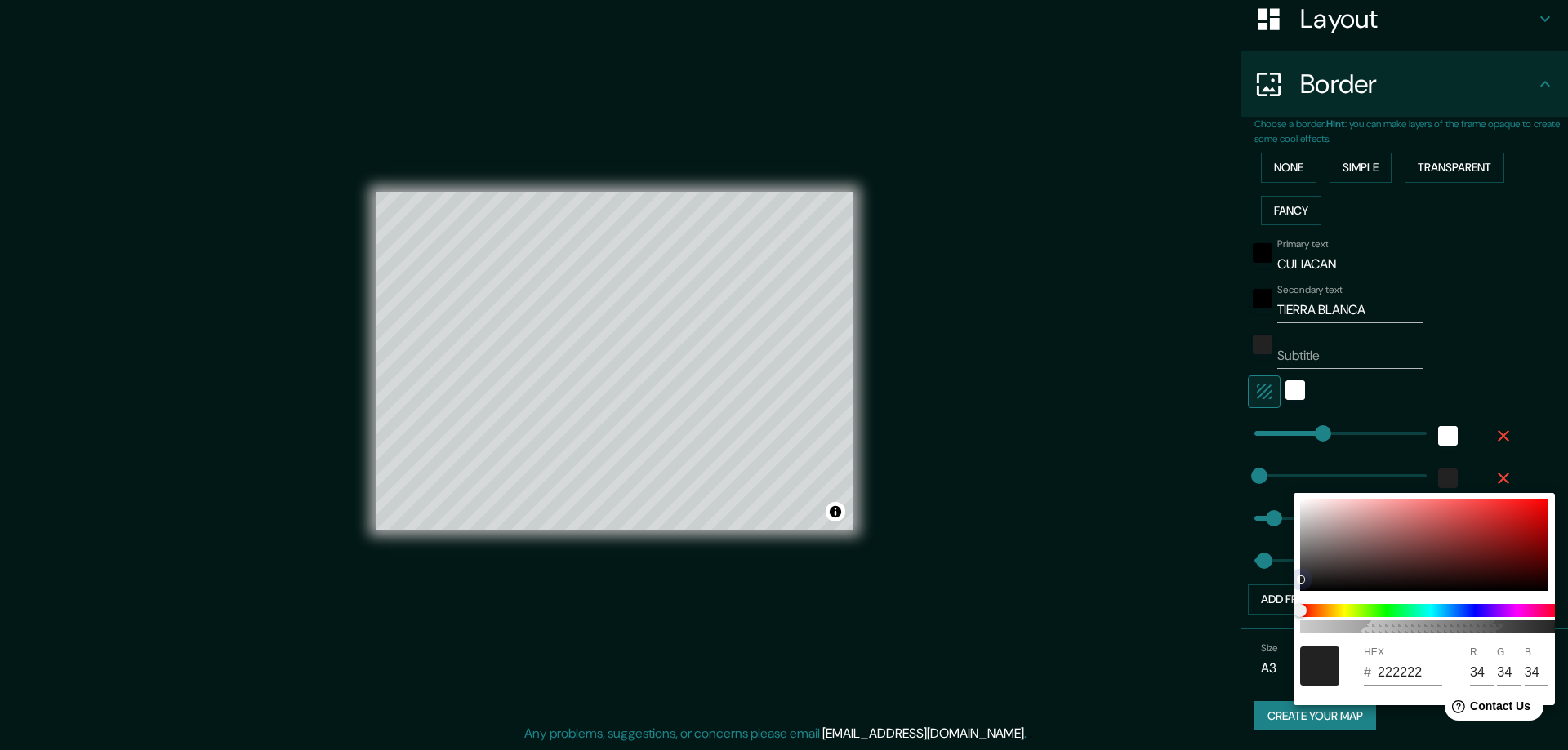
click at [1348, 560] on div at bounding box center [1424, 545] width 248 height 91
click at [1301, 505] on div at bounding box center [1424, 545] width 248 height 91
click at [1168, 559] on div at bounding box center [784, 375] width 1568 height 750
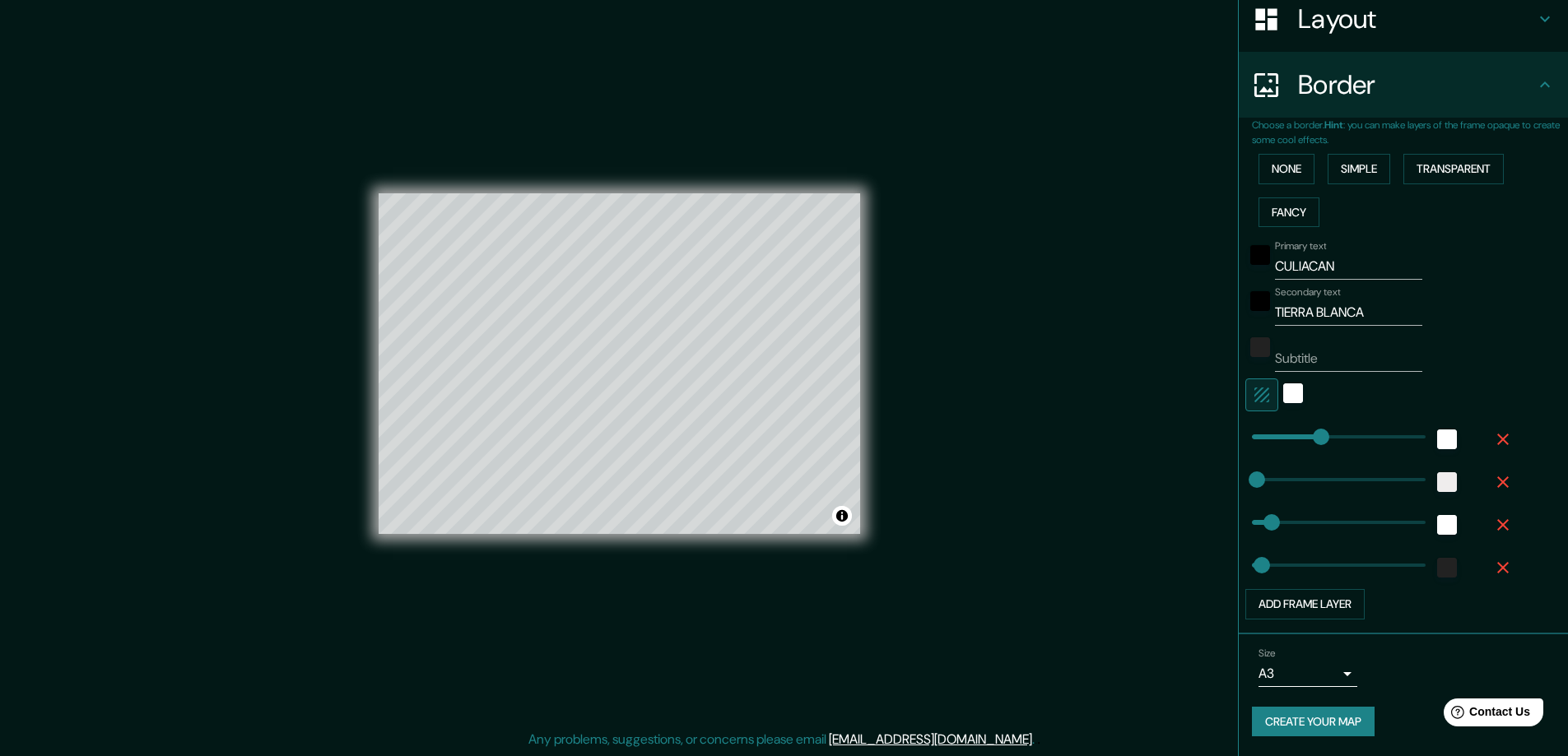
click at [1292, 708] on button "Create your map" at bounding box center [1312, 722] width 123 height 30
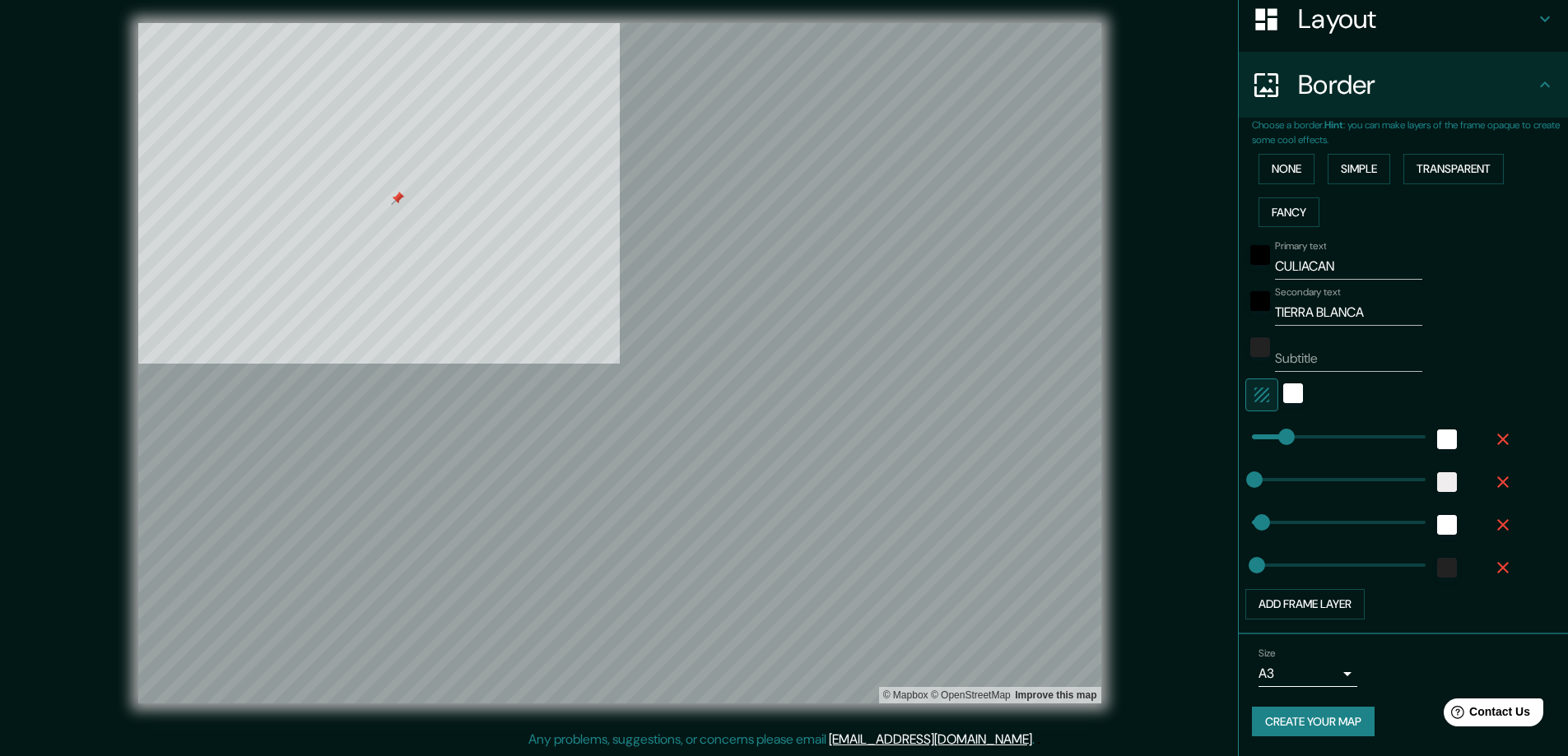
drag, startPoint x: 684, startPoint y: 6, endPoint x: 397, endPoint y: 202, distance: 347.5
click at [397, 202] on div at bounding box center [396, 198] width 13 height 13
click at [393, 202] on div at bounding box center [396, 198] width 13 height 13
drag, startPoint x: 1267, startPoint y: 432, endPoint x: 1359, endPoint y: 441, distance: 92.4
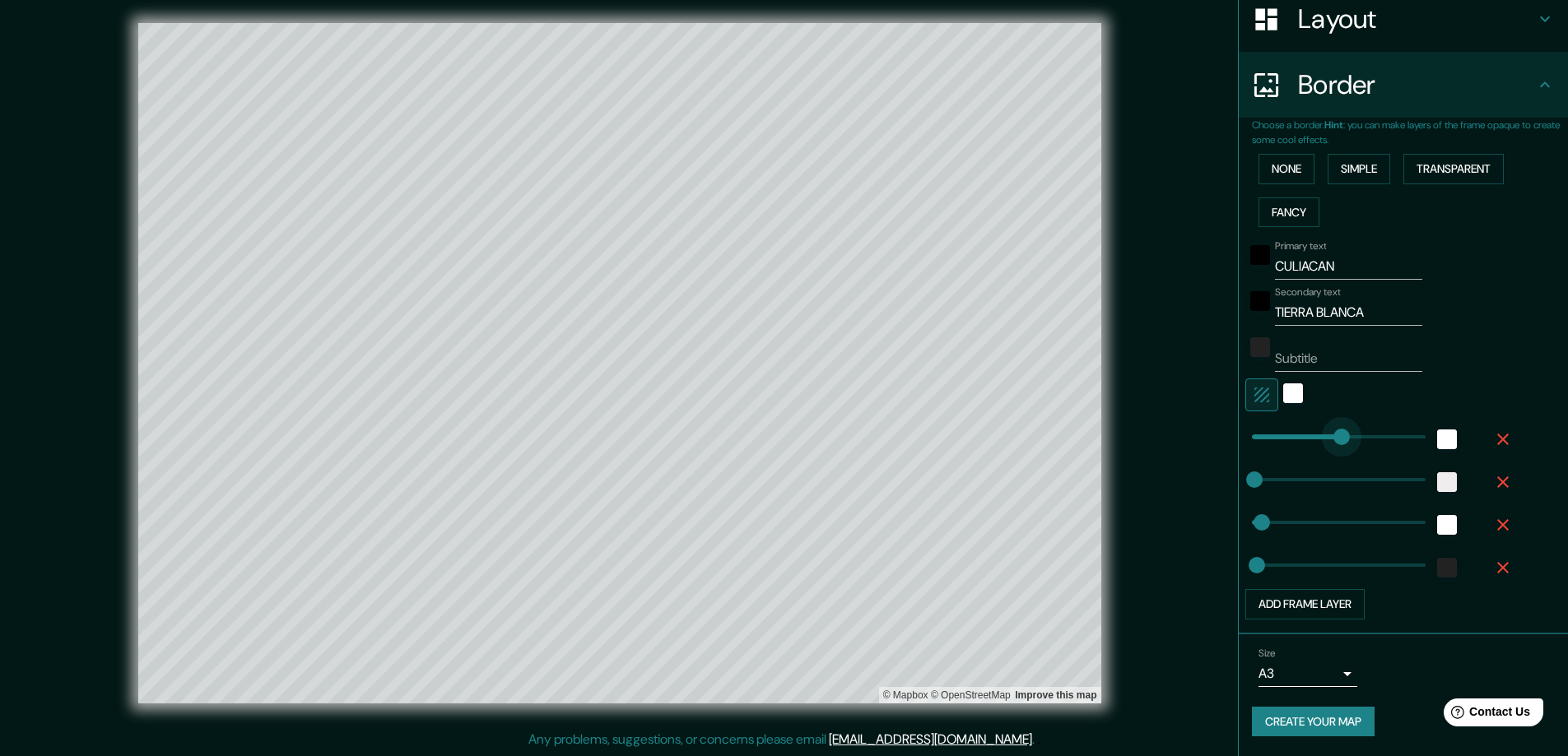
drag, startPoint x: 1357, startPoint y: 439, endPoint x: 1328, endPoint y: 440, distance: 29.0
drag, startPoint x: 1328, startPoint y: 440, endPoint x: 1296, endPoint y: 446, distance: 32.6
click at [610, 338] on div at bounding box center [607, 332] width 13 height 13
click at [600, 339] on div at bounding box center [605, 332] width 13 height 13
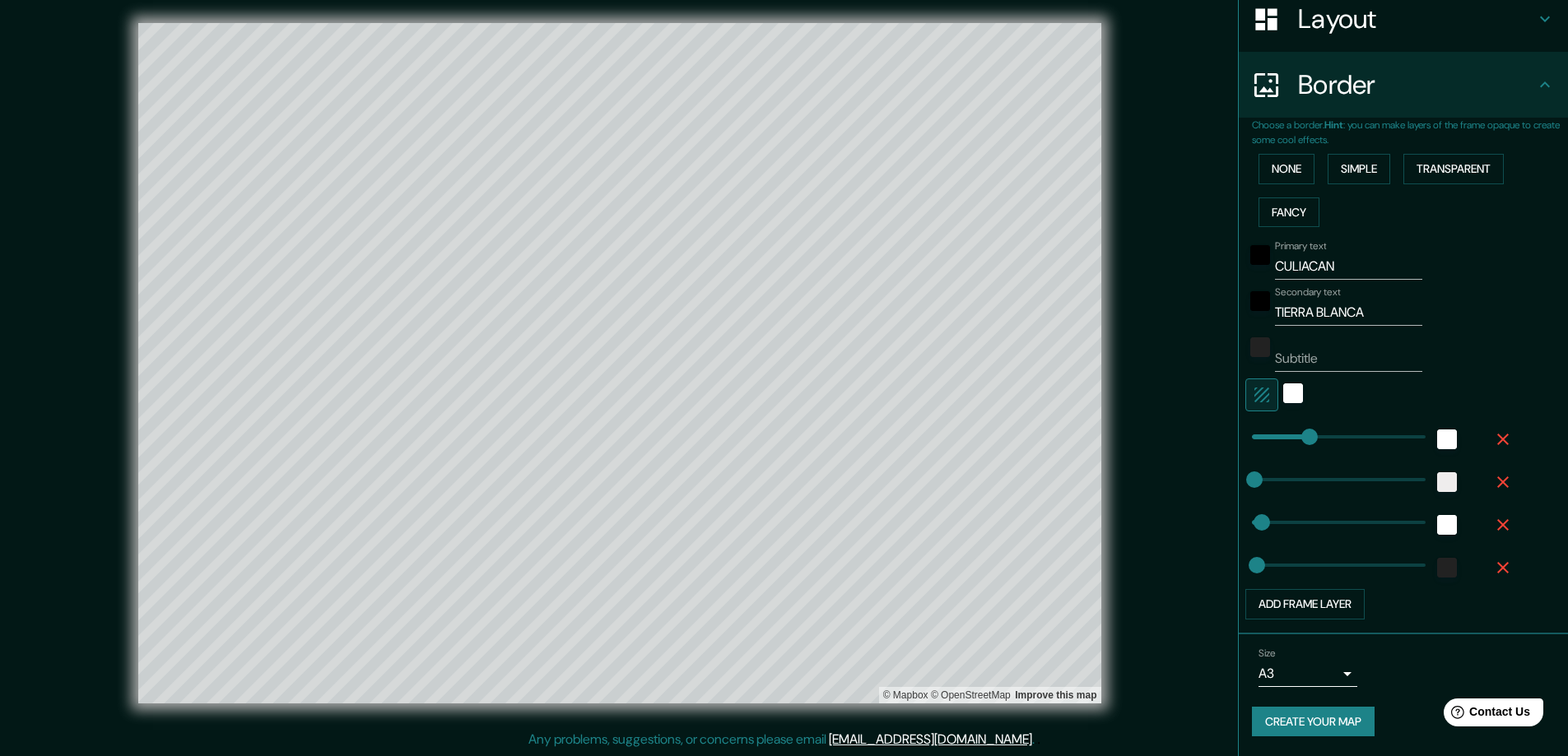
drag, startPoint x: 600, startPoint y: 339, endPoint x: 1157, endPoint y: 327, distance: 557.1
click at [1157, 327] on div "© Mapbox © OpenStreetMap Improve this map" at bounding box center [618, 363] width 1411 height 680
click at [1297, 726] on button "Create your map" at bounding box center [1312, 722] width 123 height 30
click at [1488, 727] on div "Help Contact Us" at bounding box center [1493, 712] width 104 height 29
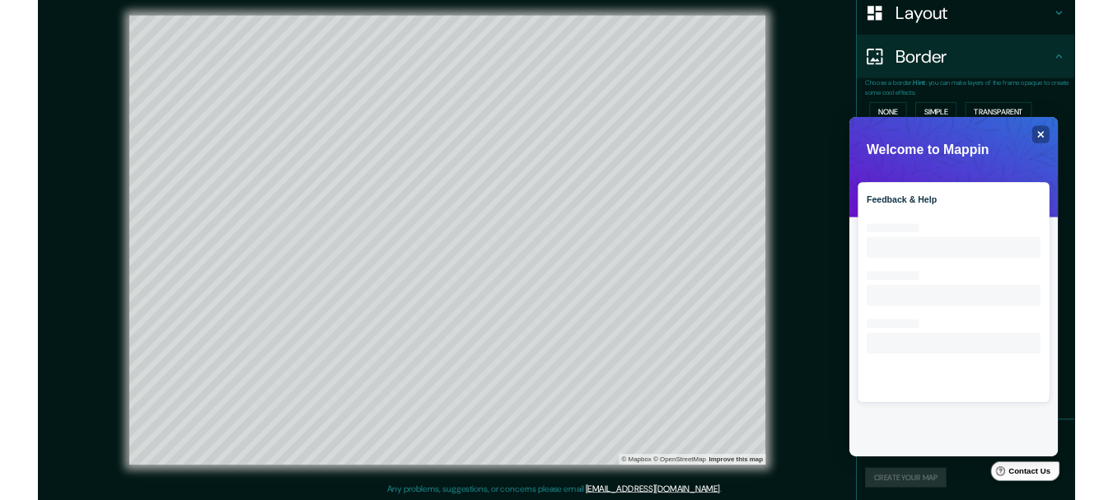
scroll to position [0, 0]
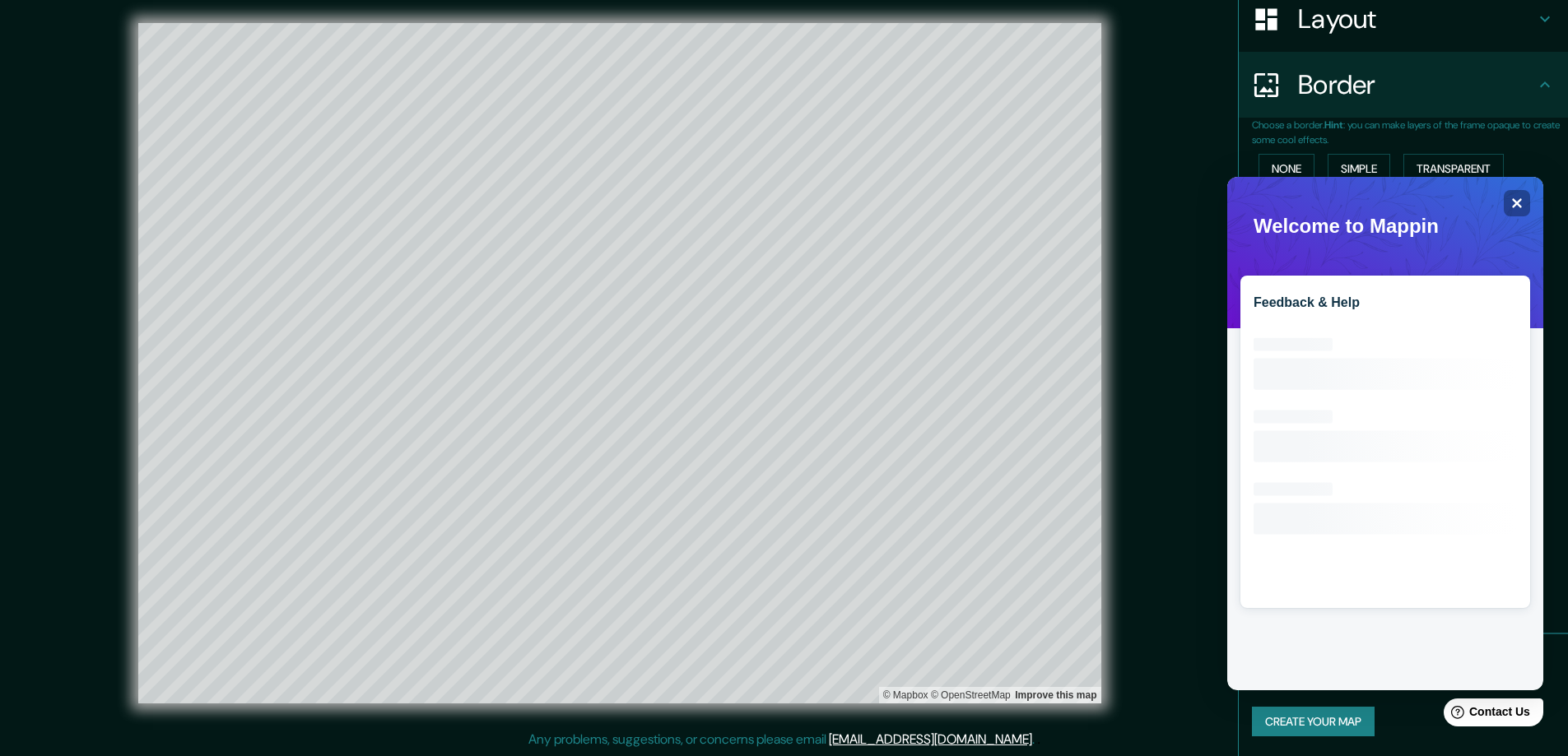
click at [1238, 422] on div "Choose a border. Hint : you can make layers of the frame opaque to create some …" at bounding box center [1403, 376] width 330 height 516
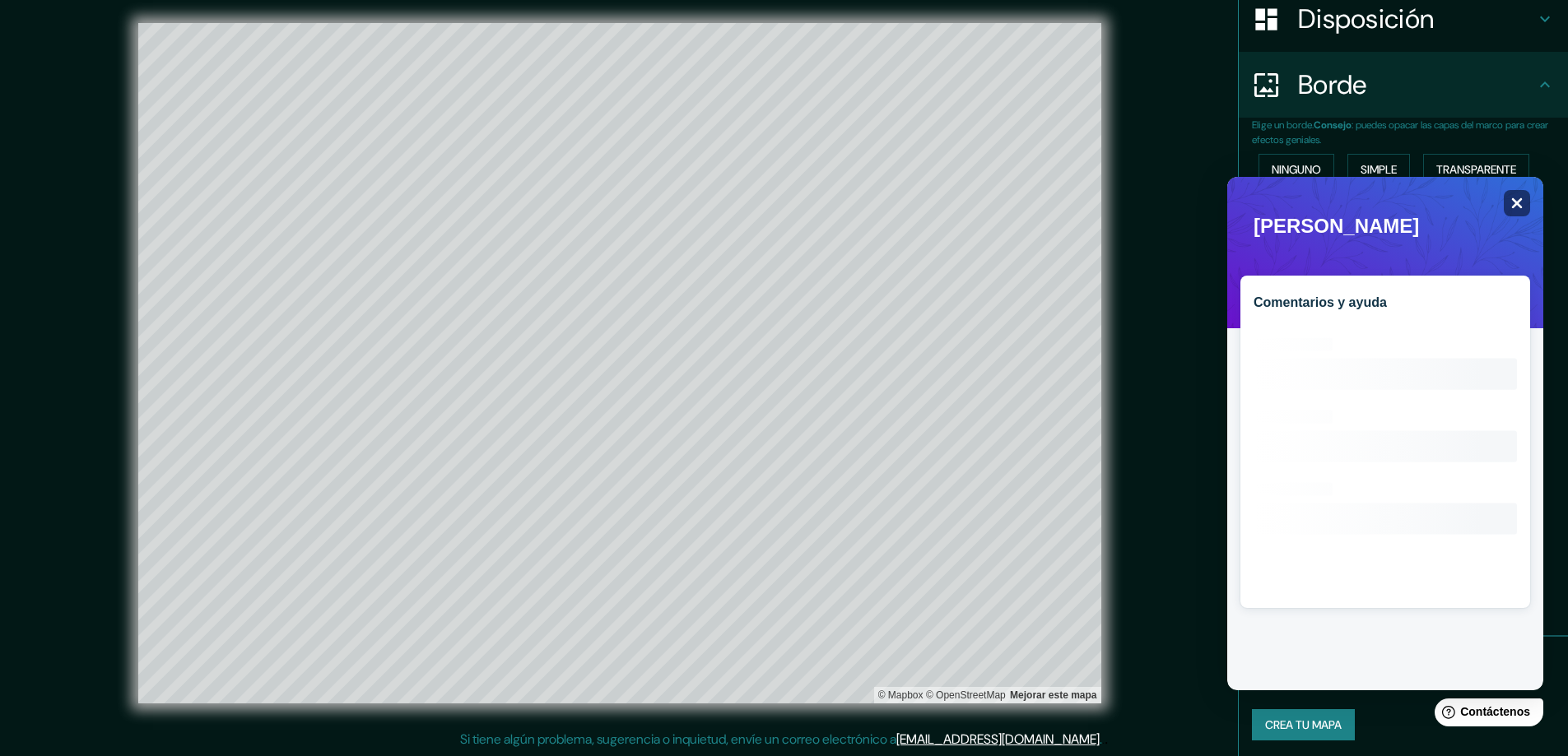
click at [1521, 204] on icon "Close" at bounding box center [1516, 203] width 12 height 12
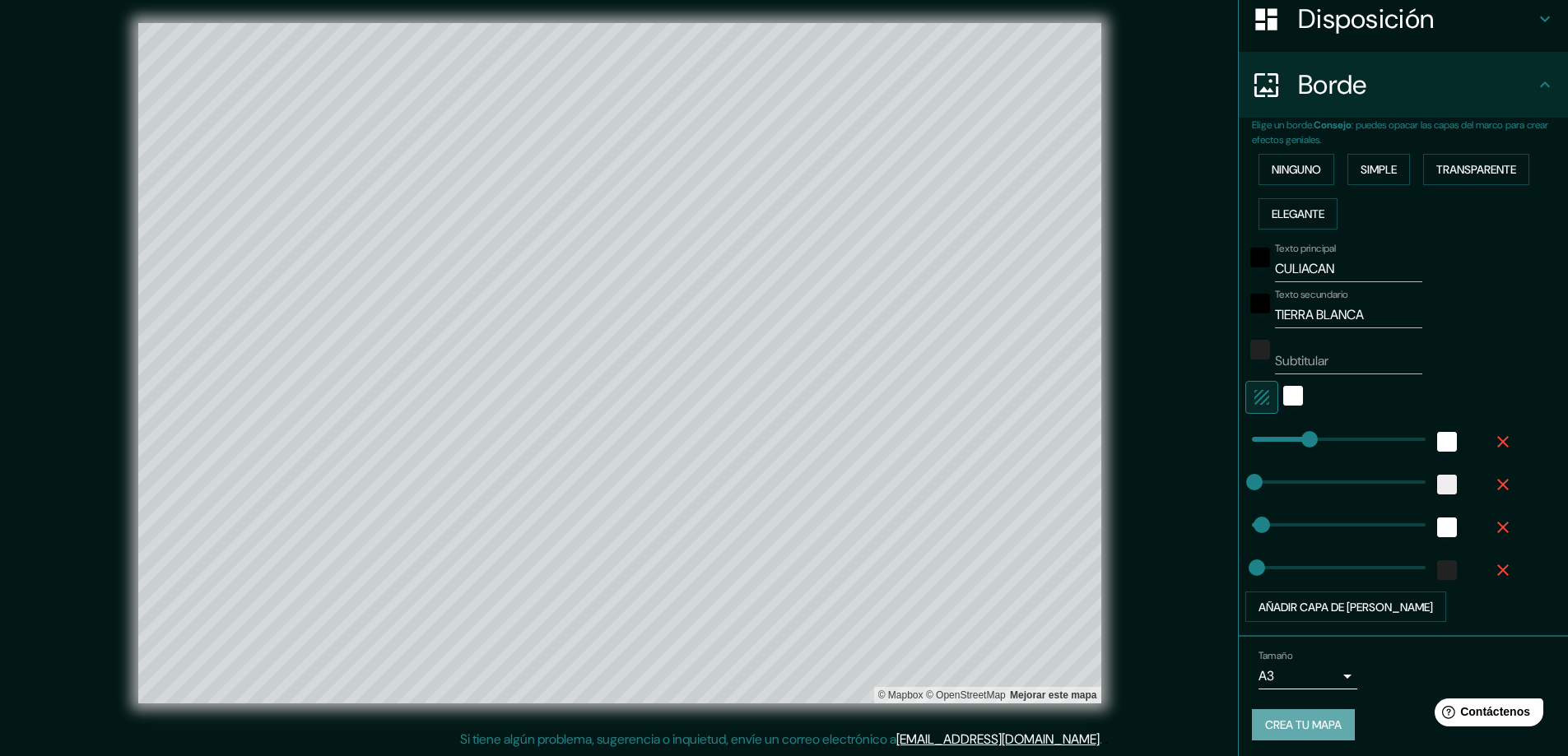
click at [1302, 724] on font "Crea tu mapa" at bounding box center [1302, 725] width 77 height 15
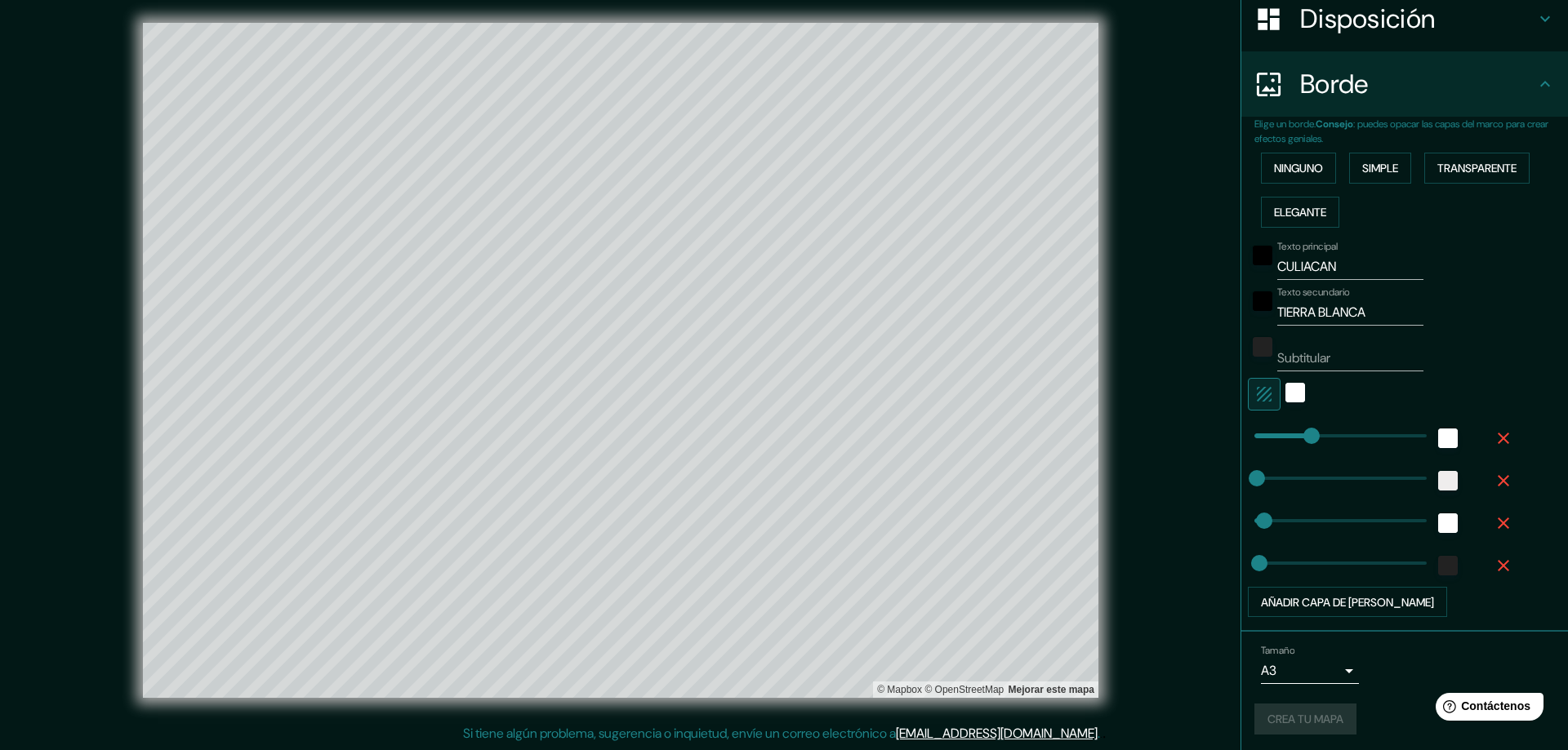
click at [1314, 661] on body "Mappin Ubicación Culiacán, [GEOGRAPHIC_DATA], [GEOGRAPHIC_DATA] [GEOGRAPHIC_DAT…" at bounding box center [784, 372] width 1568 height 750
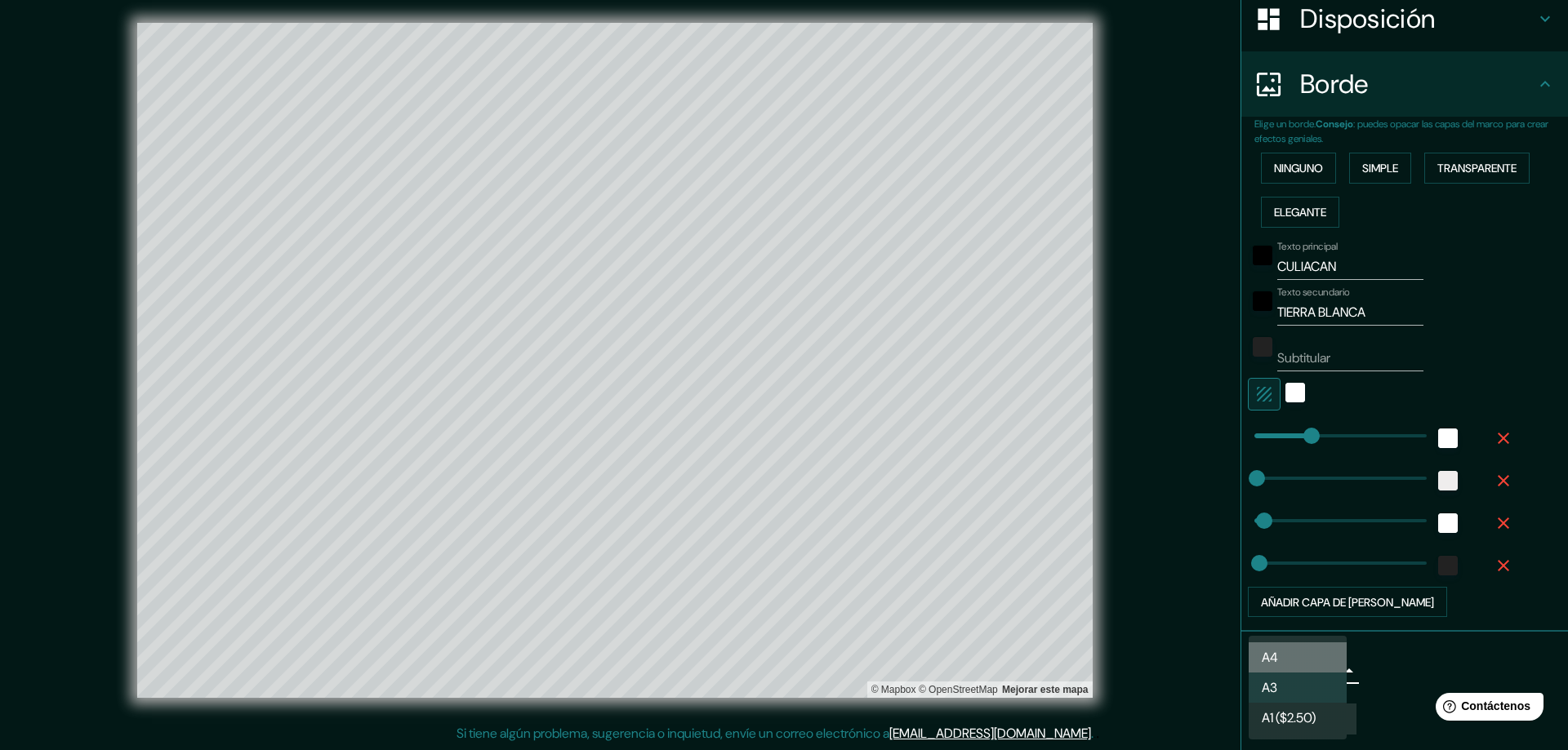
click at [1295, 661] on li "A4" at bounding box center [1297, 657] width 98 height 30
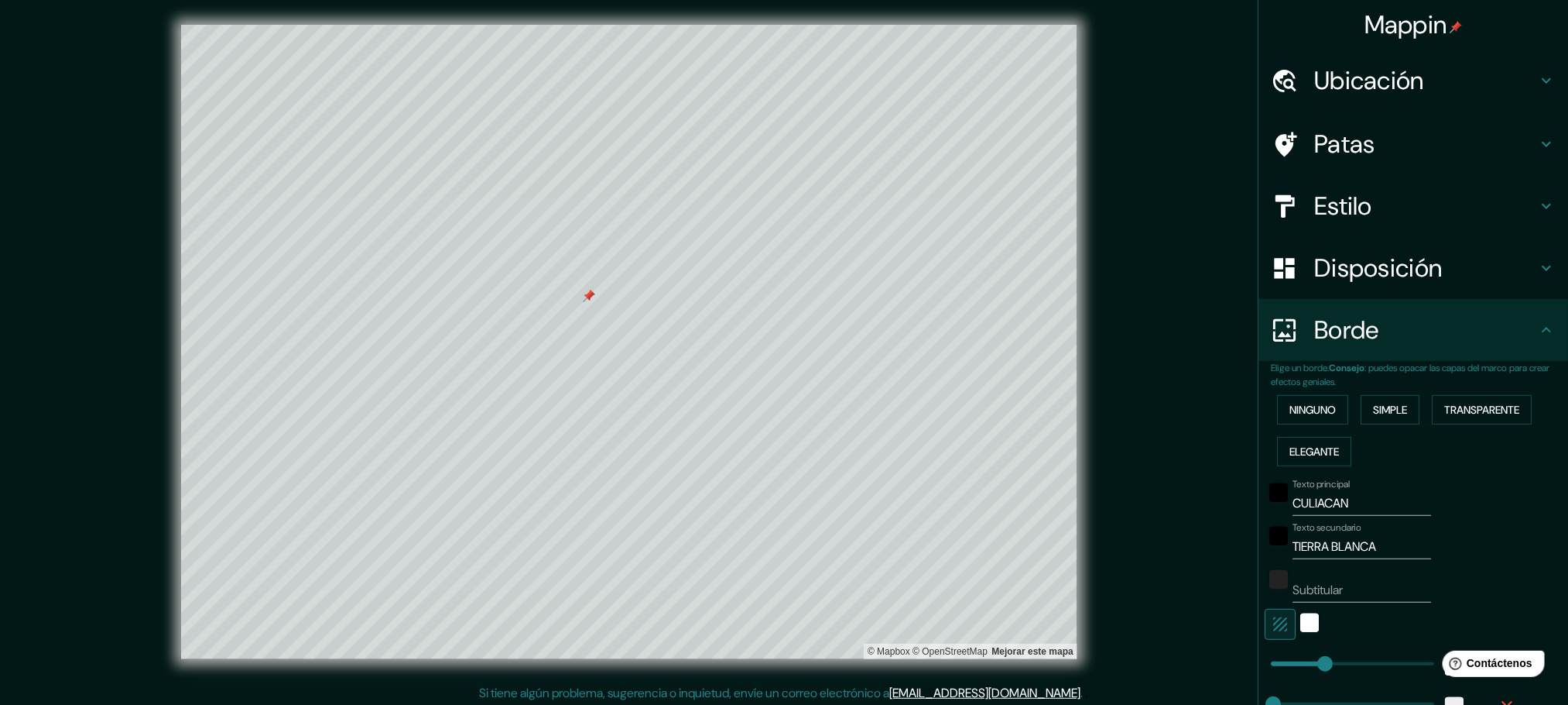
drag, startPoint x: 1103, startPoint y: 396, endPoint x: 592, endPoint y: 295, distance: 520.9
click at [592, 295] on div at bounding box center [588, 295] width 12 height 12
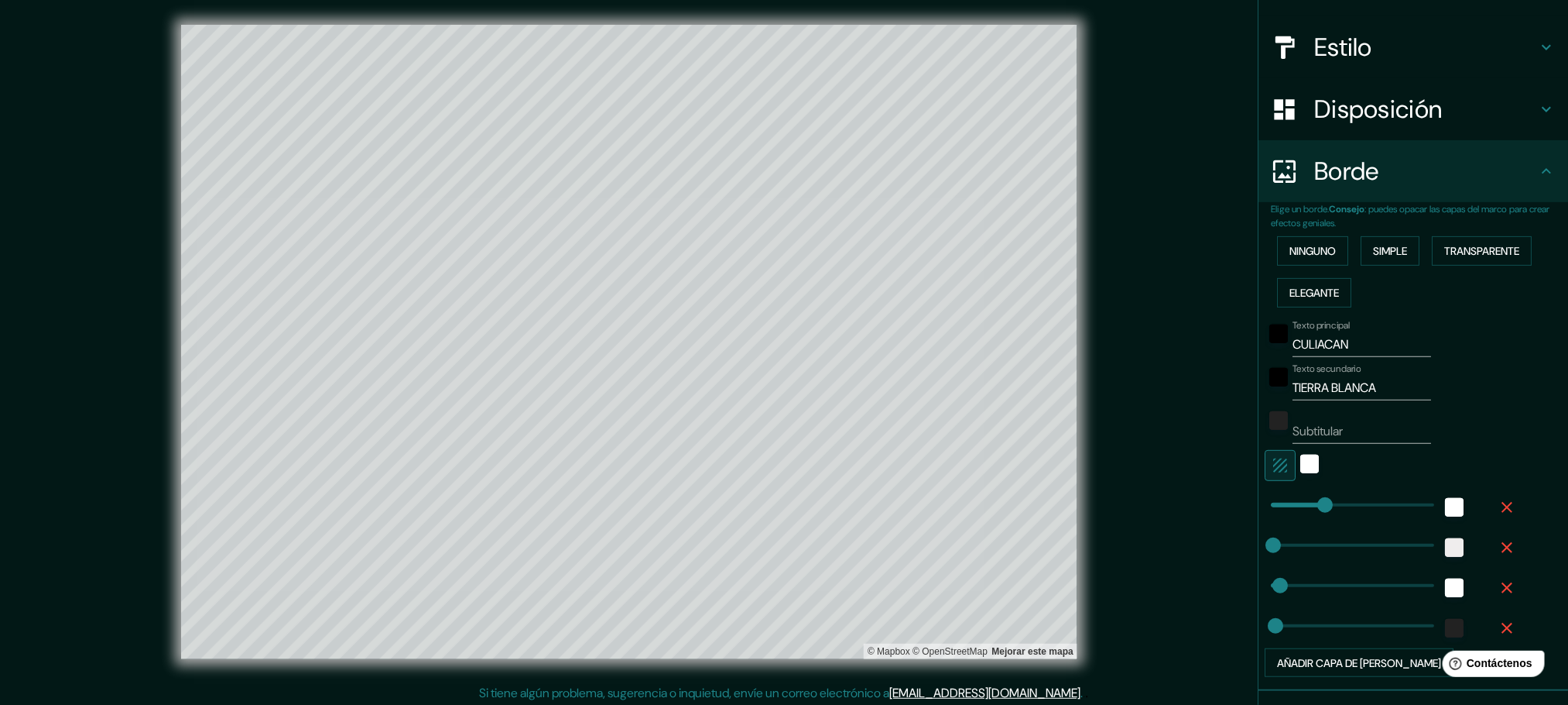
scroll to position [260, 0]
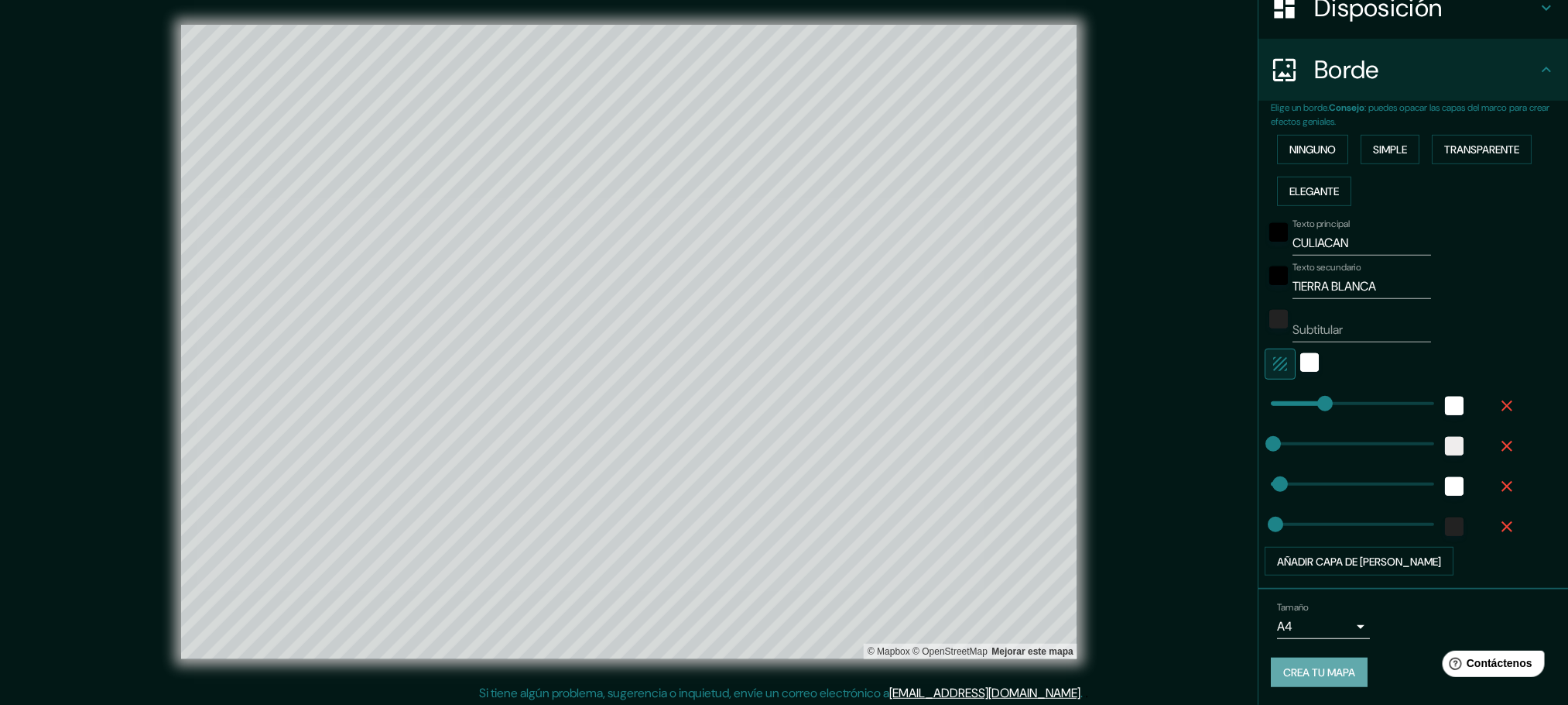
click at [1334, 670] on font "Crea tu mapa" at bounding box center [1319, 673] width 72 height 14
click at [1331, 679] on font "Crea tu mapa" at bounding box center [1319, 673] width 72 height 14
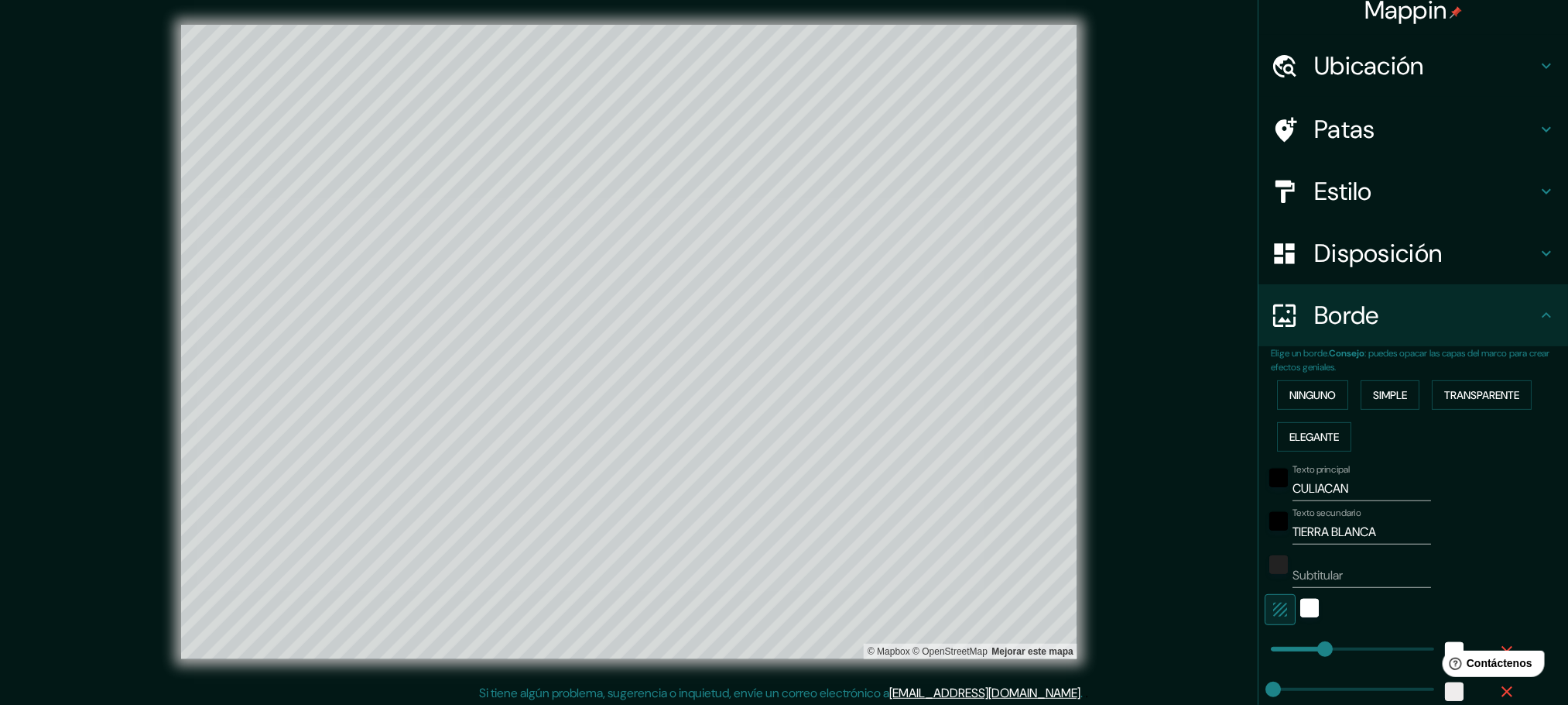
scroll to position [10, 0]
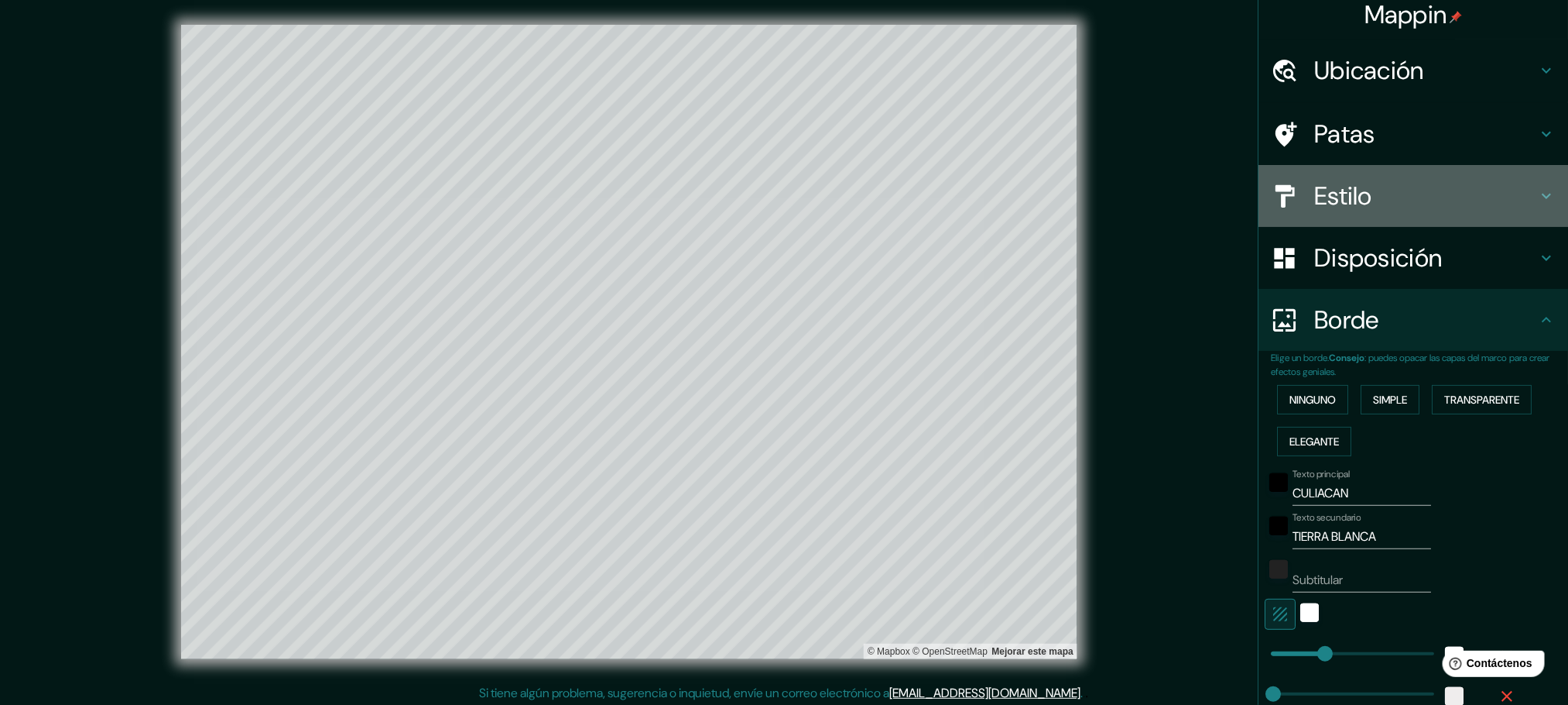
click at [1475, 174] on div "Estilo" at bounding box center [1414, 196] width 310 height 62
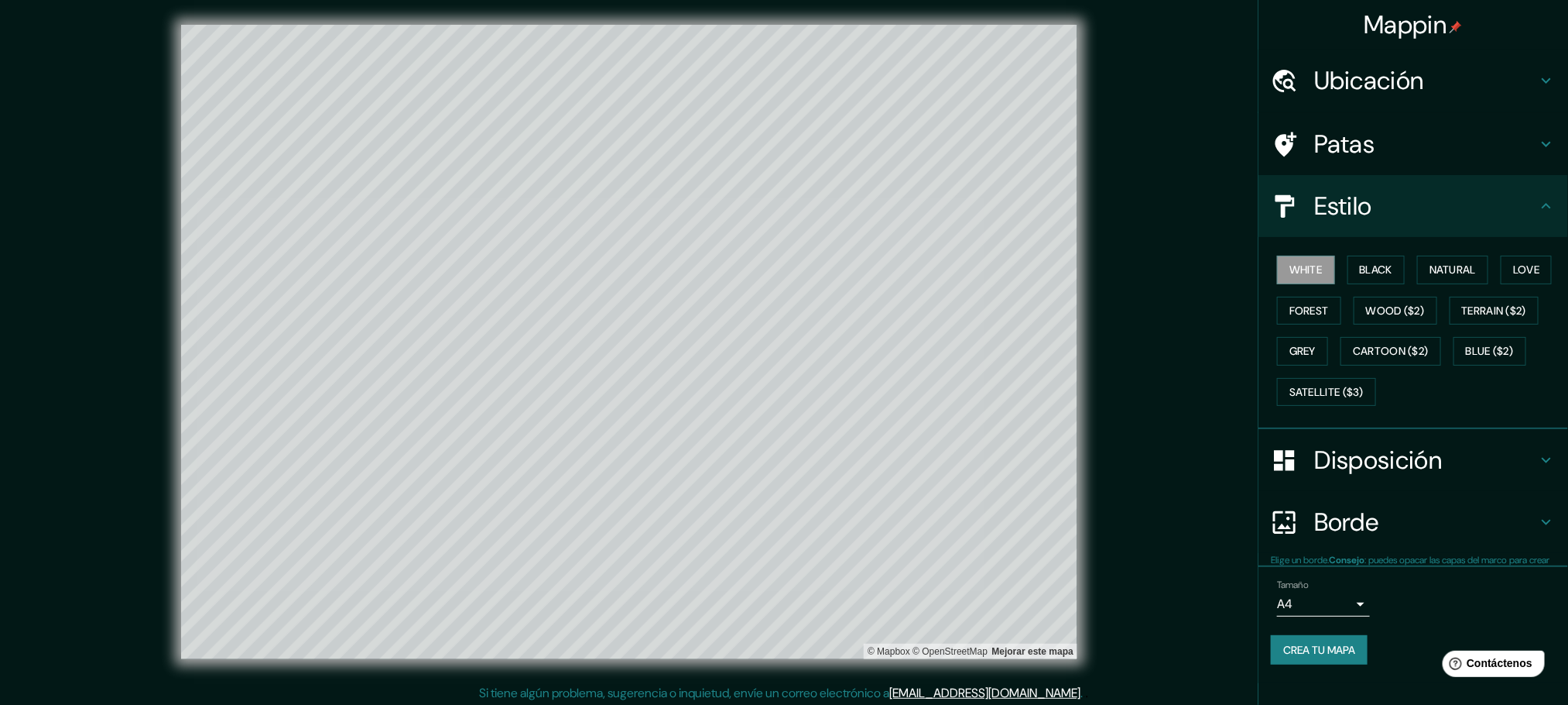
scroll to position [0, 0]
